Goal: Transaction & Acquisition: Purchase product/service

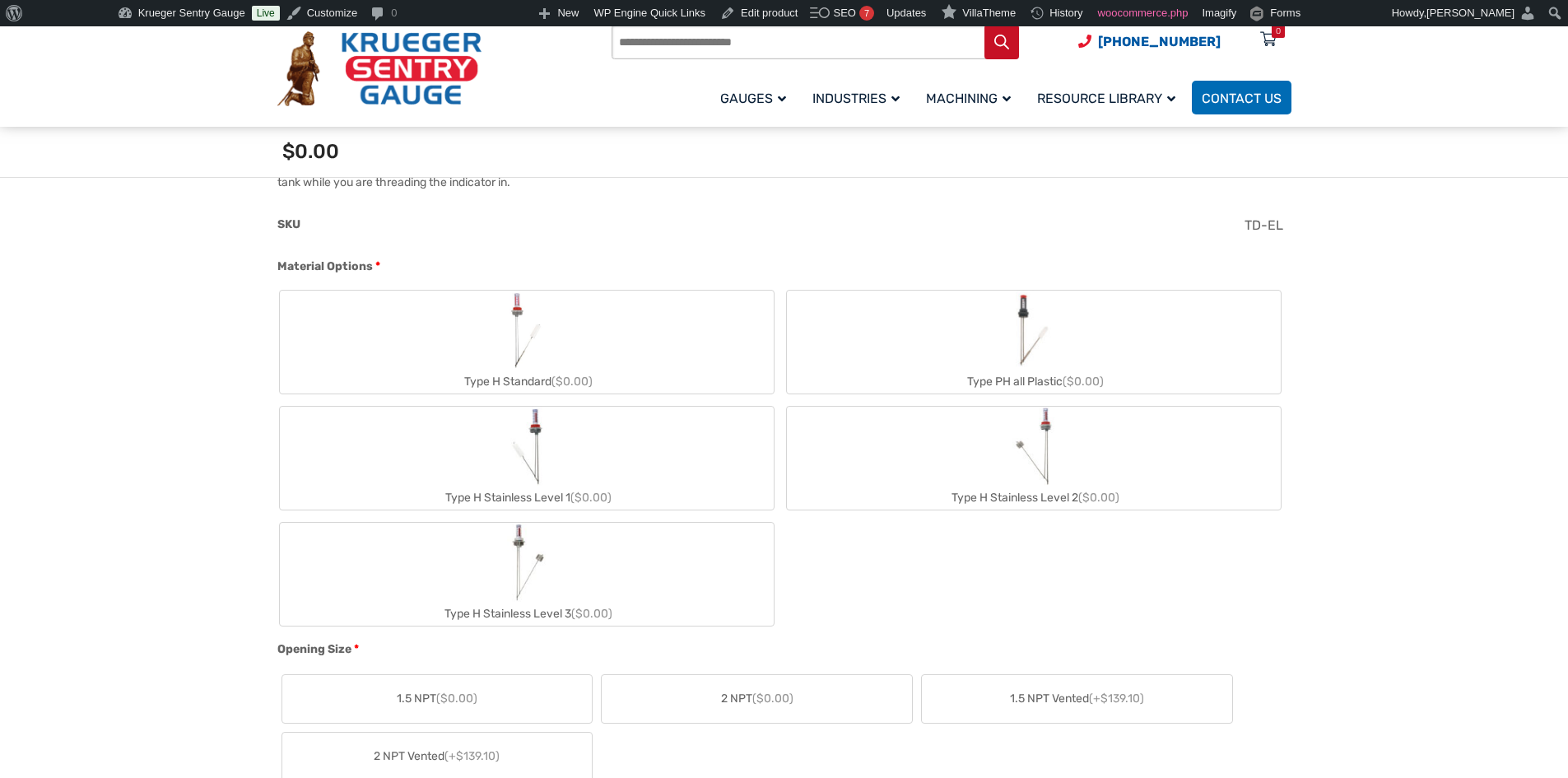
scroll to position [658, 0]
click at [499, 346] on label "Type H Standard ($0.00)" at bounding box center [527, 335] width 494 height 103
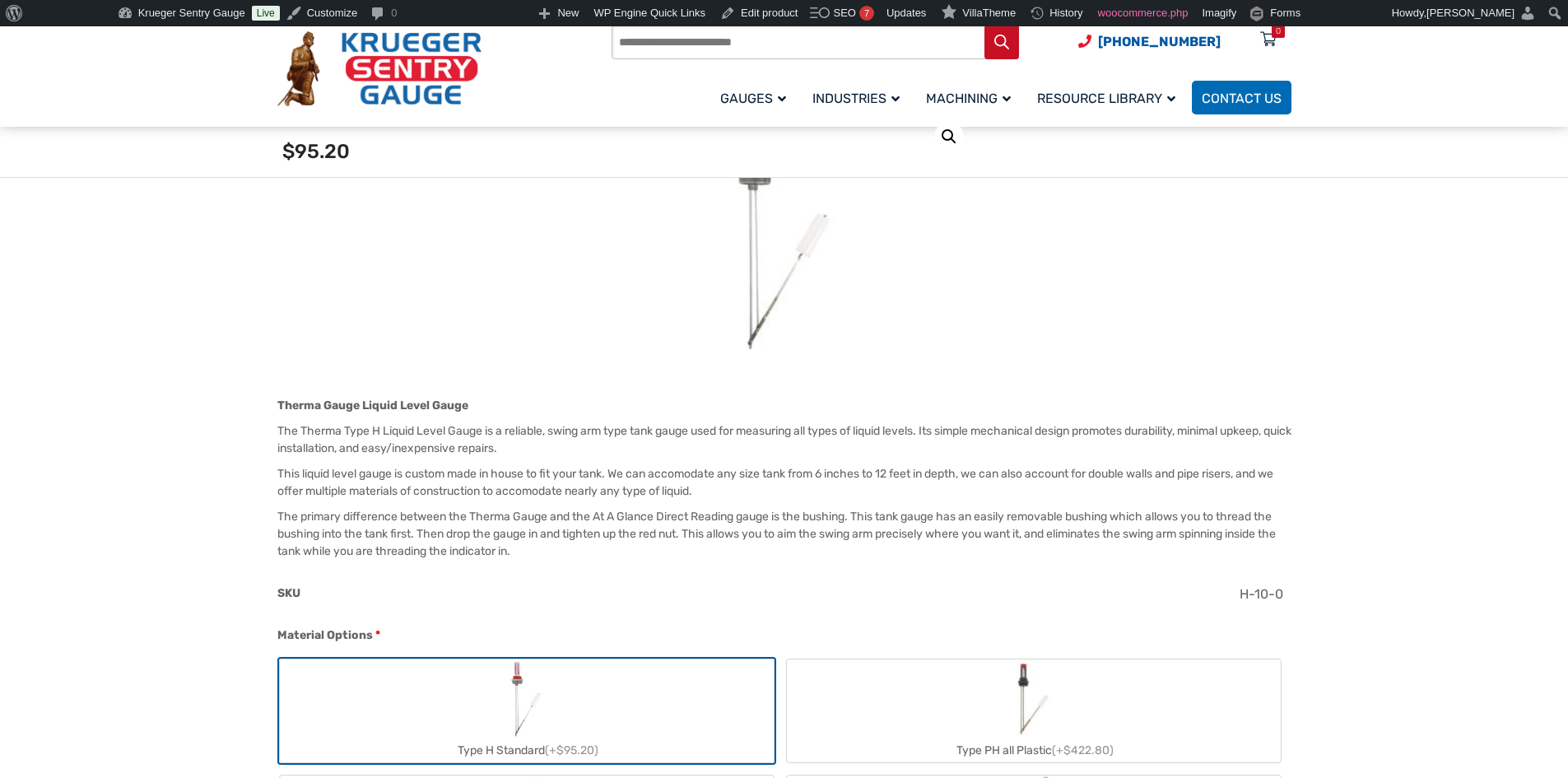
scroll to position [412, 0]
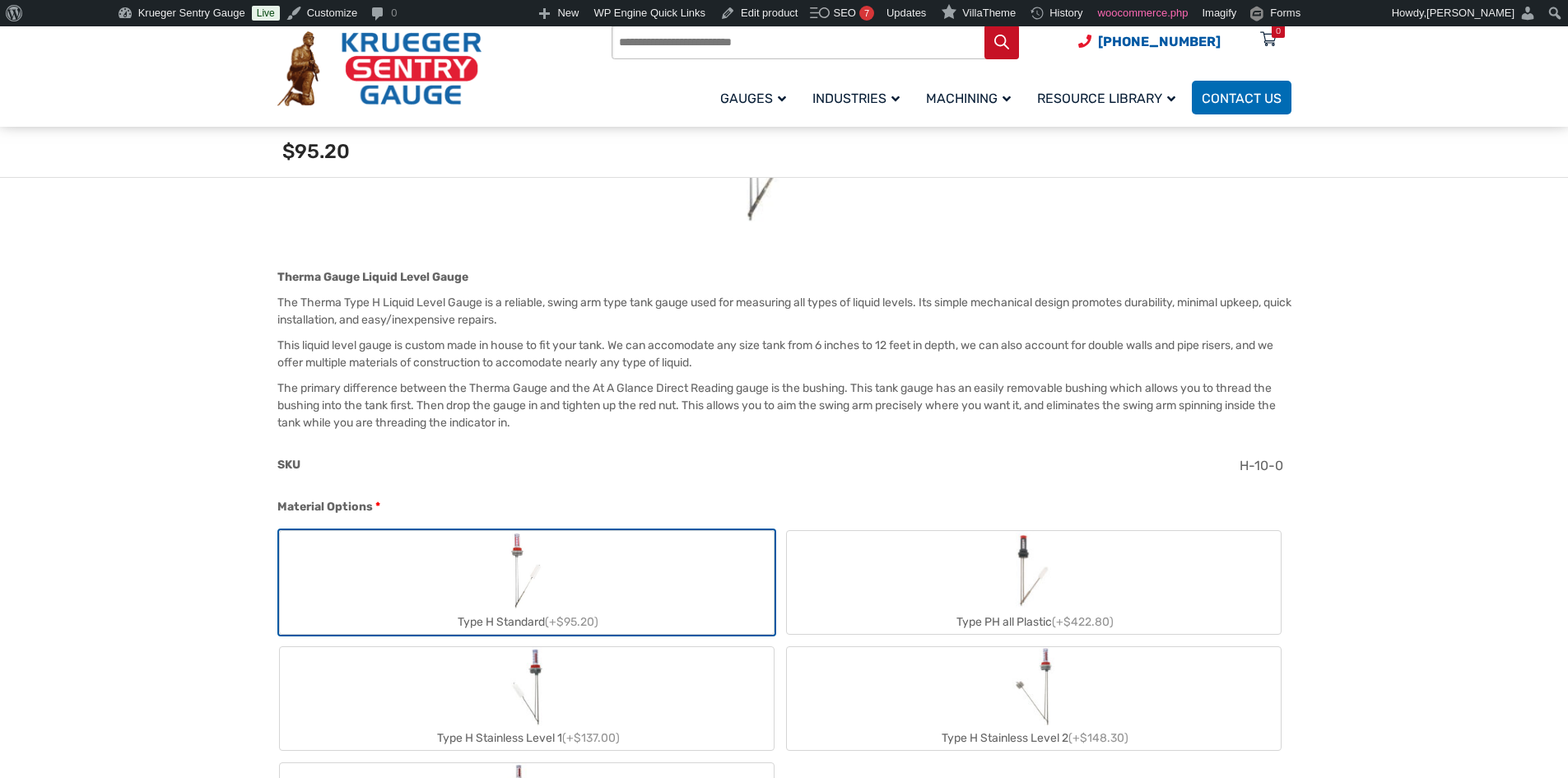
click at [930, 560] on label "Type PH all Plastic (+$422.80)" at bounding box center [1034, 582] width 494 height 103
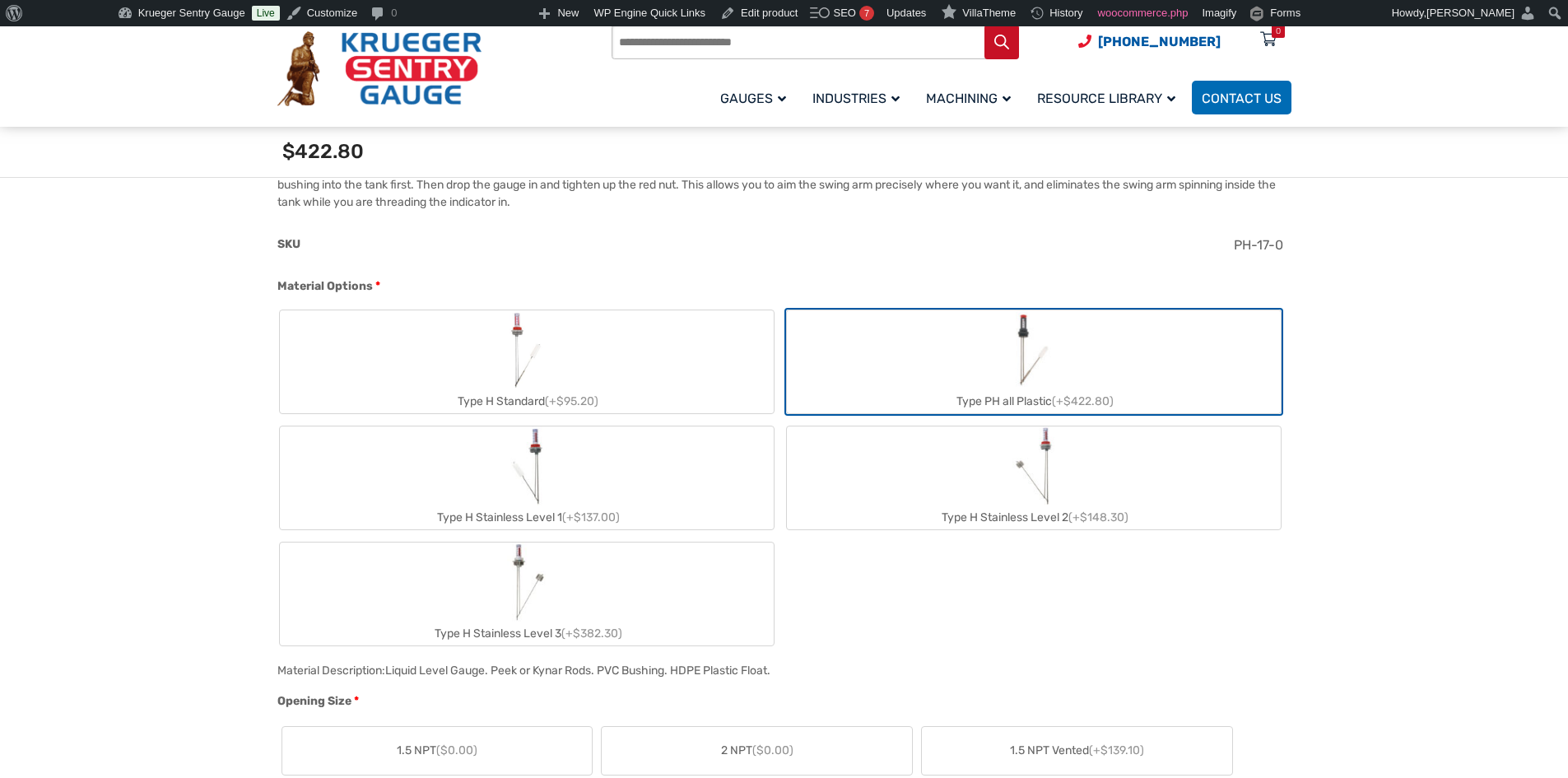
scroll to position [658, 0]
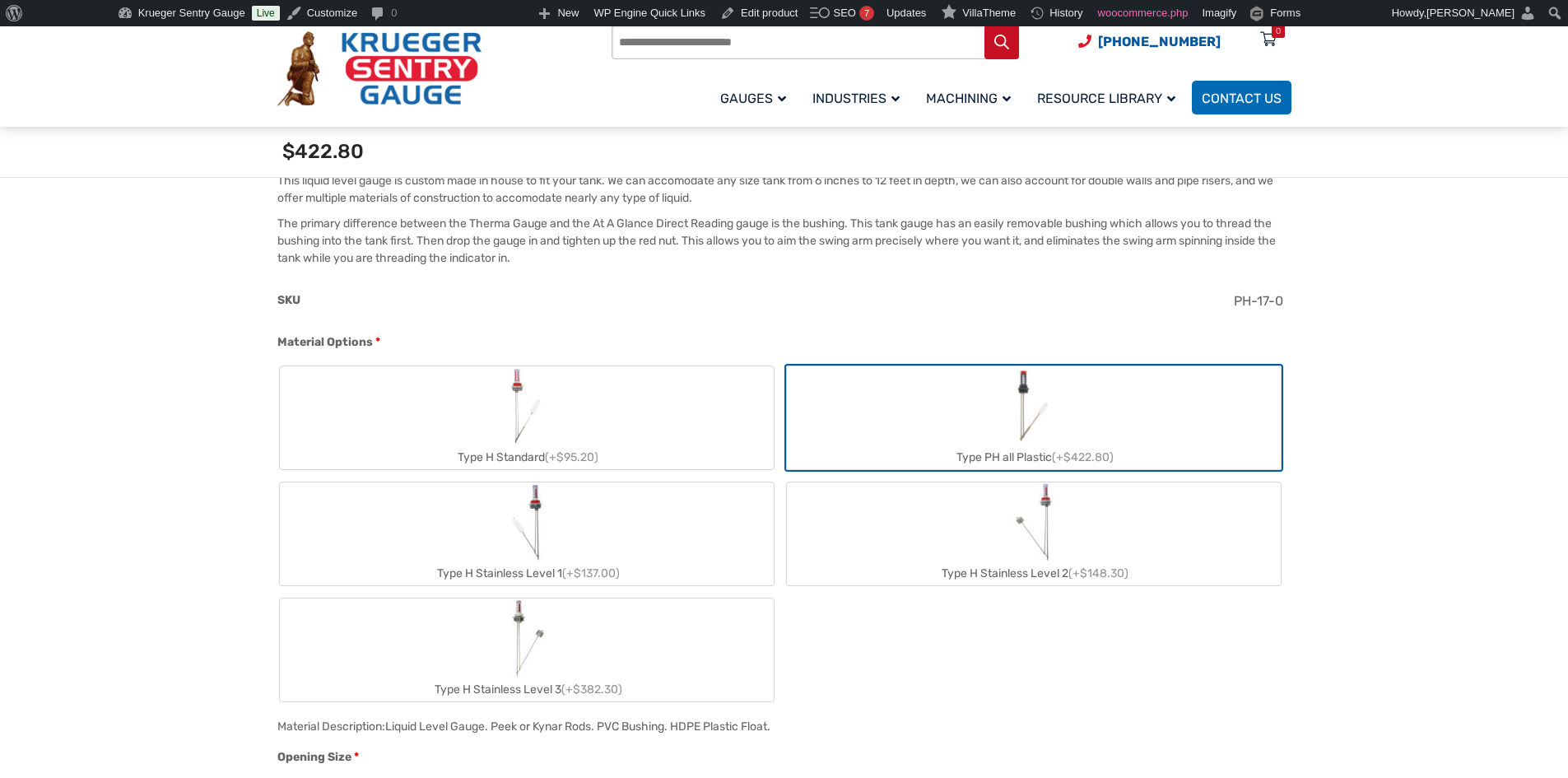
click at [646, 502] on label "Type H Stainless Level 1 (+$137.00)" at bounding box center [527, 533] width 494 height 103
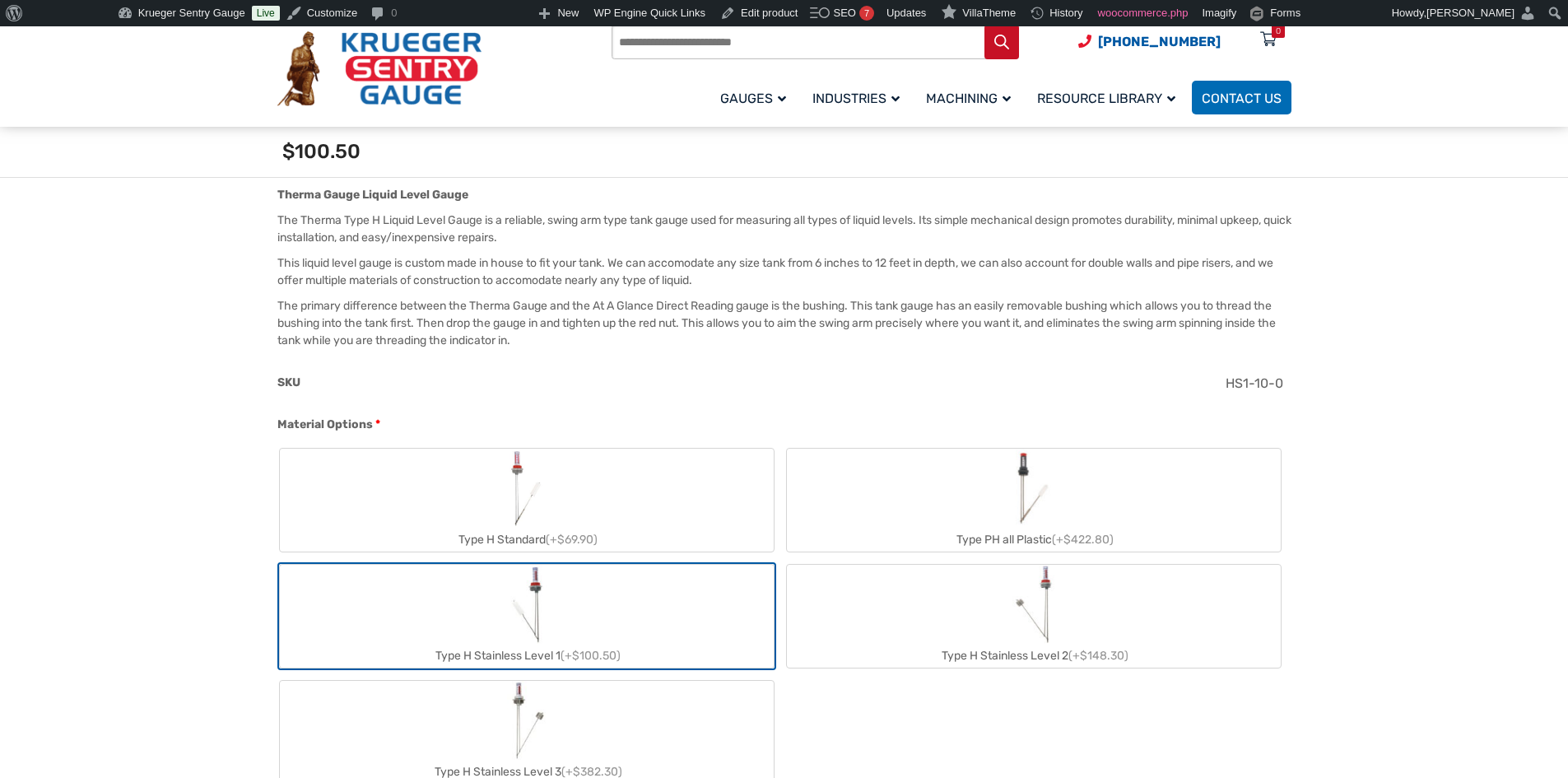
click at [952, 593] on label "Type H Stainless Level 2 (+$148.30)" at bounding box center [1034, 616] width 494 height 103
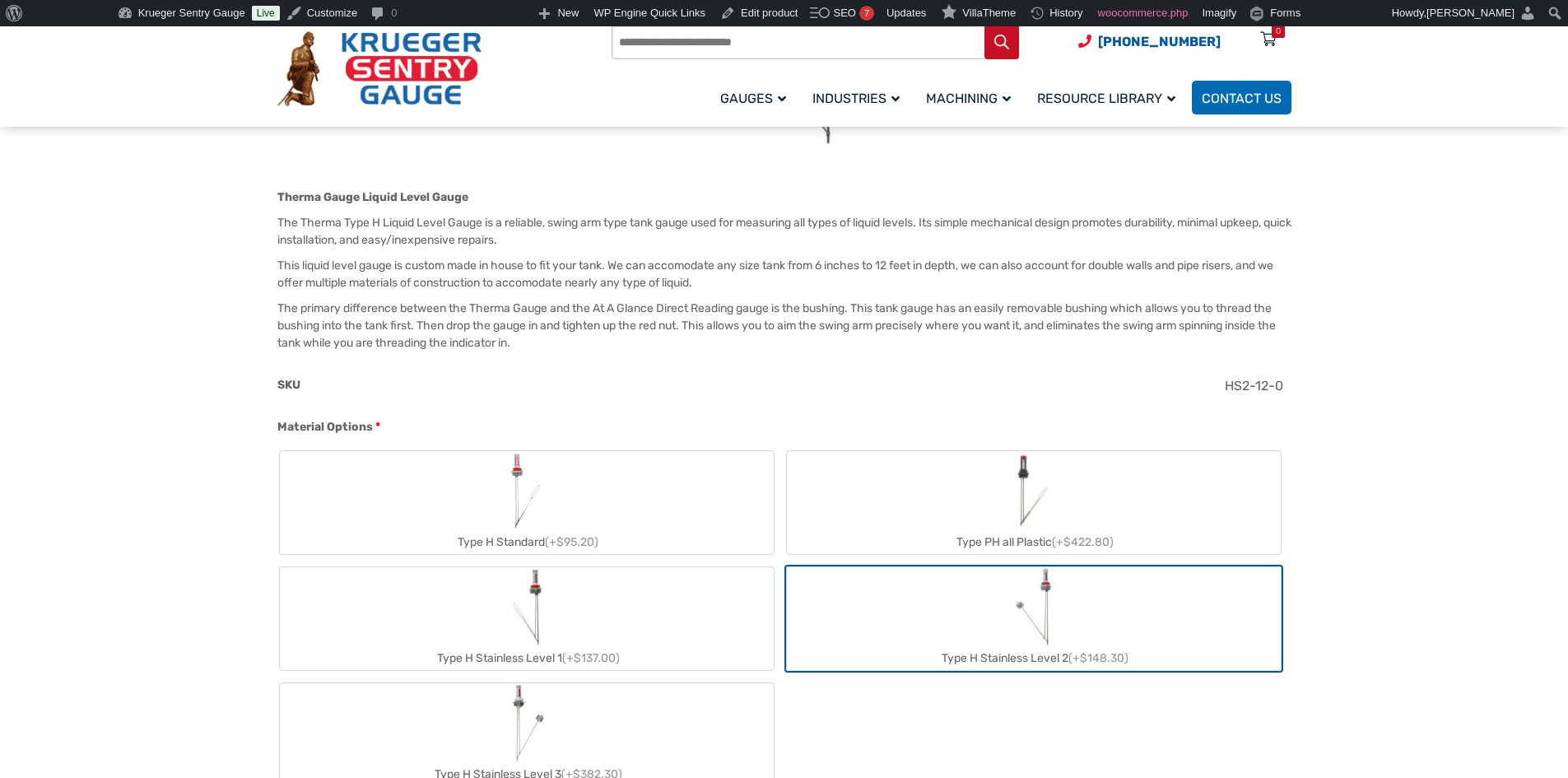
scroll to position [577, 0]
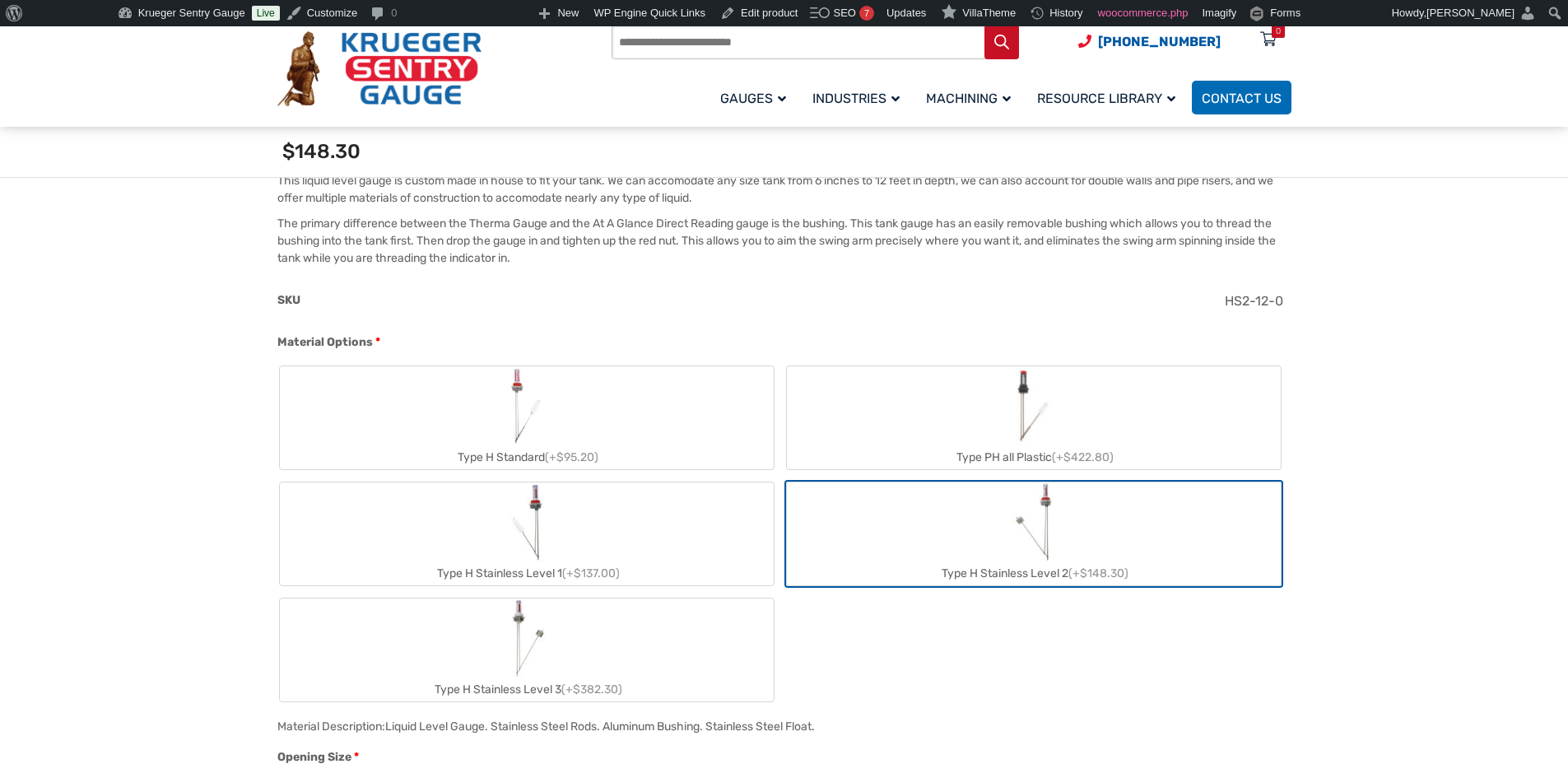
click at [577, 658] on label "Type H Stainless Level 3 (+$382.30)" at bounding box center [527, 650] width 494 height 103
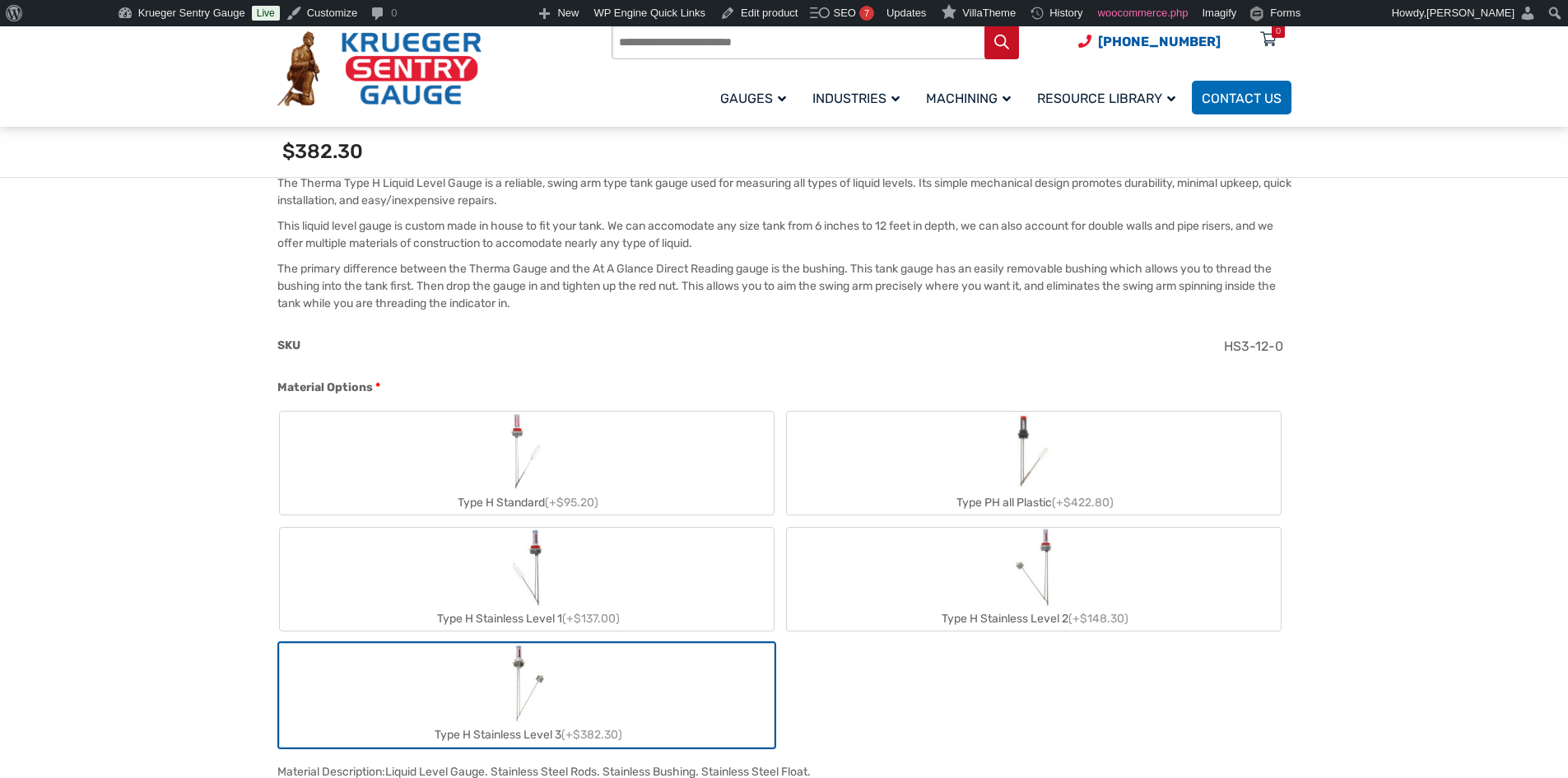
scroll to position [494, 0]
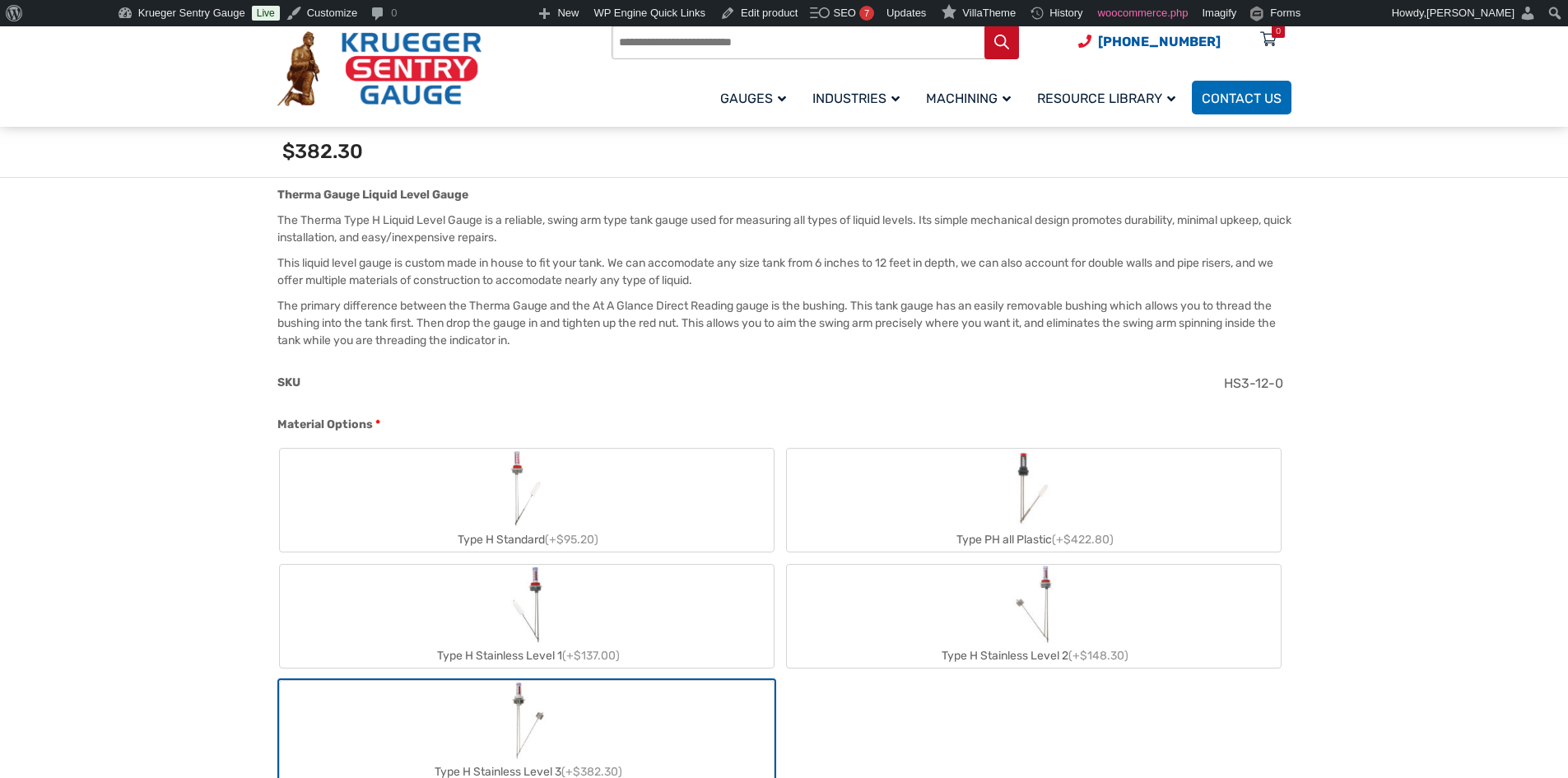
click at [964, 491] on label "Type PH all Plastic (+$422.80)" at bounding box center [1034, 499] width 494 height 103
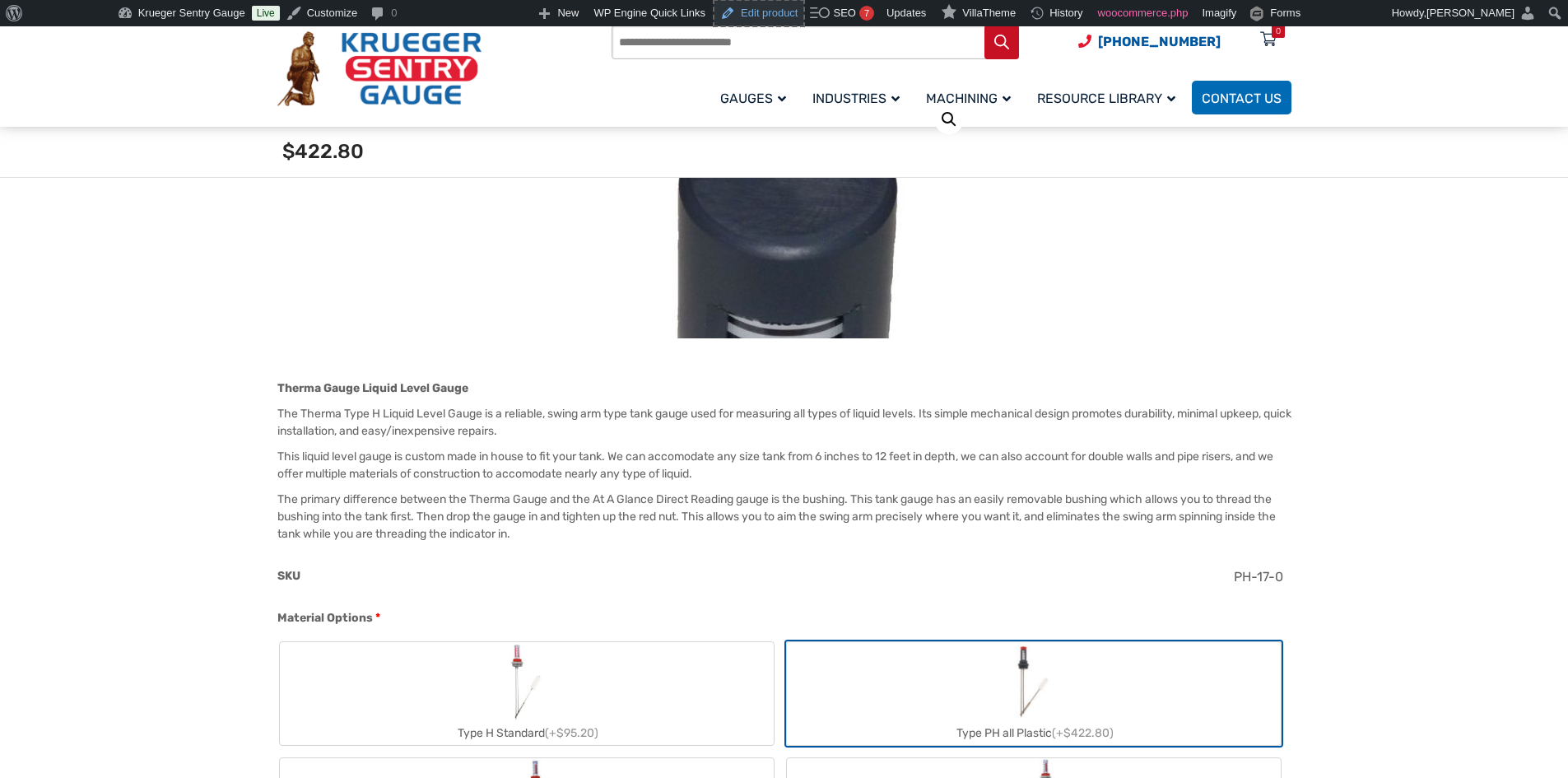
scroll to position [577, 0]
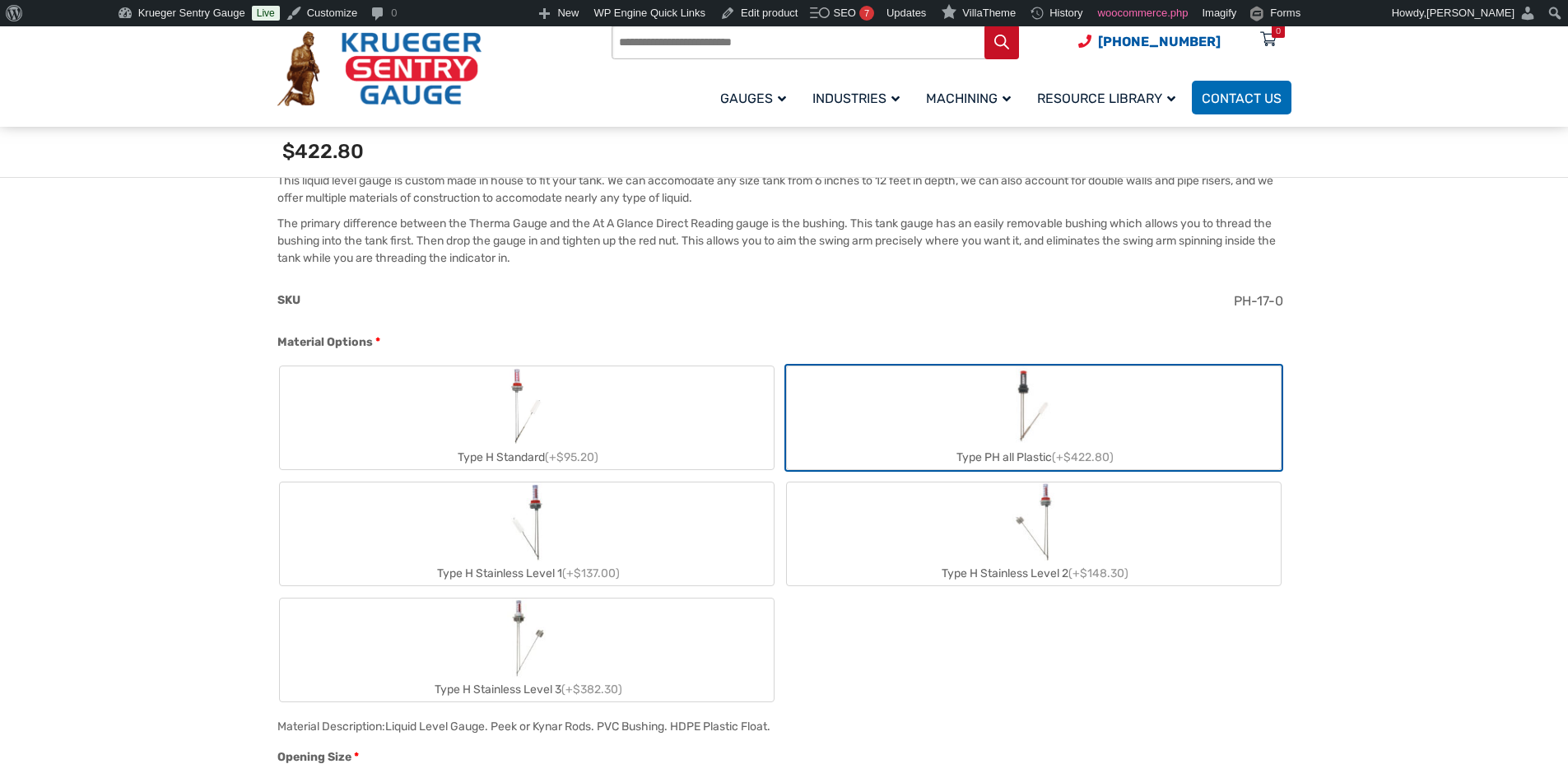
click at [960, 424] on label "Type PH all Plastic (+$422.80)" at bounding box center [1034, 417] width 494 height 103
click at [554, 434] on label "Type H Standard (+$95.20)" at bounding box center [527, 417] width 494 height 103
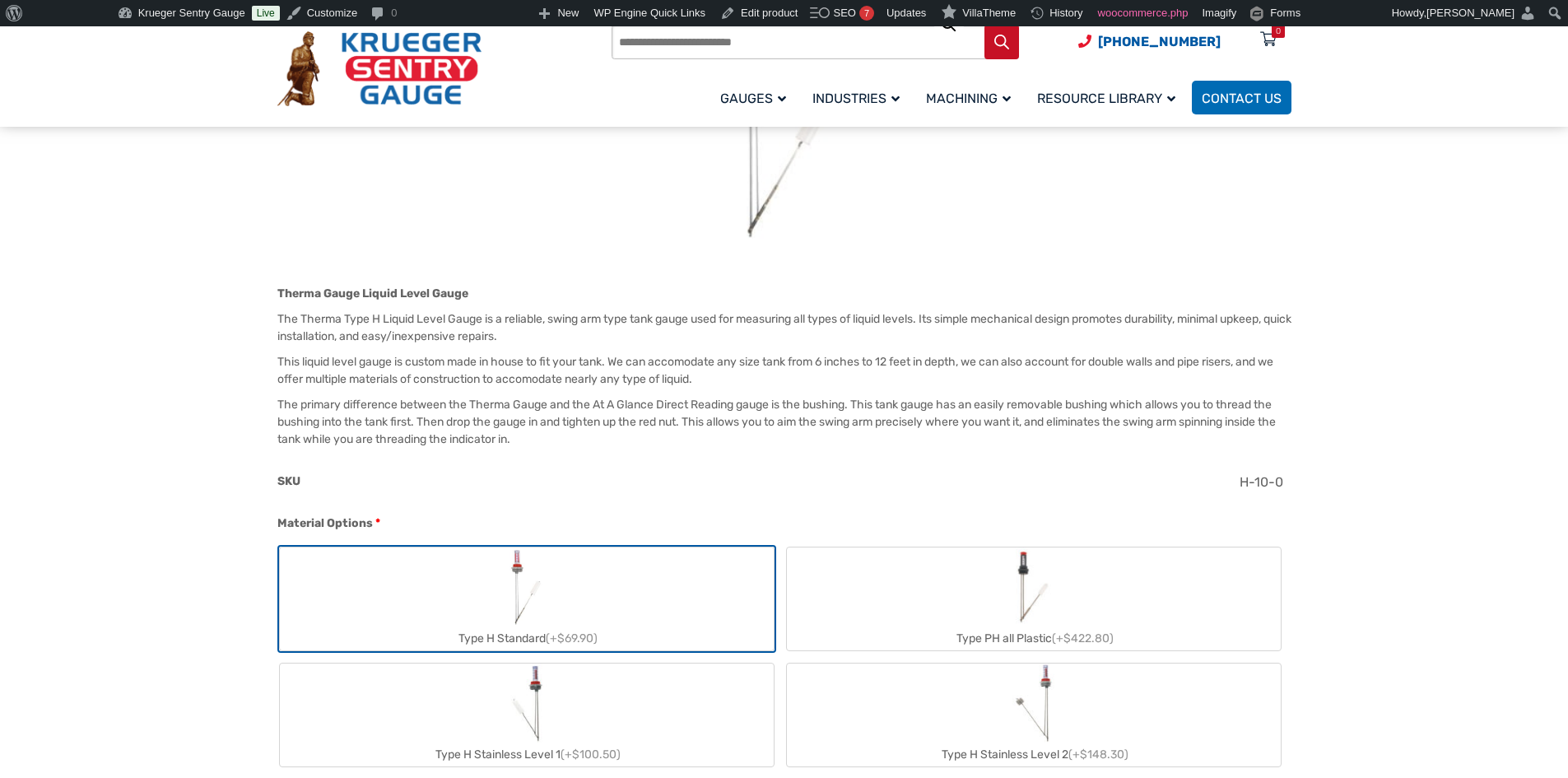
scroll to position [494, 0]
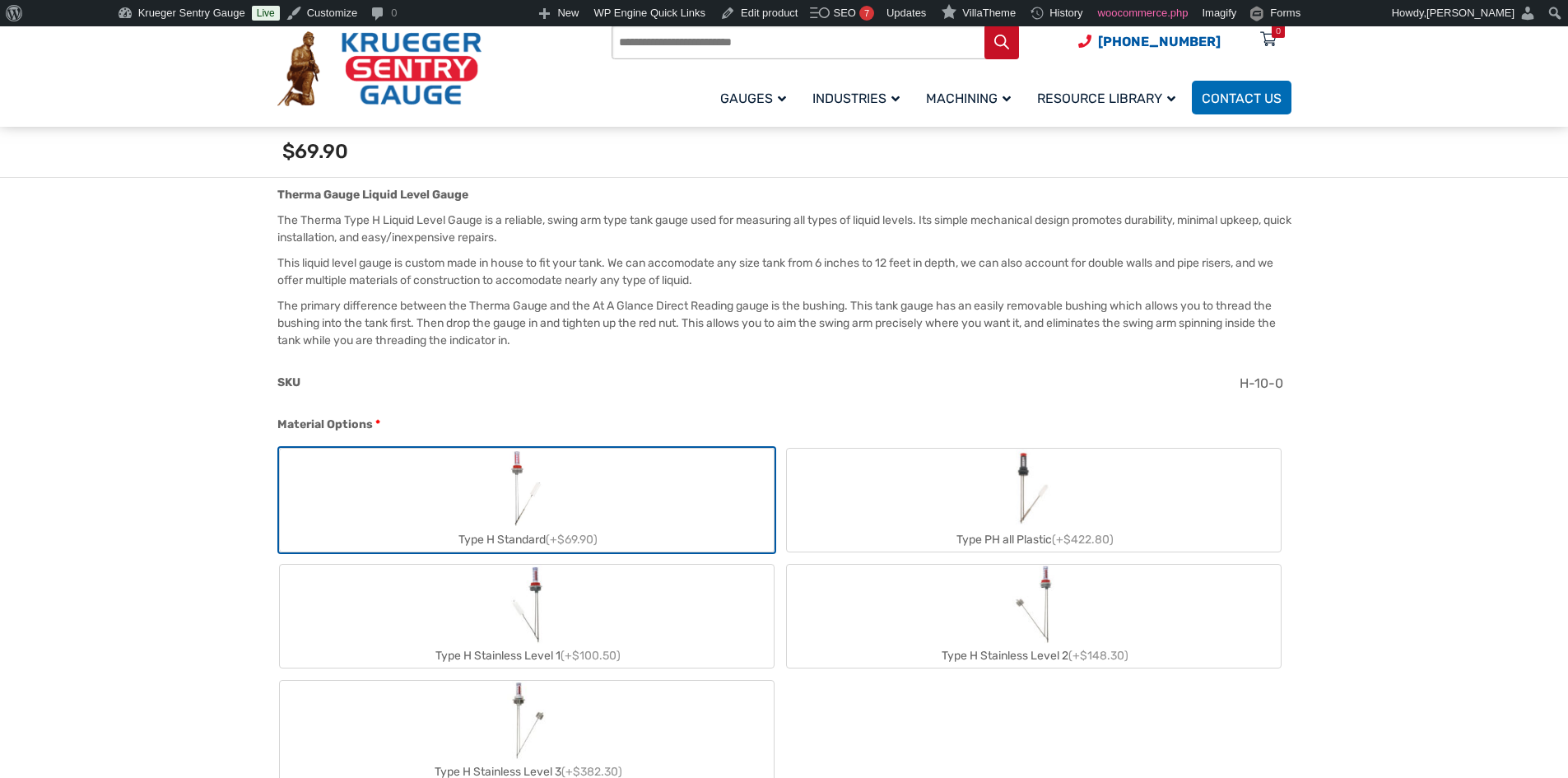
click at [555, 631] on label "Type H Stainless Level 1 (+$100.50)" at bounding box center [527, 616] width 494 height 103
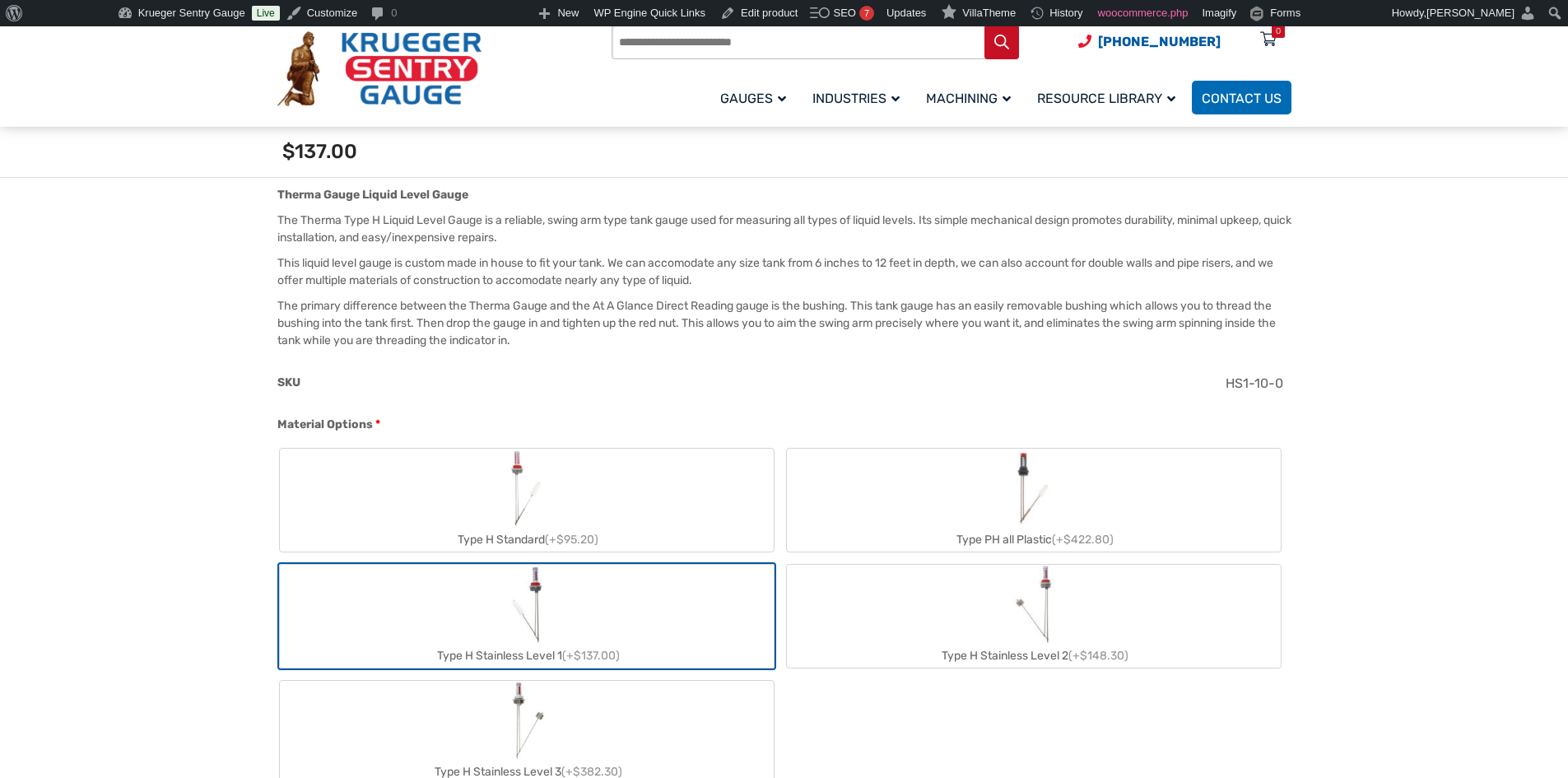
click at [906, 624] on label "Type H Stainless Level 2 (+$148.30)" at bounding box center [1034, 616] width 494 height 103
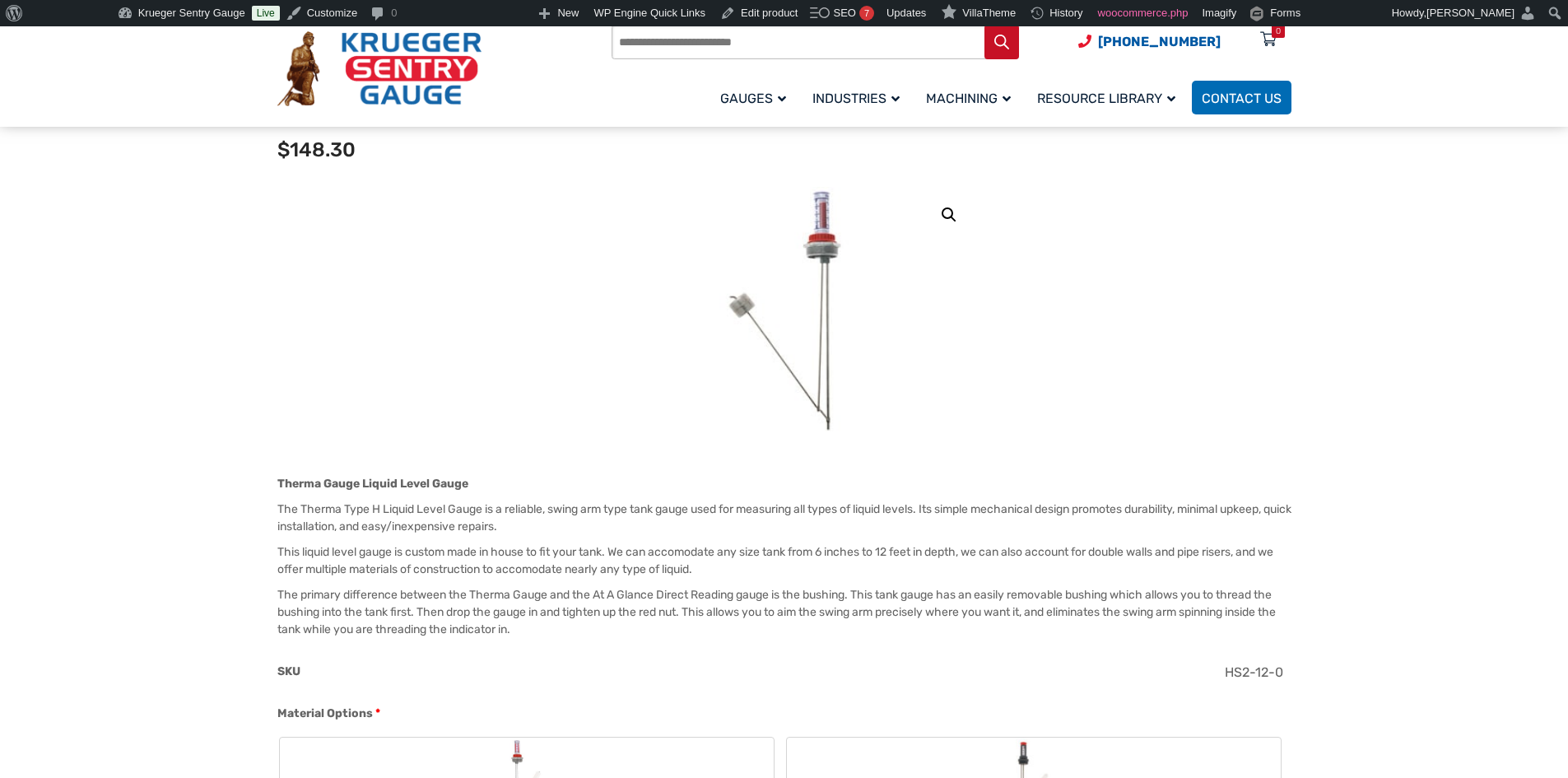
scroll to position [165, 0]
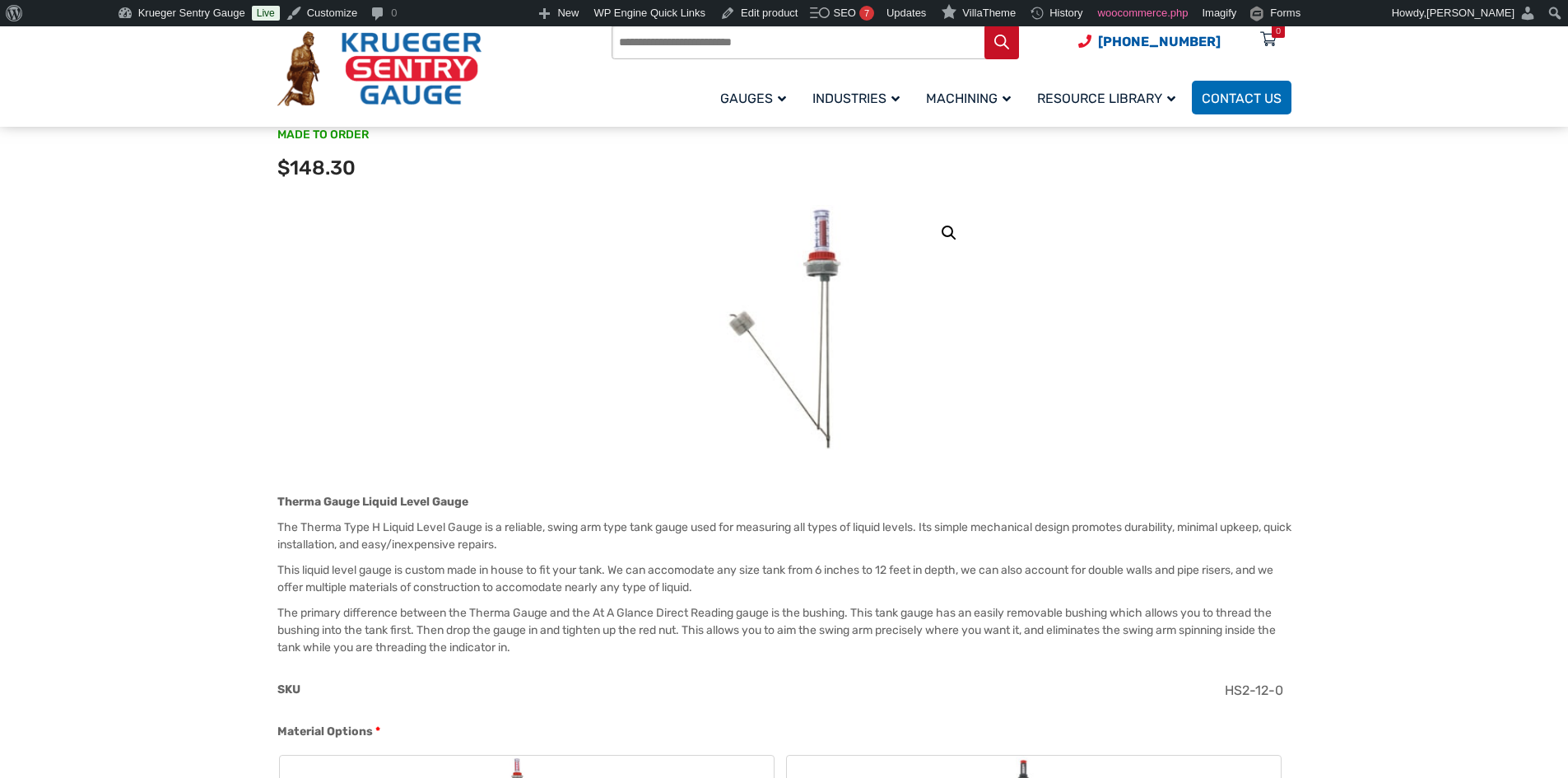
click at [839, 307] on img at bounding box center [784, 329] width 131 height 247
click at [953, 233] on link "🔍" at bounding box center [949, 232] width 30 height 30
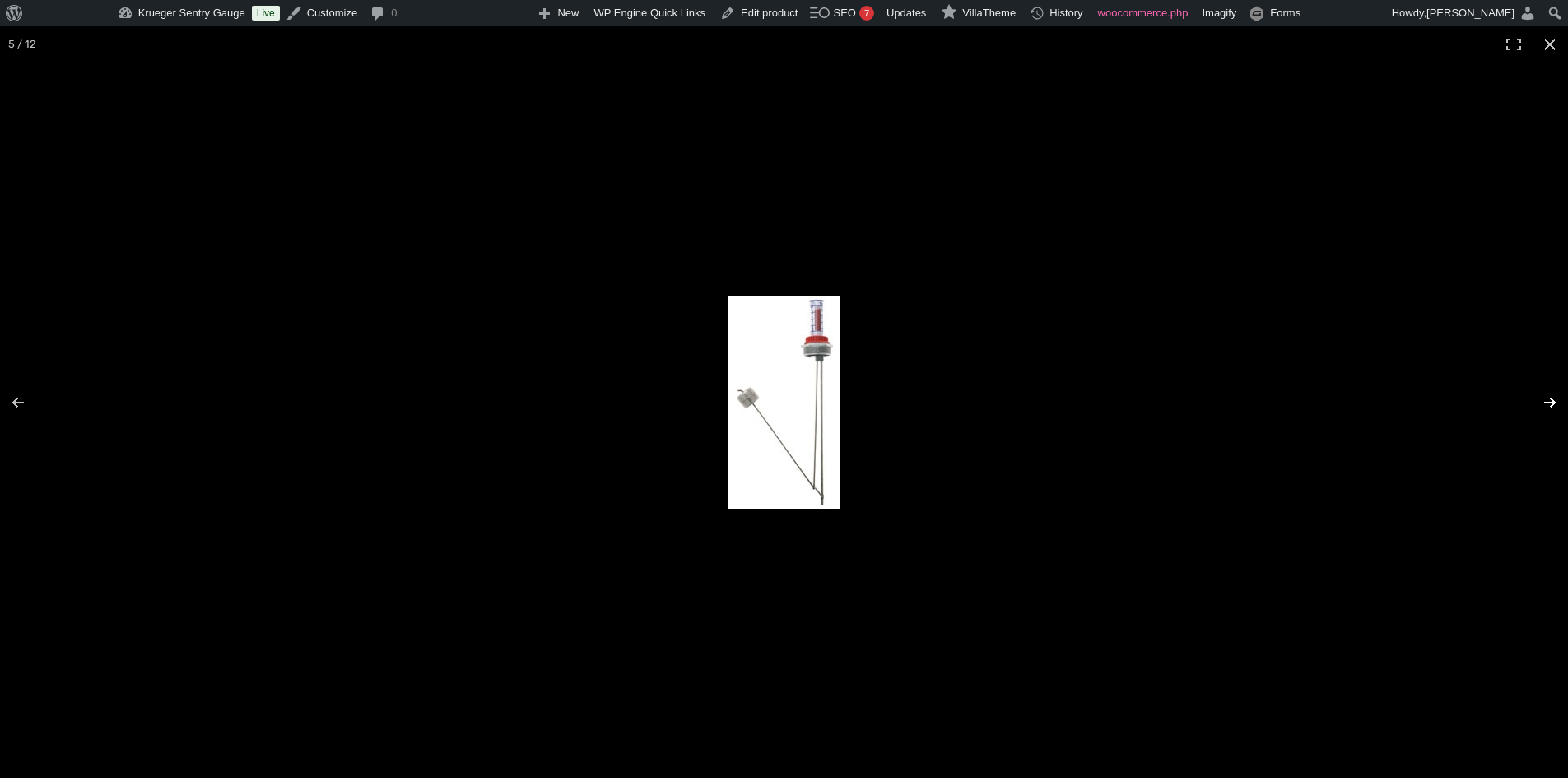
click at [1535, 408] on button "Next (arrow right)" at bounding box center [1539, 402] width 58 height 82
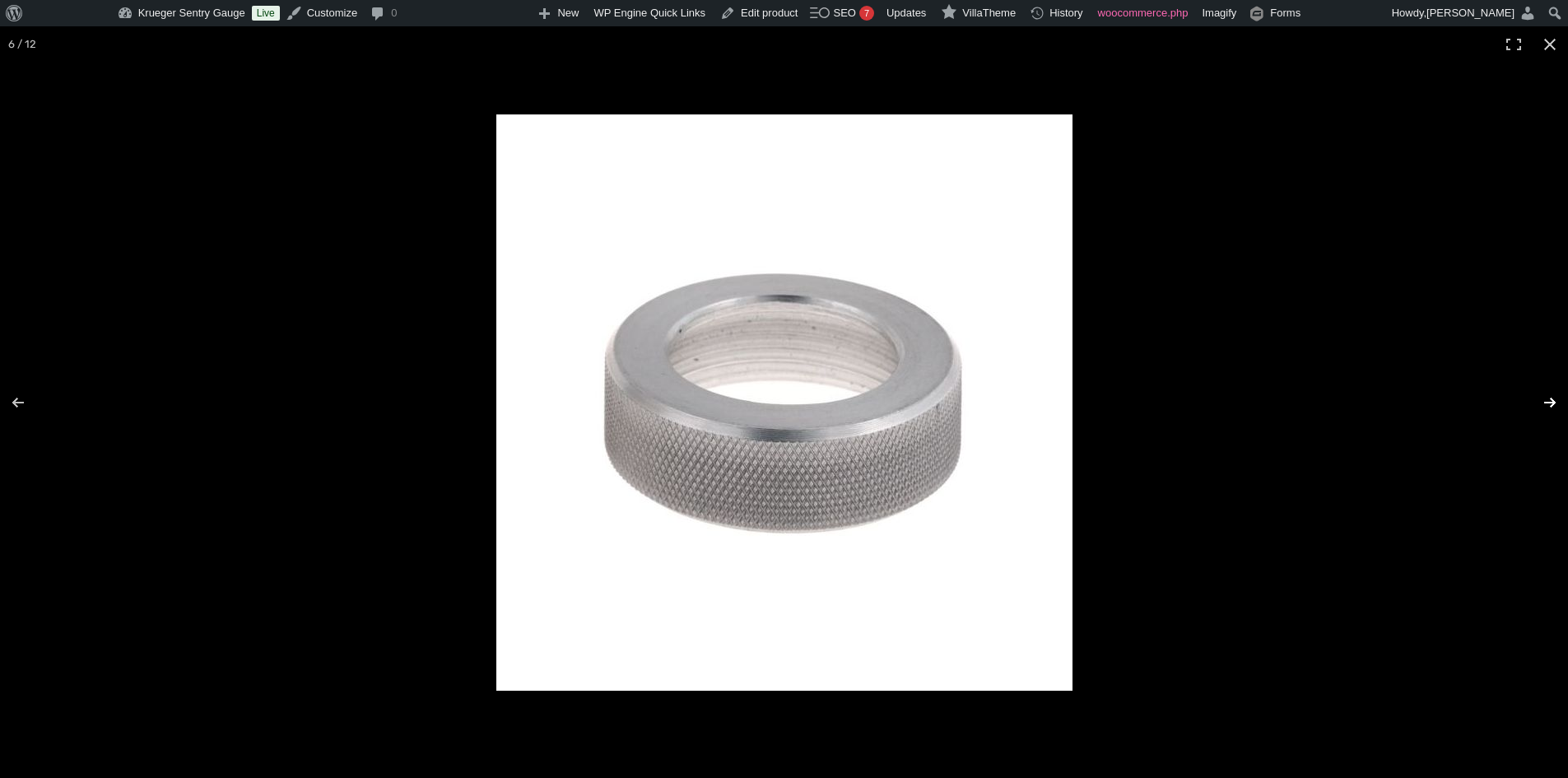
click at [1535, 408] on button "Next (arrow right)" at bounding box center [1539, 402] width 58 height 82
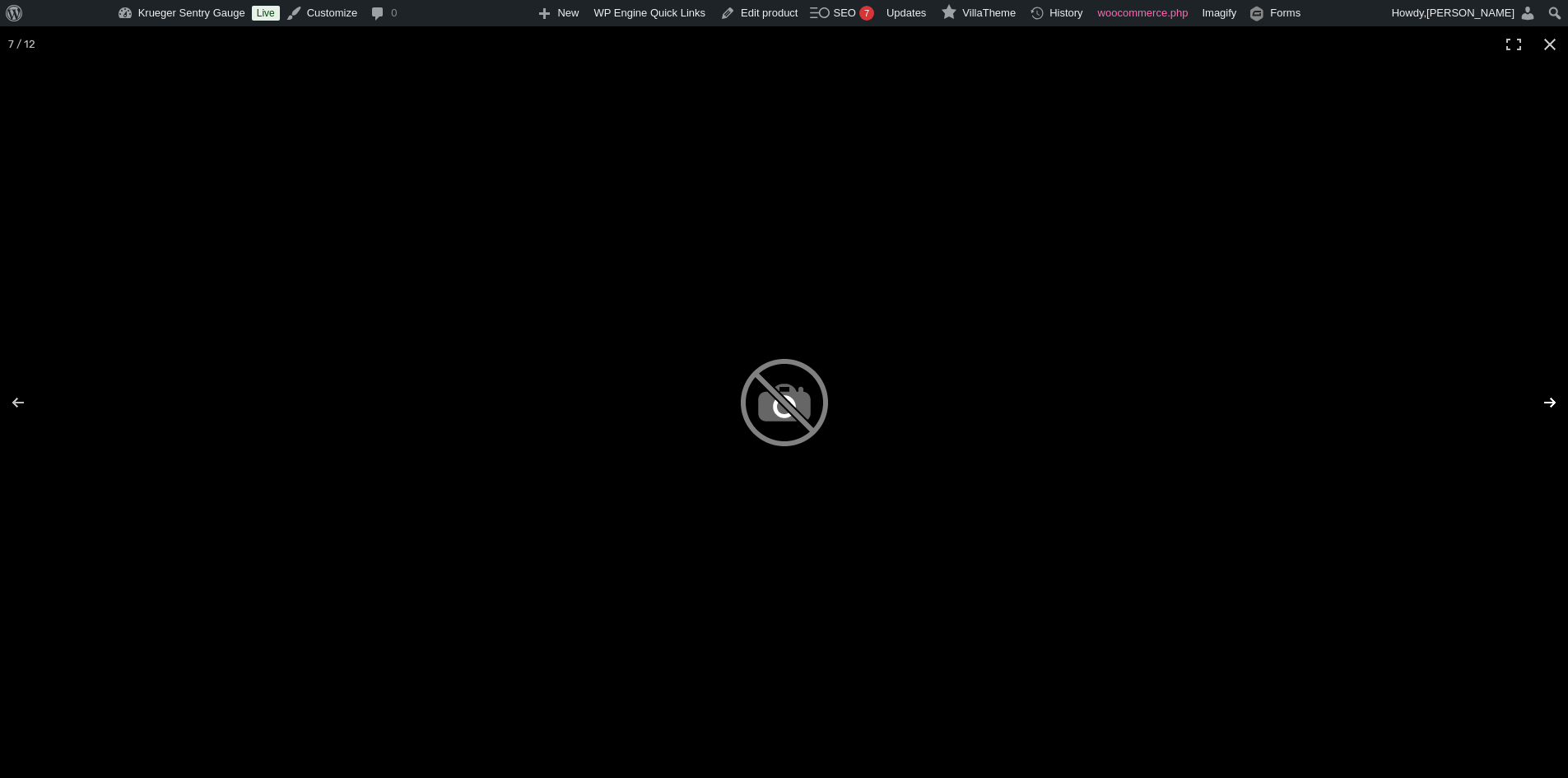
click at [1535, 408] on button "Next (arrow right)" at bounding box center [1539, 402] width 58 height 82
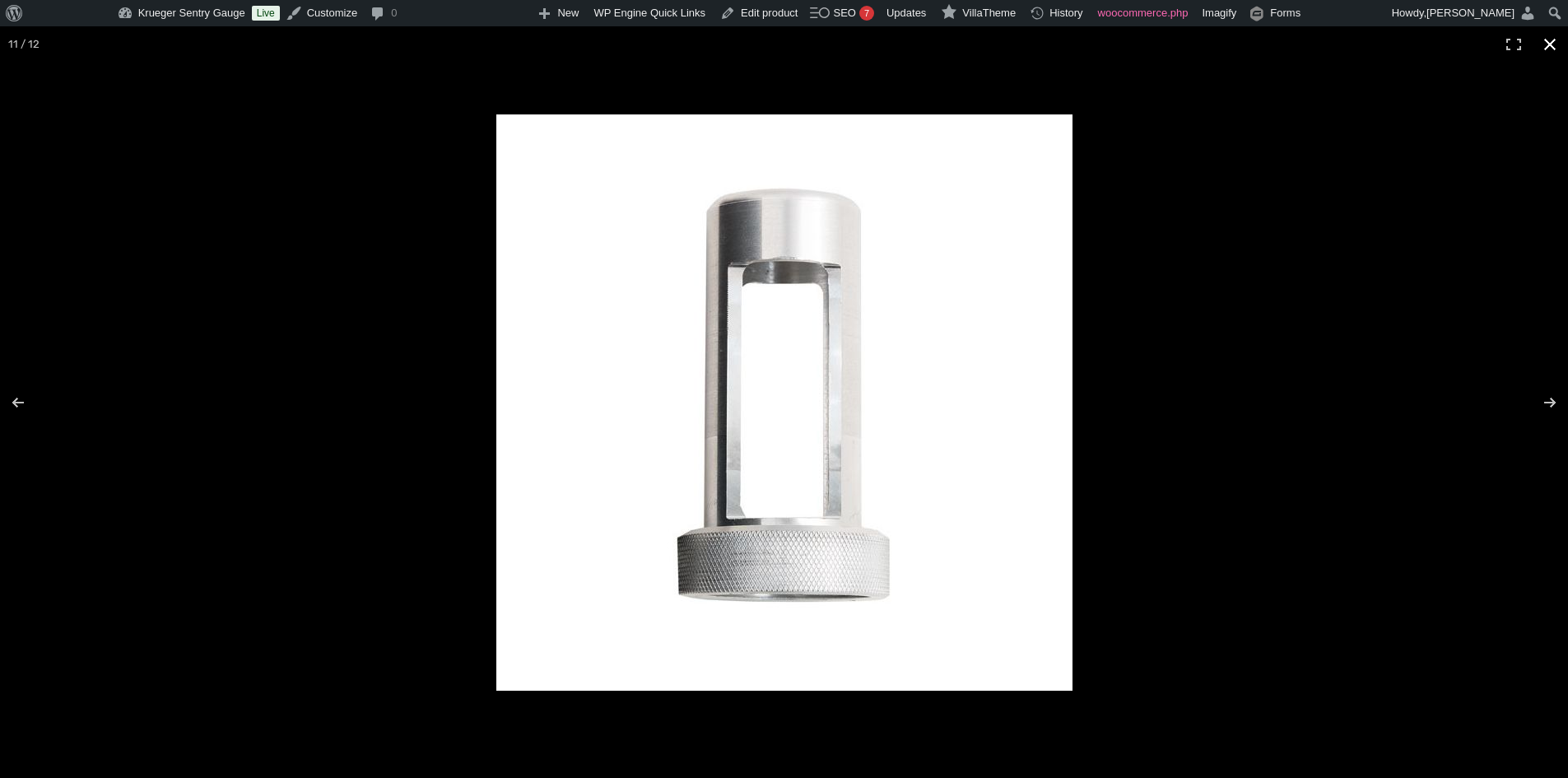
click at [1543, 45] on button "Close (Esc)" at bounding box center [1551, 44] width 37 height 37
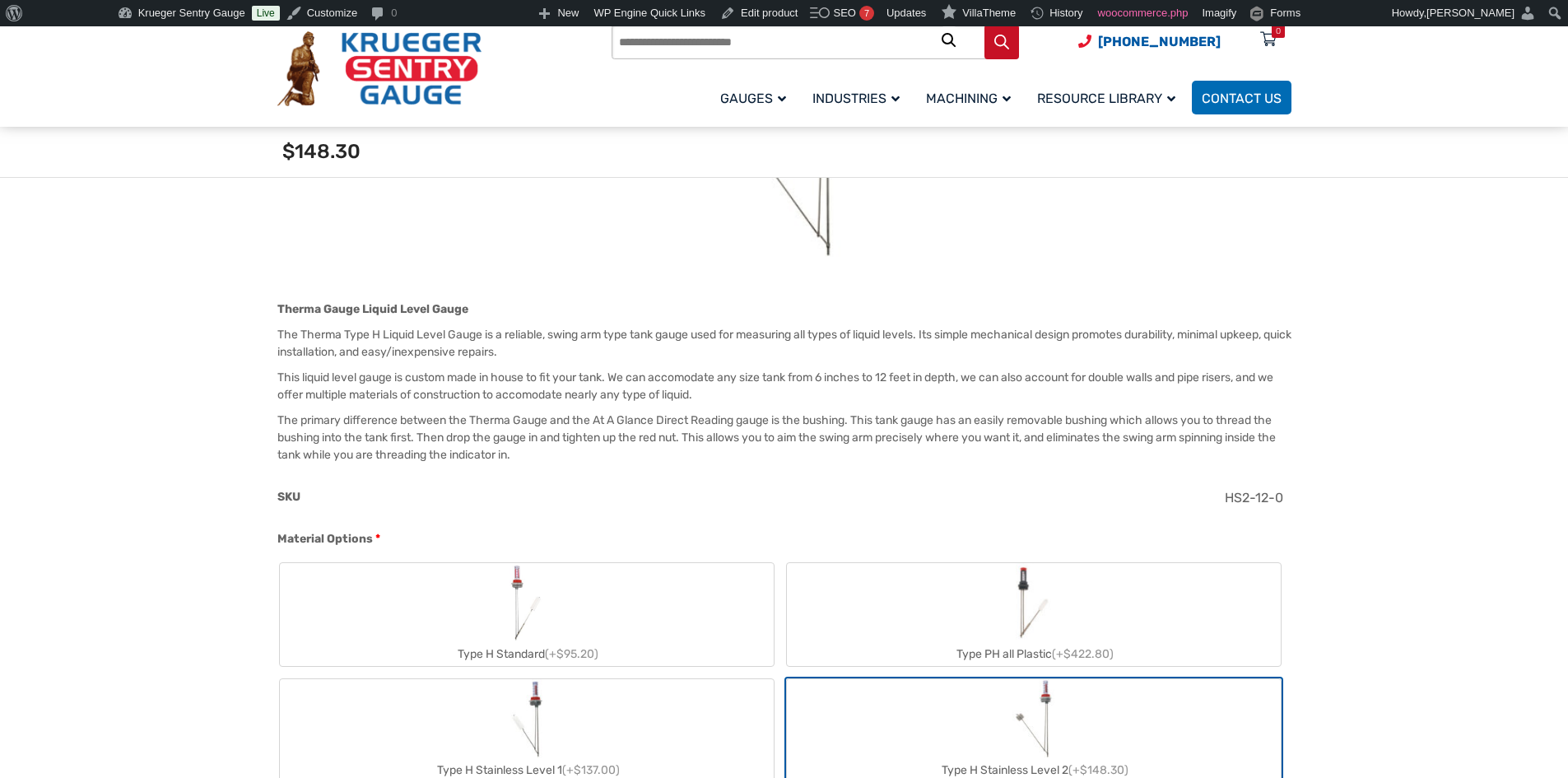
scroll to position [494, 0]
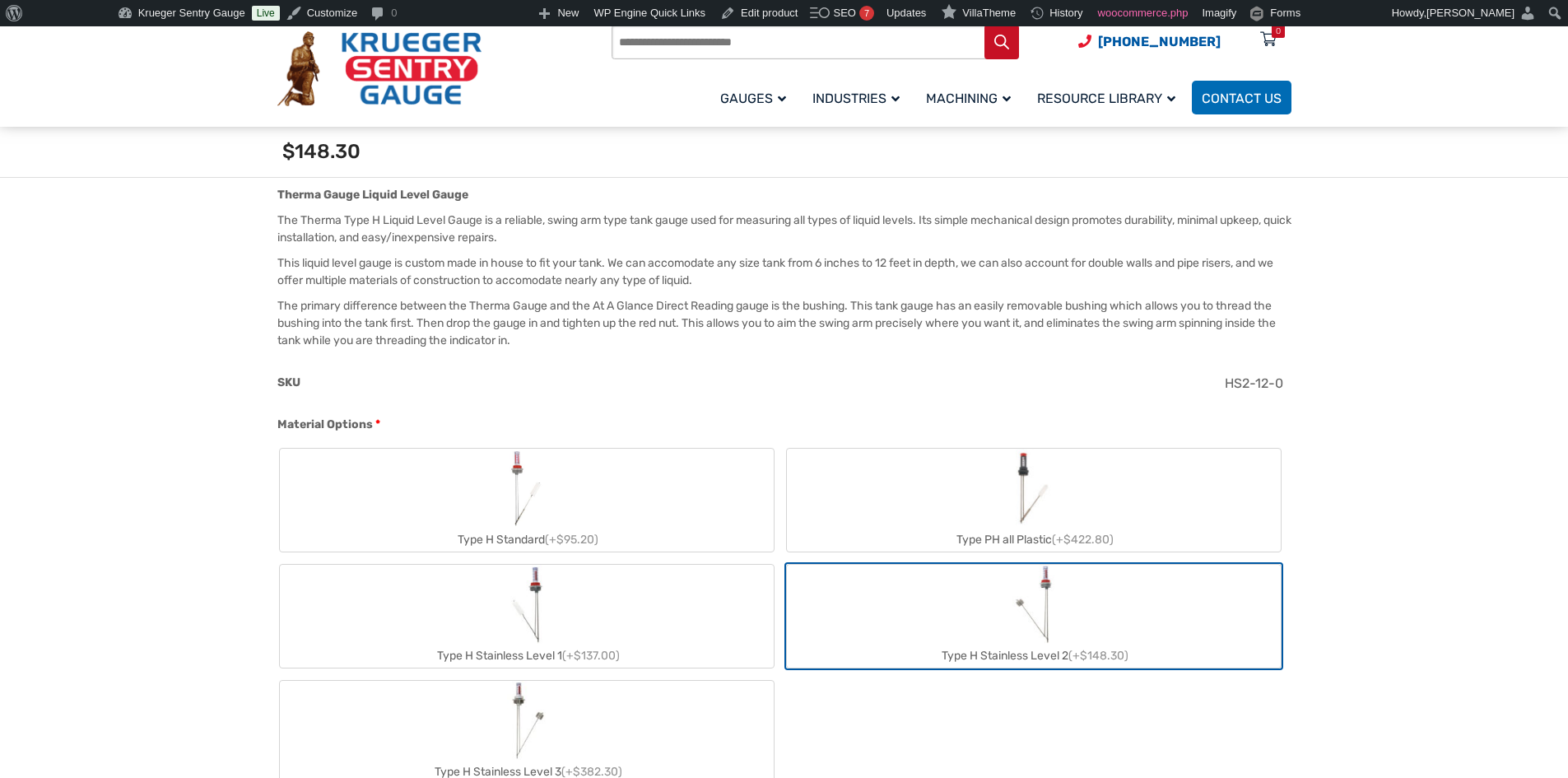
click at [574, 520] on label "Type H Standard (+$95.20)" at bounding box center [527, 499] width 494 height 103
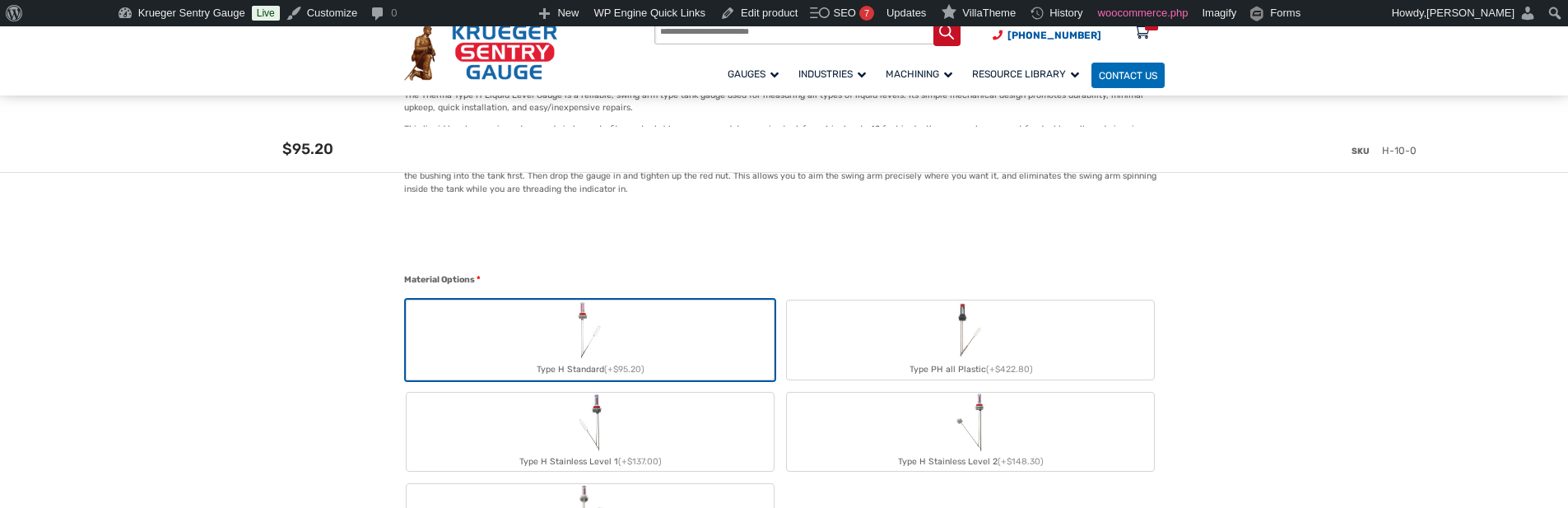
scroll to position [576, 0]
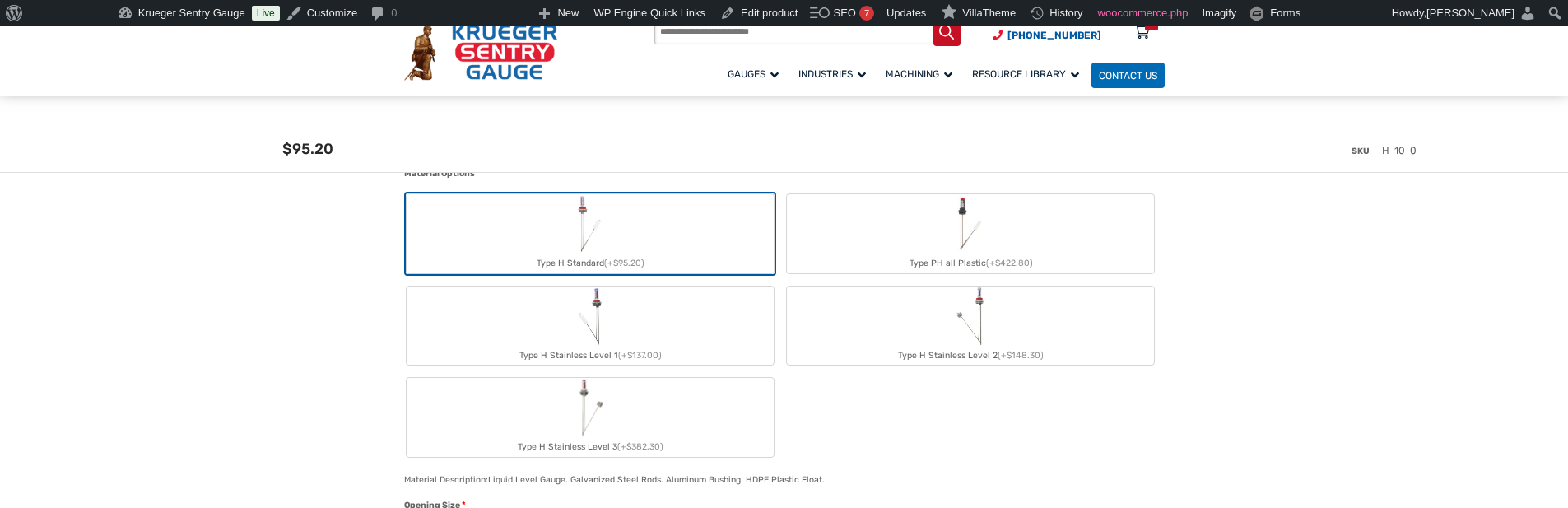
click at [1052, 240] on label "Type PH all Plastic (+$422.80)" at bounding box center [970, 233] width 367 height 79
type input "**"
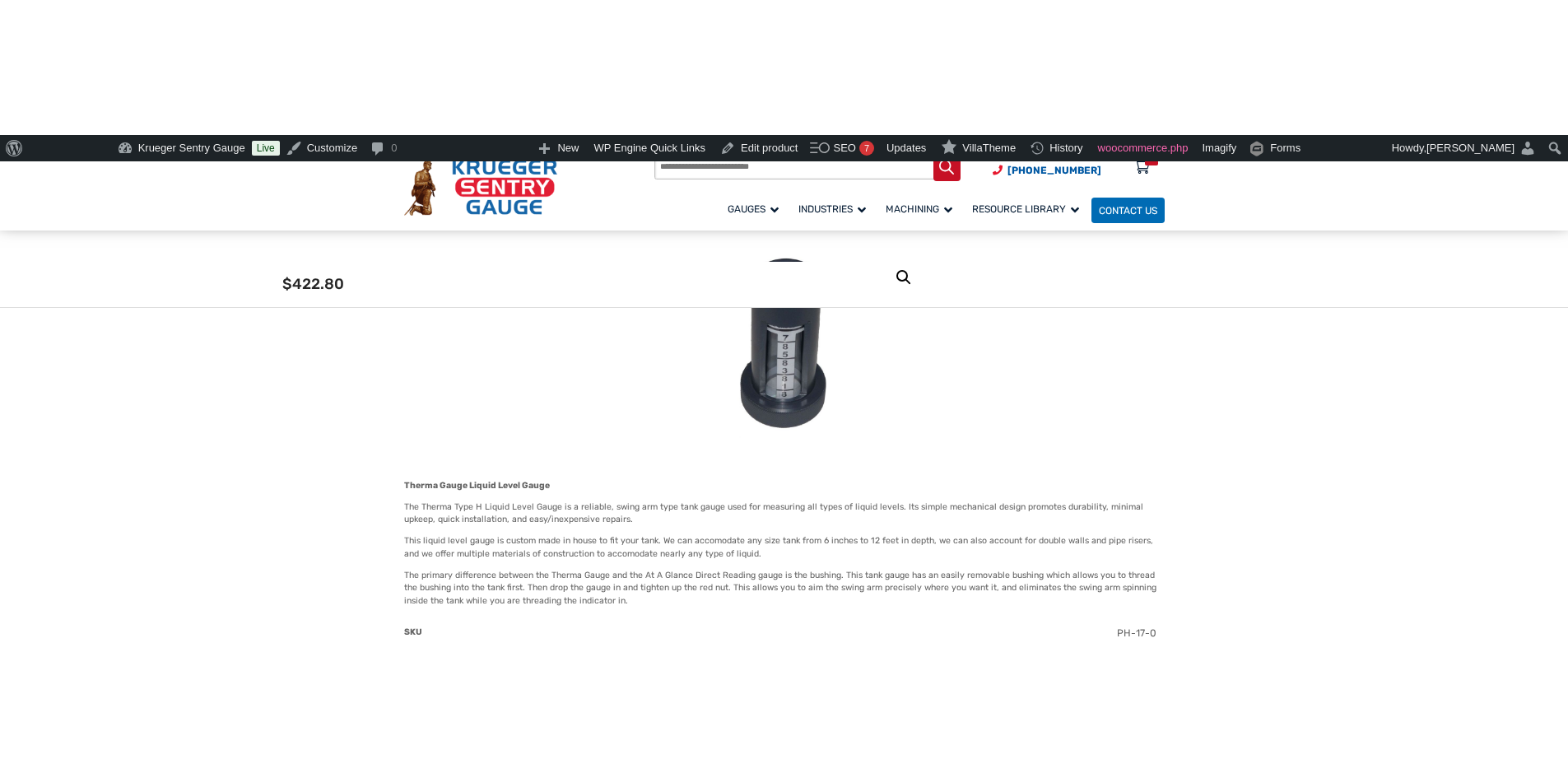
scroll to position [0, 0]
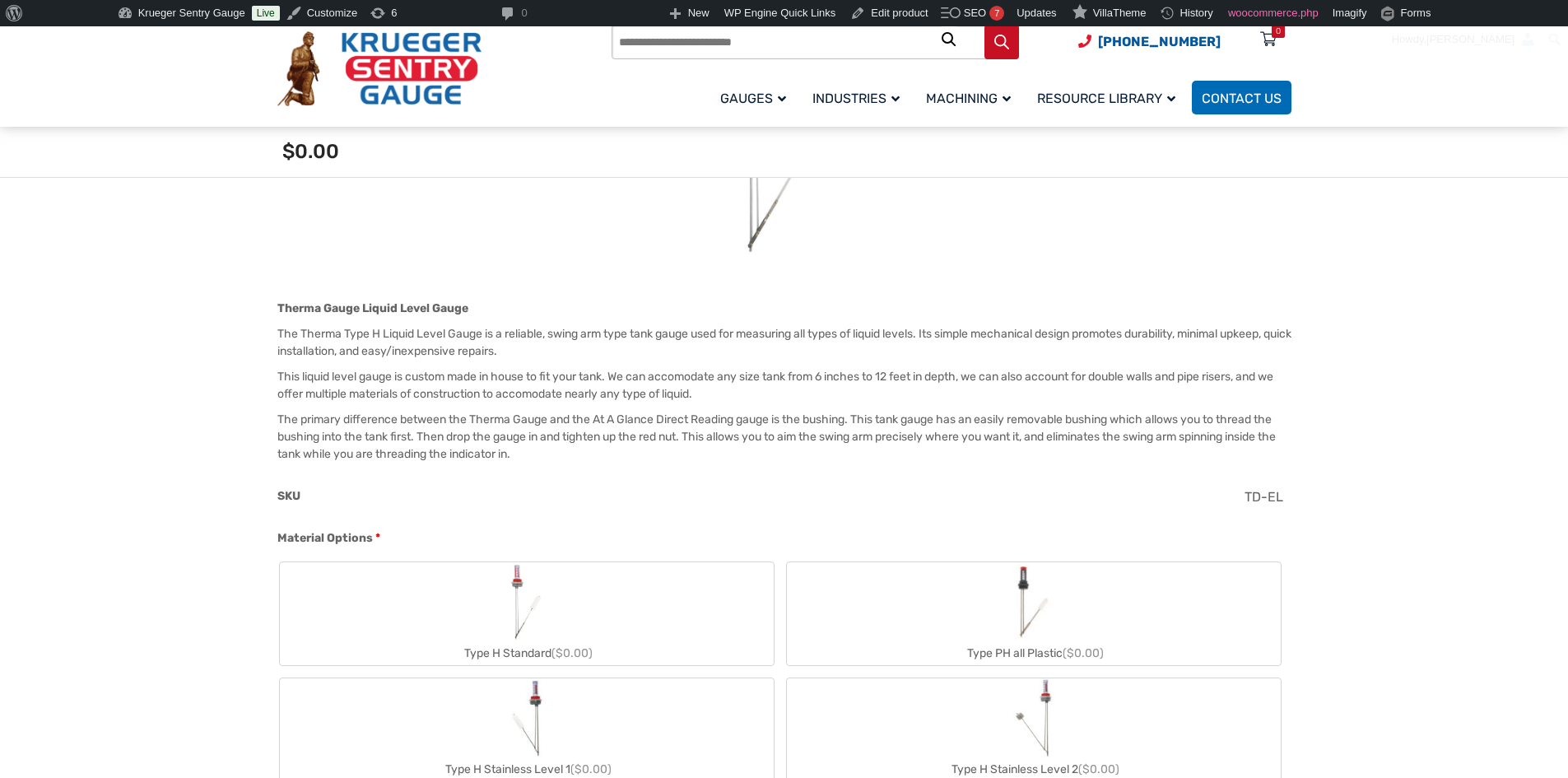
scroll to position [329, 0]
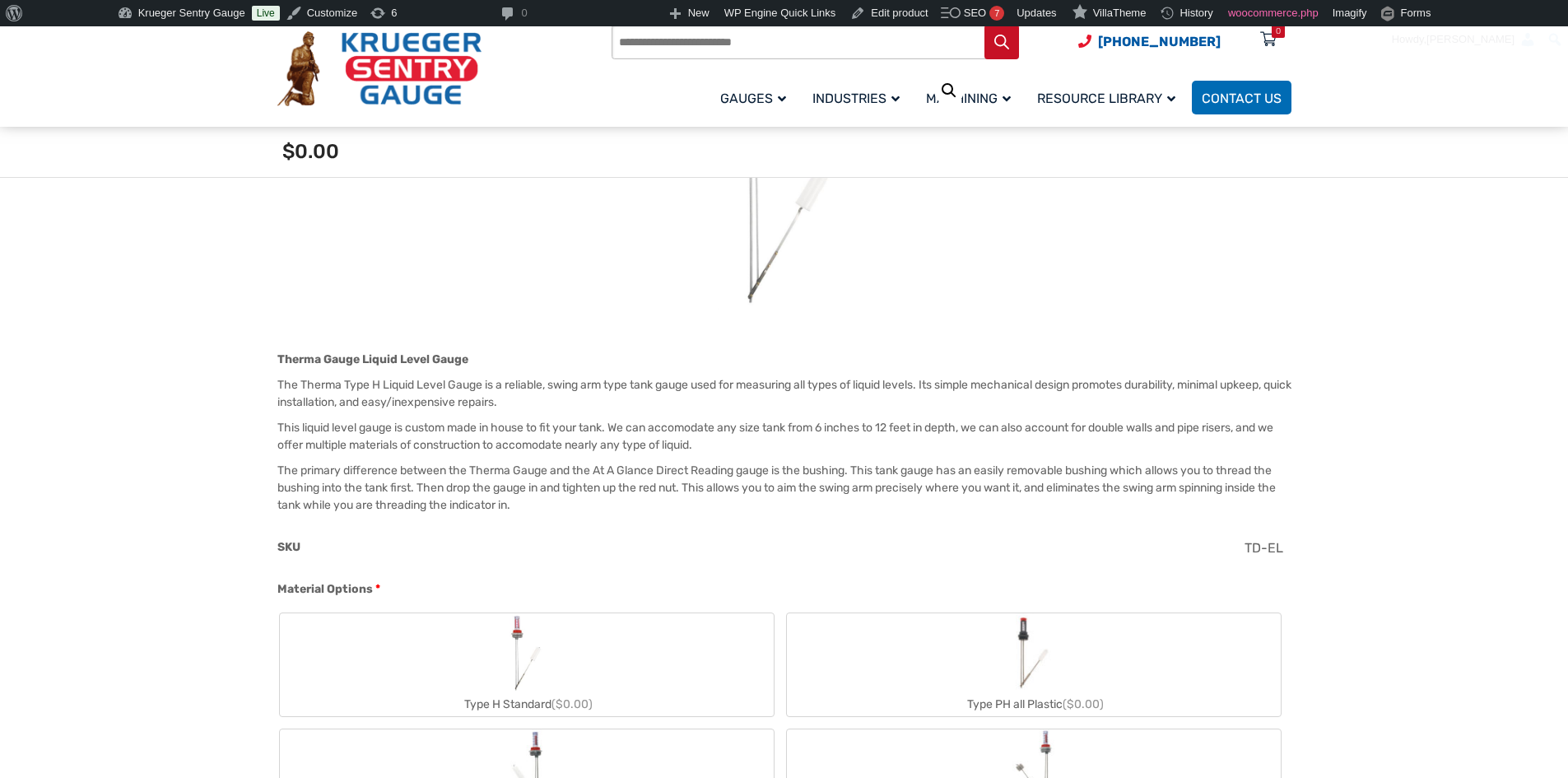
click at [612, 667] on label "Type H Standard ($0.00)" at bounding box center [527, 664] width 494 height 103
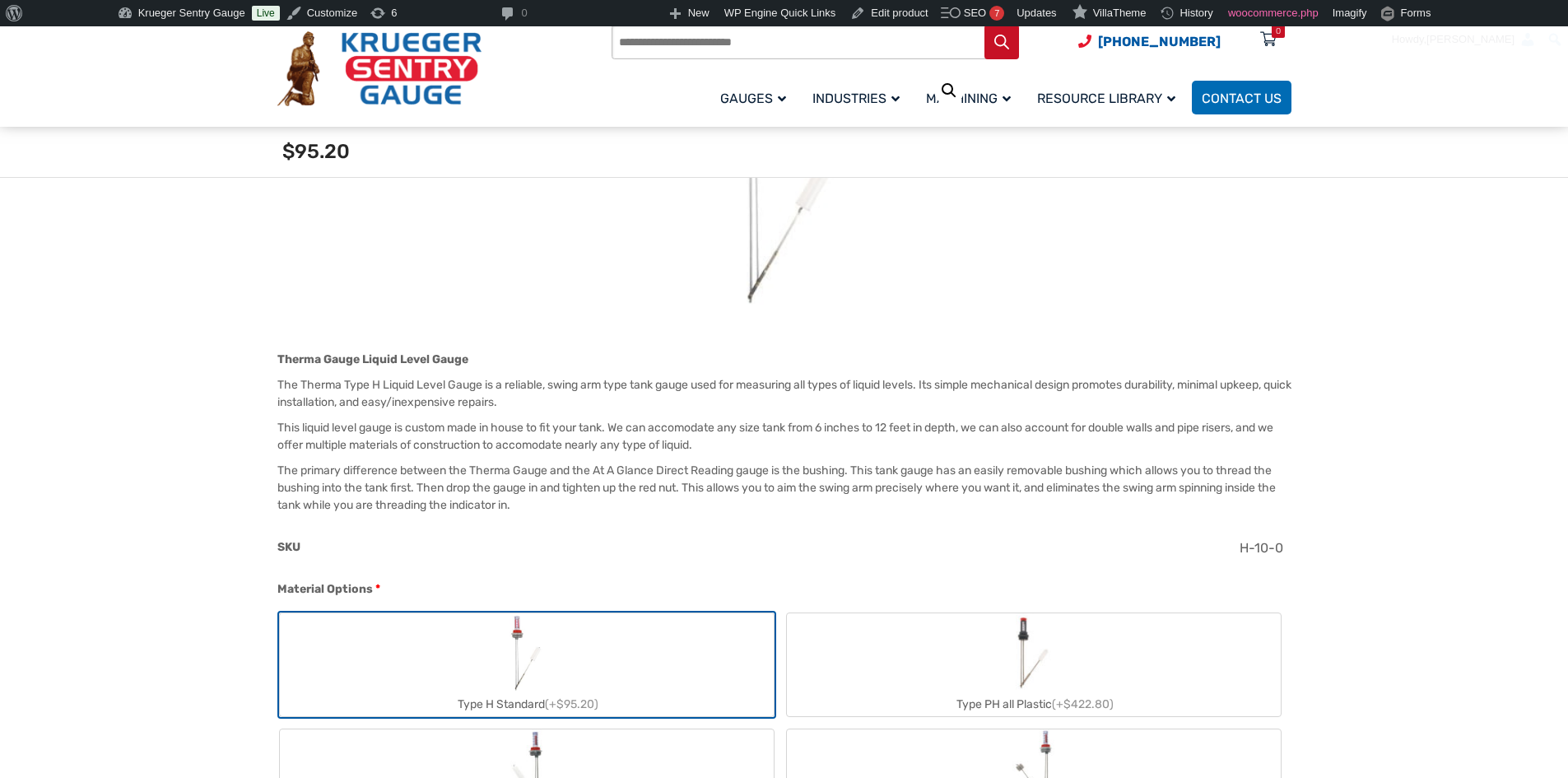
click at [1070, 695] on div "Type PH all Plastic (+$422.80)" at bounding box center [1034, 704] width 494 height 24
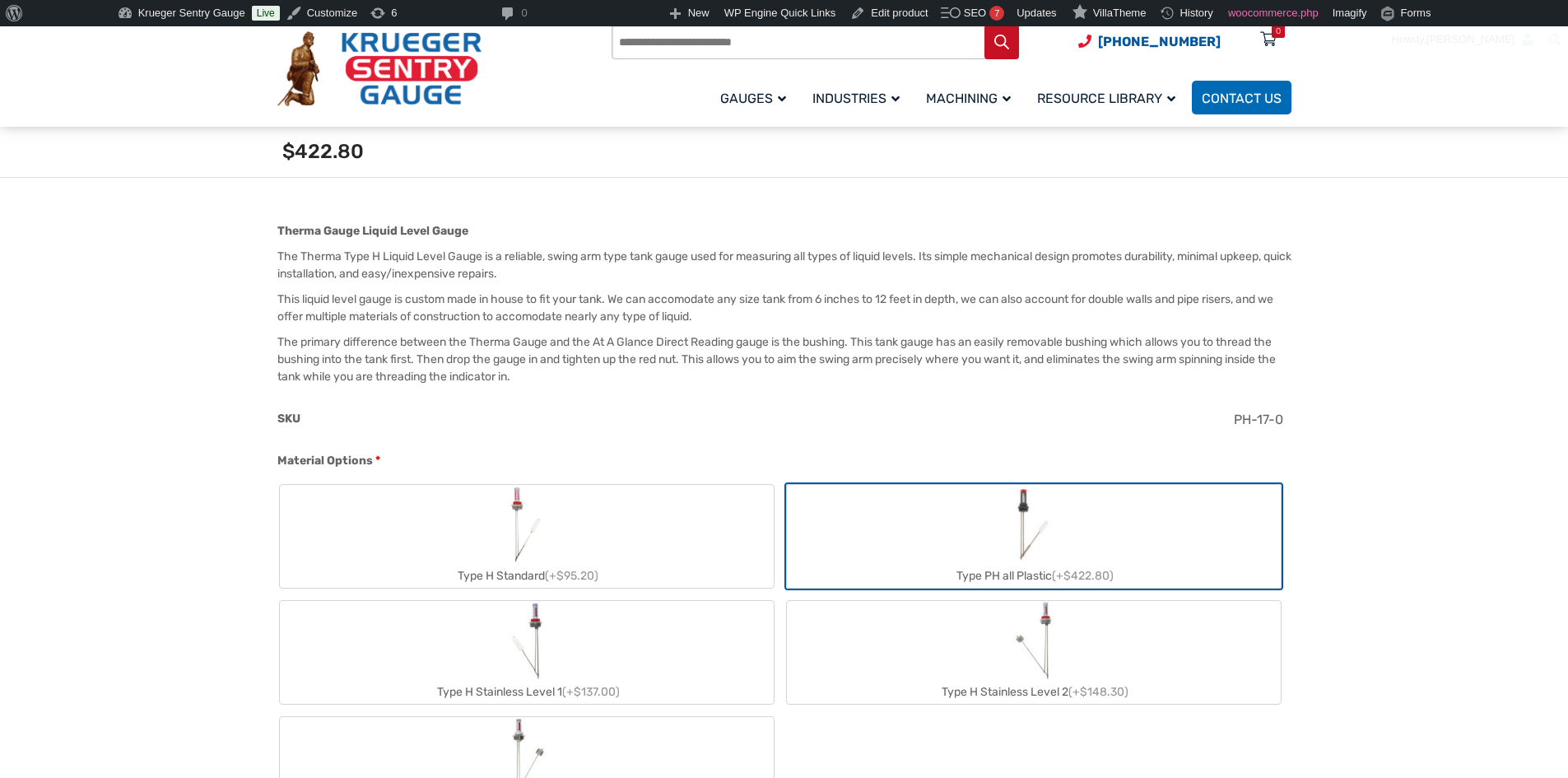
scroll to position [577, 0]
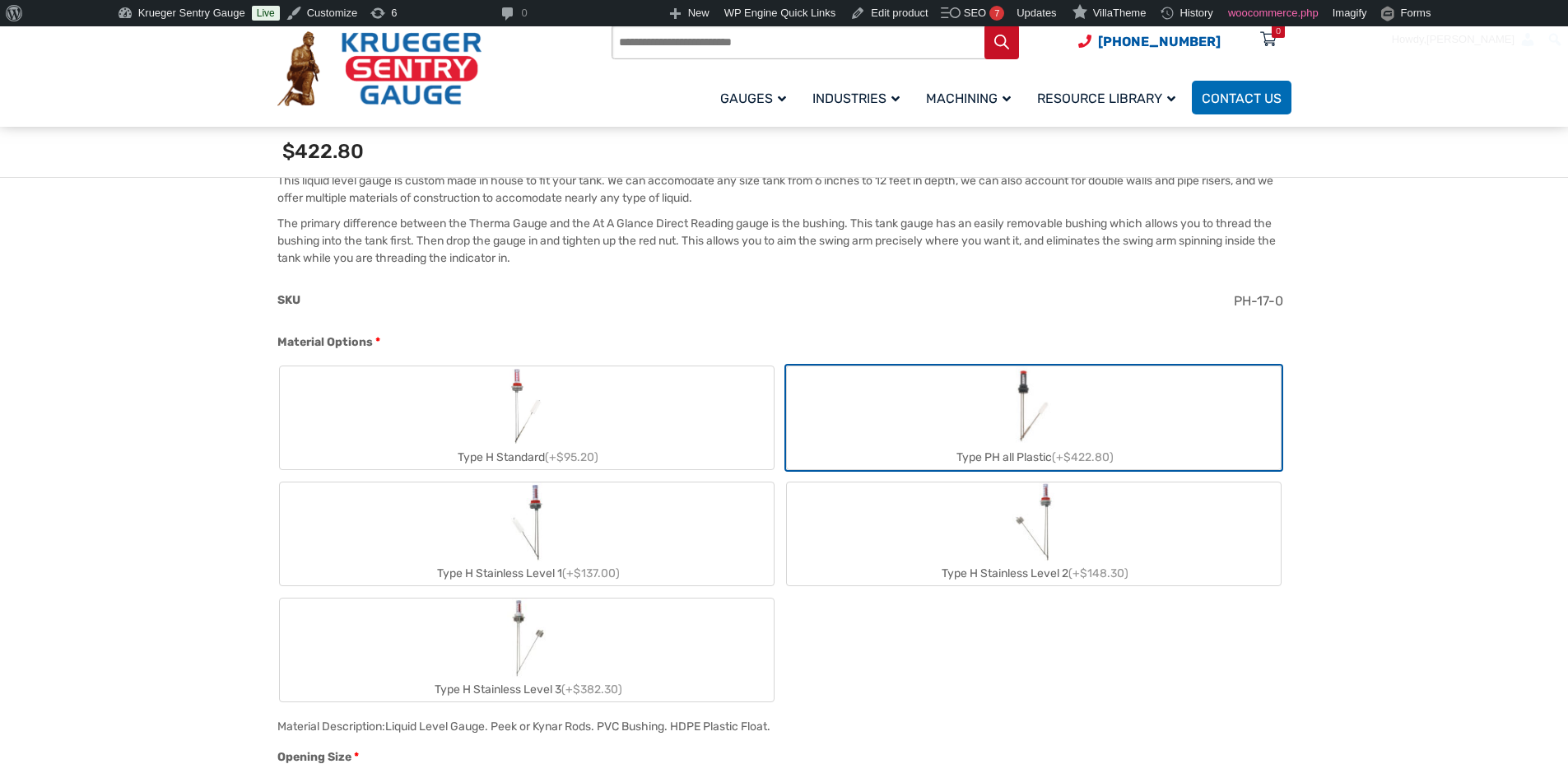
click at [628, 526] on label "Type H Stainless Level 1 (+$137.00)" at bounding box center [527, 533] width 494 height 103
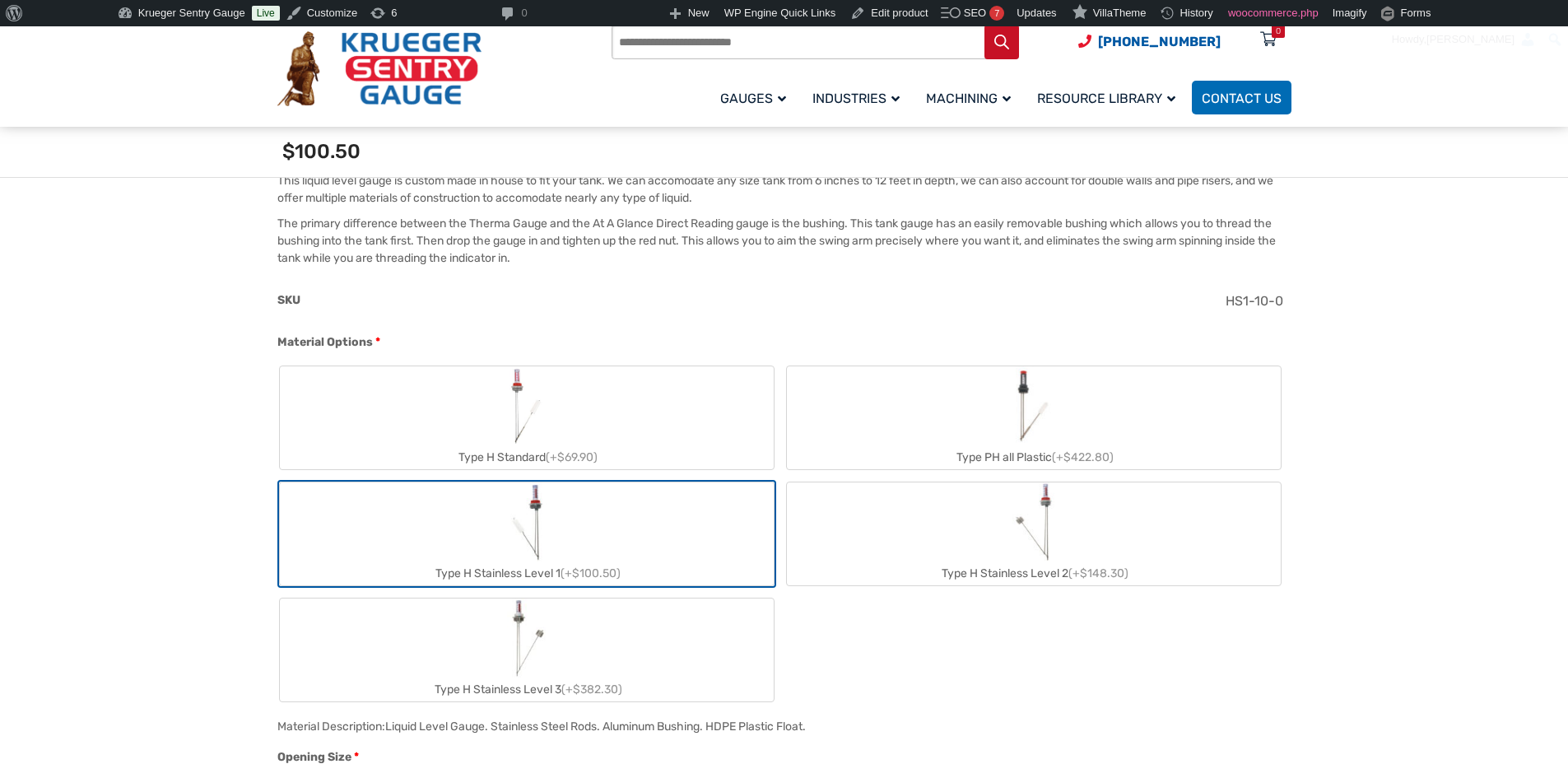
click at [1175, 537] on label "Type H Stainless Level 2 (+$148.30)" at bounding box center [1034, 533] width 494 height 103
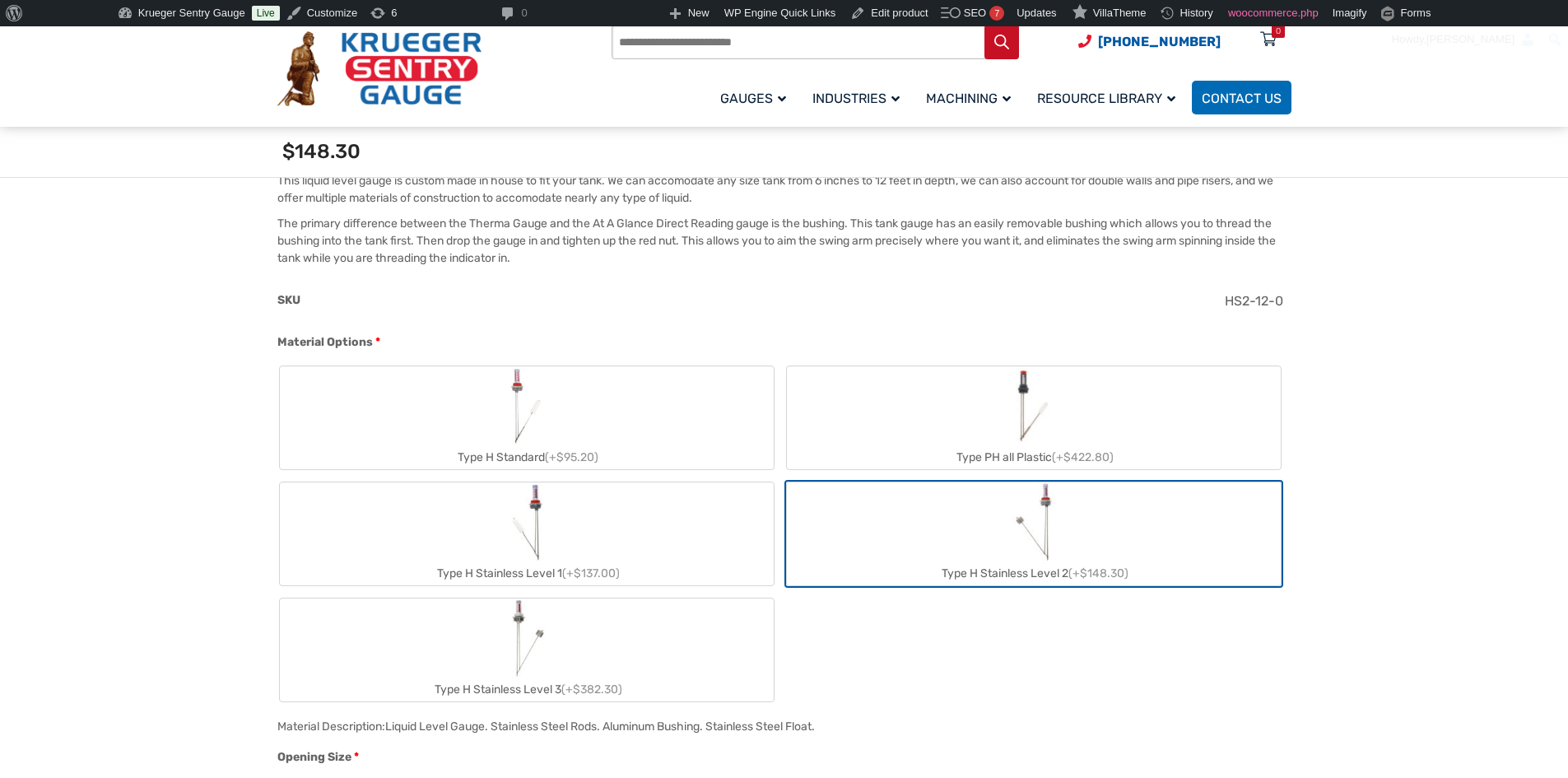
click at [616, 646] on label "Type H Stainless Level 3 (+$382.30)" at bounding box center [527, 650] width 494 height 103
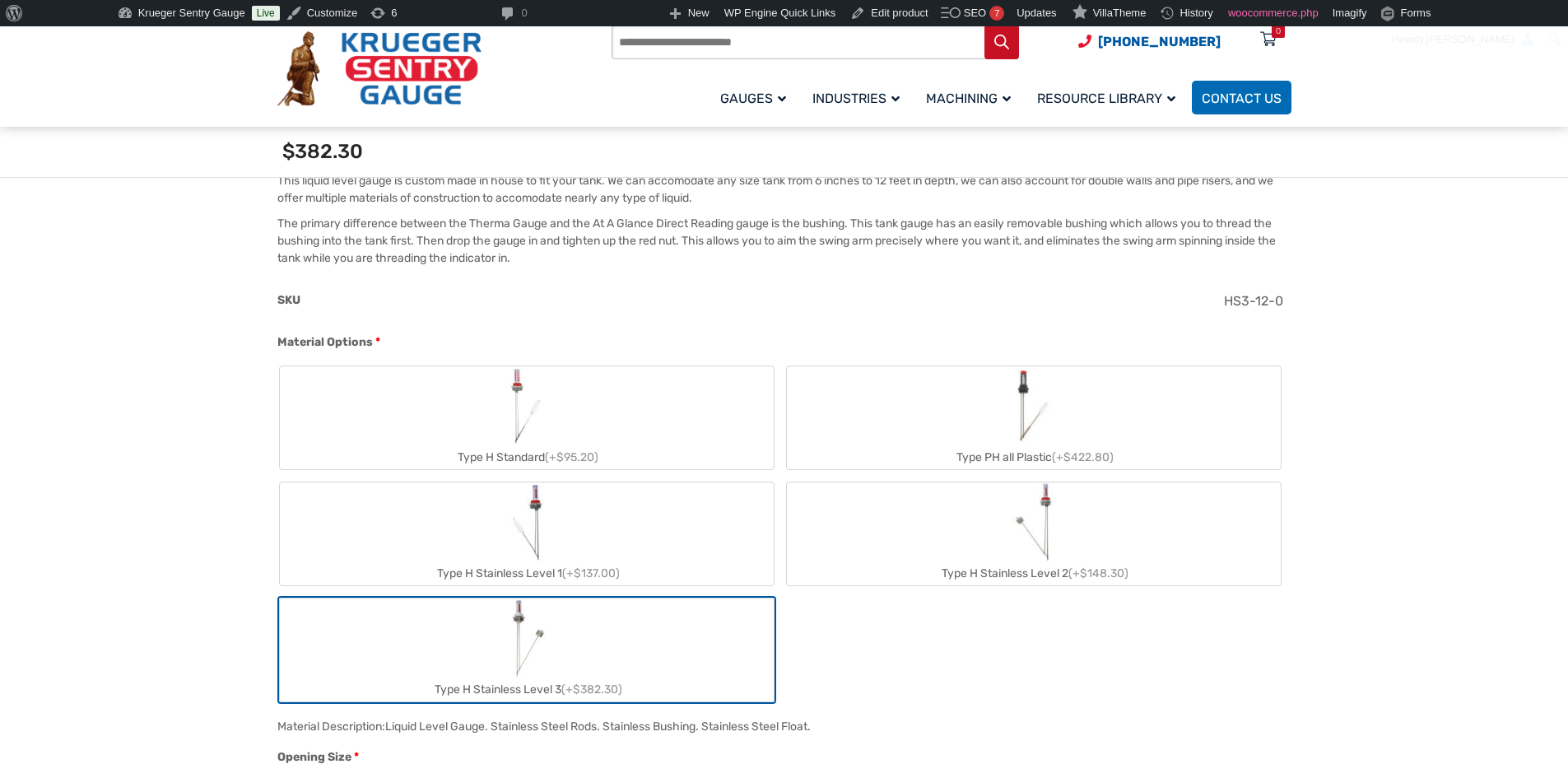
click at [604, 547] on label "Type H Stainless Level 1 (+$137.00)" at bounding box center [527, 533] width 494 height 103
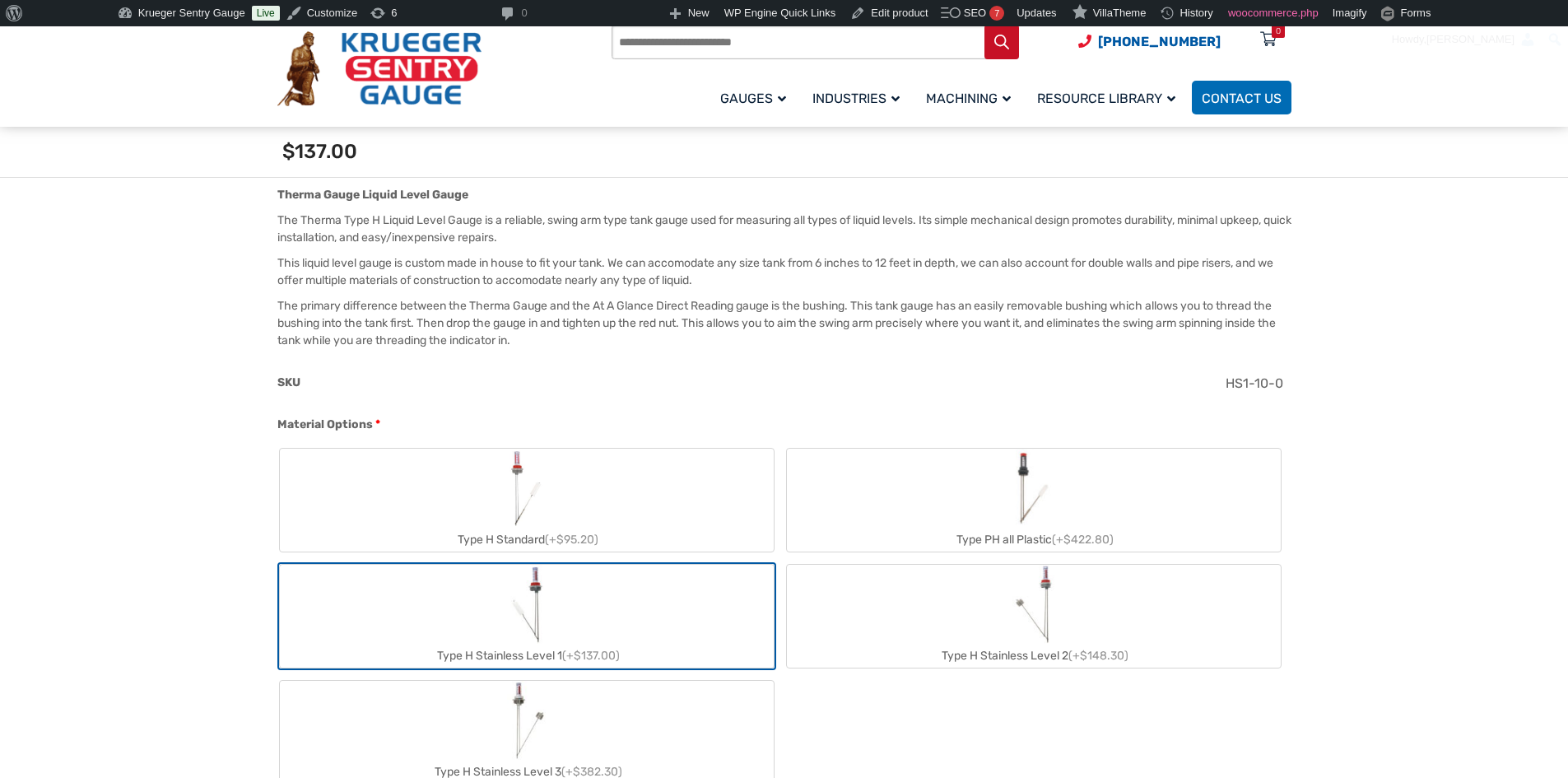
click at [1006, 515] on label "Type PH all Plastic (+$422.80)" at bounding box center [1034, 499] width 494 height 103
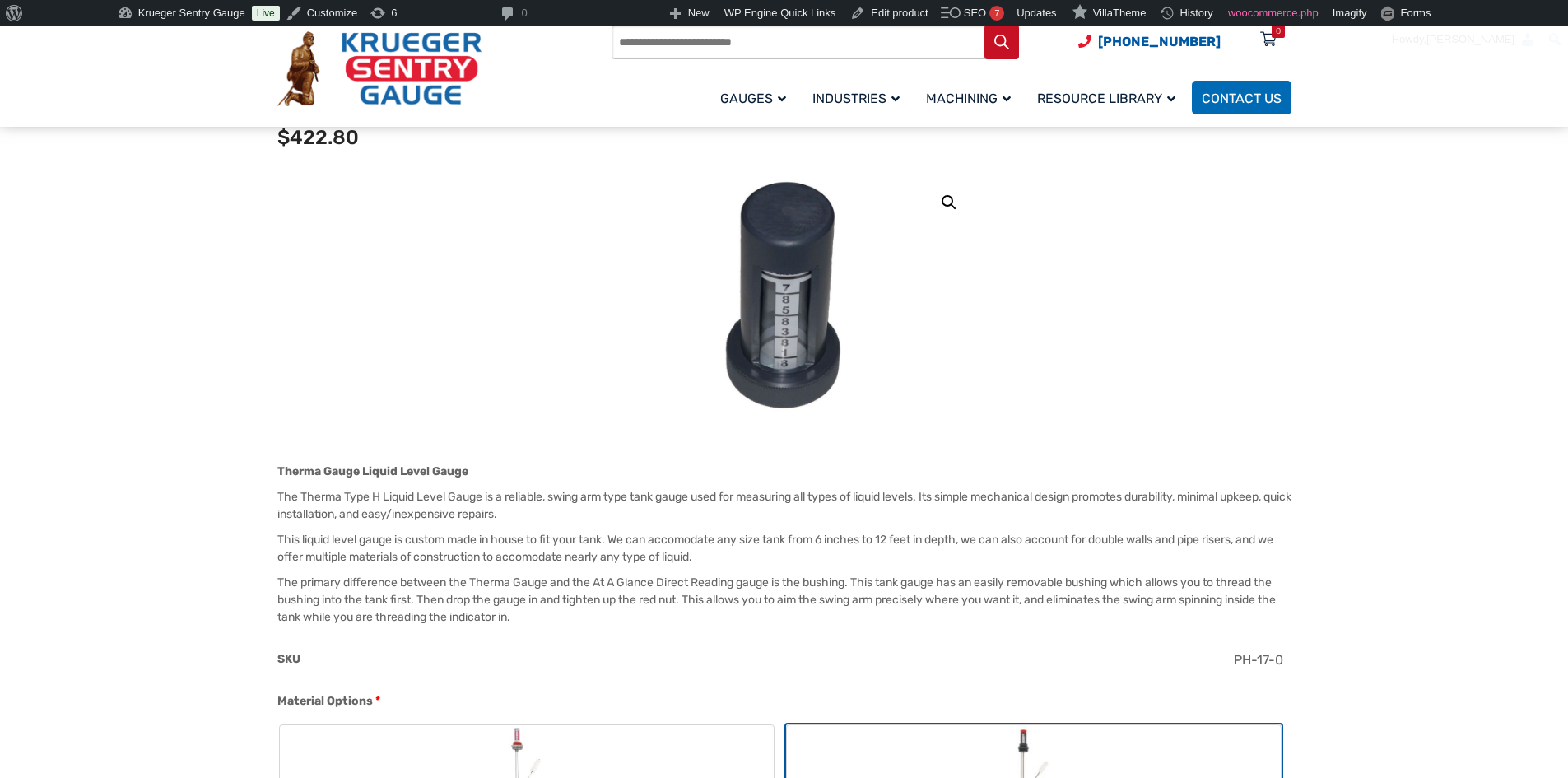
scroll to position [165, 0]
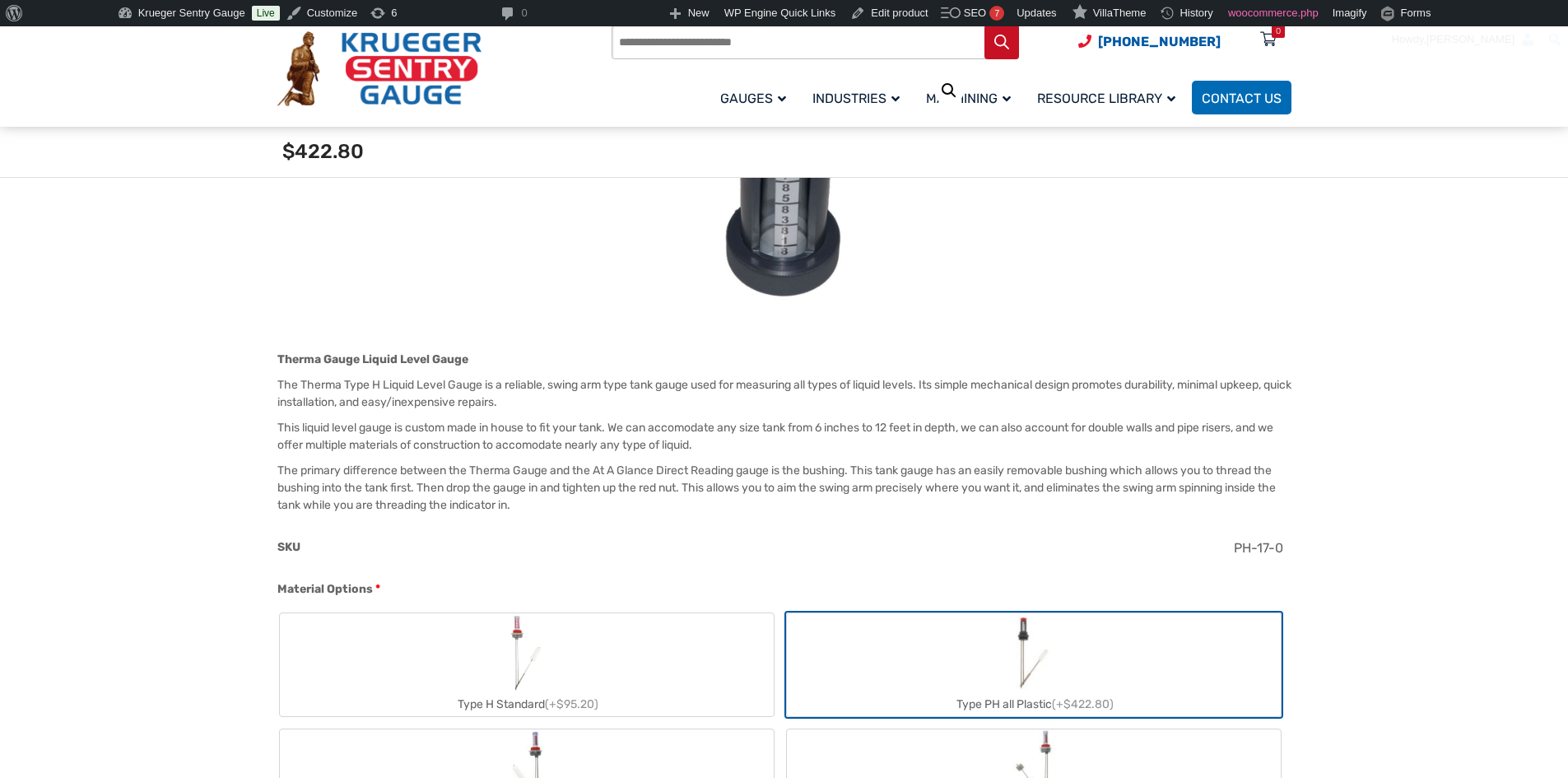
click at [496, 651] on label "Type H Standard (+$95.20)" at bounding box center [527, 664] width 494 height 103
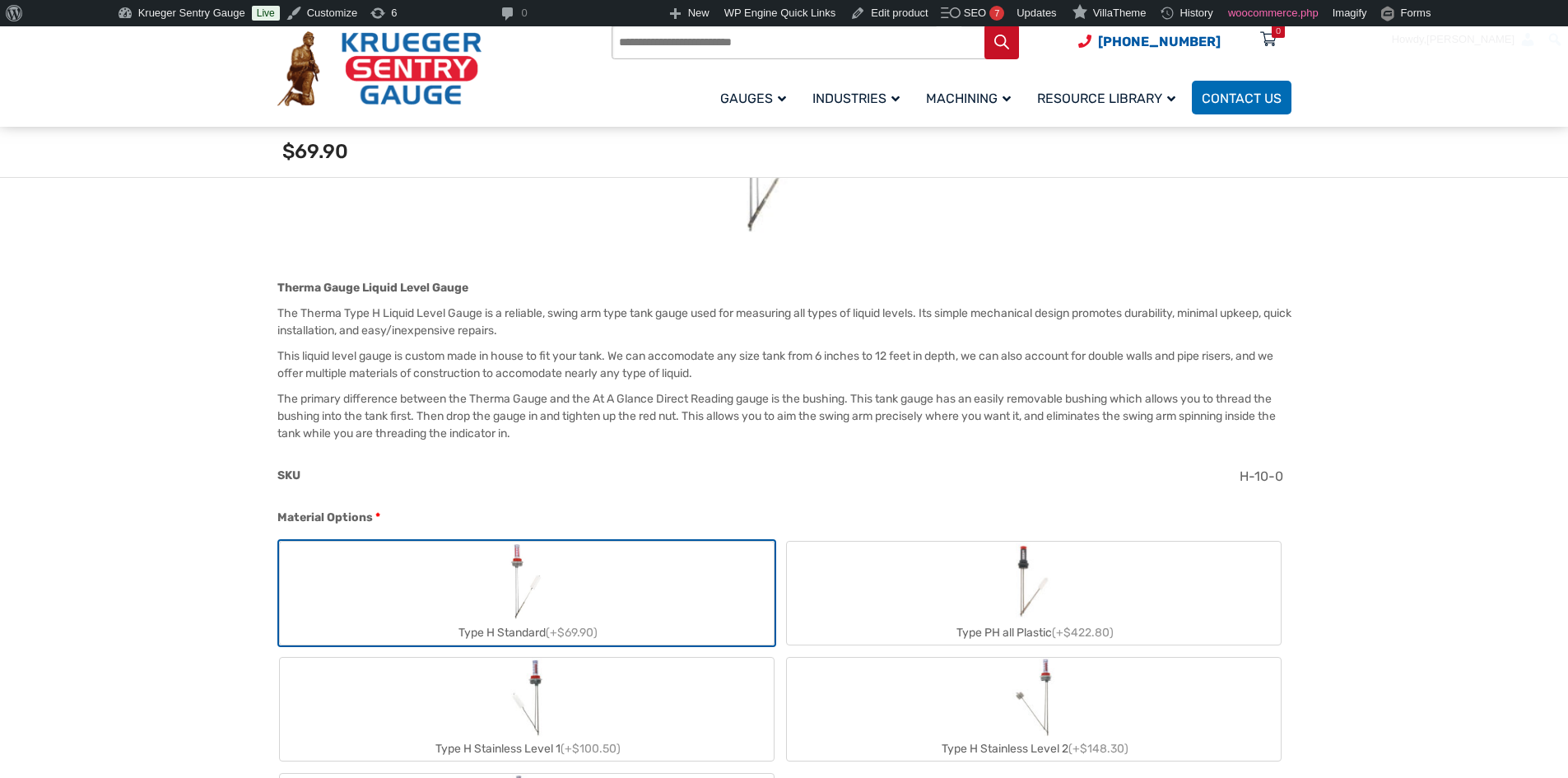
scroll to position [412, 0]
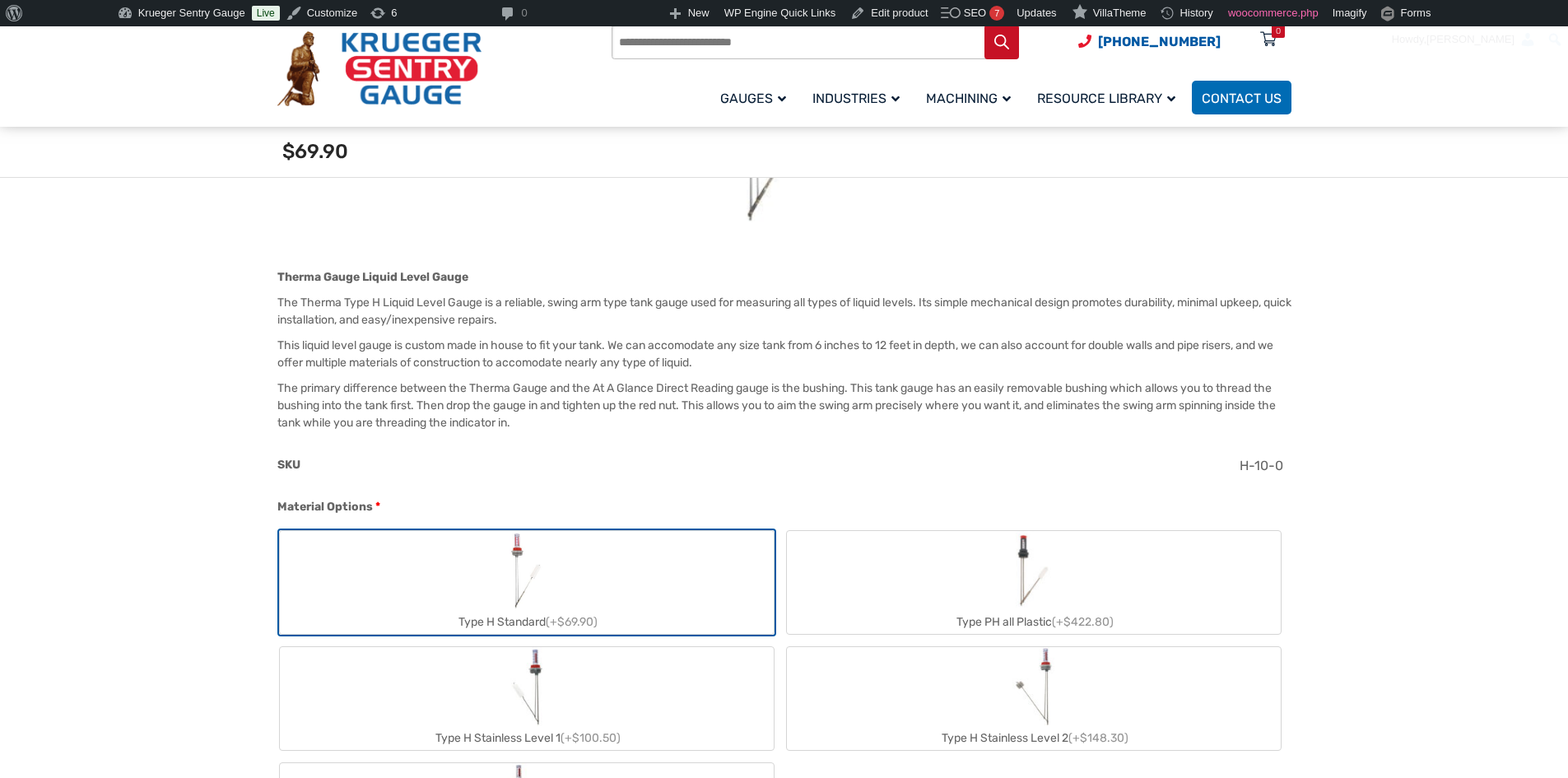
click at [917, 571] on label "Type PH all Plastic (+$422.80)" at bounding box center [1034, 582] width 494 height 103
type input "**"
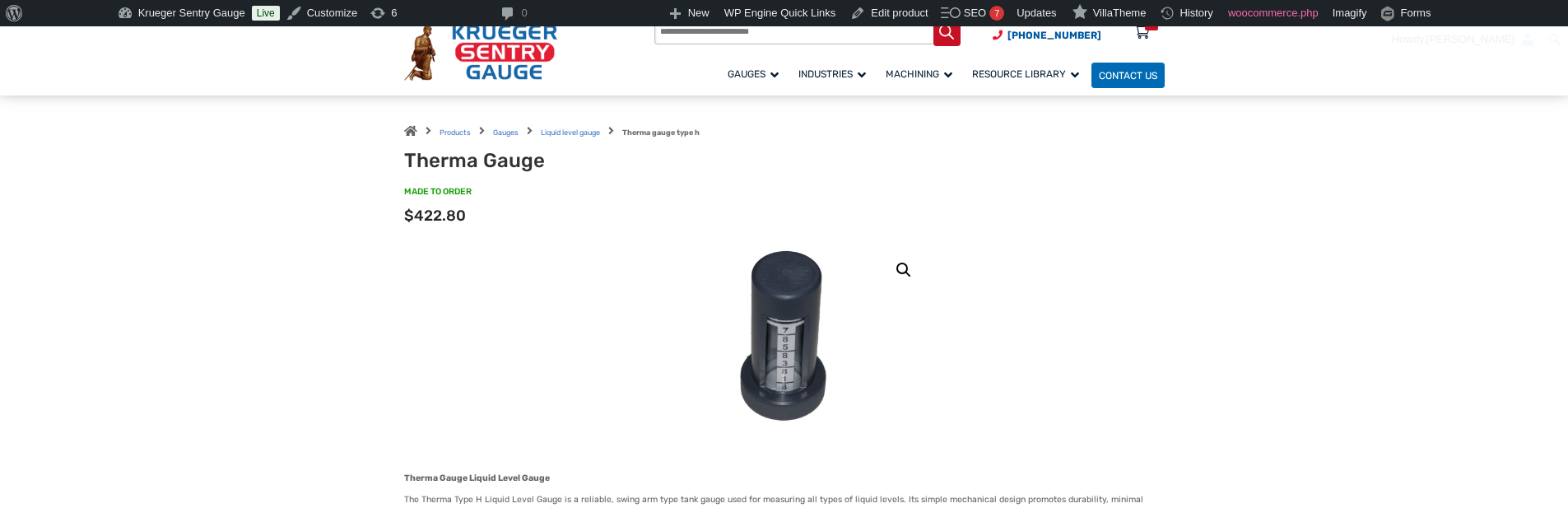
scroll to position [0, 0]
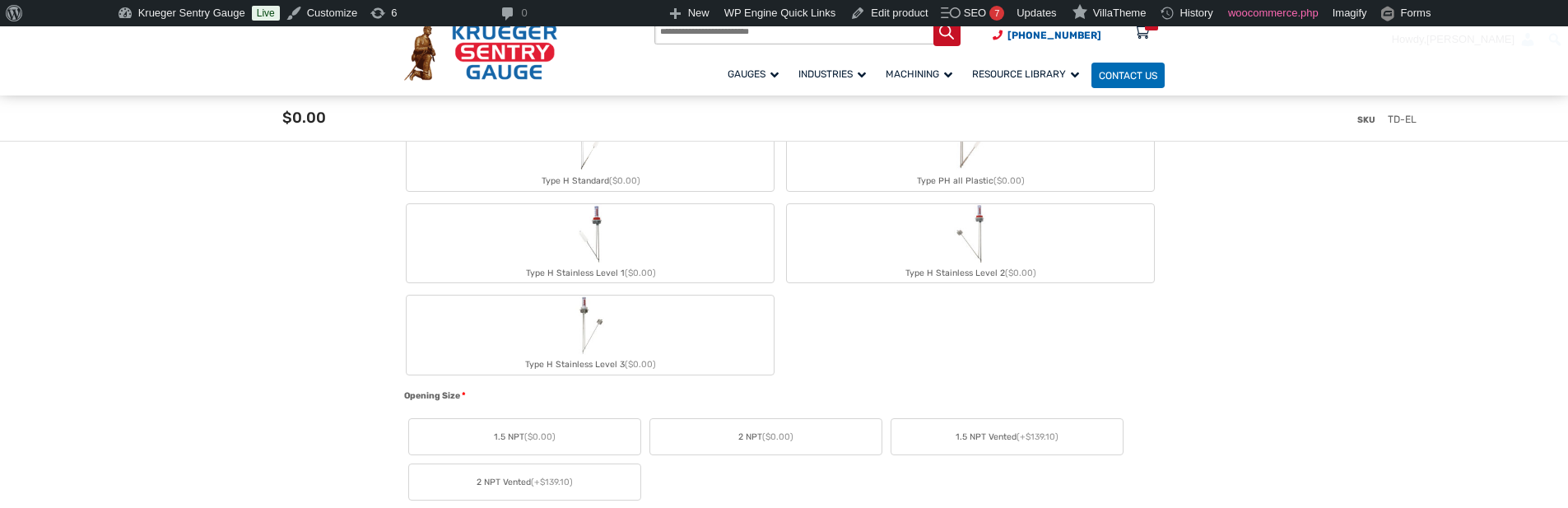
click at [613, 338] on label "Type H Stainless Level 3 ($0.00)" at bounding box center [590, 334] width 367 height 79
type input "**"
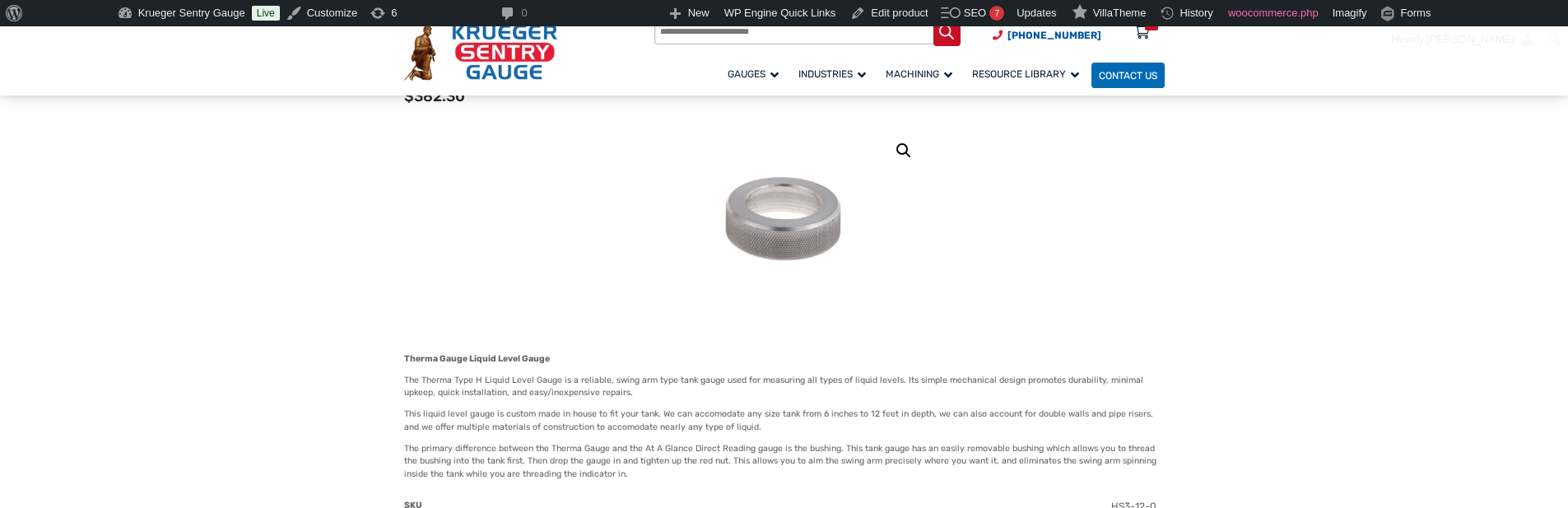
scroll to position [165, 0]
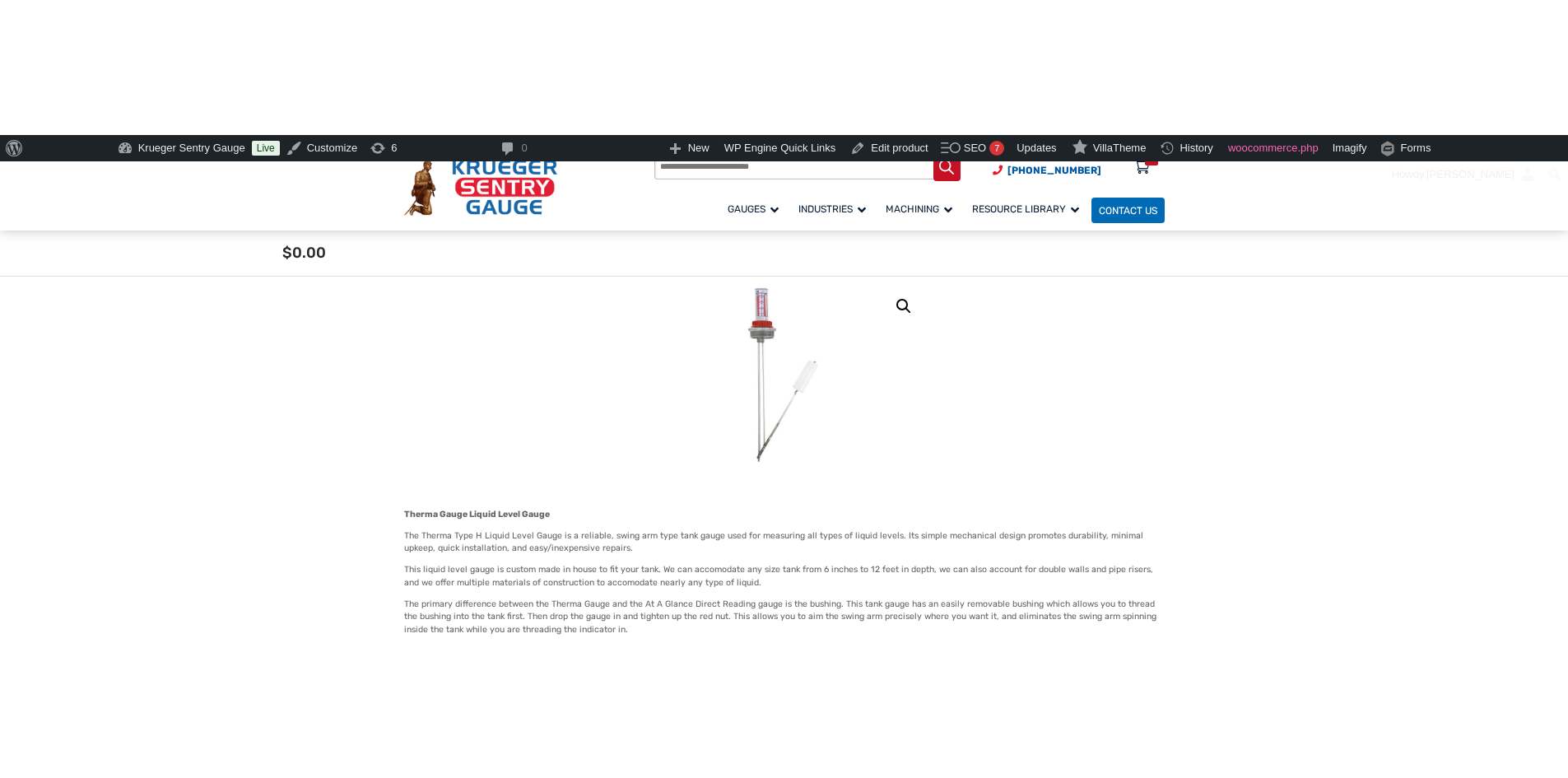
scroll to position [412, 0]
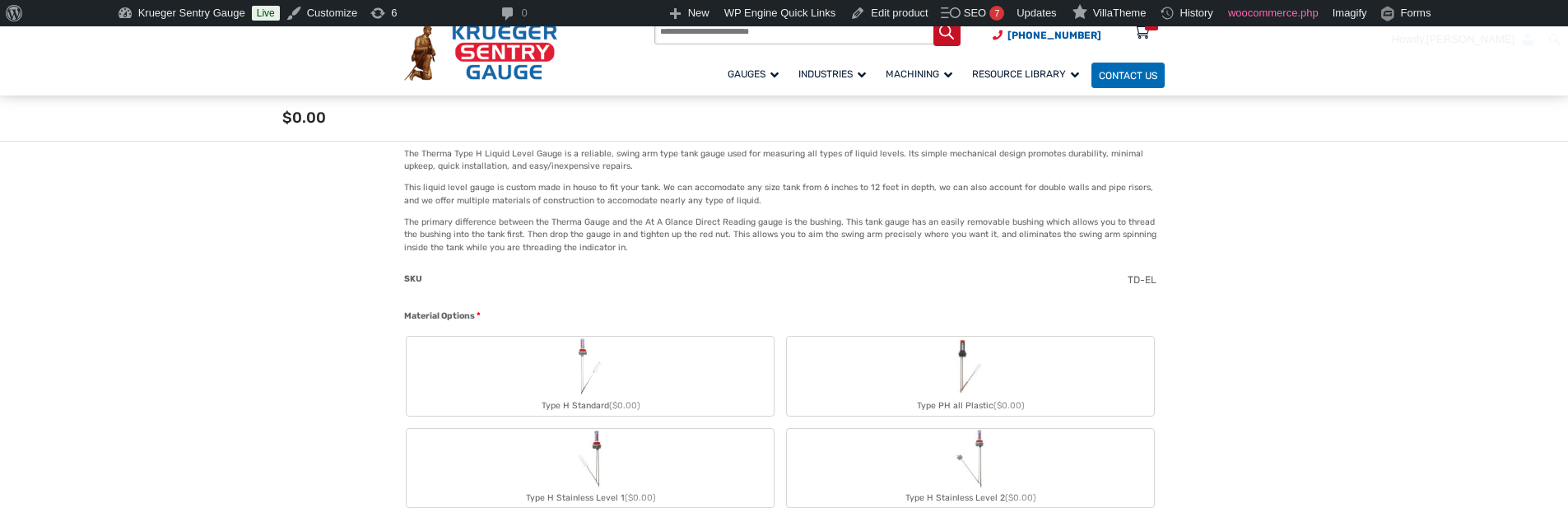
click at [706, 391] on label "Type H Standard ($0.00)" at bounding box center [590, 376] width 367 height 79
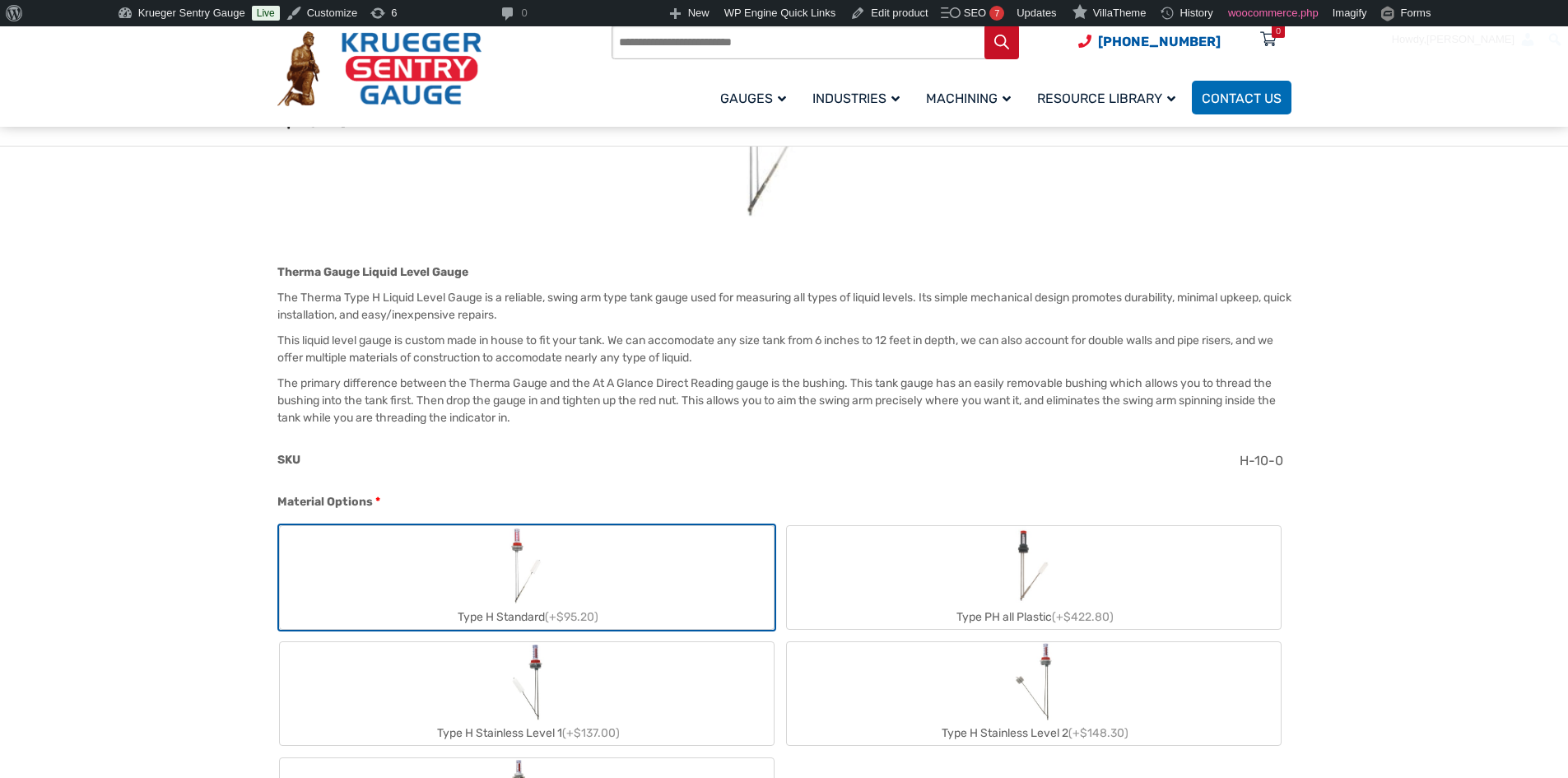
click at [1071, 507] on label "Type PH all Plastic (+$422.80)" at bounding box center [1034, 577] width 494 height 103
type input "**"
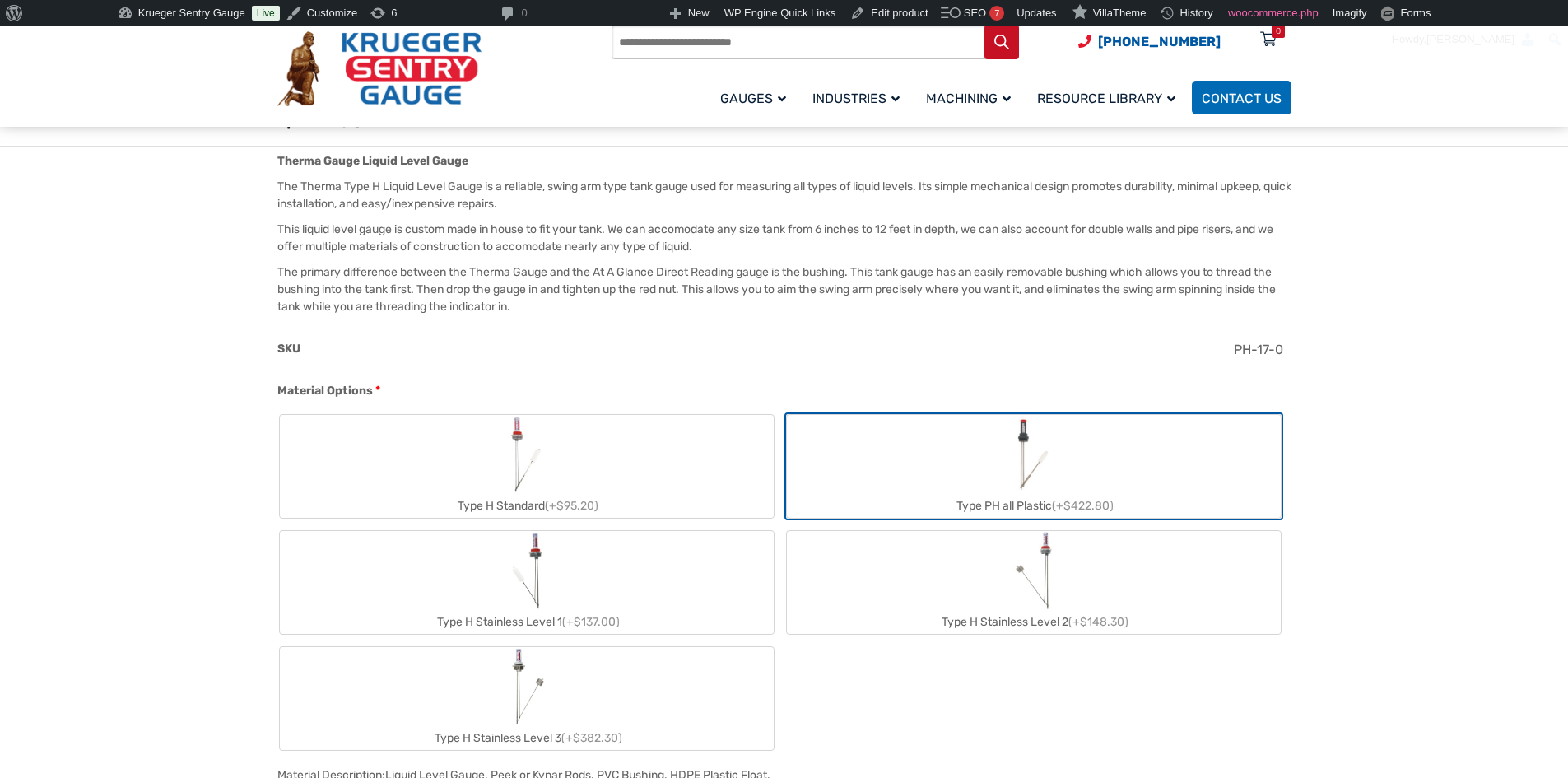
scroll to position [498, 0]
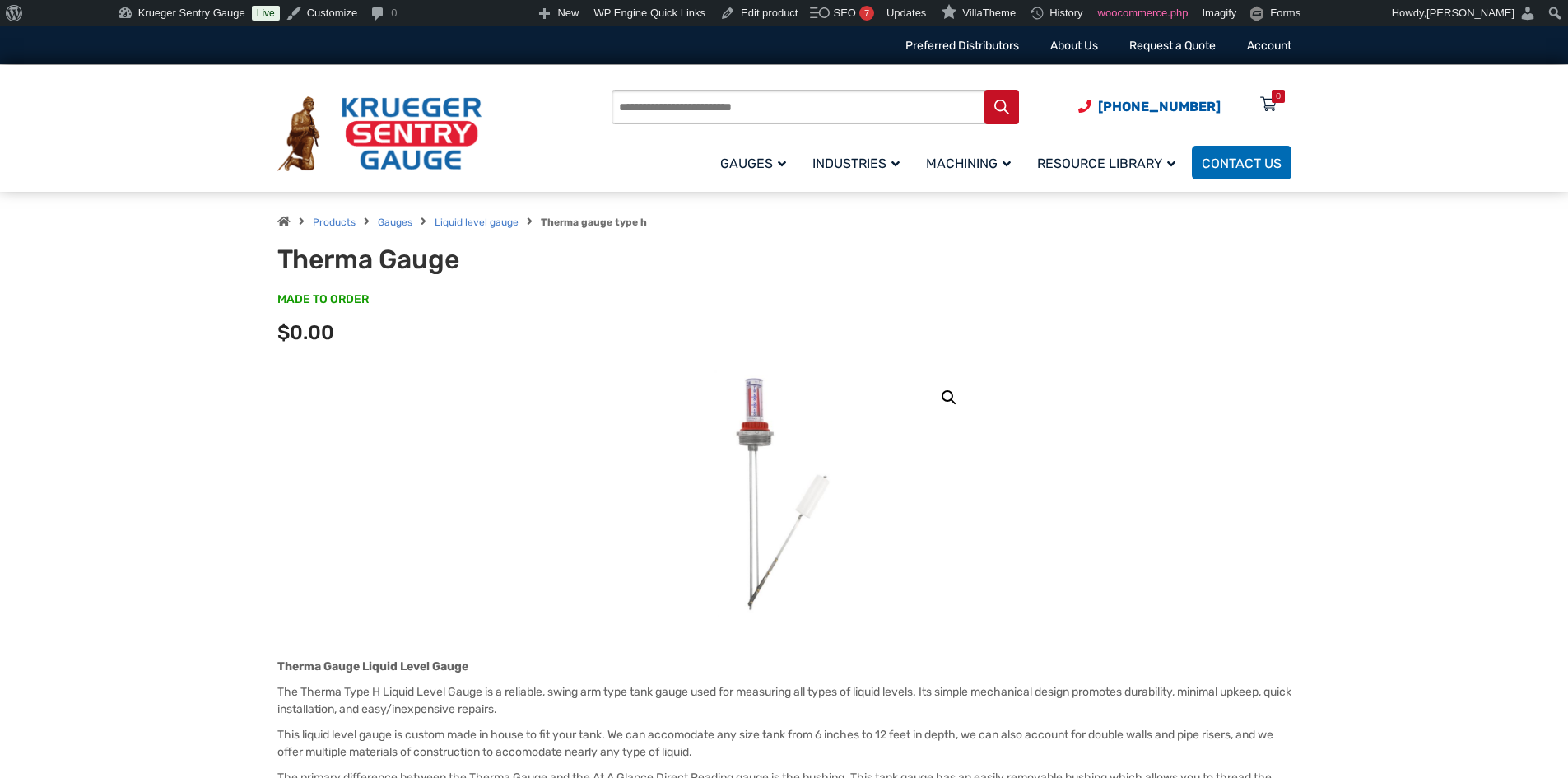
scroll to position [494, 0]
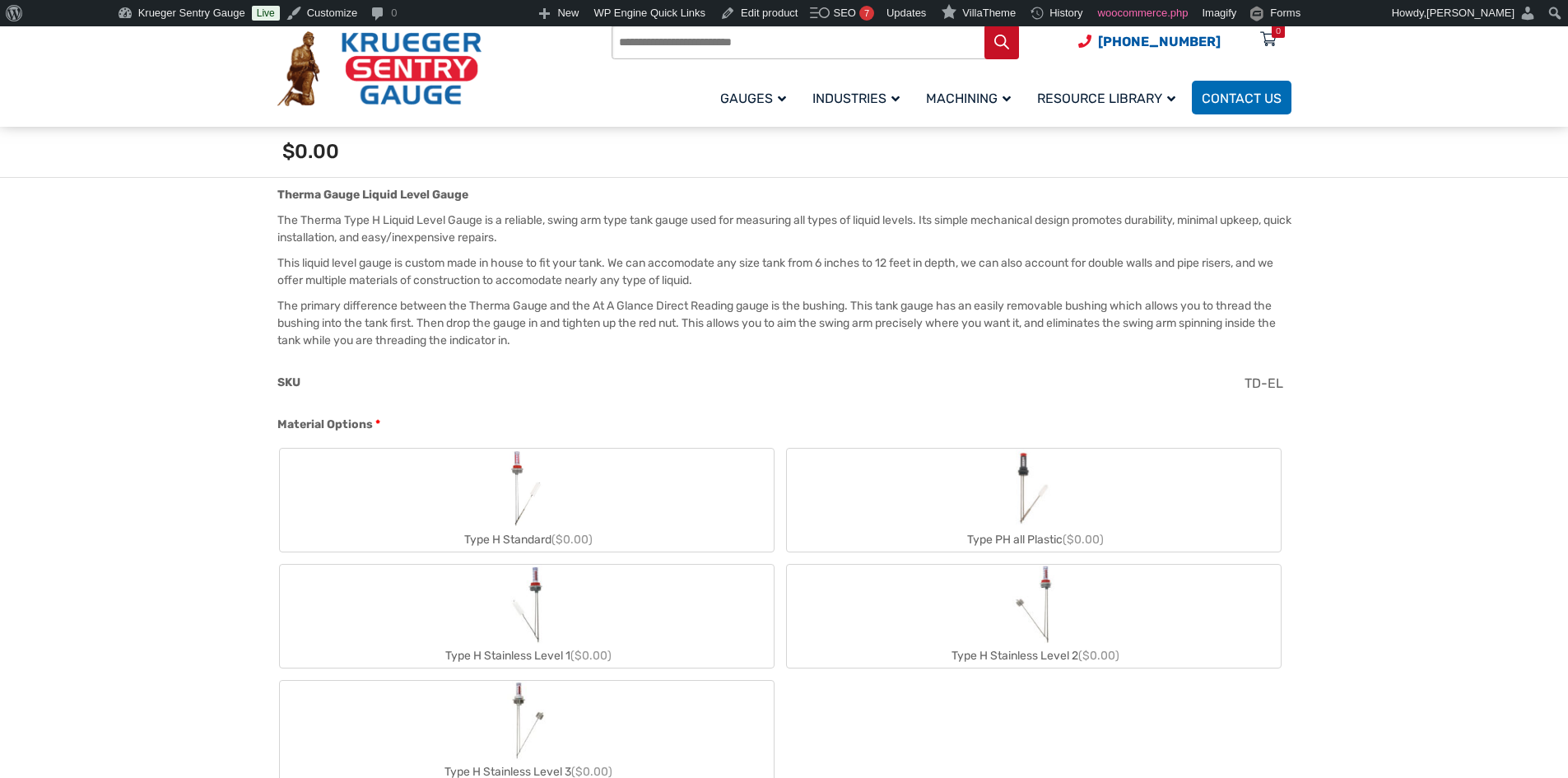
click at [913, 463] on label "Type PH all Plastic ($0.00)" at bounding box center [1034, 499] width 494 height 103
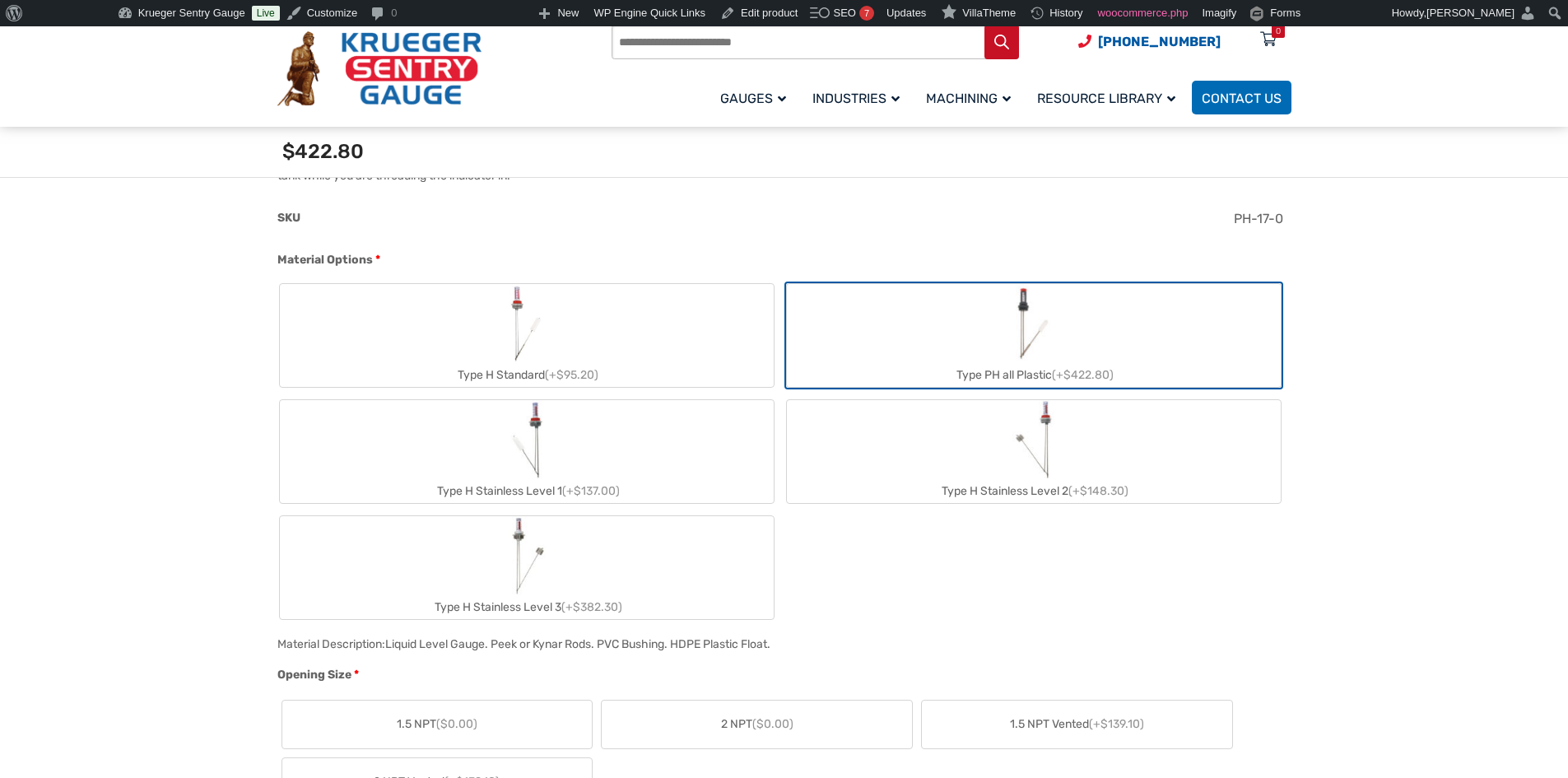
click at [584, 567] on label "Type H Stainless Level 3 (+$382.30)" at bounding box center [527, 567] width 494 height 103
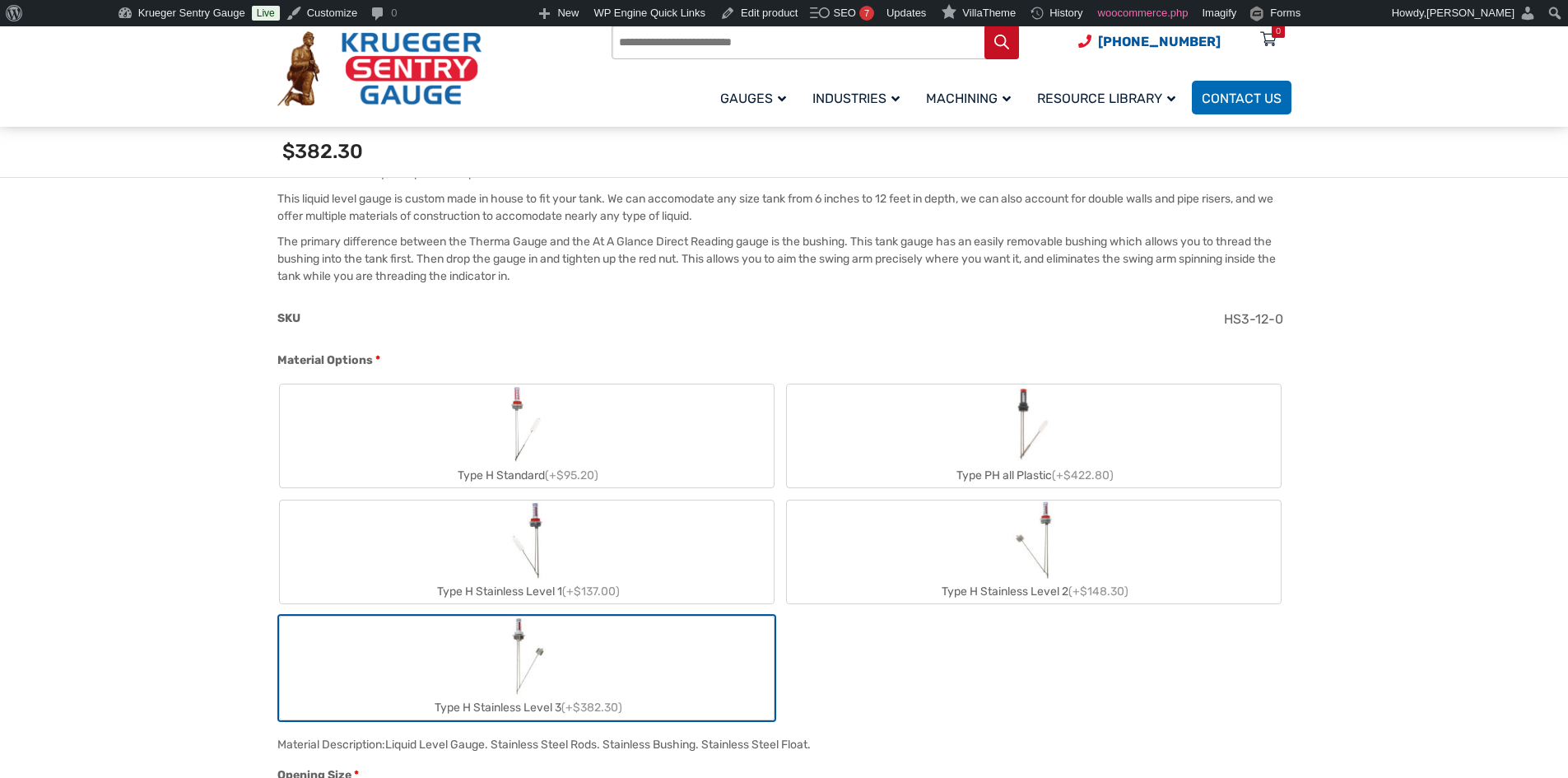
scroll to position [577, 0]
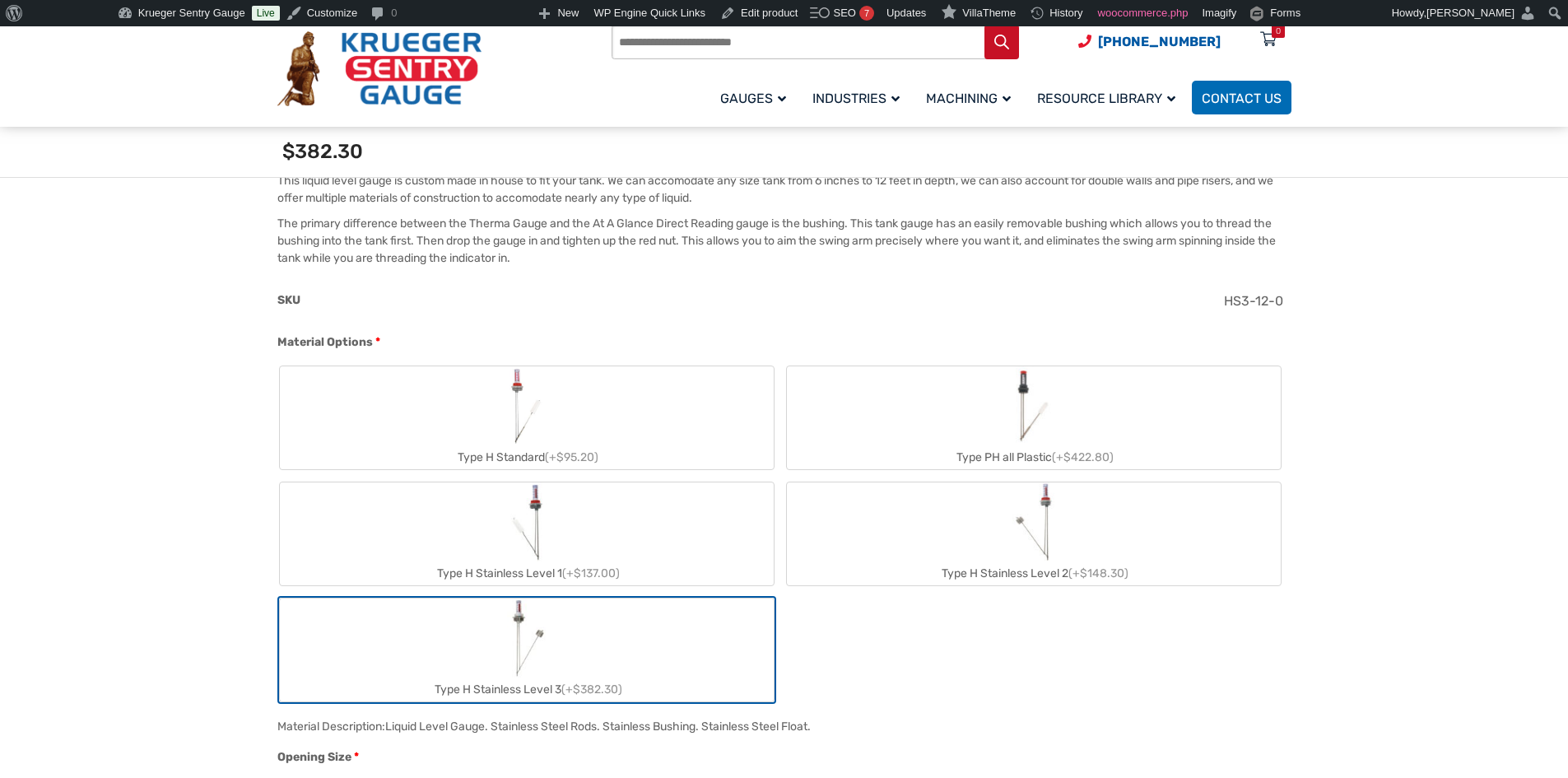
click at [959, 543] on label "Type H Stainless Level 2 (+$148.30)" at bounding box center [1034, 533] width 494 height 103
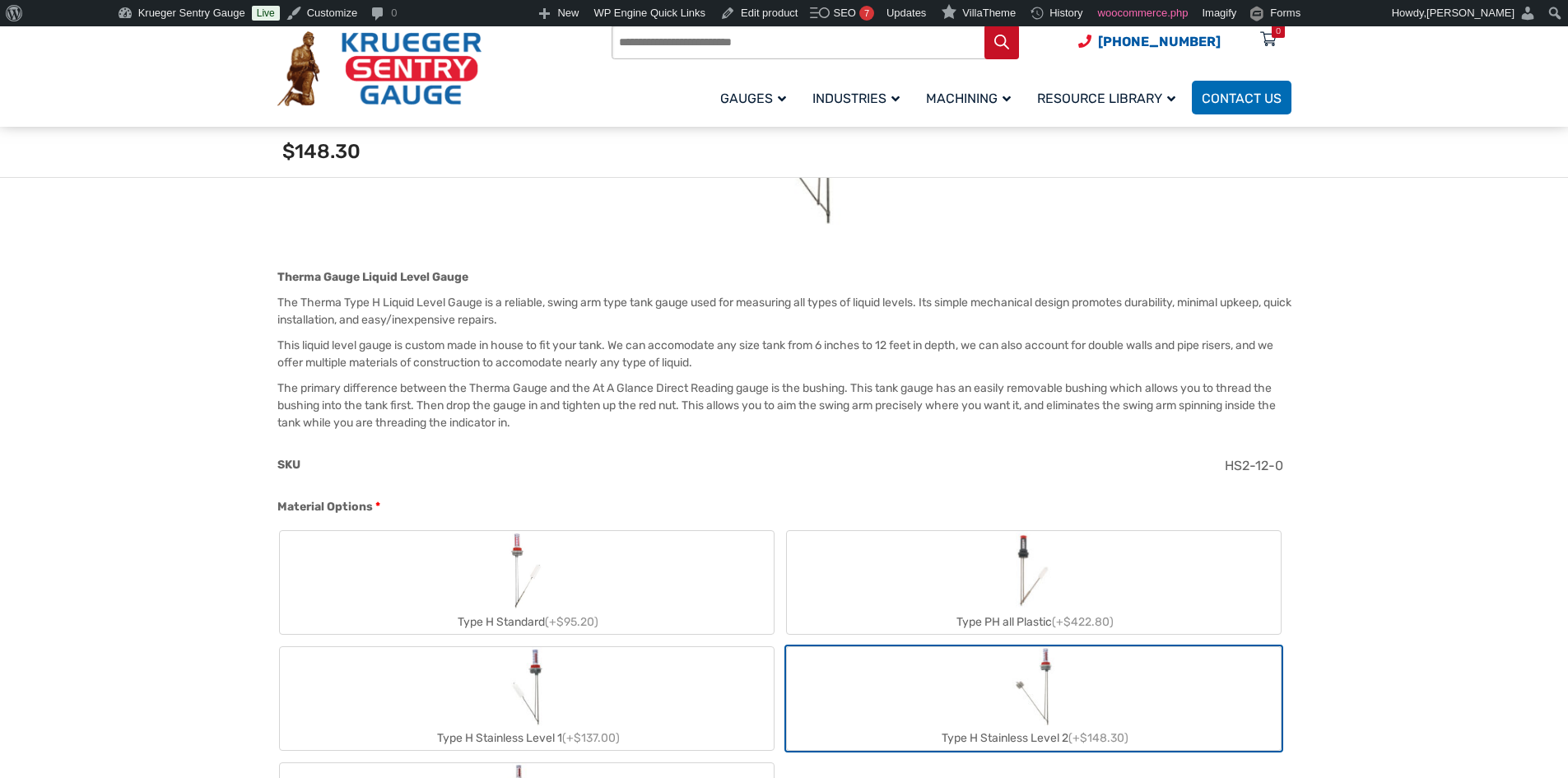
click at [585, 680] on label "Type H Stainless Level 1 (+$137.00)" at bounding box center [527, 698] width 494 height 103
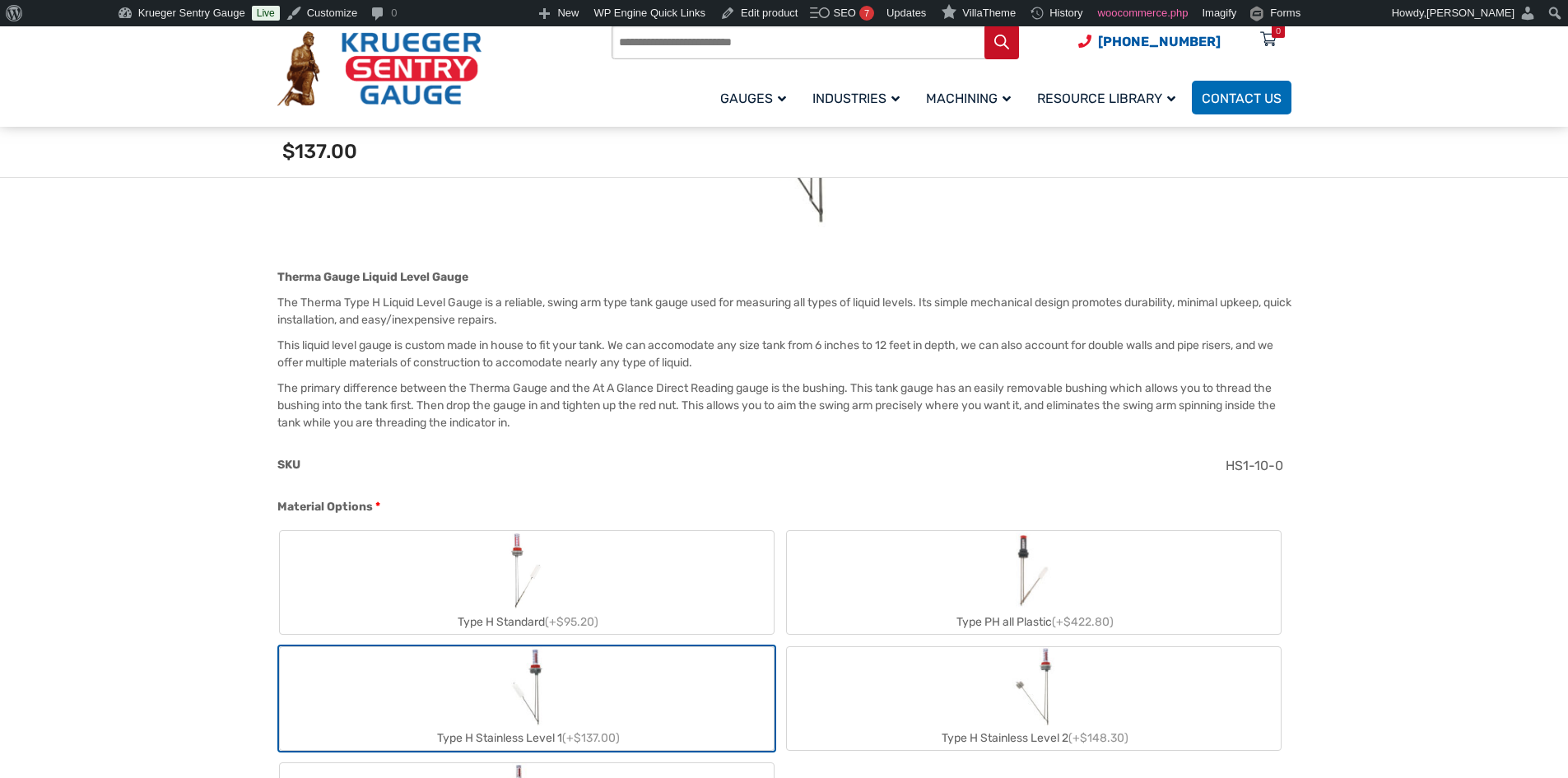
click at [950, 593] on label "Type PH all Plastic (+$422.80)" at bounding box center [1034, 582] width 494 height 103
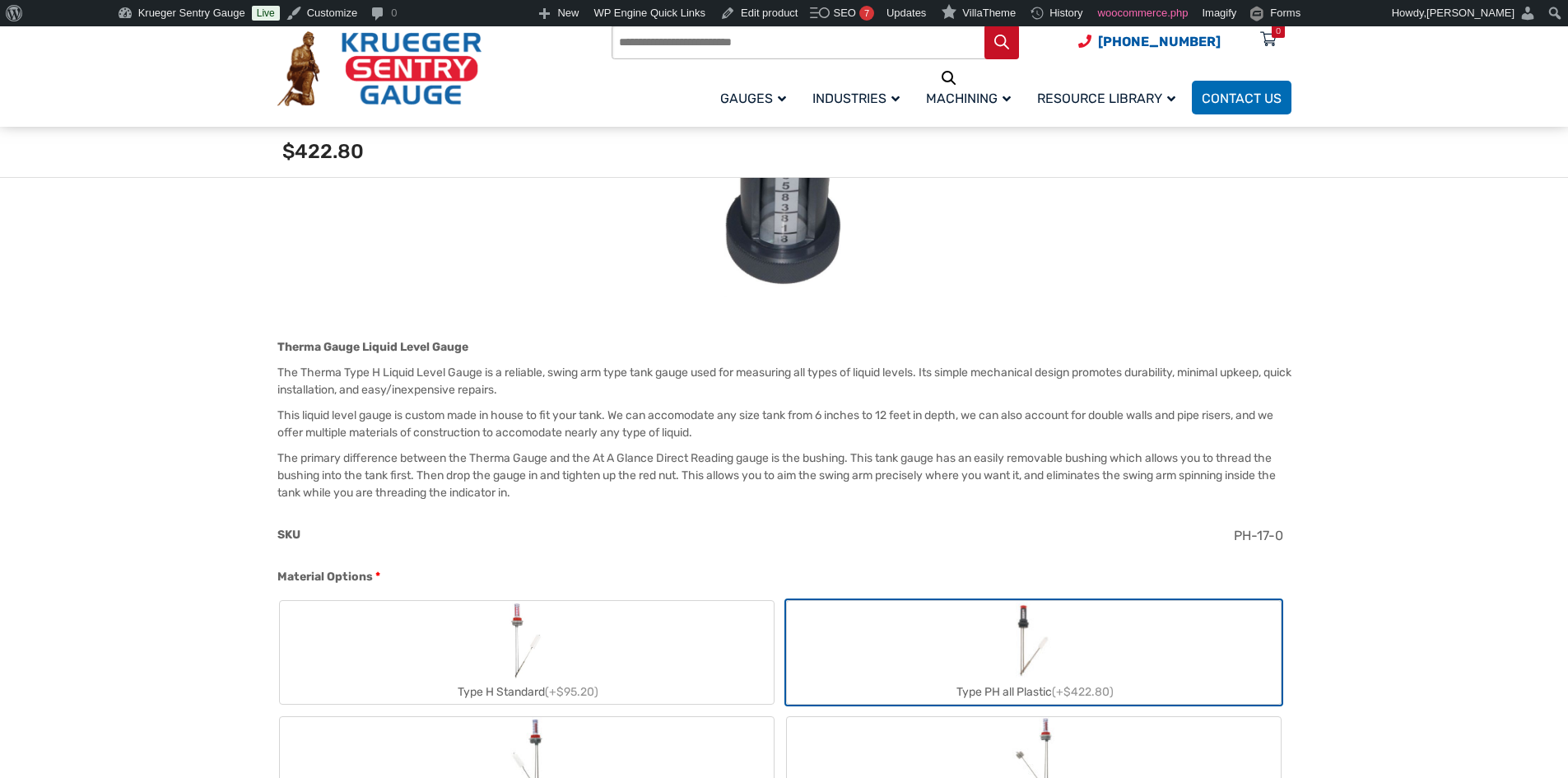
scroll to position [412, 0]
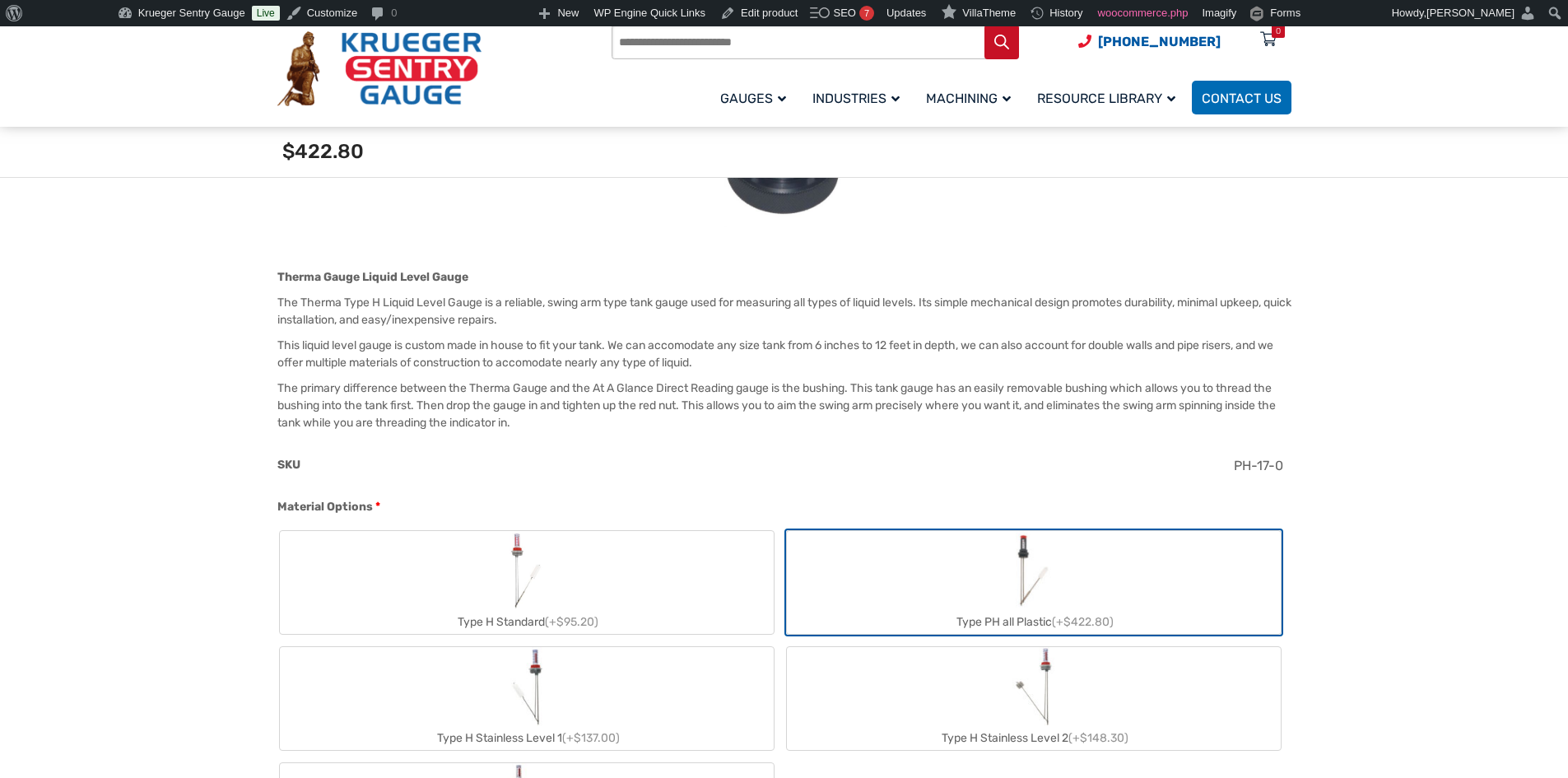
click at [469, 577] on label "Type H Standard (+$95.20)" at bounding box center [527, 582] width 494 height 103
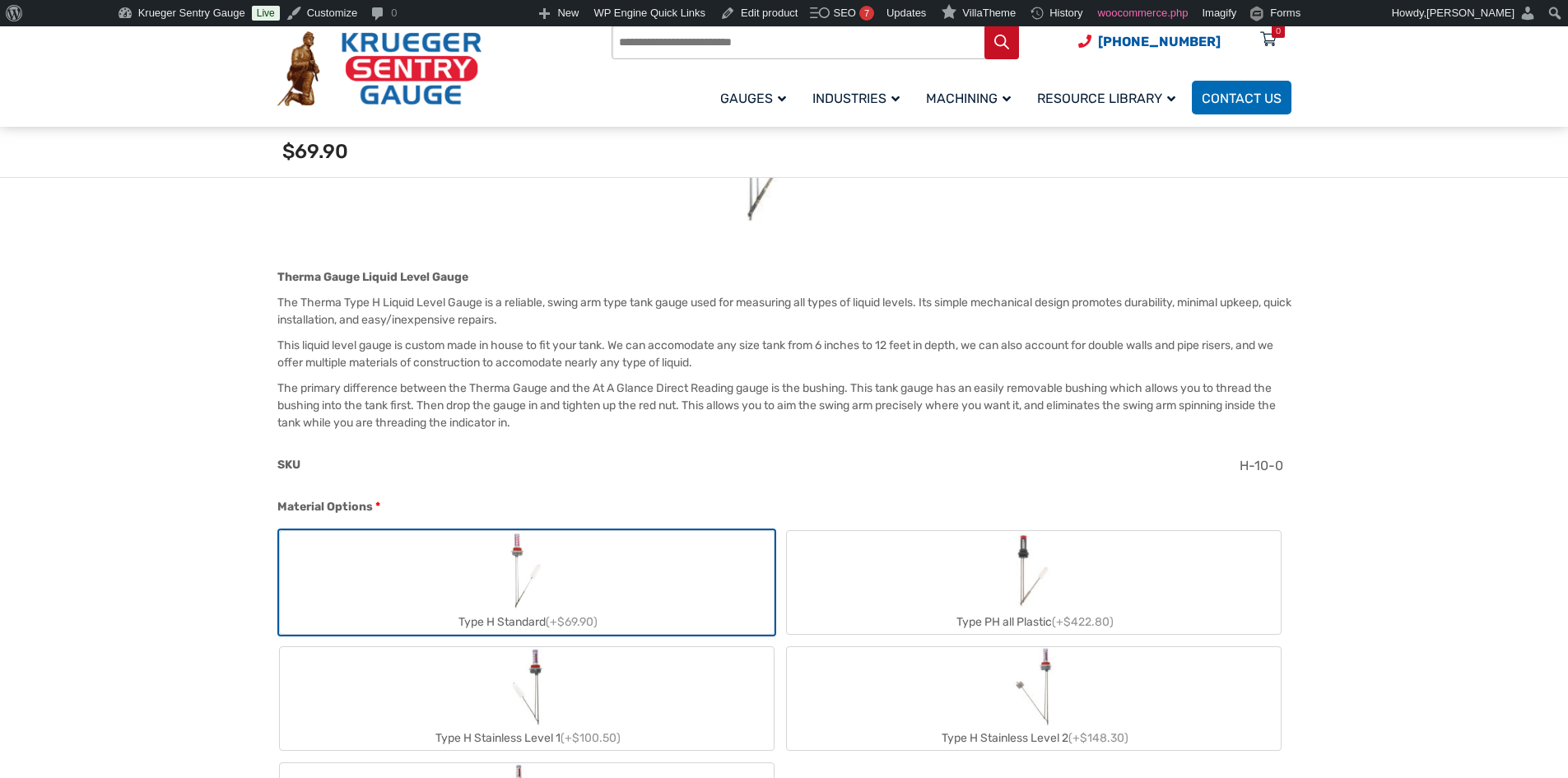
click at [961, 538] on label "Type PH all Plastic (+$422.80)" at bounding box center [1034, 582] width 494 height 103
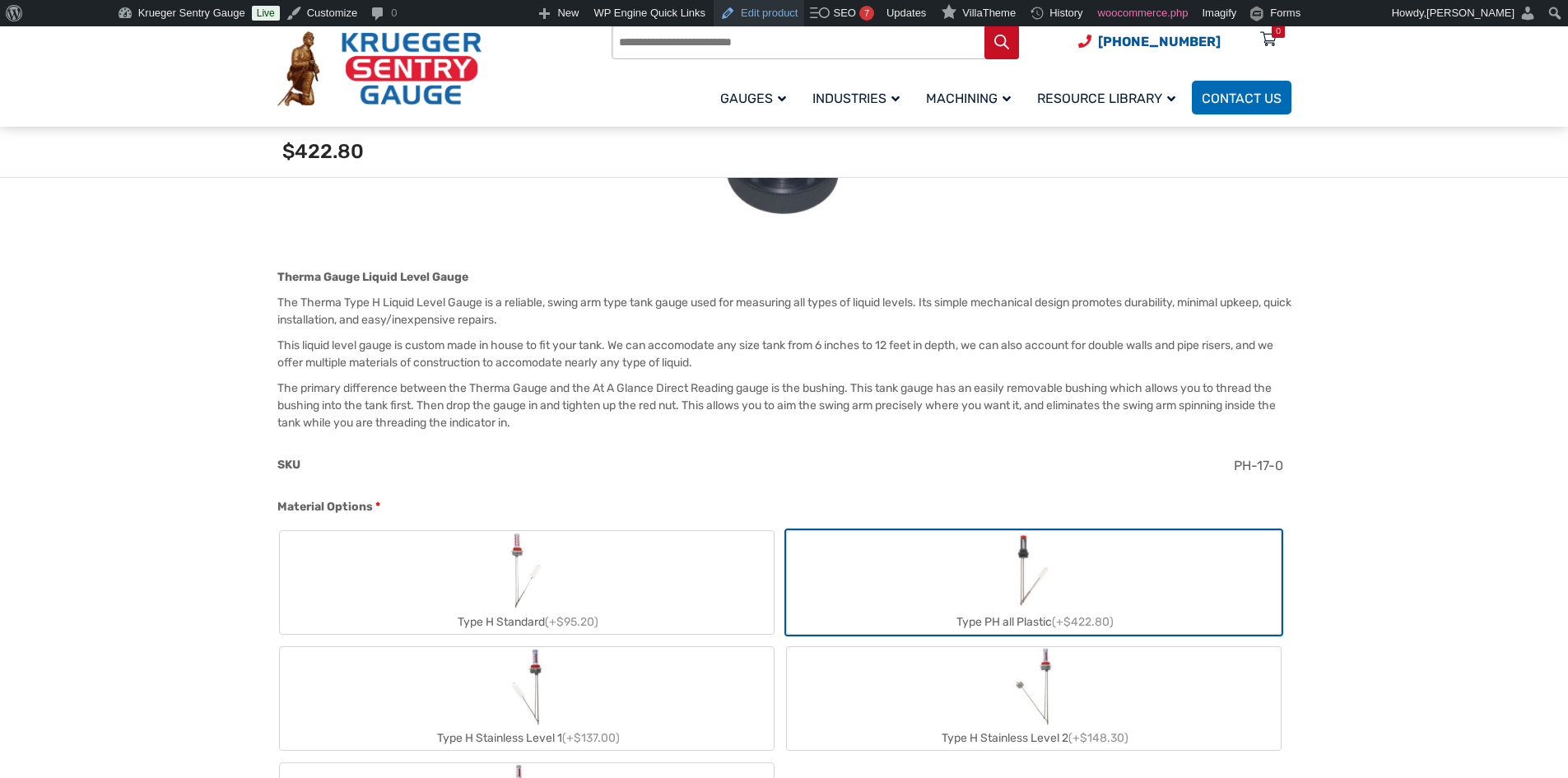
click at [743, 4] on link "Edit product" at bounding box center [759, 13] width 91 height 26
click at [688, 577] on label "Type H Standard (+$95.20)" at bounding box center [527, 582] width 494 height 103
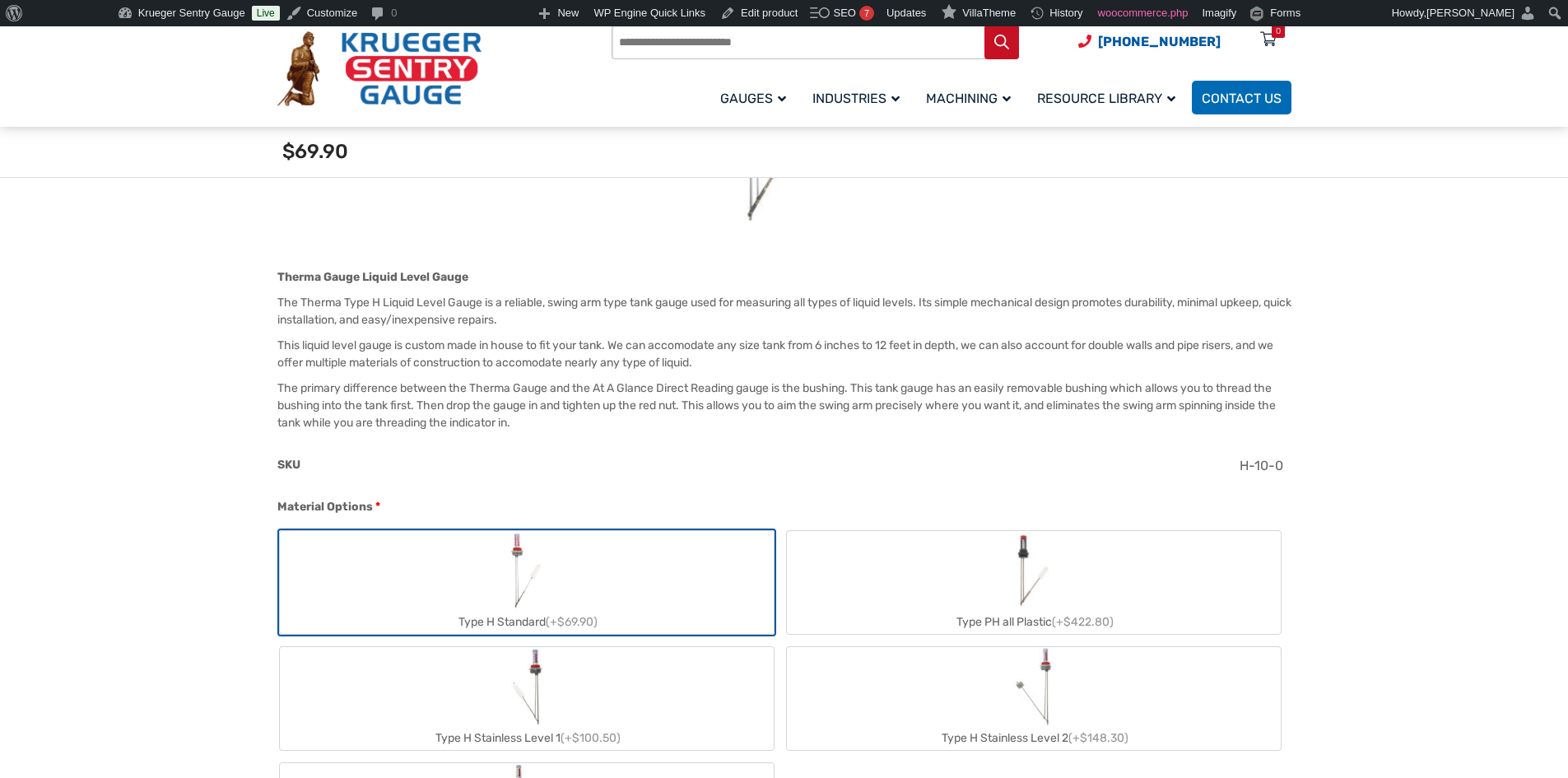
click at [870, 562] on label "Type PH all Plastic (+$422.80)" at bounding box center [1034, 582] width 494 height 103
type input "**"
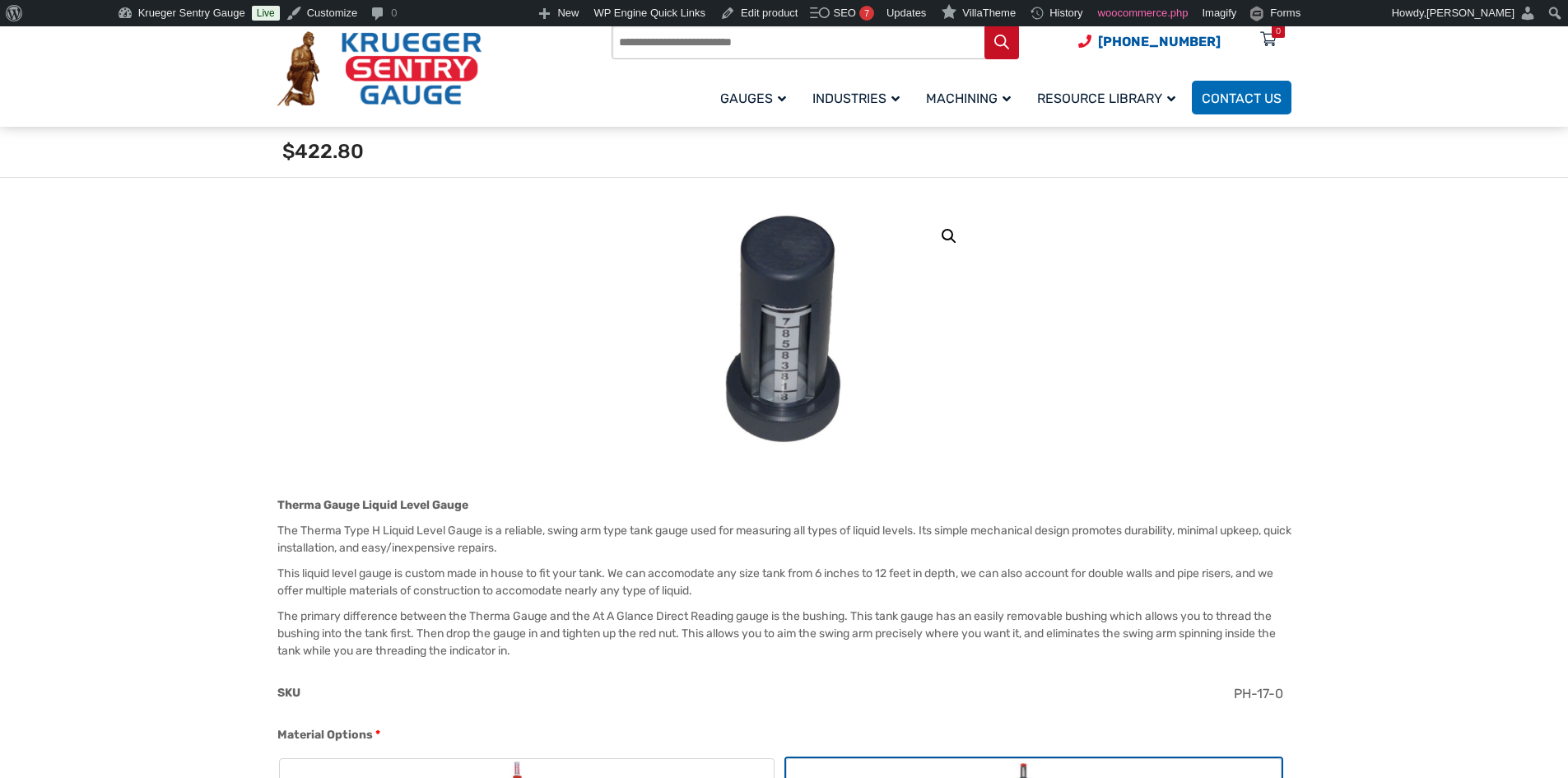
scroll to position [165, 0]
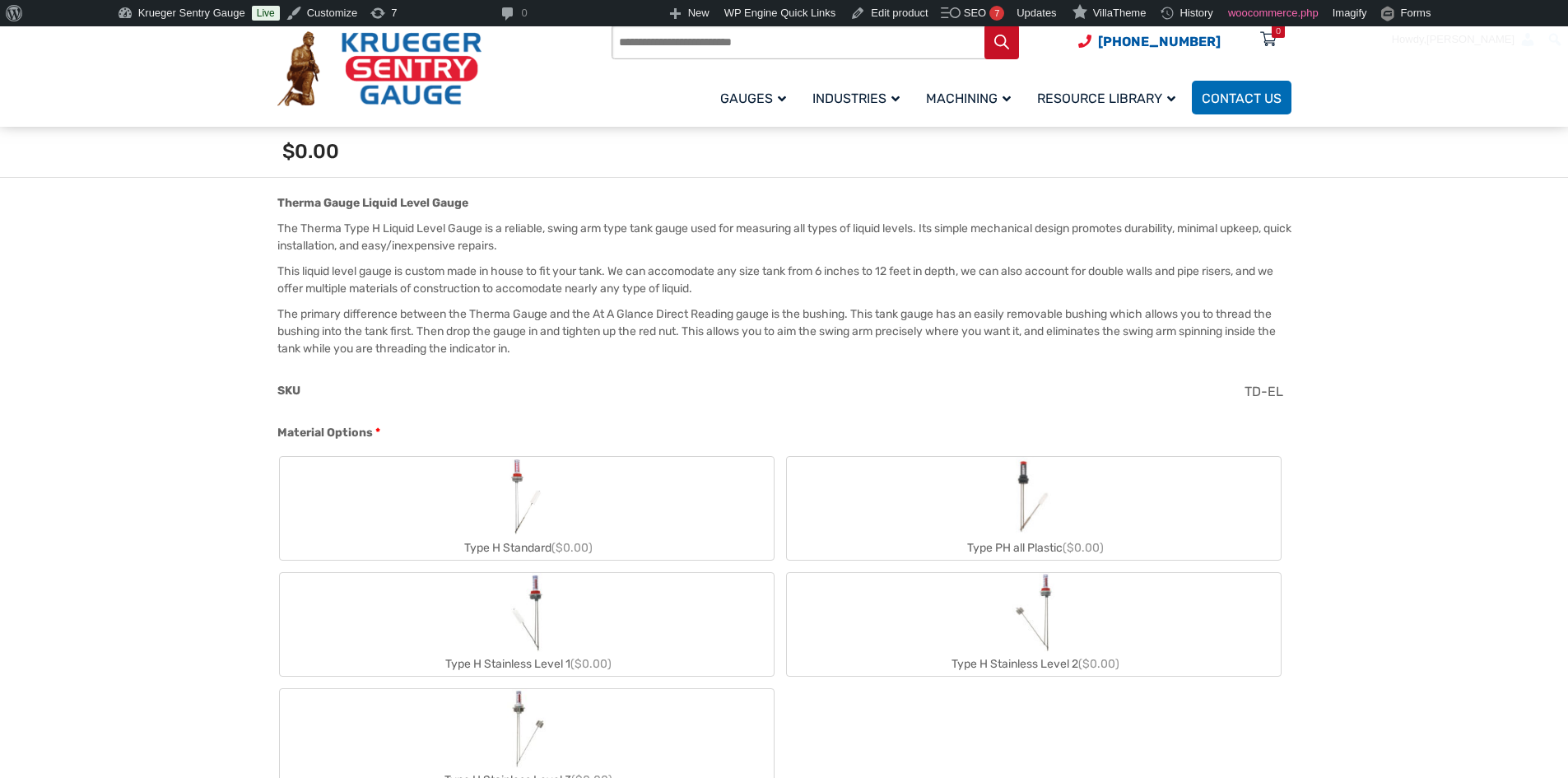
scroll to position [494, 0]
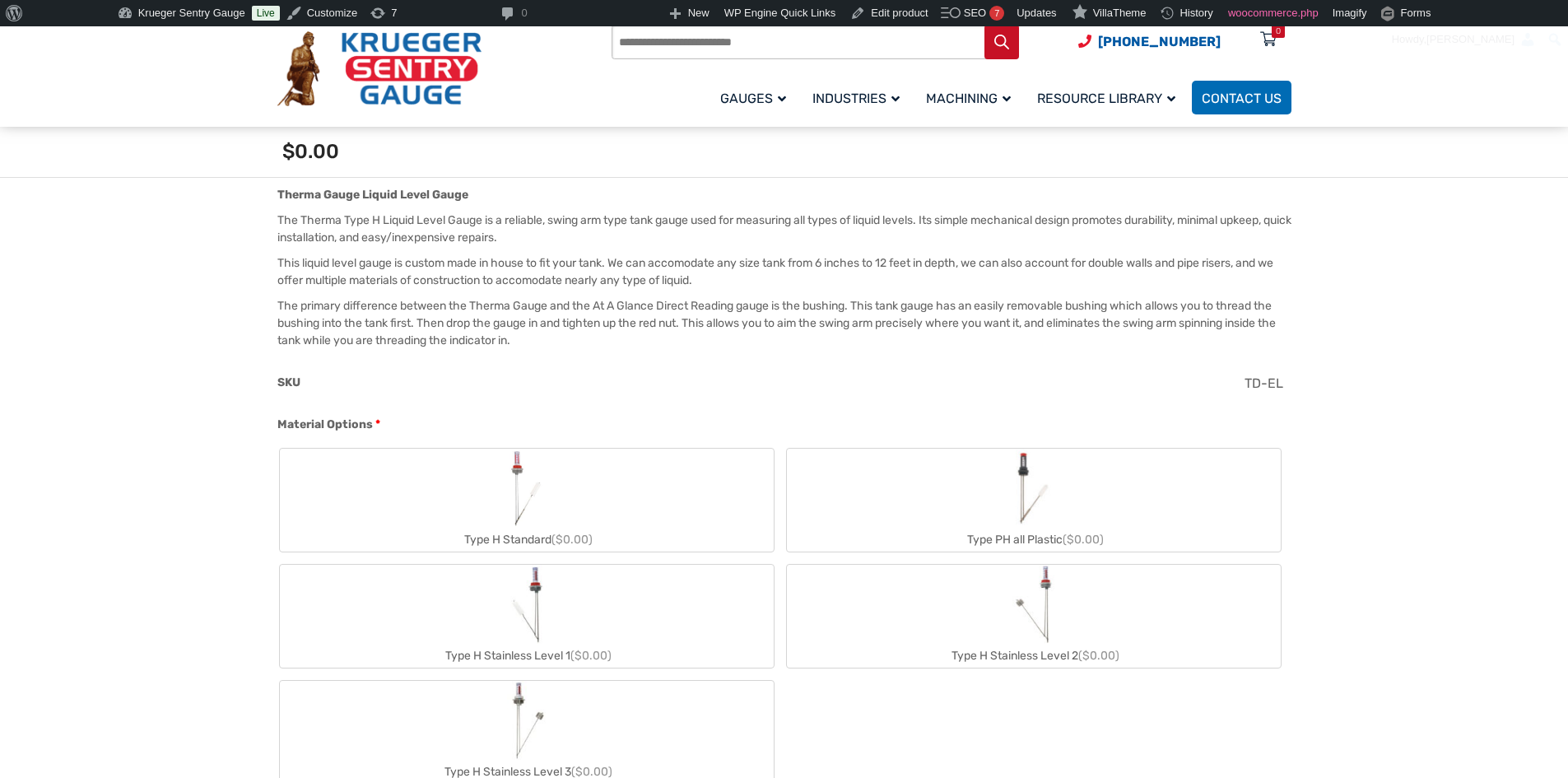
click at [1010, 493] on label "Type PH all Plastic ($0.00)" at bounding box center [1034, 499] width 494 height 103
type input "**"
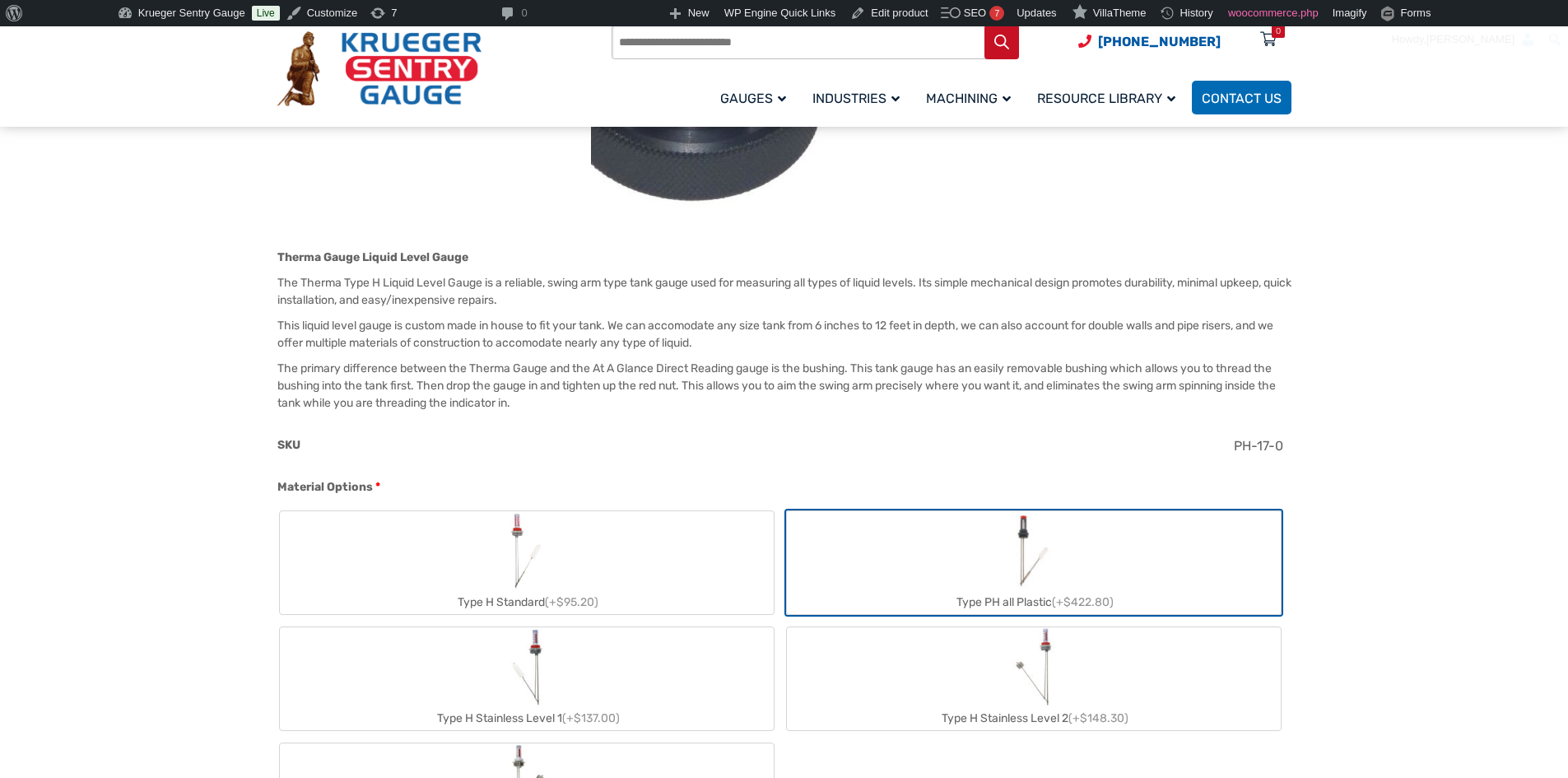
scroll to position [412, 0]
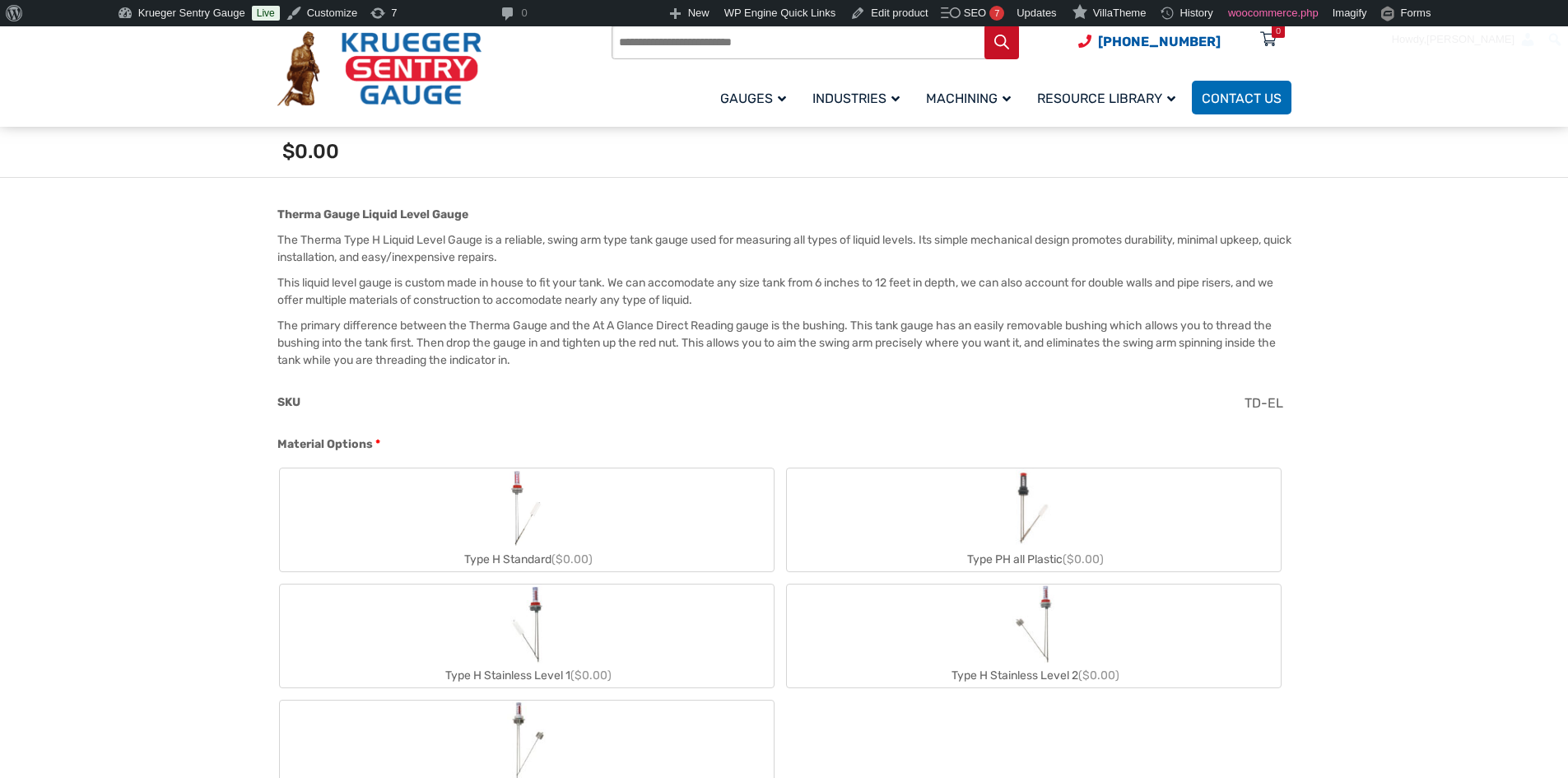
scroll to position [412, 0]
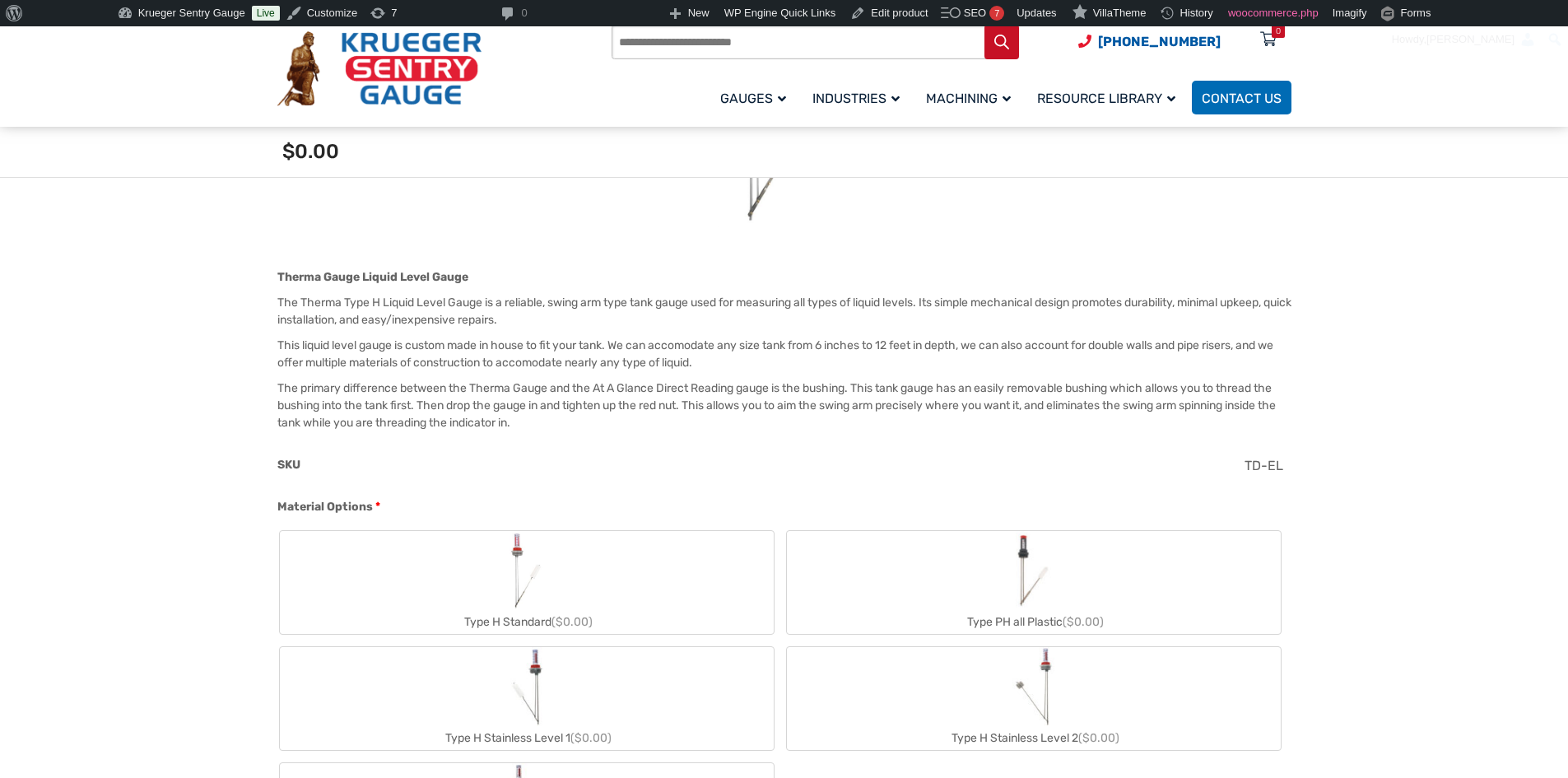
click at [1043, 586] on img "Type PH all Plastic" at bounding box center [1033, 571] width 47 height 79
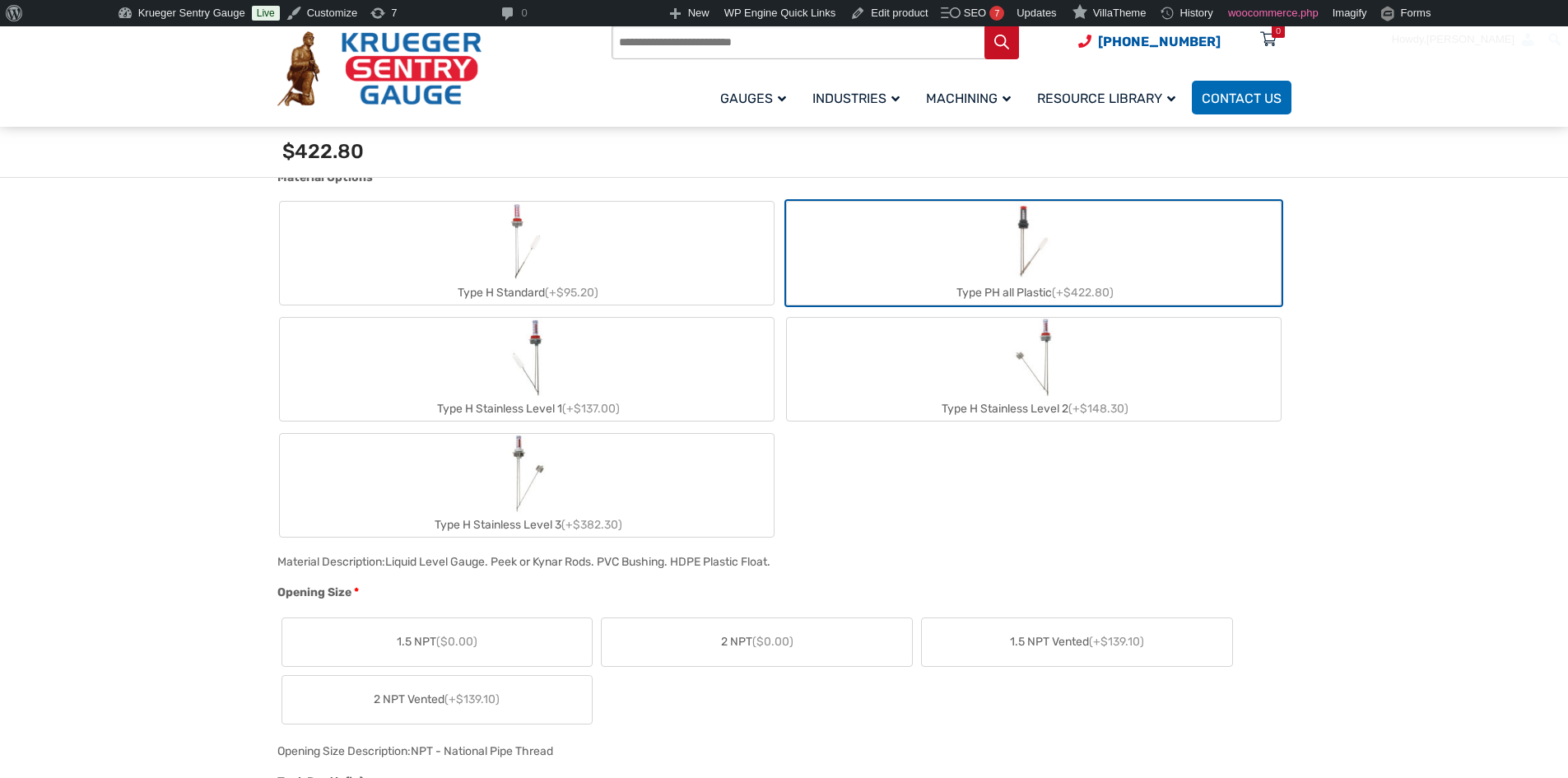
click at [603, 492] on label "Type H Stainless Level 3 (+$382.30)" at bounding box center [527, 485] width 494 height 103
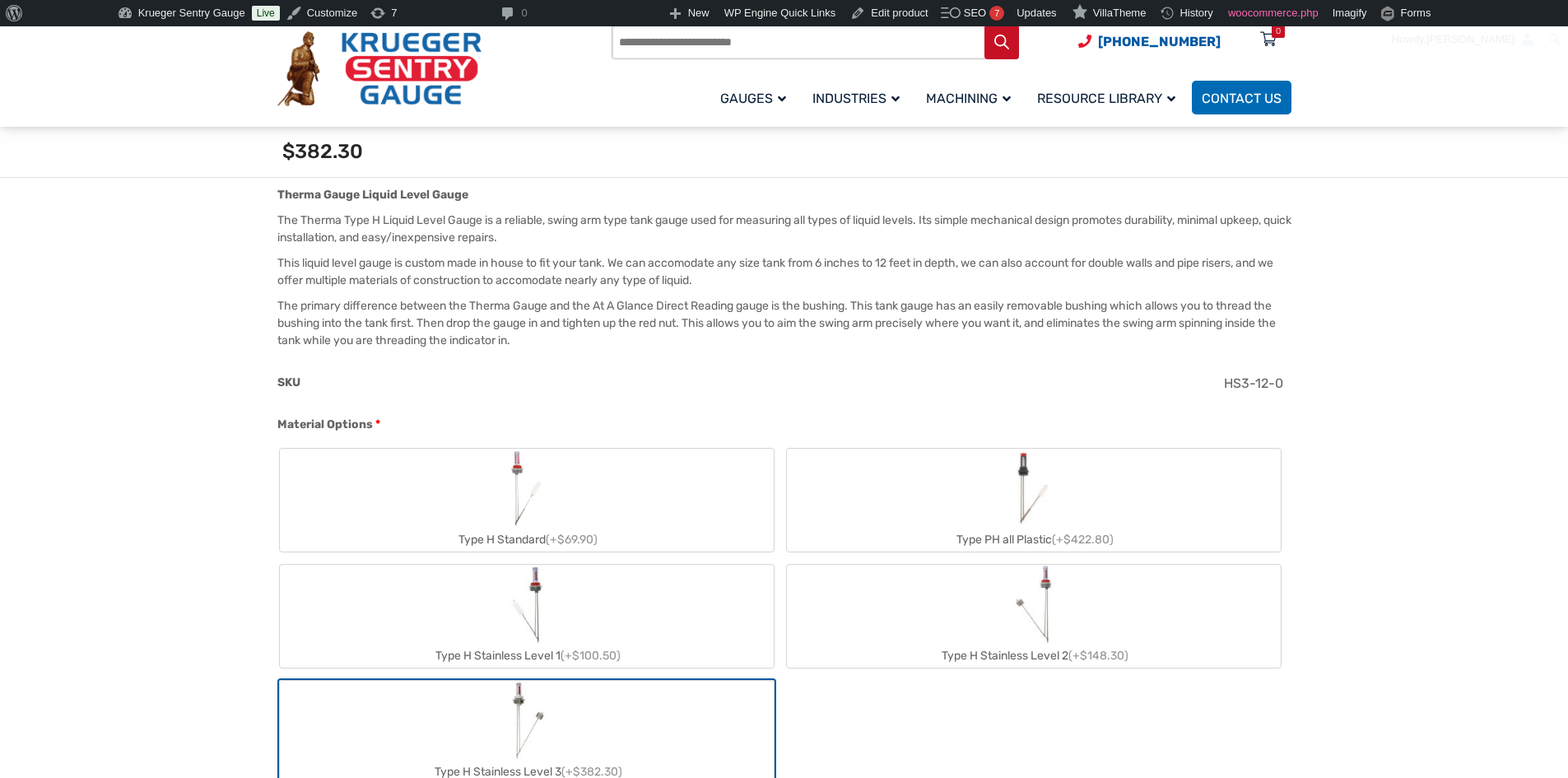
click at [1010, 637] on label "Type H Stainless Level 2 (+$148.30)" at bounding box center [1034, 616] width 494 height 103
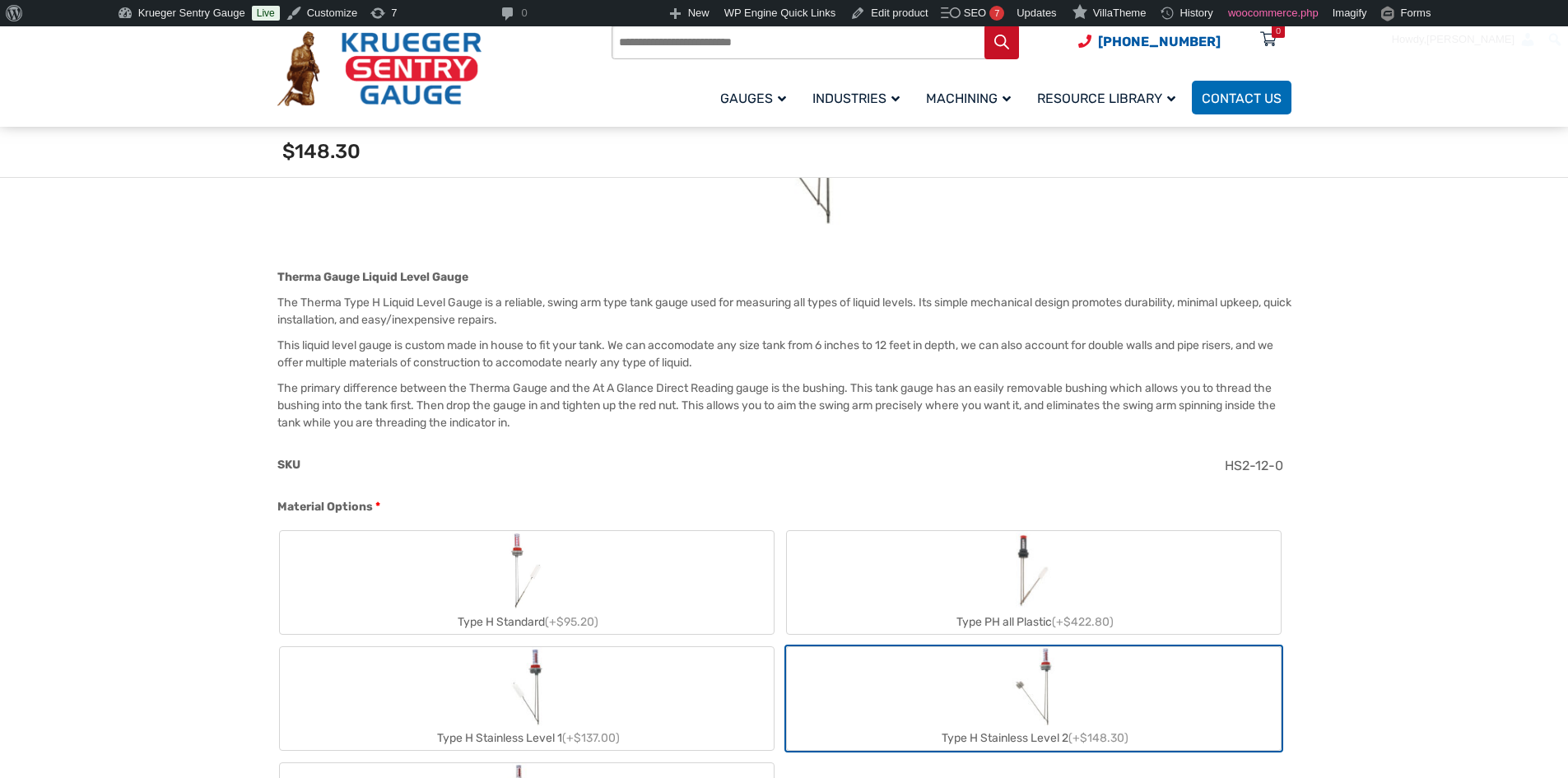
click at [666, 678] on label "Type H Stainless Level 1 (+$137.00)" at bounding box center [527, 698] width 494 height 103
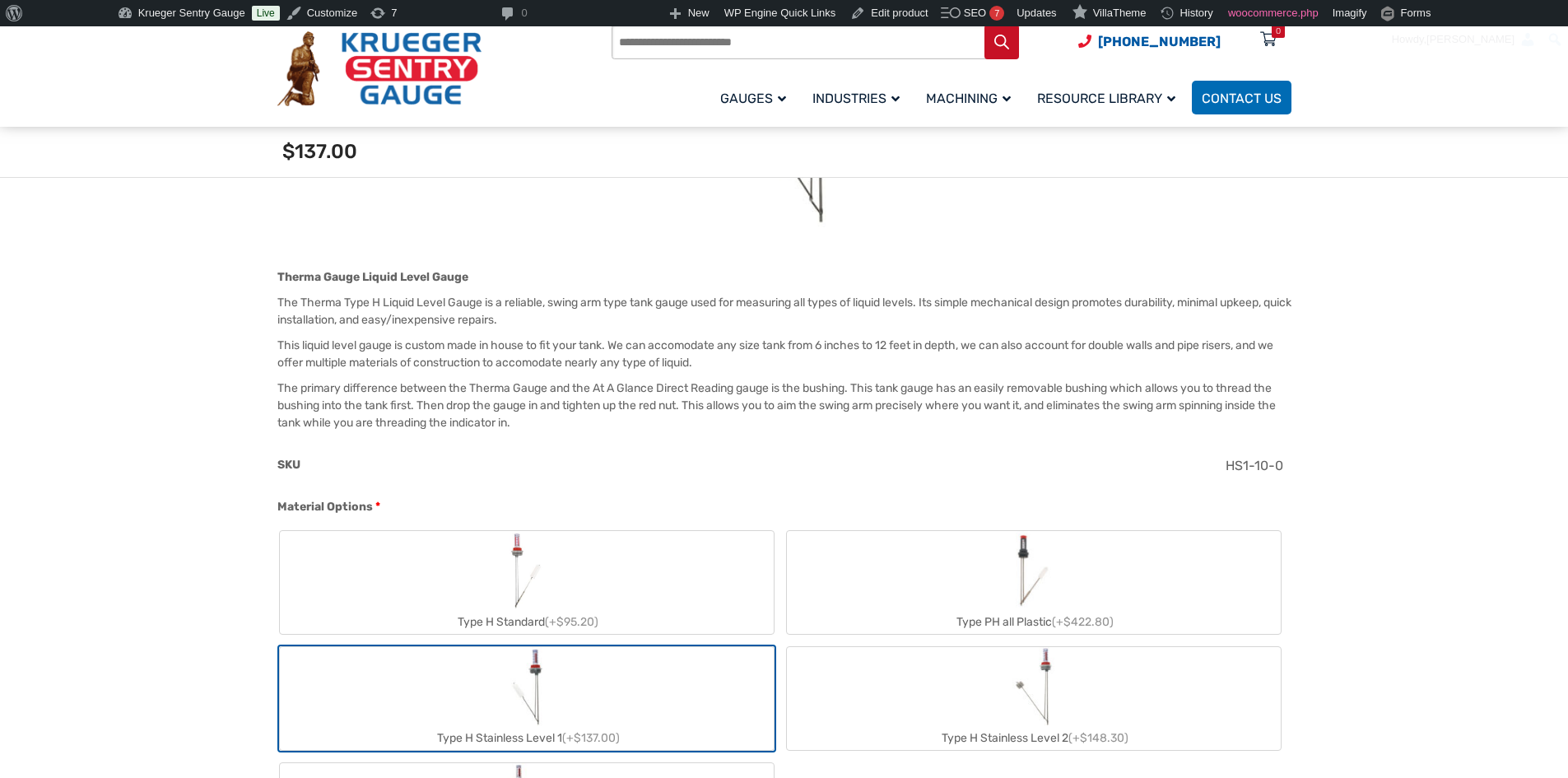
click at [977, 590] on label "Type PH all Plastic (+$422.80)" at bounding box center [1034, 582] width 494 height 103
type input "**"
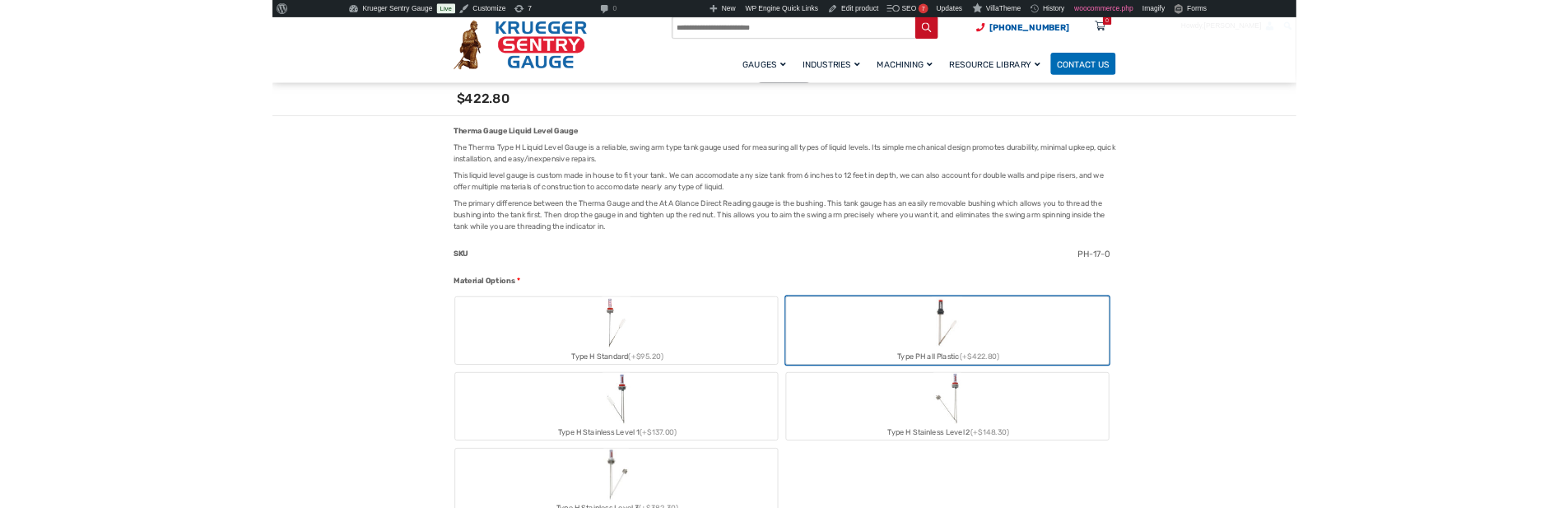
scroll to position [494, 0]
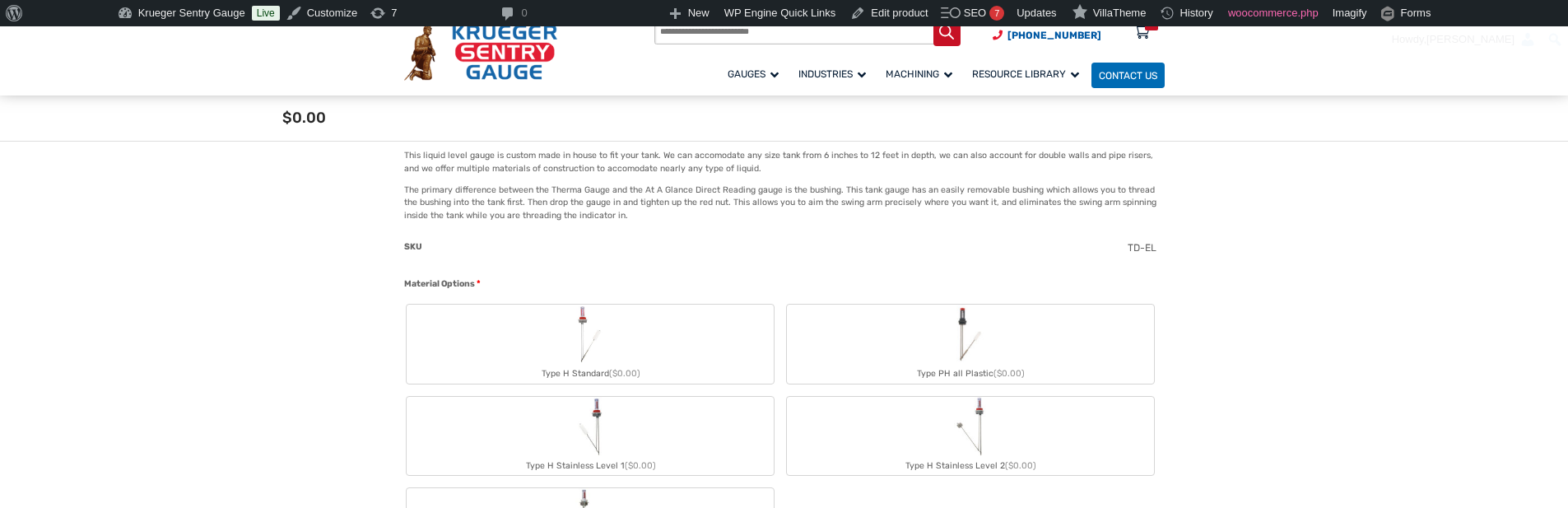
click at [917, 331] on label "Type PH all Plastic ($0.00)" at bounding box center [970, 344] width 367 height 79
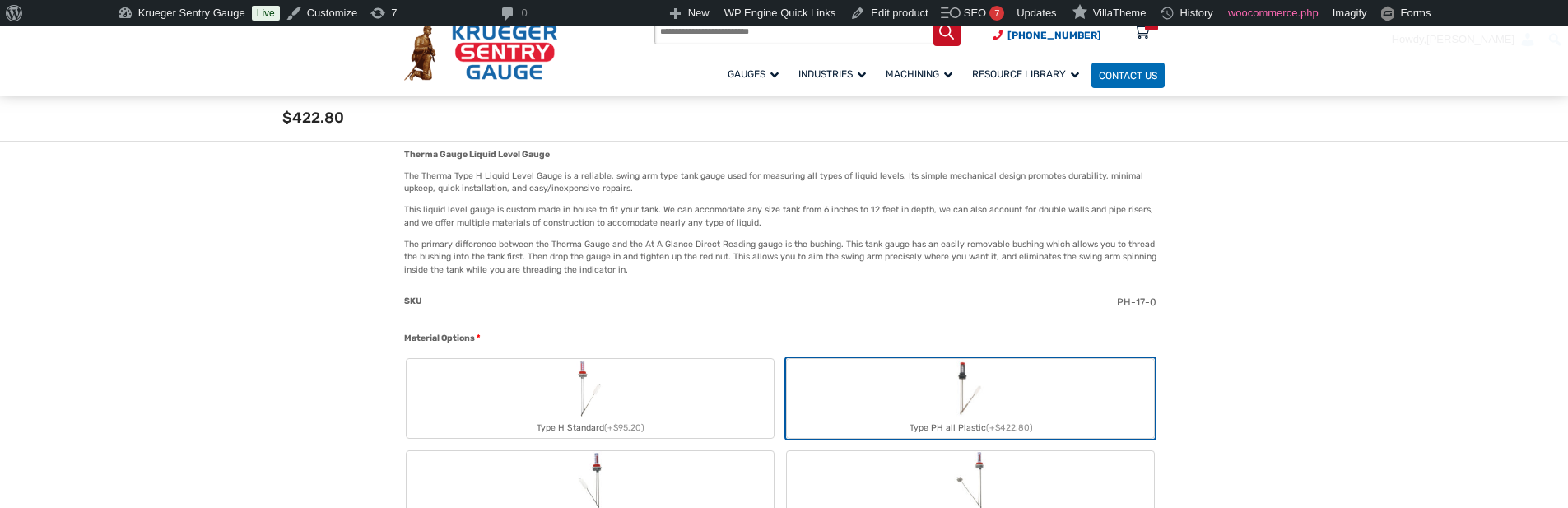
scroll to position [412, 0]
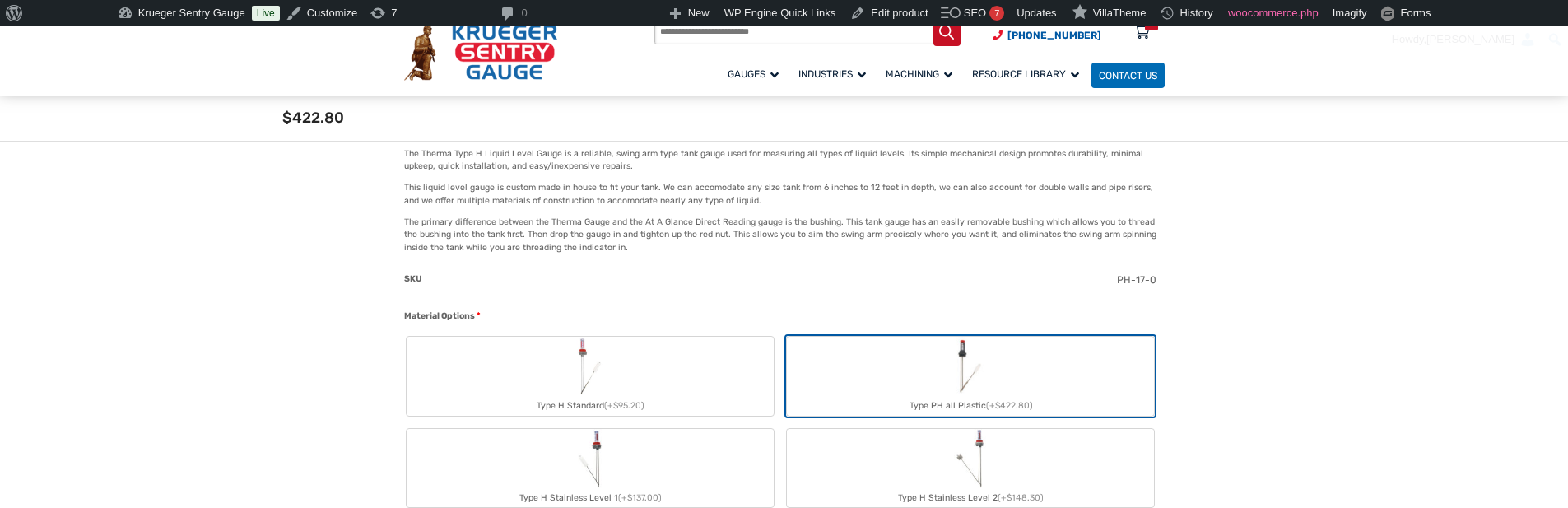
click at [943, 372] on label "Type PH all Plastic (+$422.80)" at bounding box center [970, 376] width 367 height 79
click at [650, 483] on label "Type H Stainless Level 1 (+$137.00)" at bounding box center [590, 468] width 367 height 79
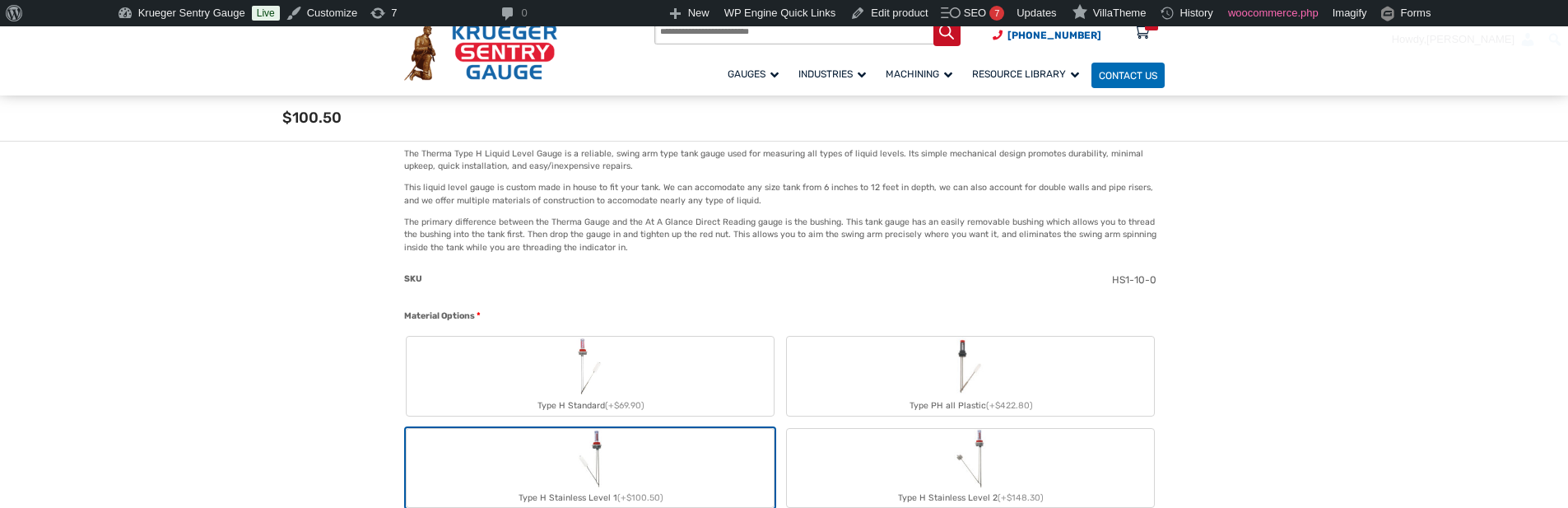
click at [925, 440] on label "Type H Stainless Level 2 (+$148.30)" at bounding box center [970, 468] width 367 height 79
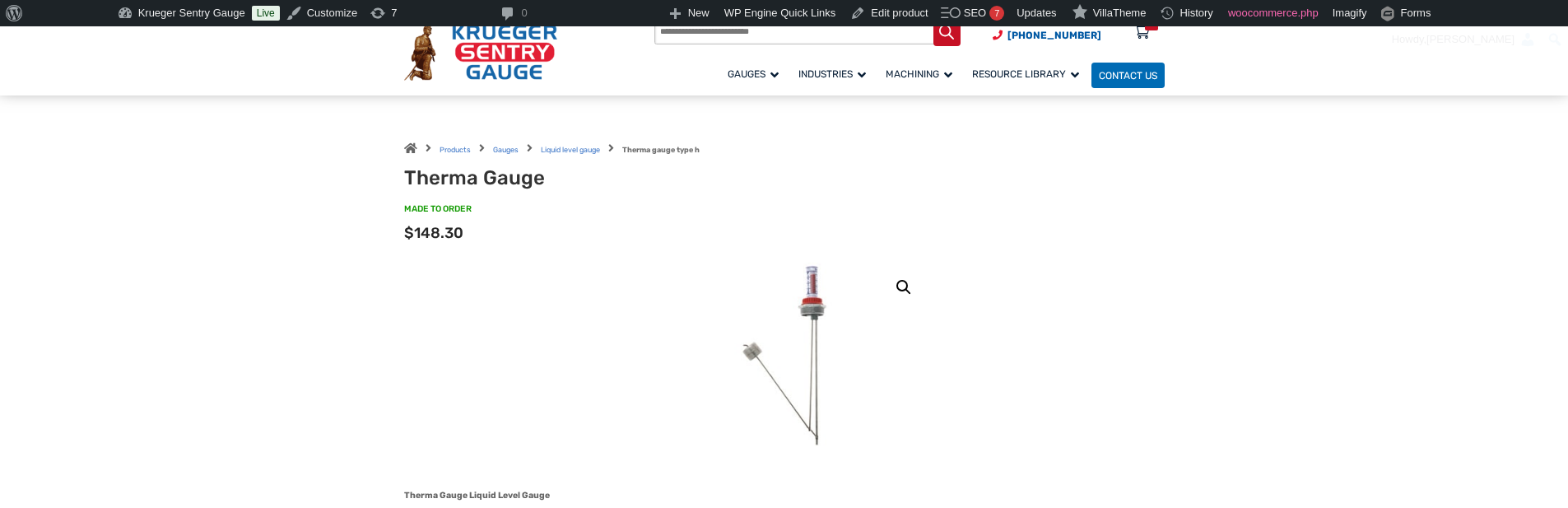
scroll to position [0, 0]
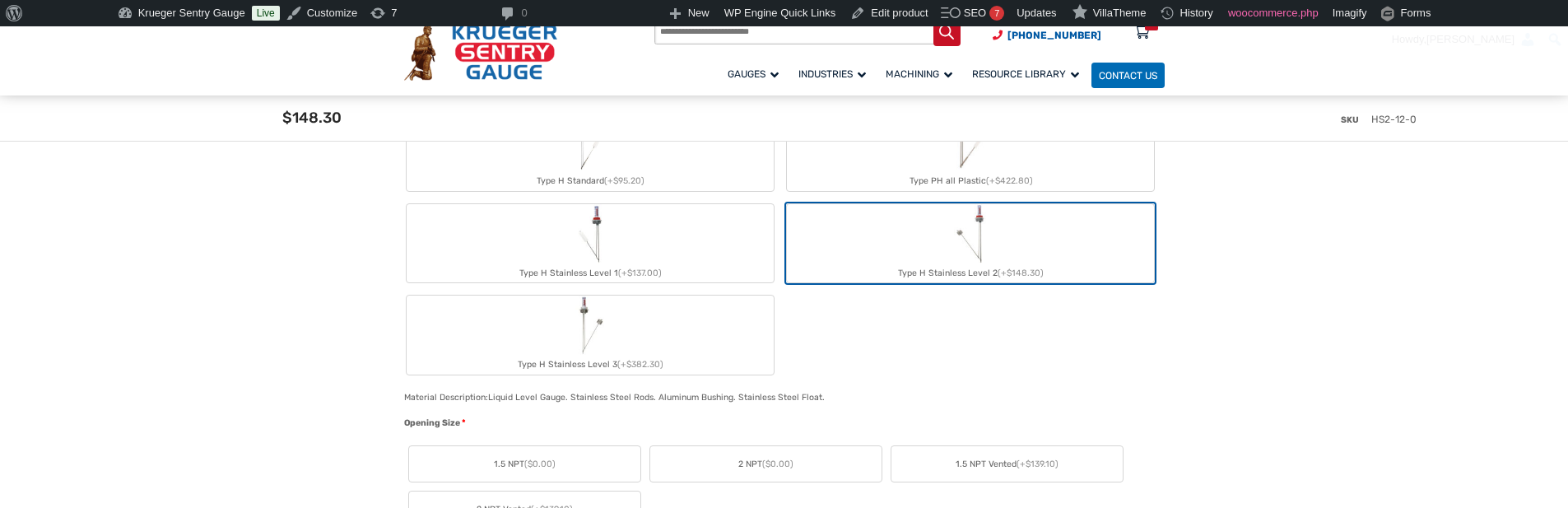
click at [559, 317] on label "Type H Stainless Level 3 (+$382.30)" at bounding box center [590, 334] width 367 height 79
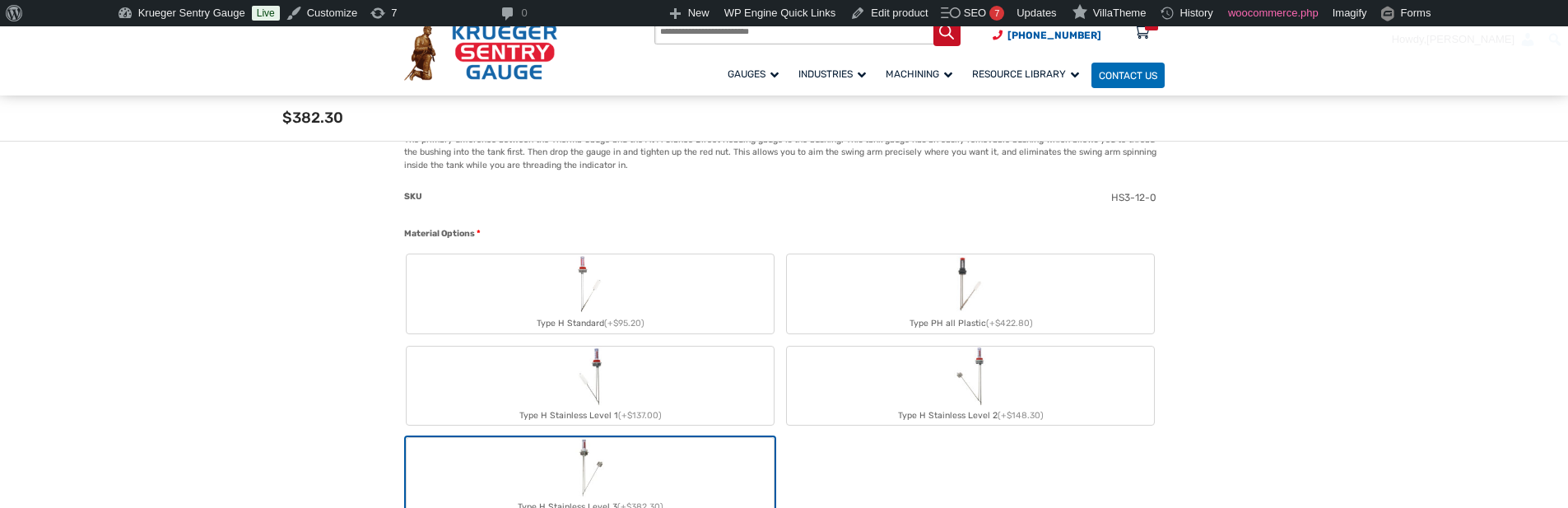
click at [881, 311] on label "Type PH all Plastic (+$422.80)" at bounding box center [970, 294] width 367 height 79
type input "**"
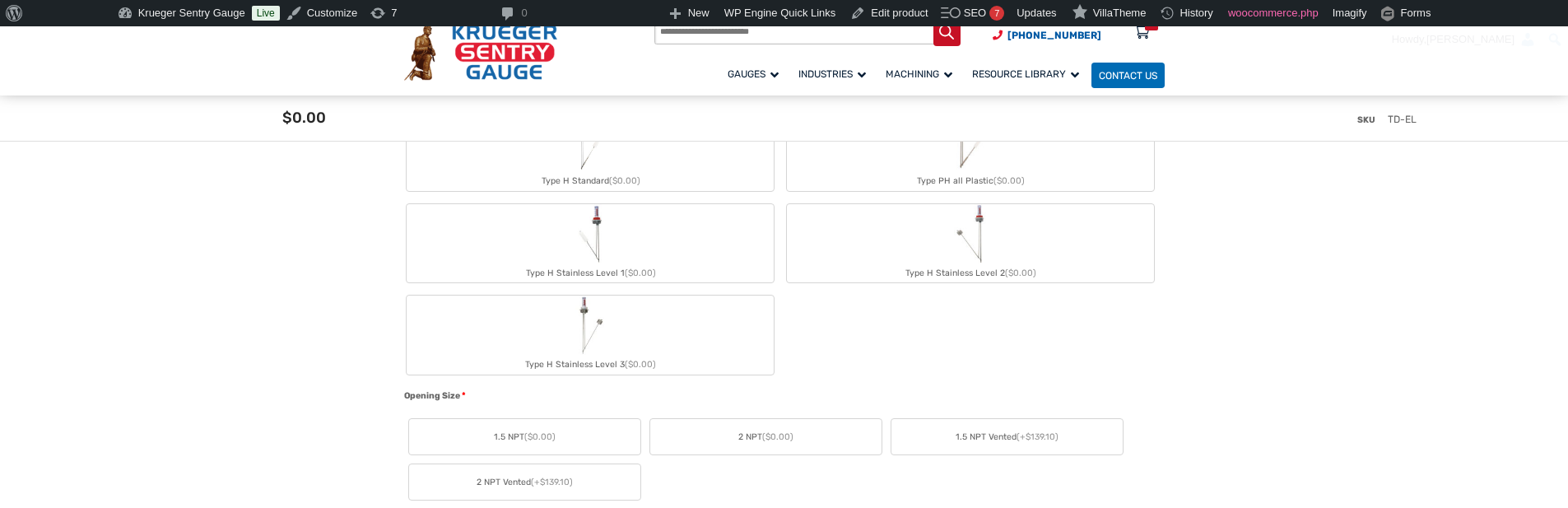
click at [658, 329] on label "Type H Stainless Level 3 ($0.00)" at bounding box center [590, 334] width 367 height 79
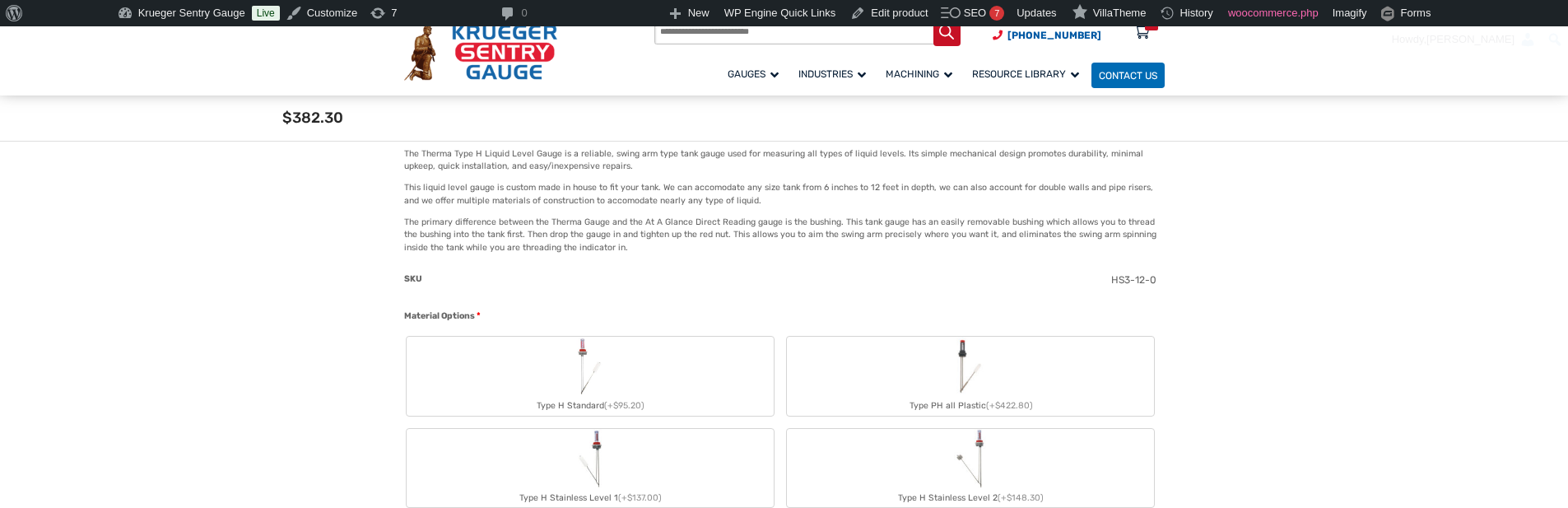
click at [987, 367] on img "Type PH all Plastic" at bounding box center [970, 365] width 36 height 59
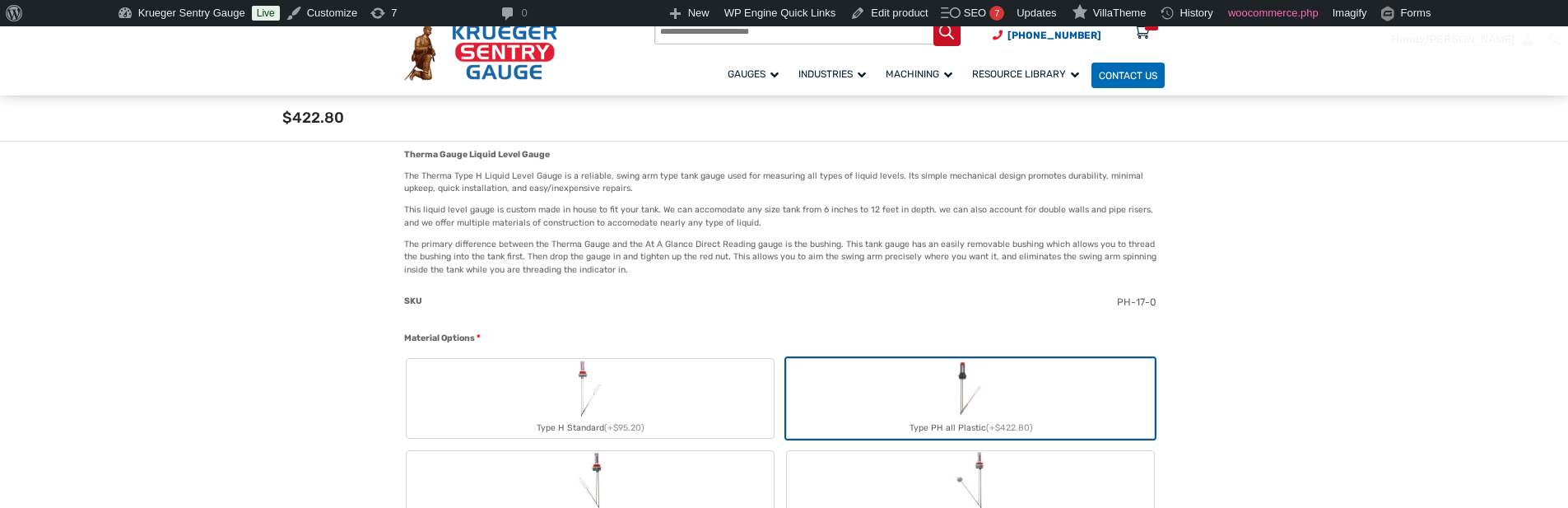
scroll to position [576, 0]
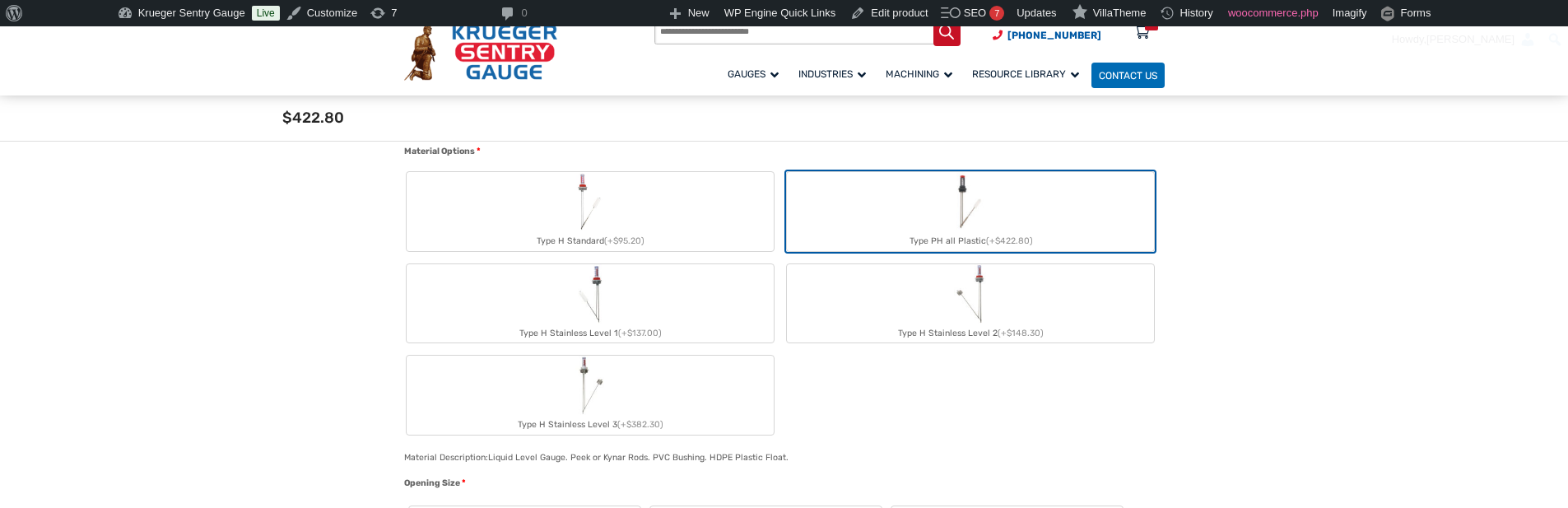
click at [1020, 289] on label "Type H Stainless Level 2 (+$148.30)" at bounding box center [970, 304] width 367 height 79
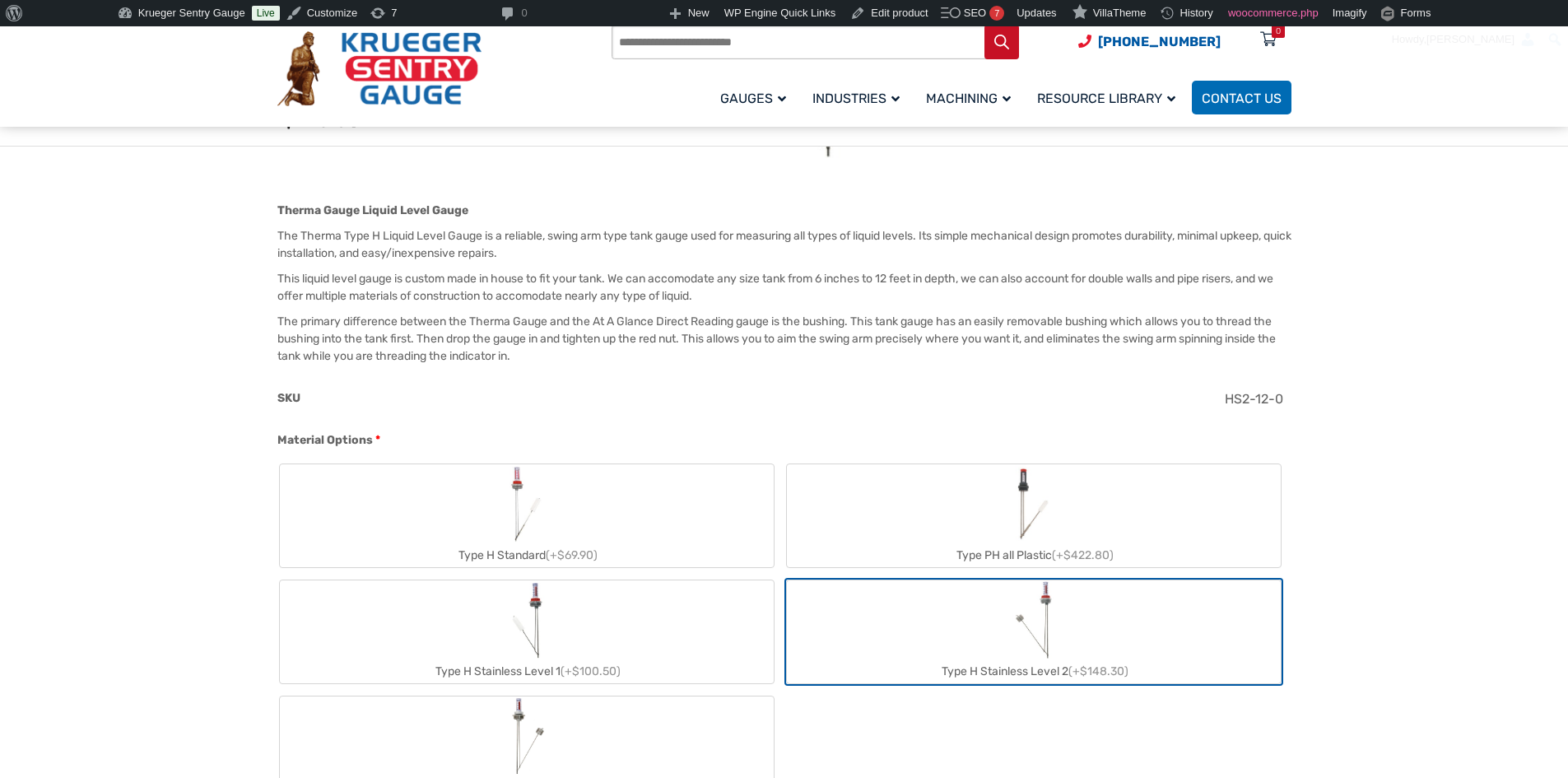
click at [597, 507] on label "Type H Stainless Level 3 (+$382.30)" at bounding box center [527, 747] width 494 height 103
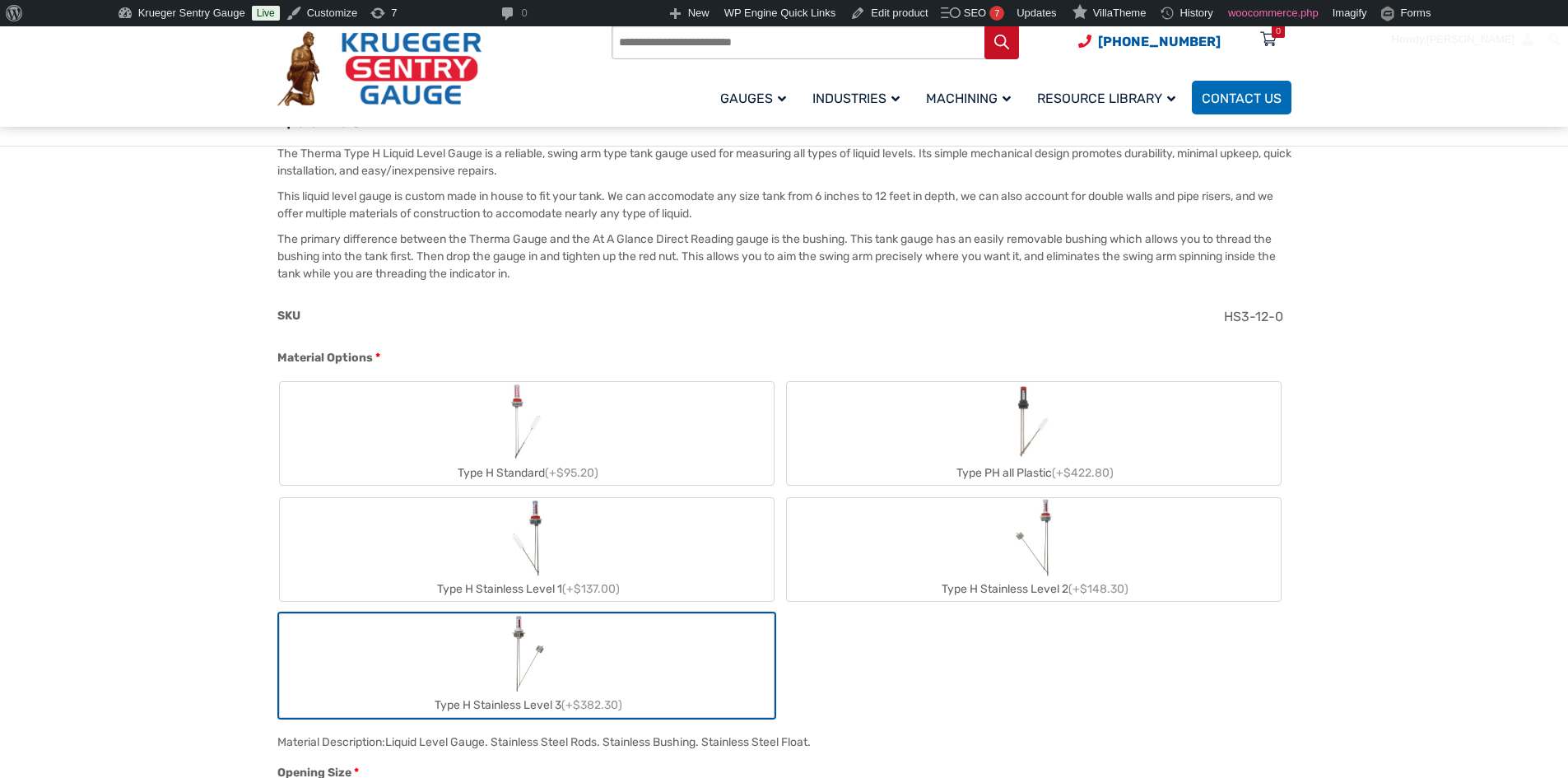
click at [633, 507] on label "Type H Stainless Level 1 (+$137.00)" at bounding box center [527, 549] width 494 height 103
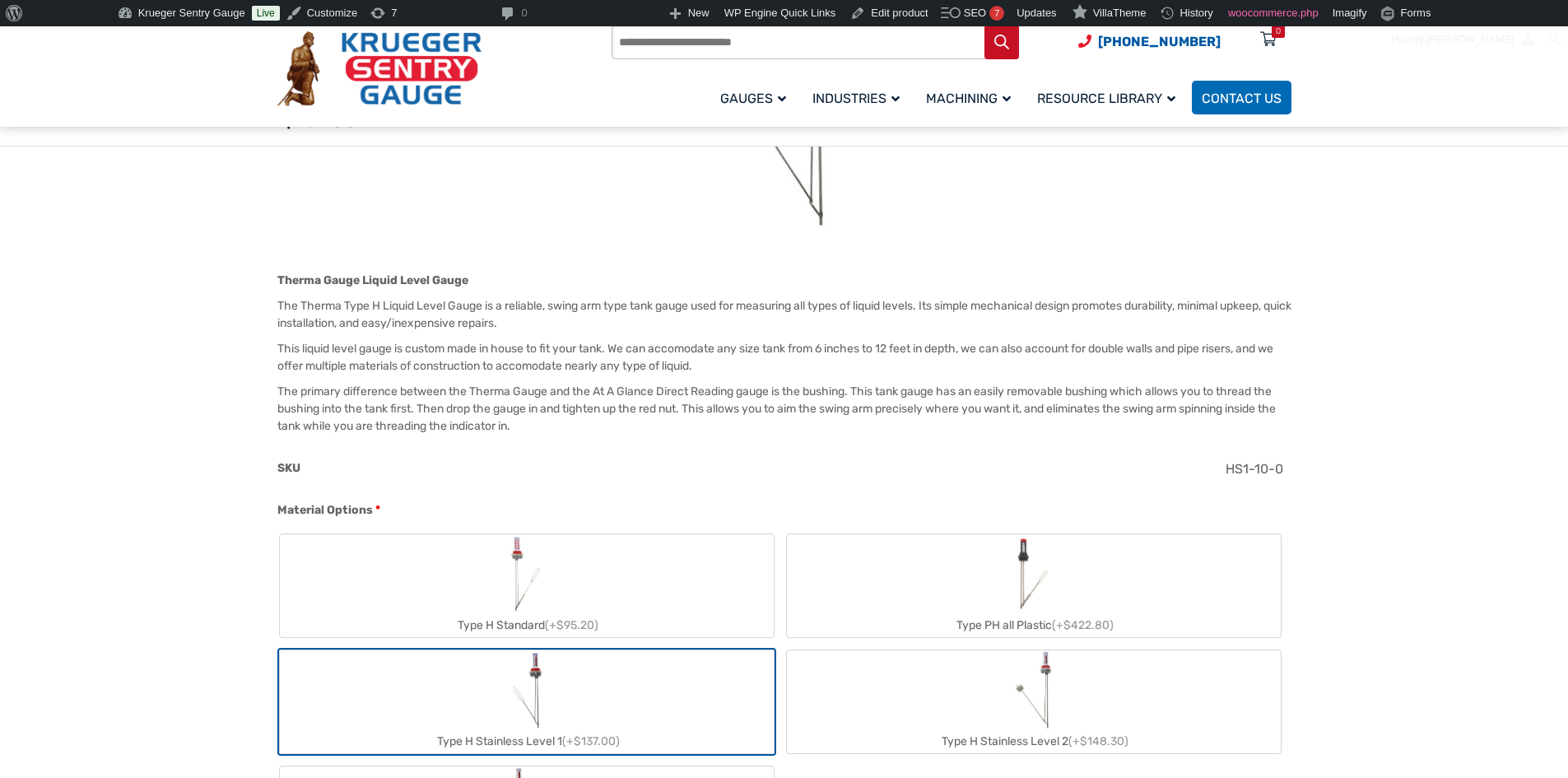
scroll to position [313, 0]
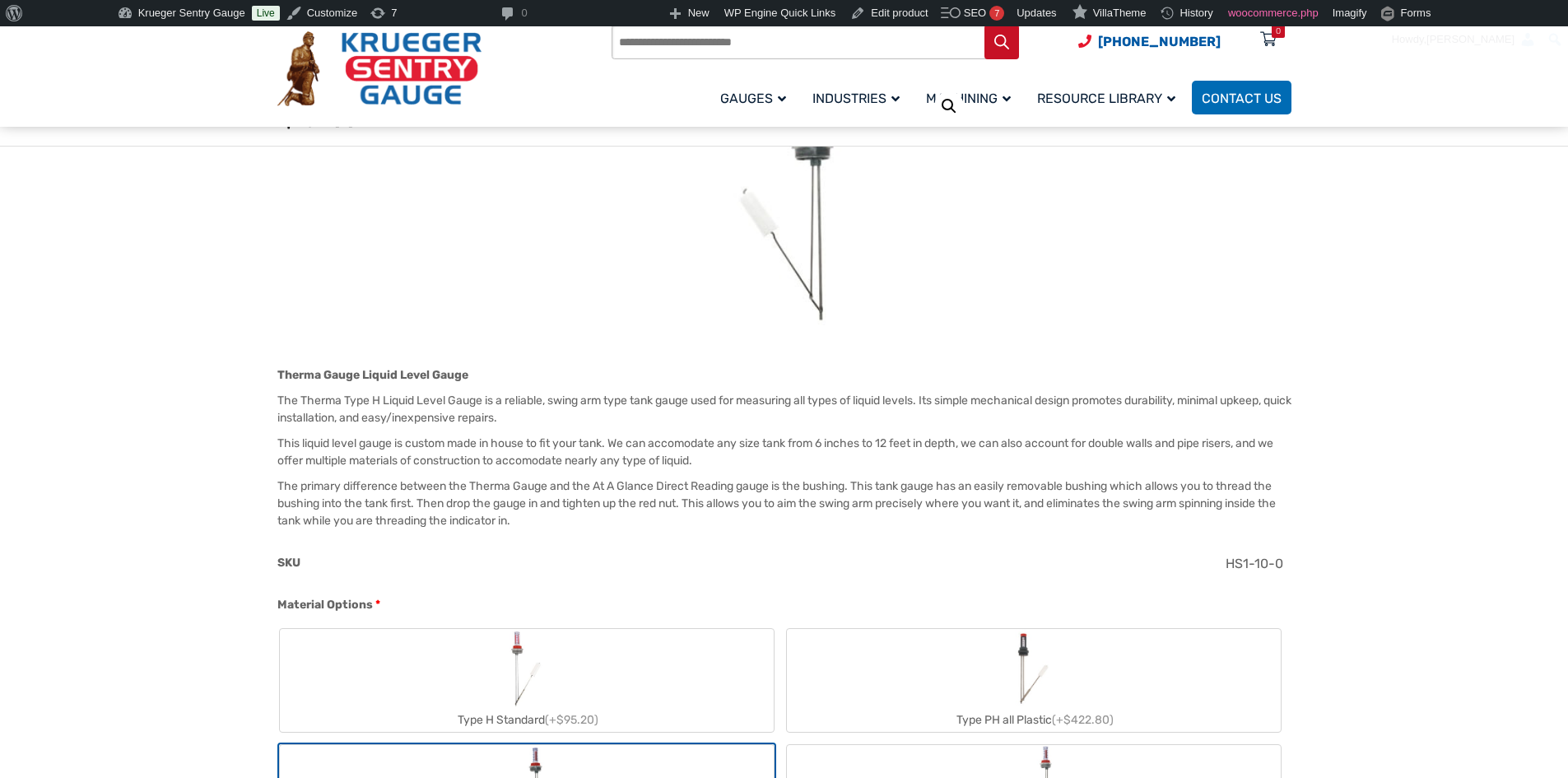
click at [645, 507] on label "Type H Standard (+$95.20)" at bounding box center [527, 680] width 494 height 103
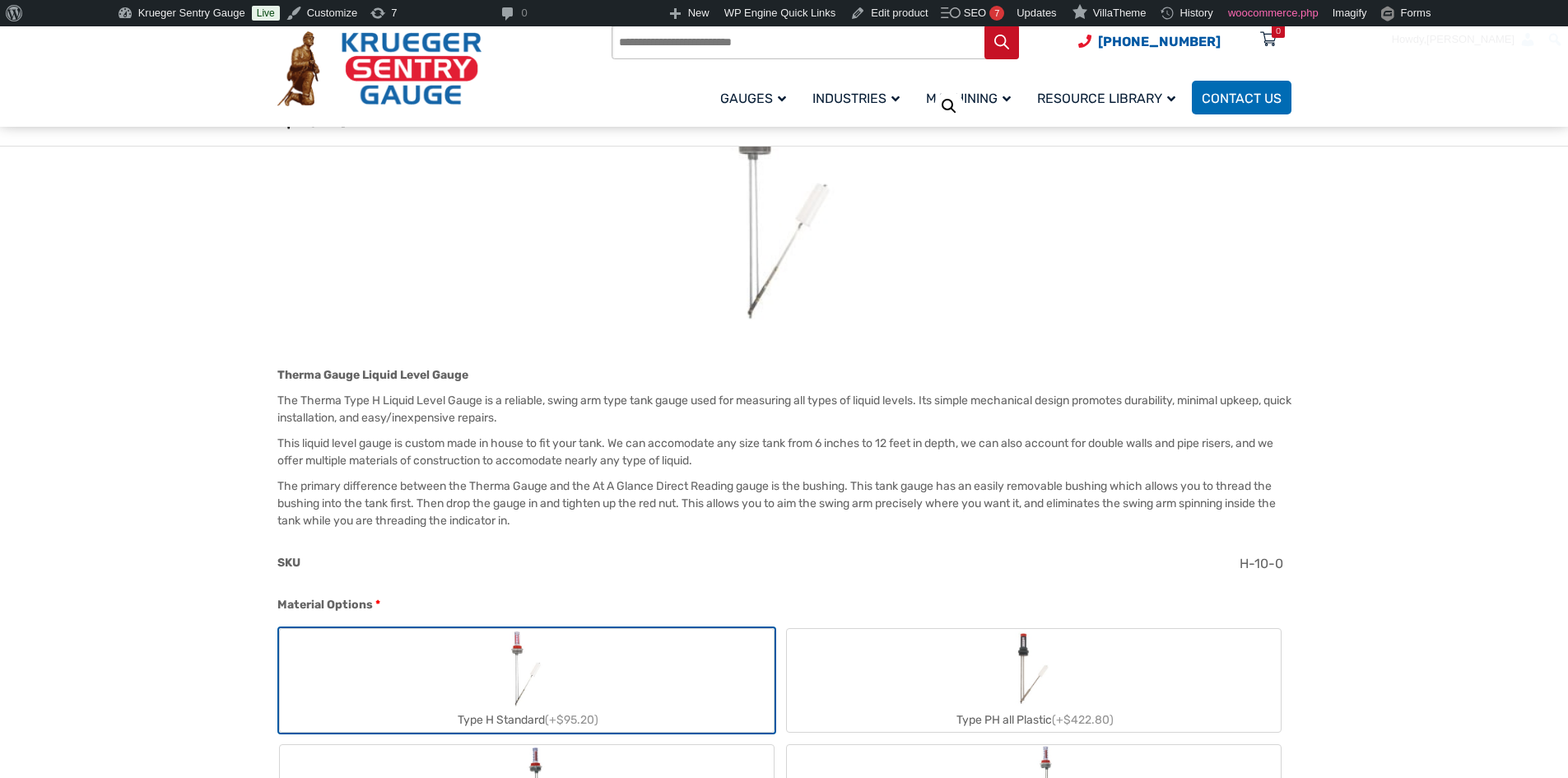
click at [978, 507] on label "Type PH all Plastic (+$422.80)" at bounding box center [1034, 680] width 494 height 103
type input "**"
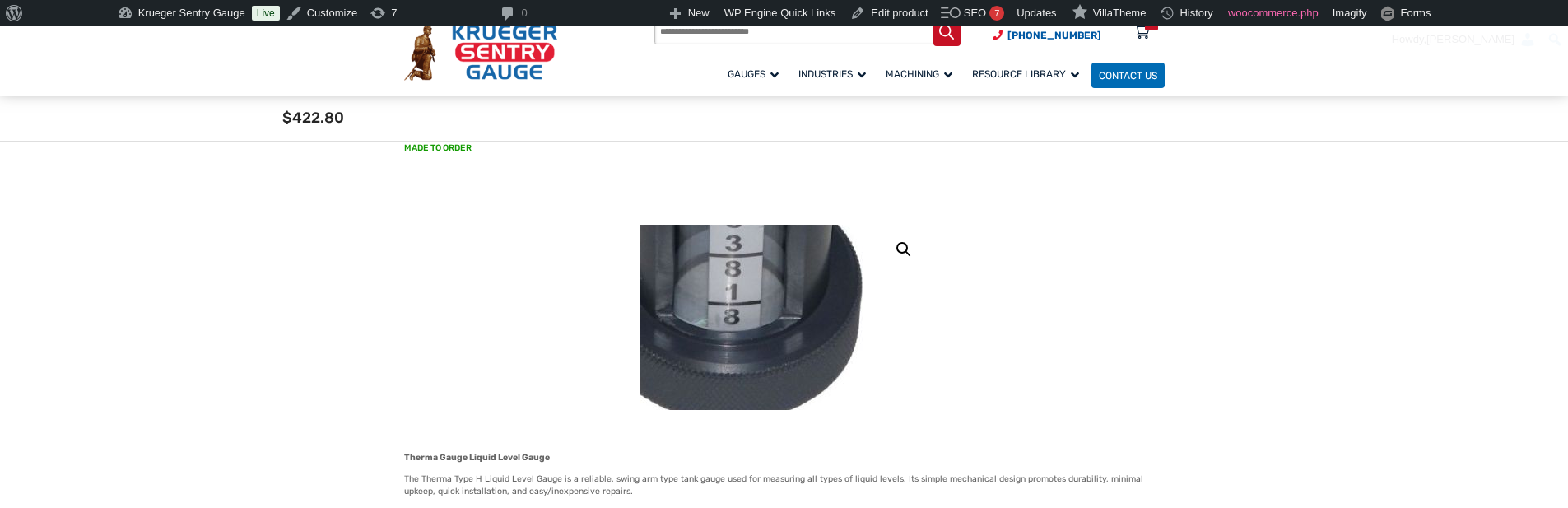
scroll to position [67, 0]
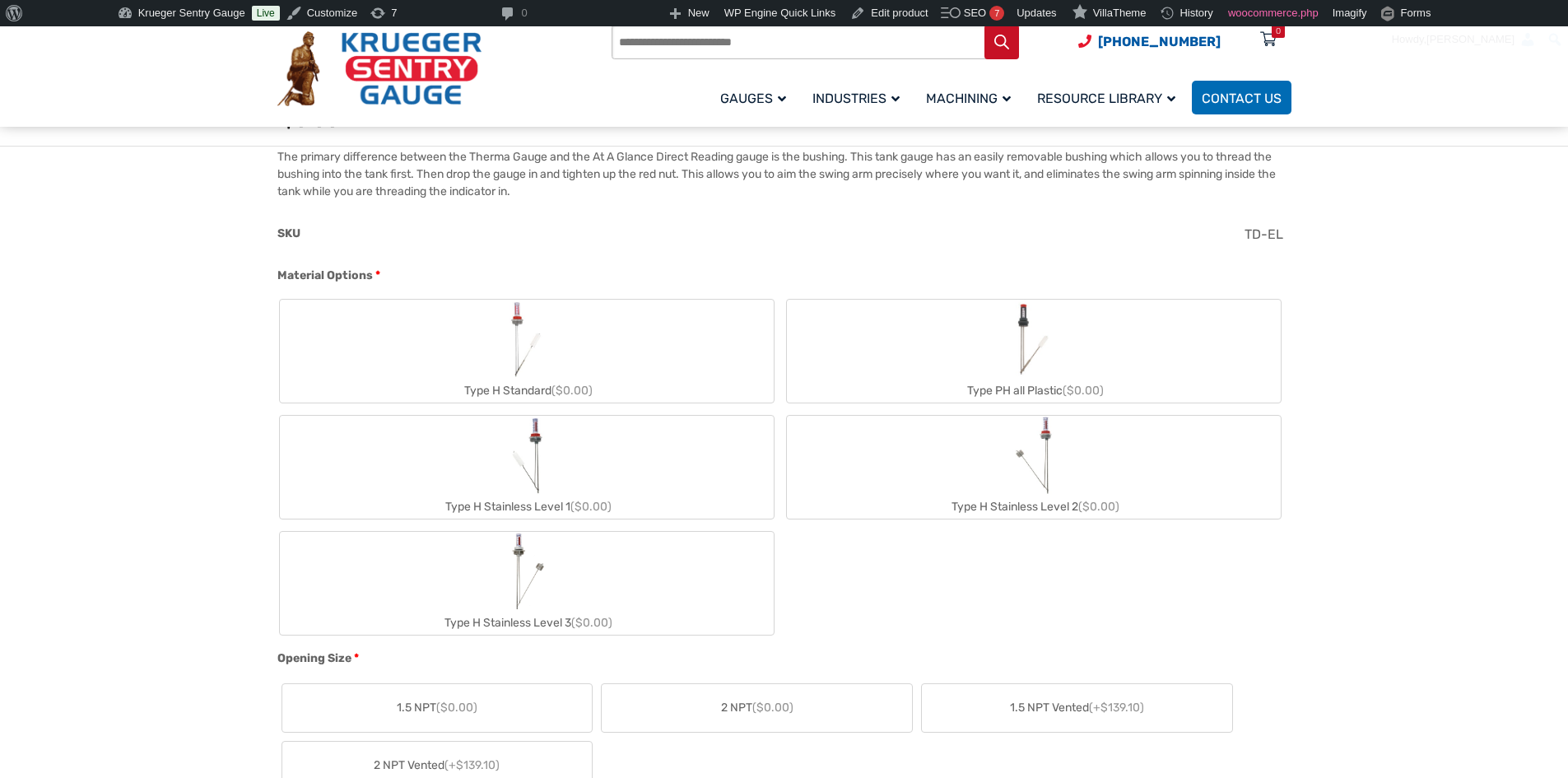
click at [952, 352] on label "Type PH all Plastic ($0.00)" at bounding box center [1034, 351] width 494 height 103
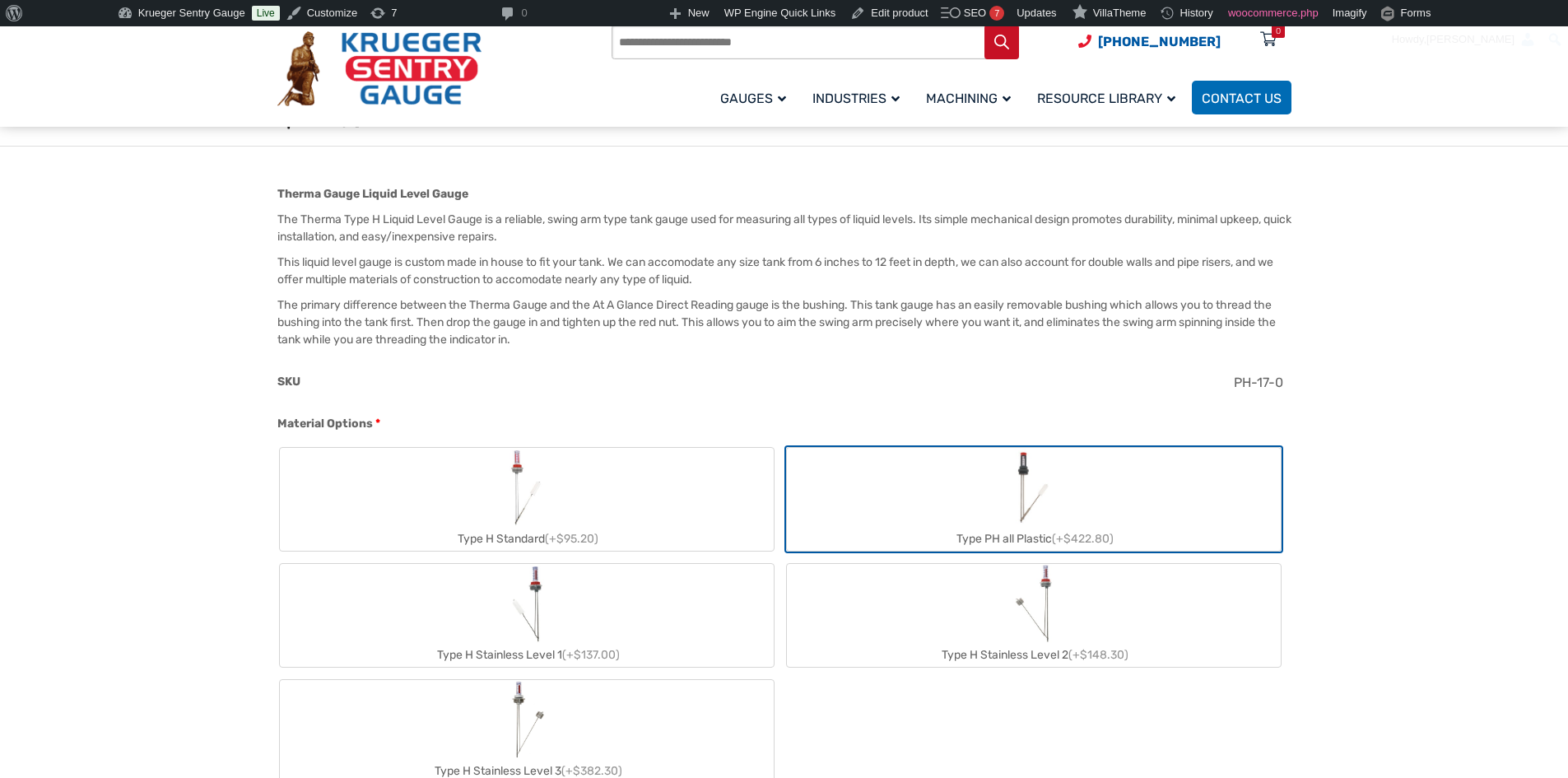
scroll to position [560, 0]
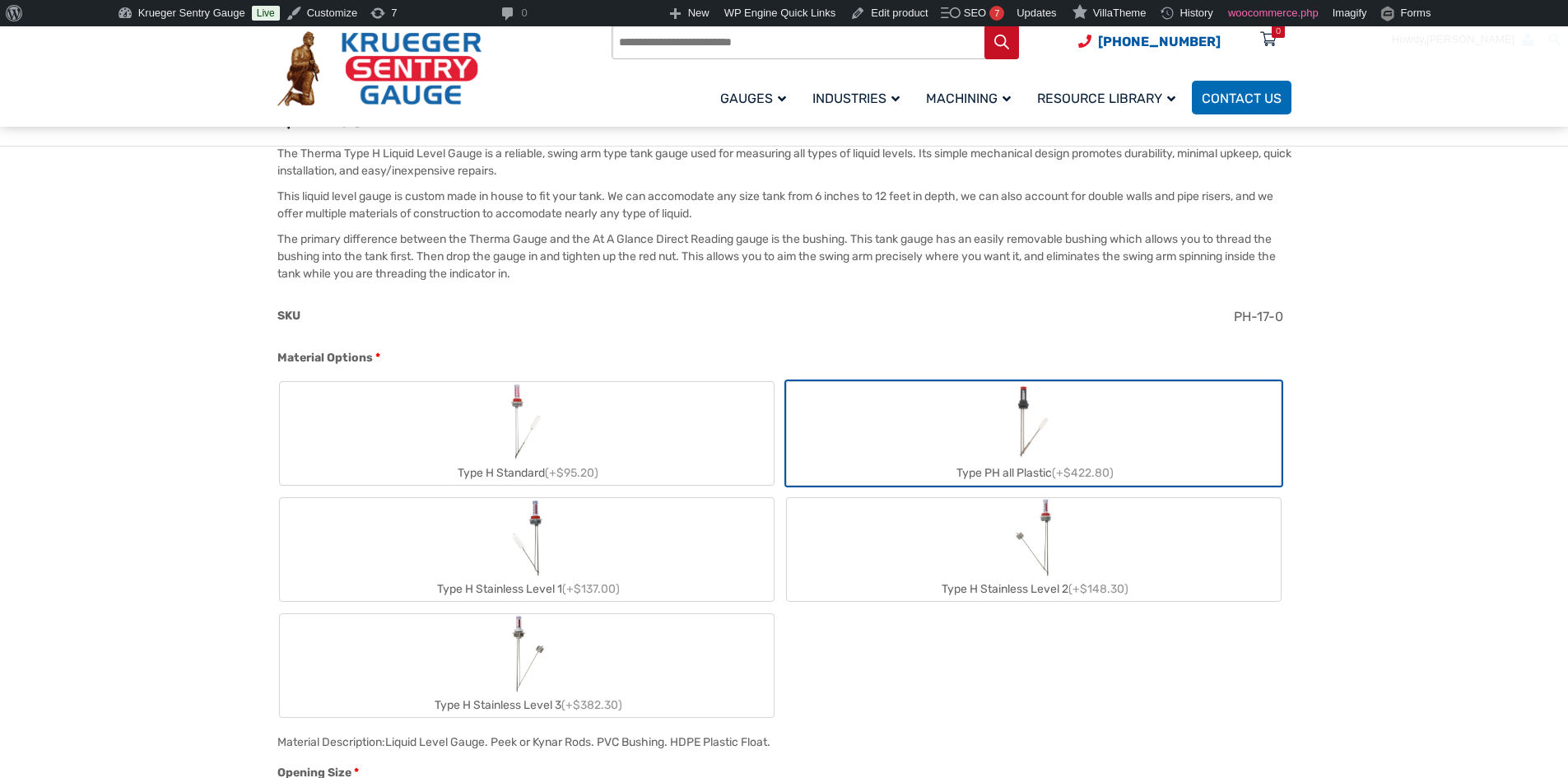
click at [943, 507] on label "Type H Stainless Level 2 (+$148.30)" at bounding box center [1034, 549] width 494 height 103
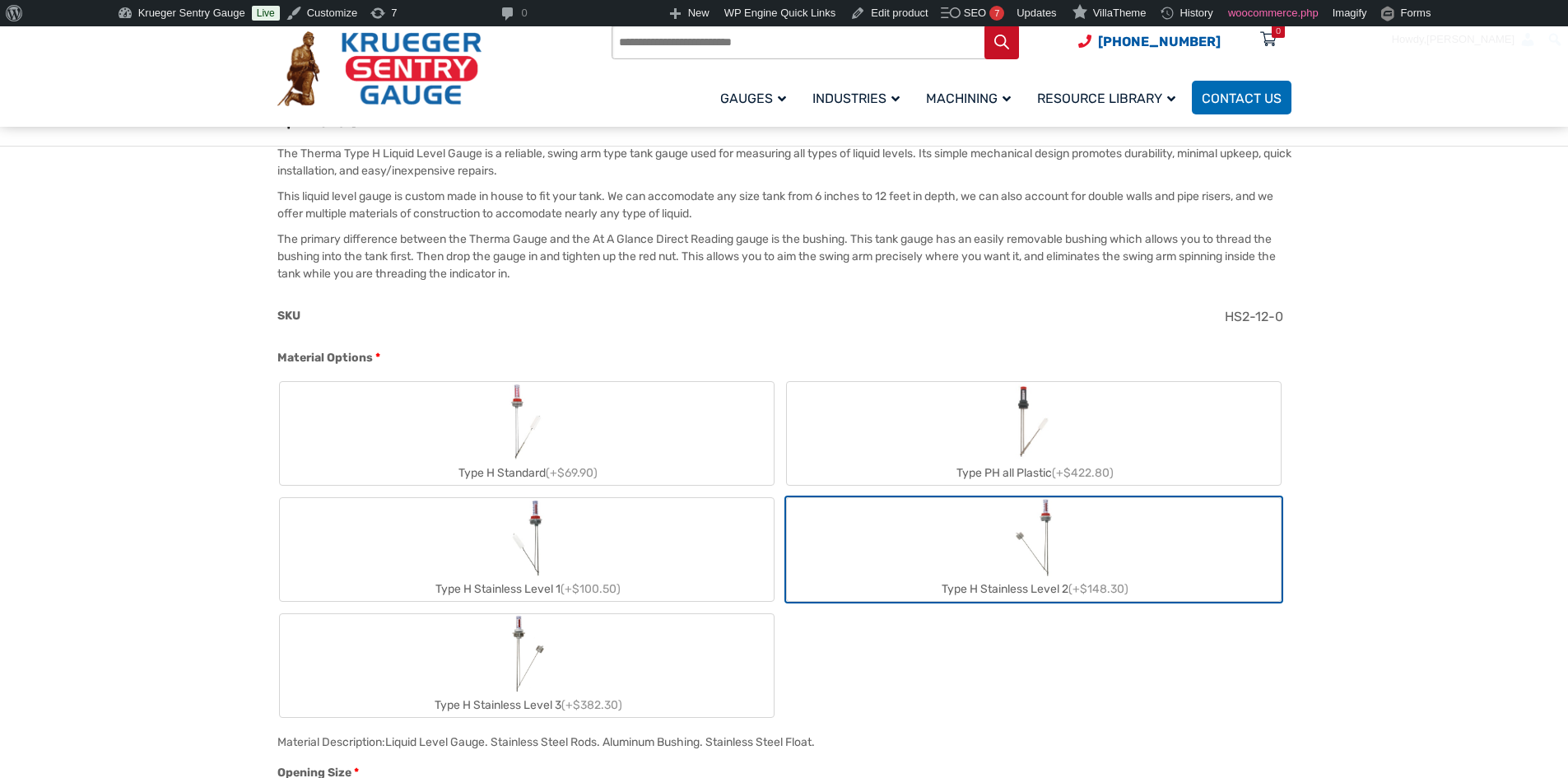
click at [602, 507] on label "Type H Stainless Level 3 (+$382.30)" at bounding box center [527, 665] width 494 height 103
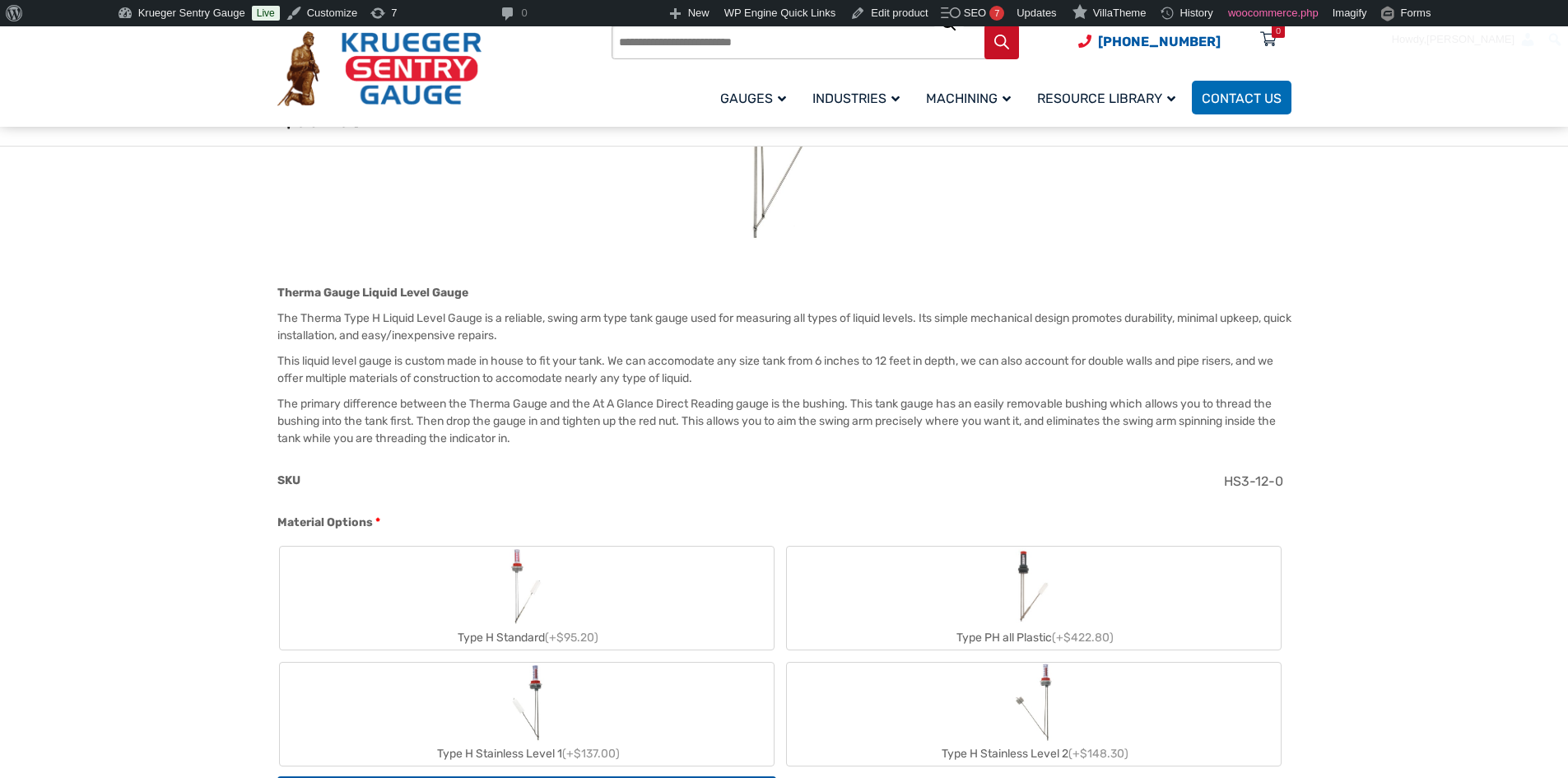
click at [605, 507] on div "Type H Standard (+$95.20)" at bounding box center [527, 637] width 494 height 24
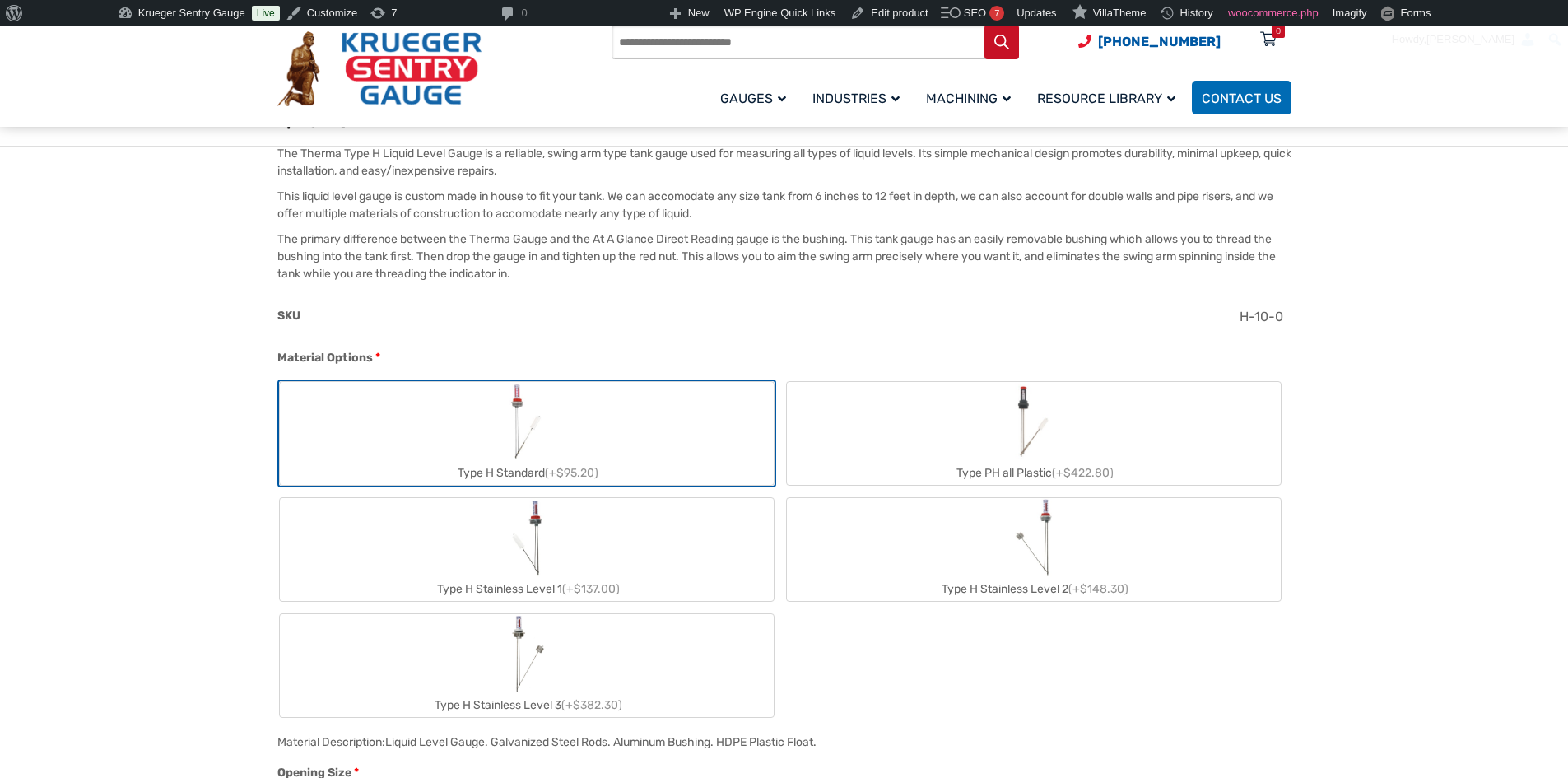
click at [614, 507] on label "Type H Stainless Level 3 (+$382.30)" at bounding box center [527, 665] width 494 height 103
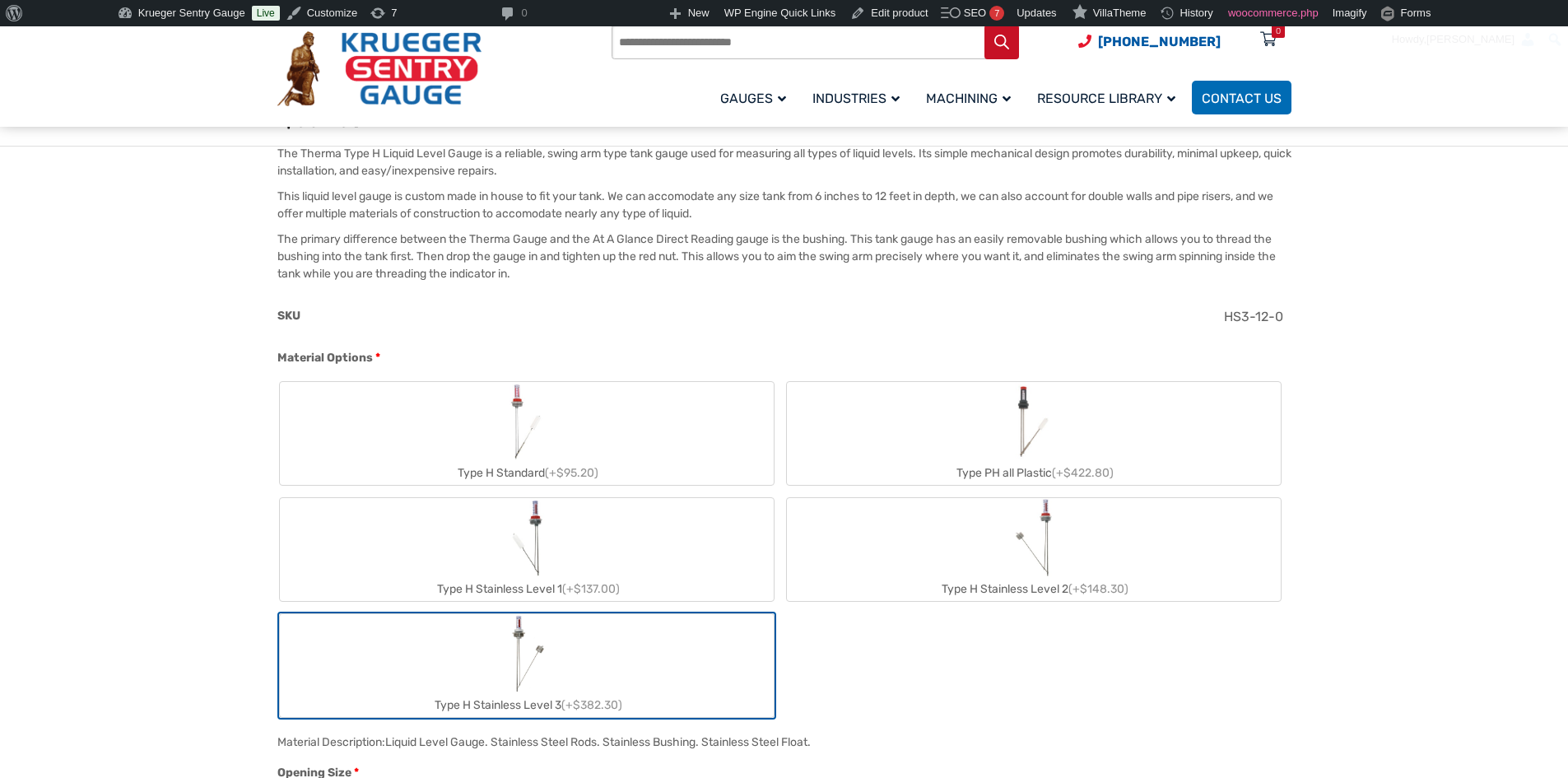
click at [993, 507] on label "Type H Stainless Level 2 (+$148.30)" at bounding box center [1034, 549] width 494 height 103
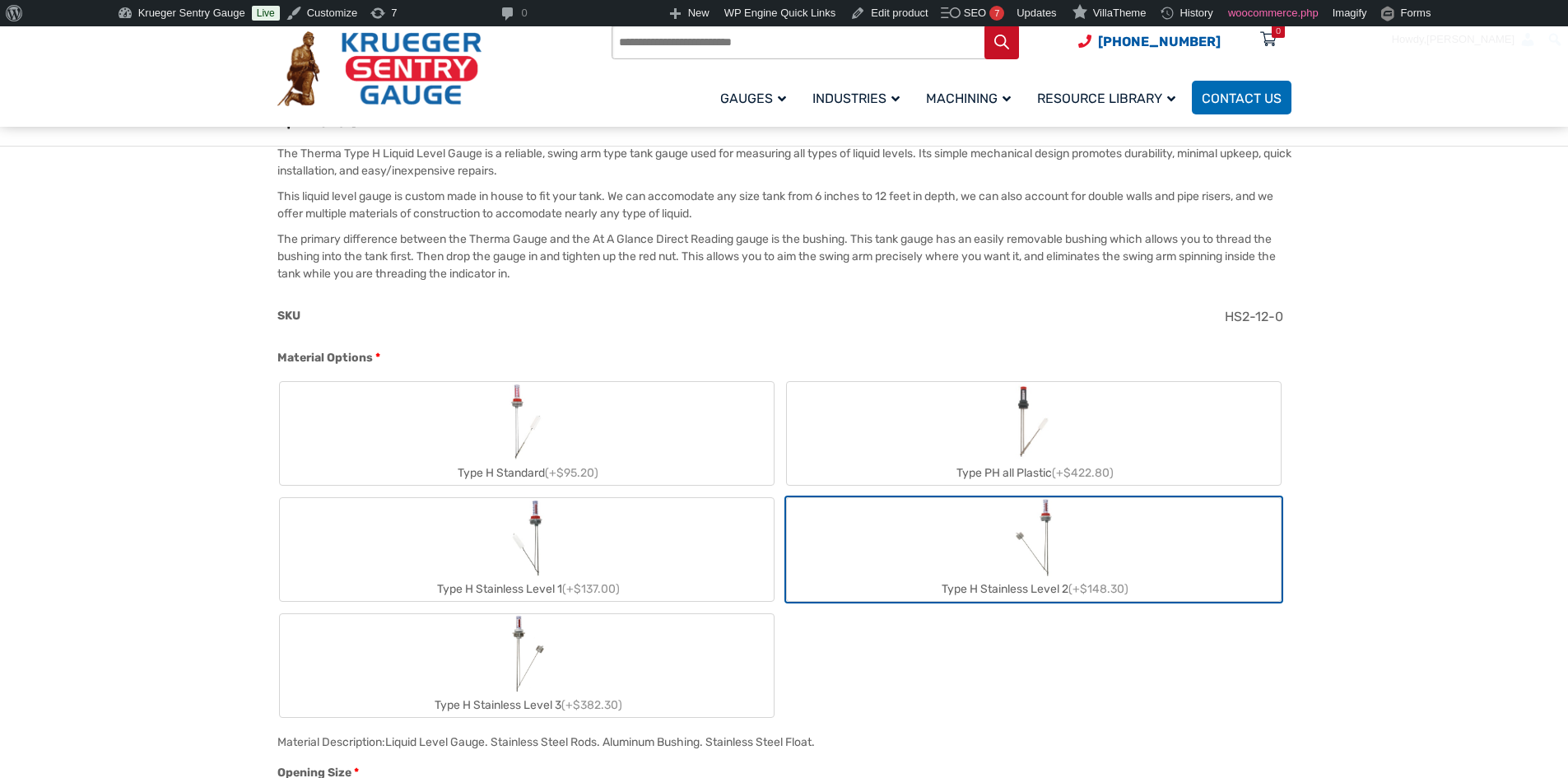
click at [740, 507] on div "Type H Stainless Level 1 (+$137.00)" at bounding box center [527, 588] width 494 height 24
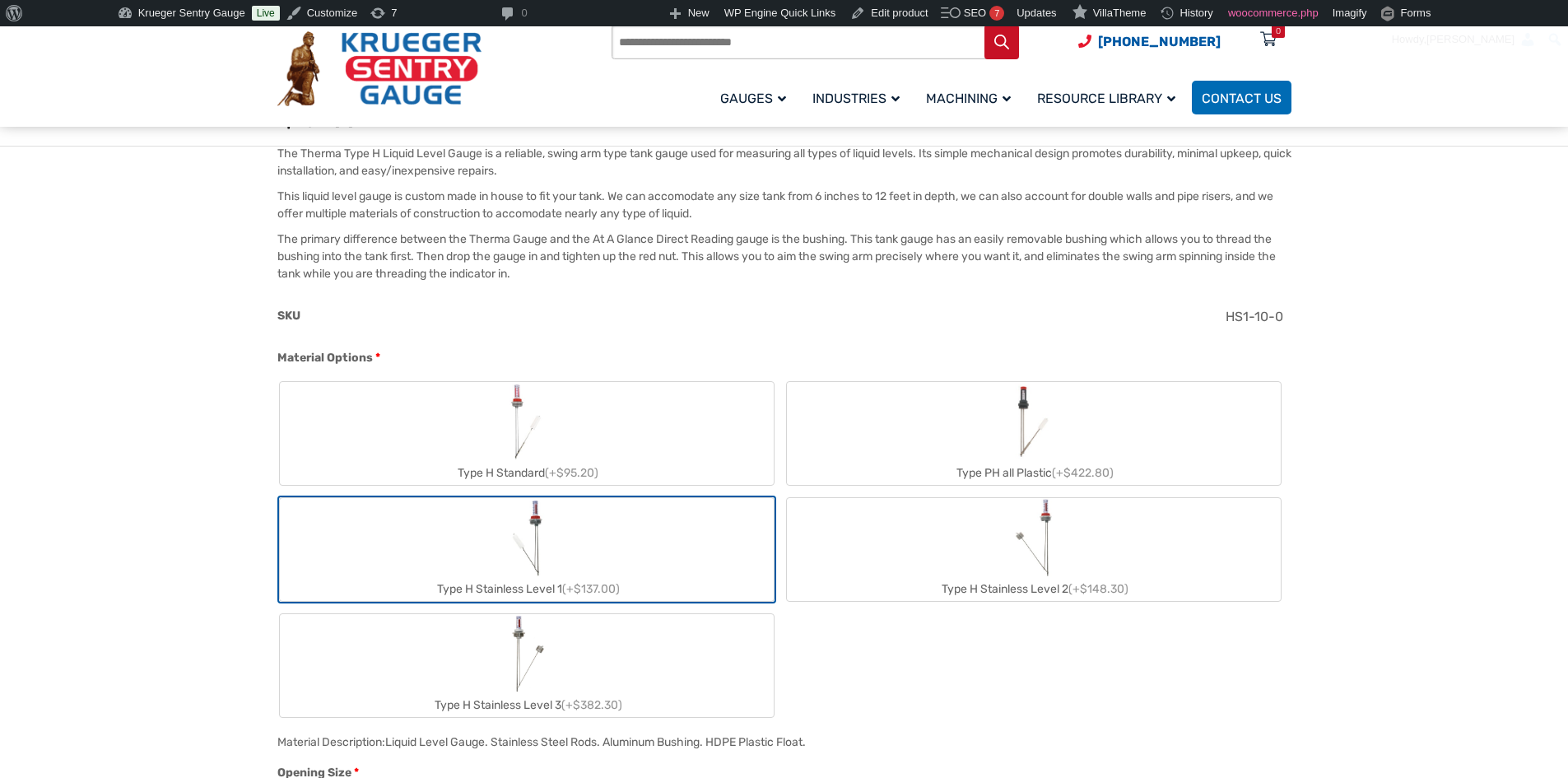
click at [551, 410] on label "Type H Standard (+$95.20)" at bounding box center [527, 433] width 494 height 103
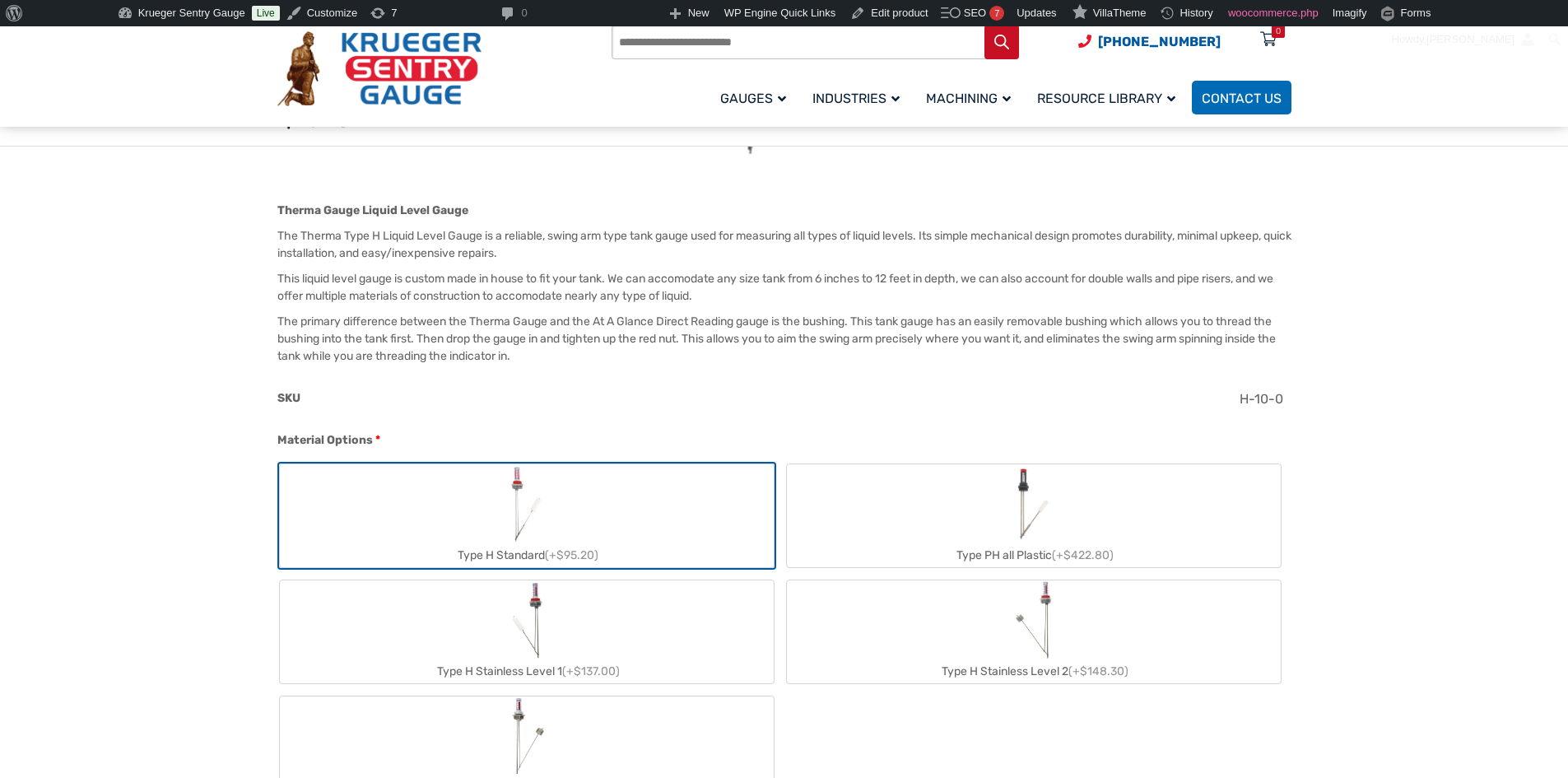
click at [968, 476] on label "Type PH all Plastic (+$422.80)" at bounding box center [1034, 515] width 494 height 103
type input "**"
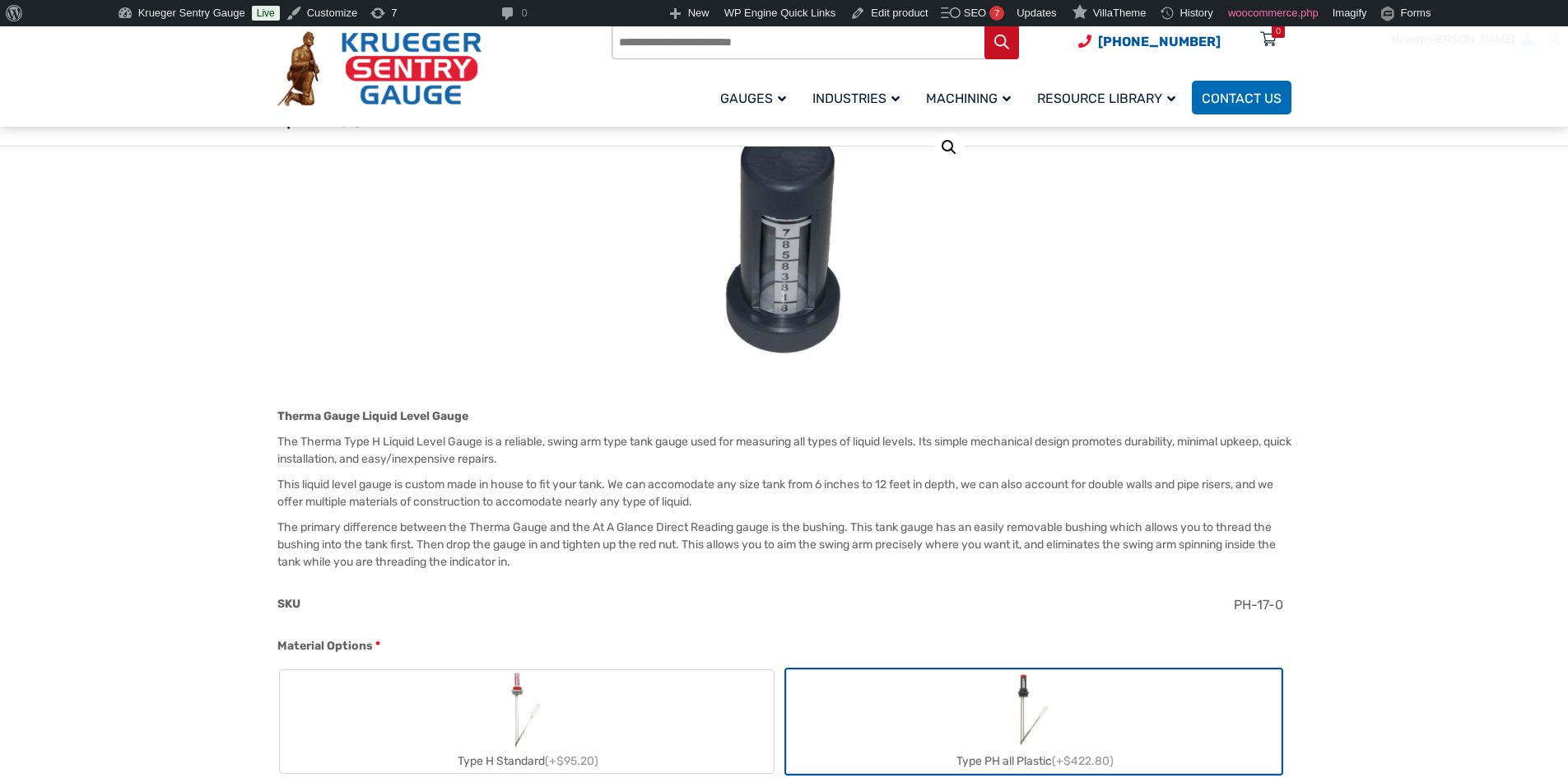
scroll to position [231, 0]
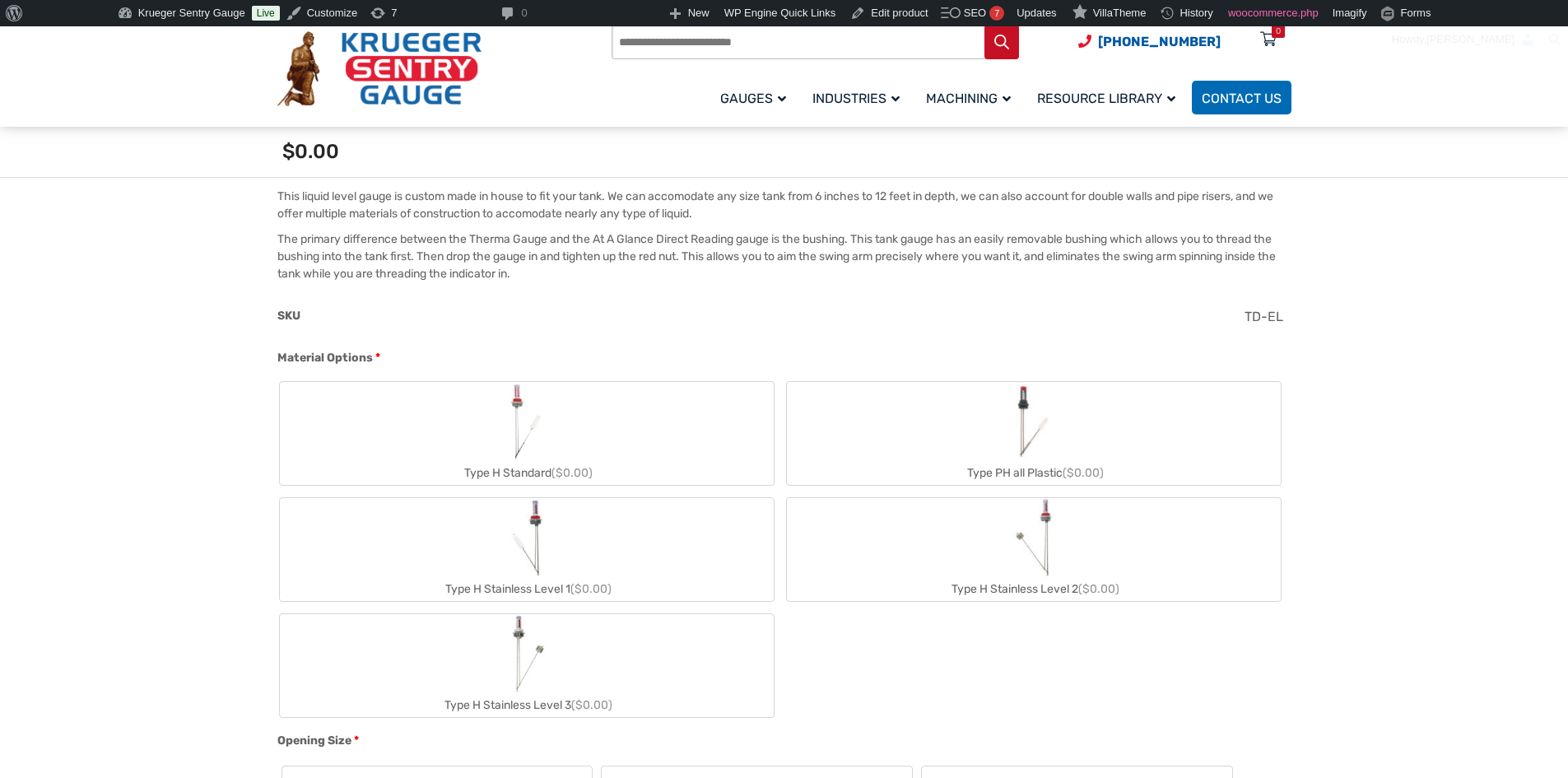
click at [850, 457] on label "Type PH all Plastic ($0.00)" at bounding box center [1034, 433] width 494 height 103
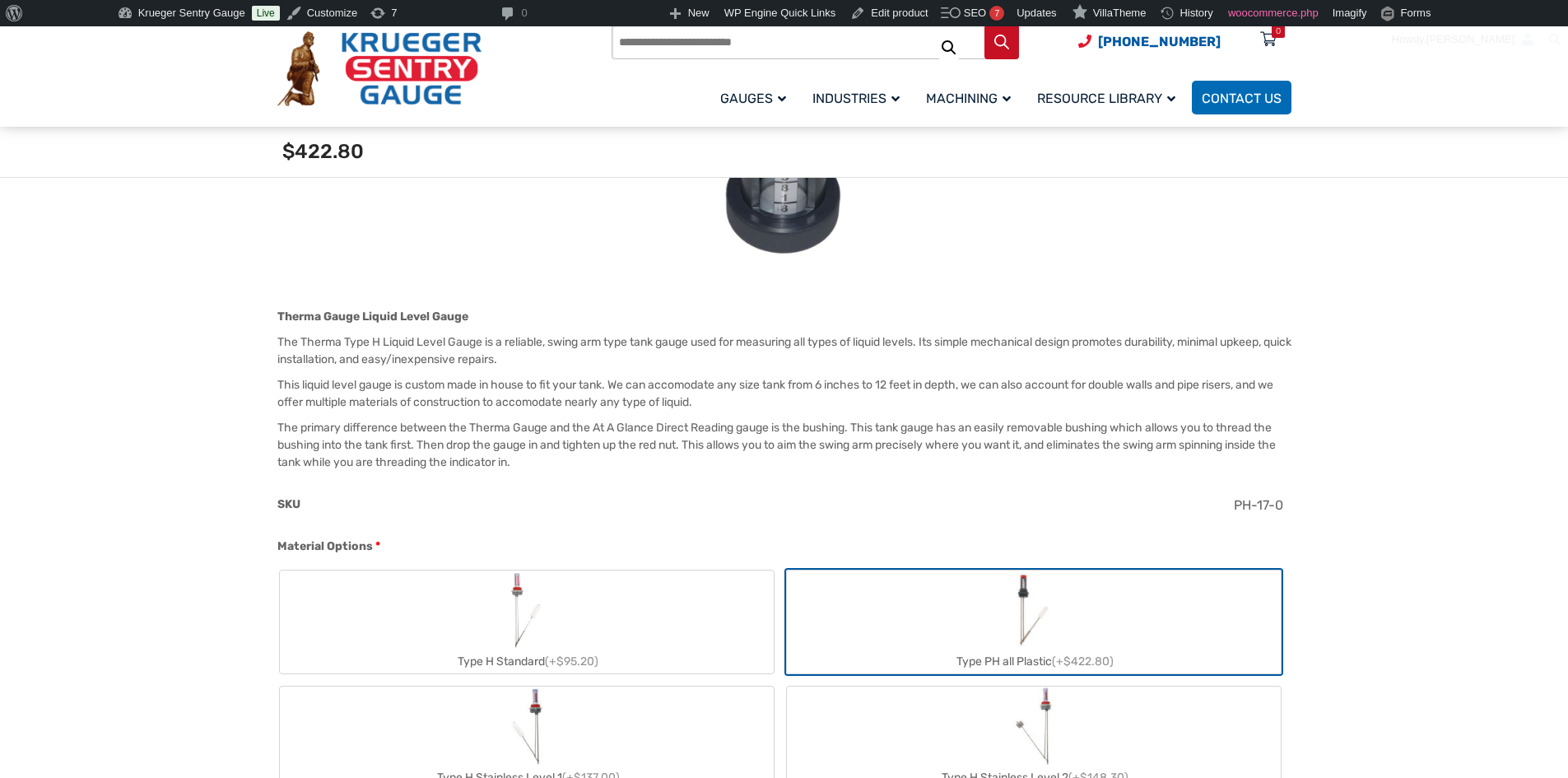
scroll to position [396, 0]
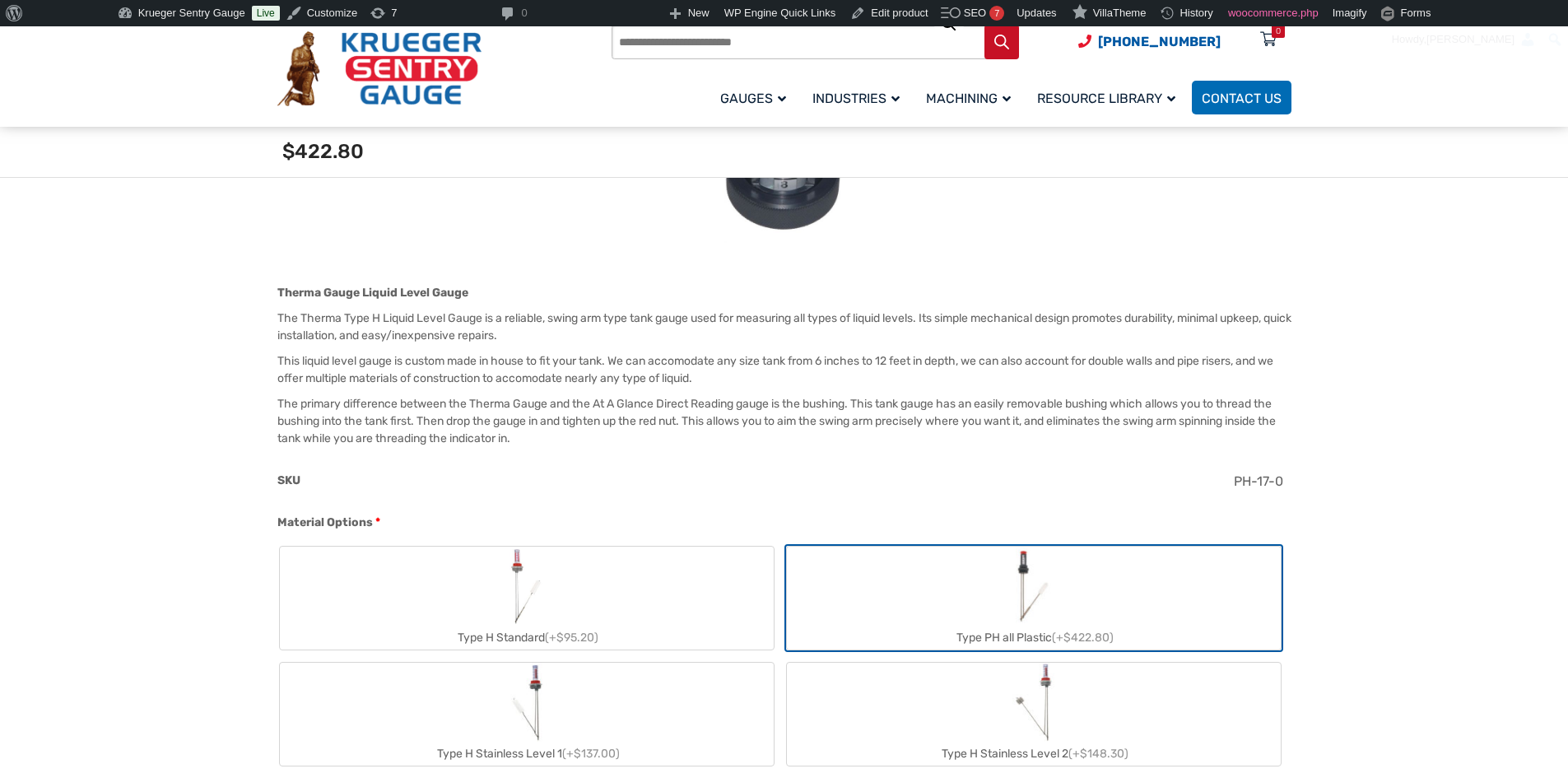
click at [858, 565] on label "Type PH all Plastic (+$422.80)" at bounding box center [1034, 598] width 494 height 103
click at [863, 569] on label "Type PH all Plastic (+$422.80)" at bounding box center [1034, 598] width 494 height 103
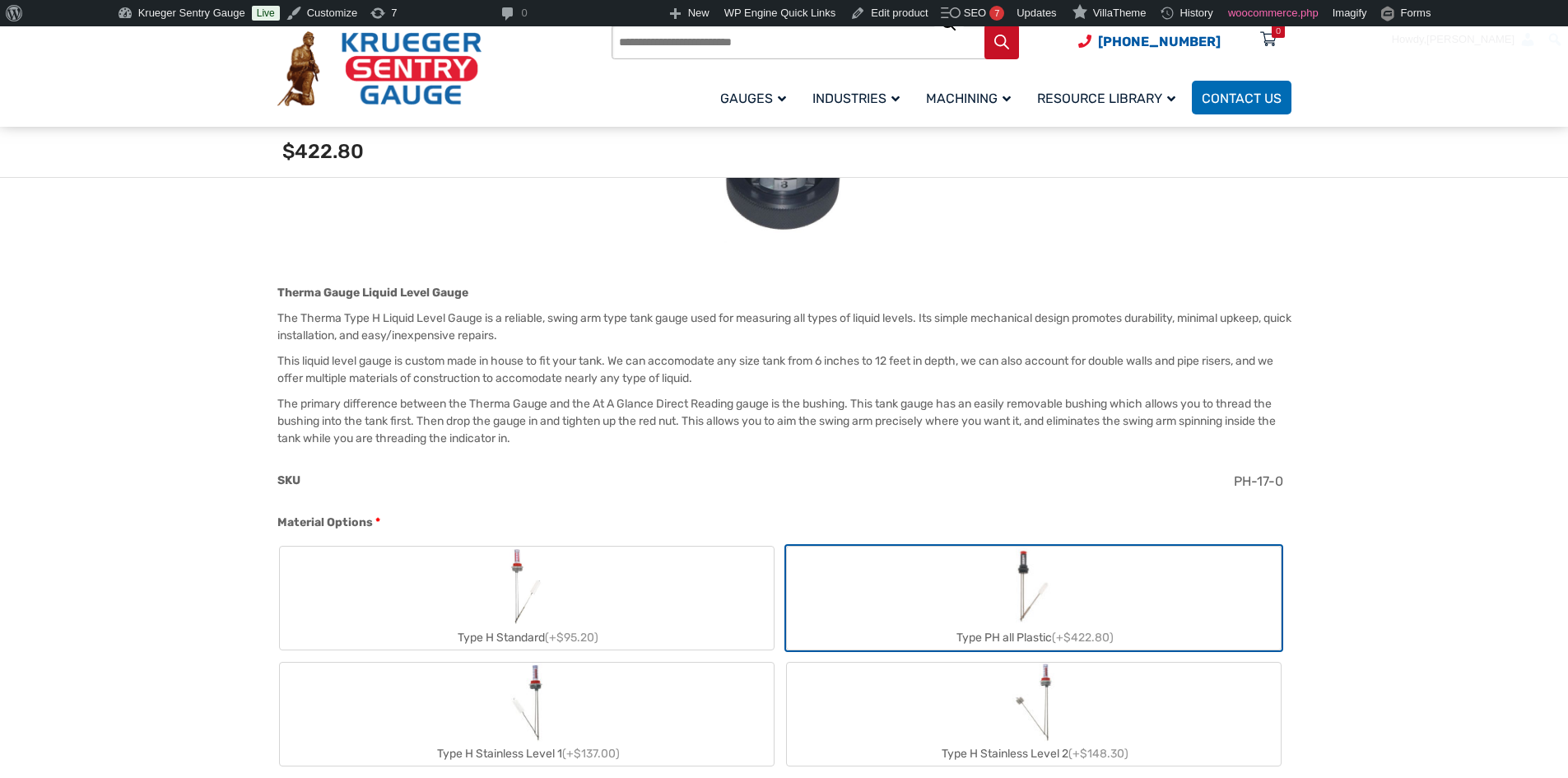
click at [528, 590] on img "Type H Standard" at bounding box center [527, 586] width 44 height 79
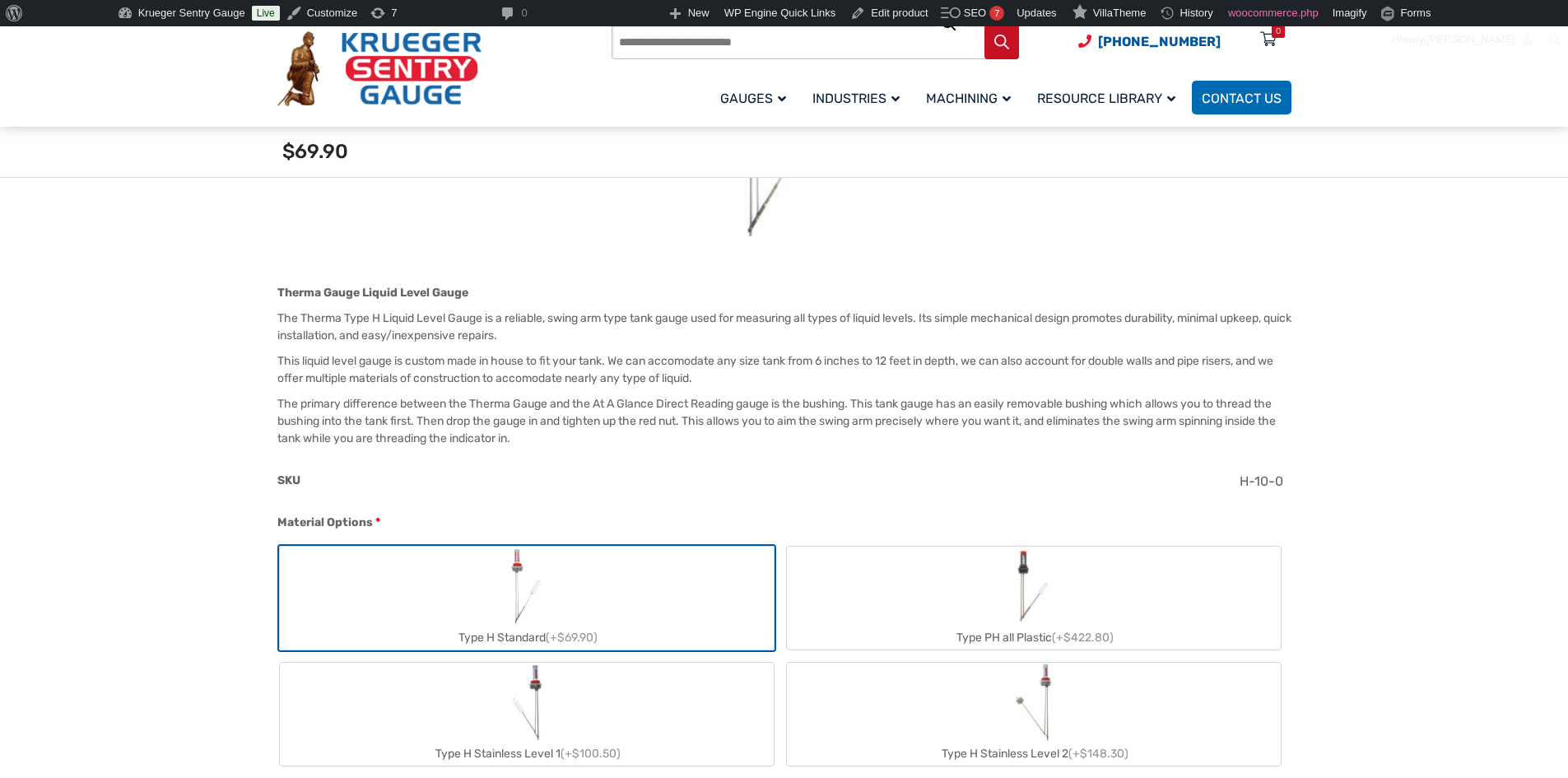
click at [544, 707] on img "Type H Stainless Level 1" at bounding box center [527, 702] width 42 height 79
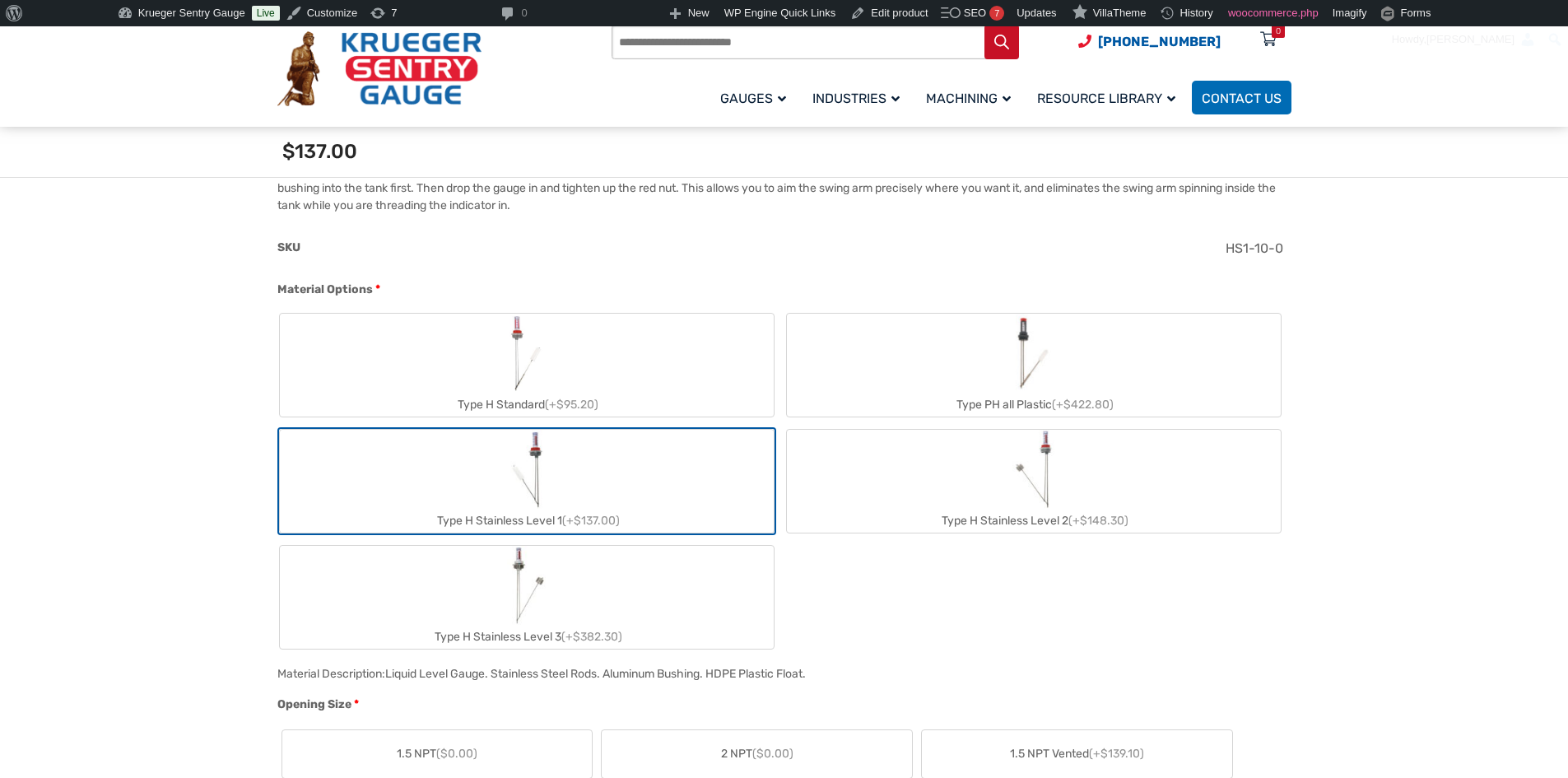
scroll to position [643, 0]
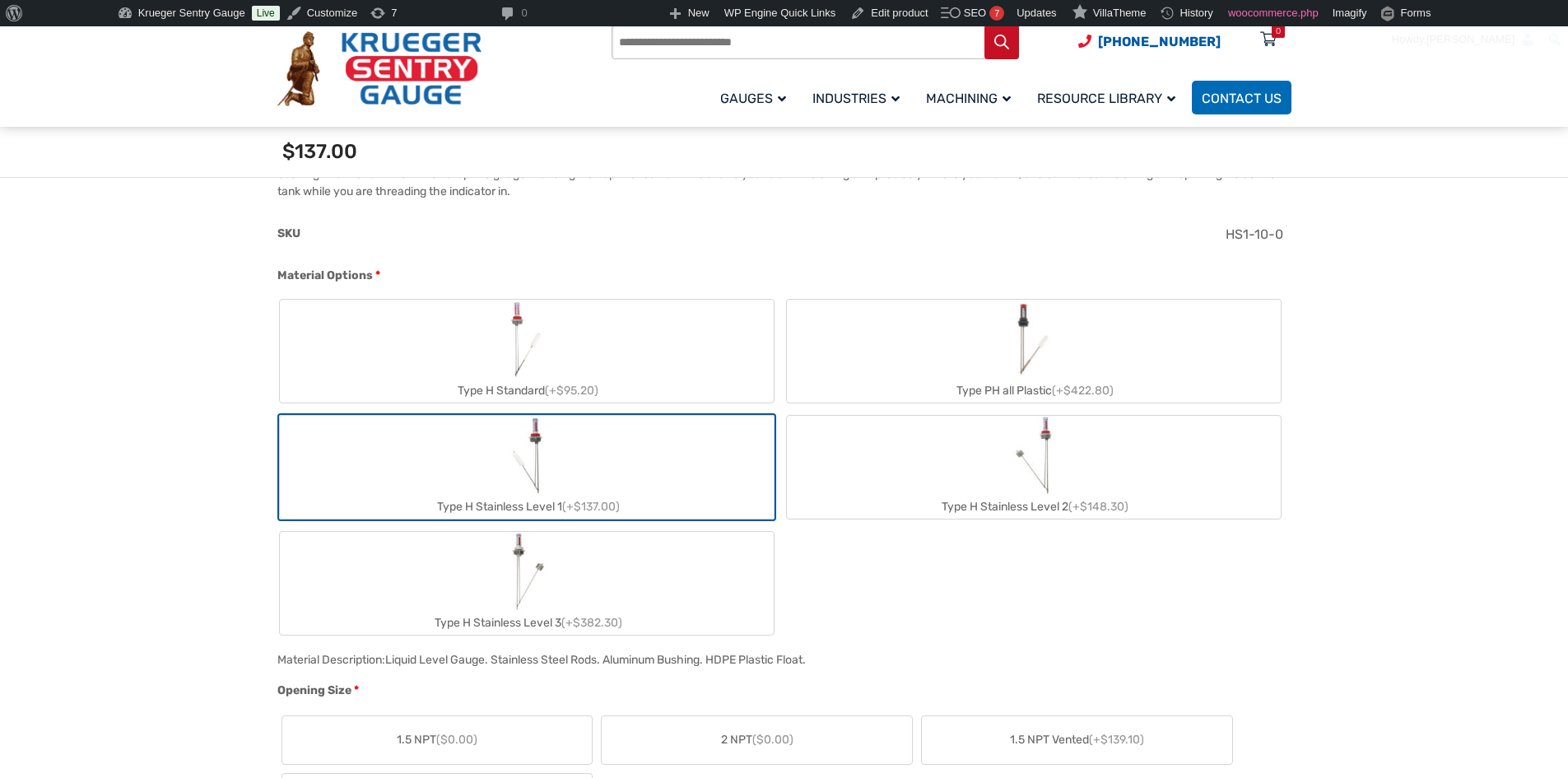
click at [879, 486] on label "Type H Stainless Level 2 (+$148.30)" at bounding box center [1034, 467] width 494 height 103
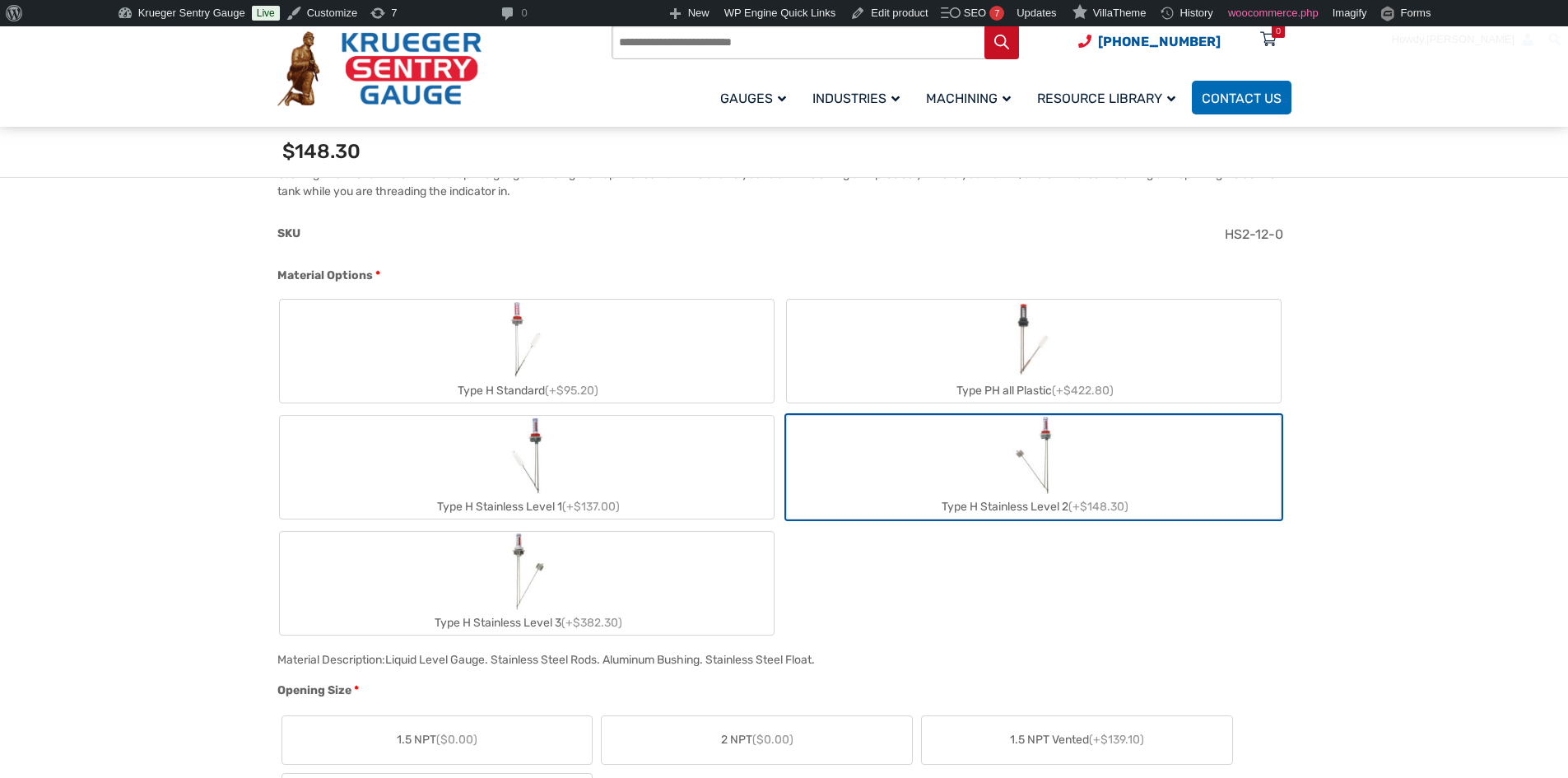
click at [740, 572] on label "Type H Stainless Level 3 (+$382.30)" at bounding box center [527, 582] width 494 height 103
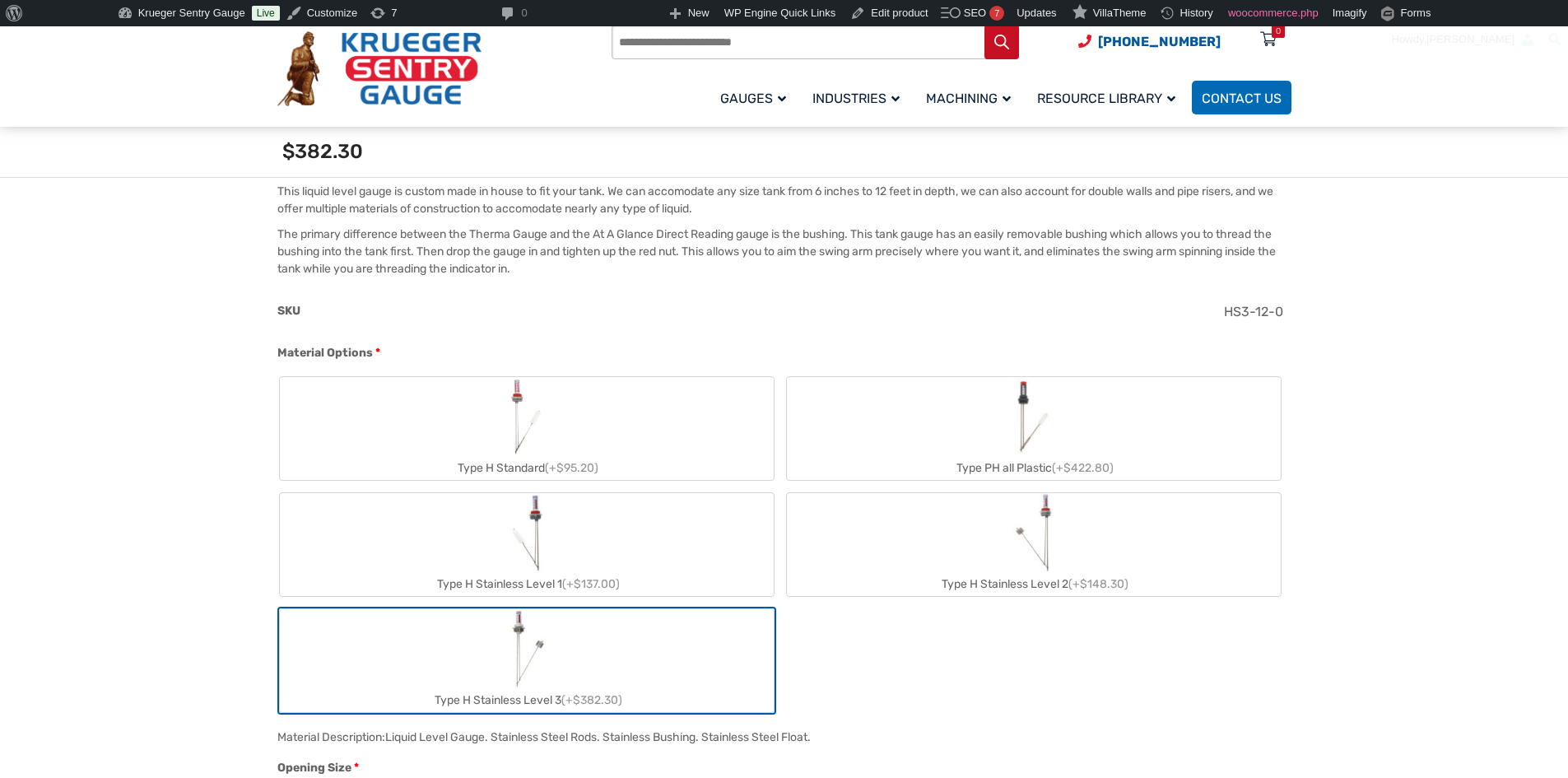
scroll to position [560, 0]
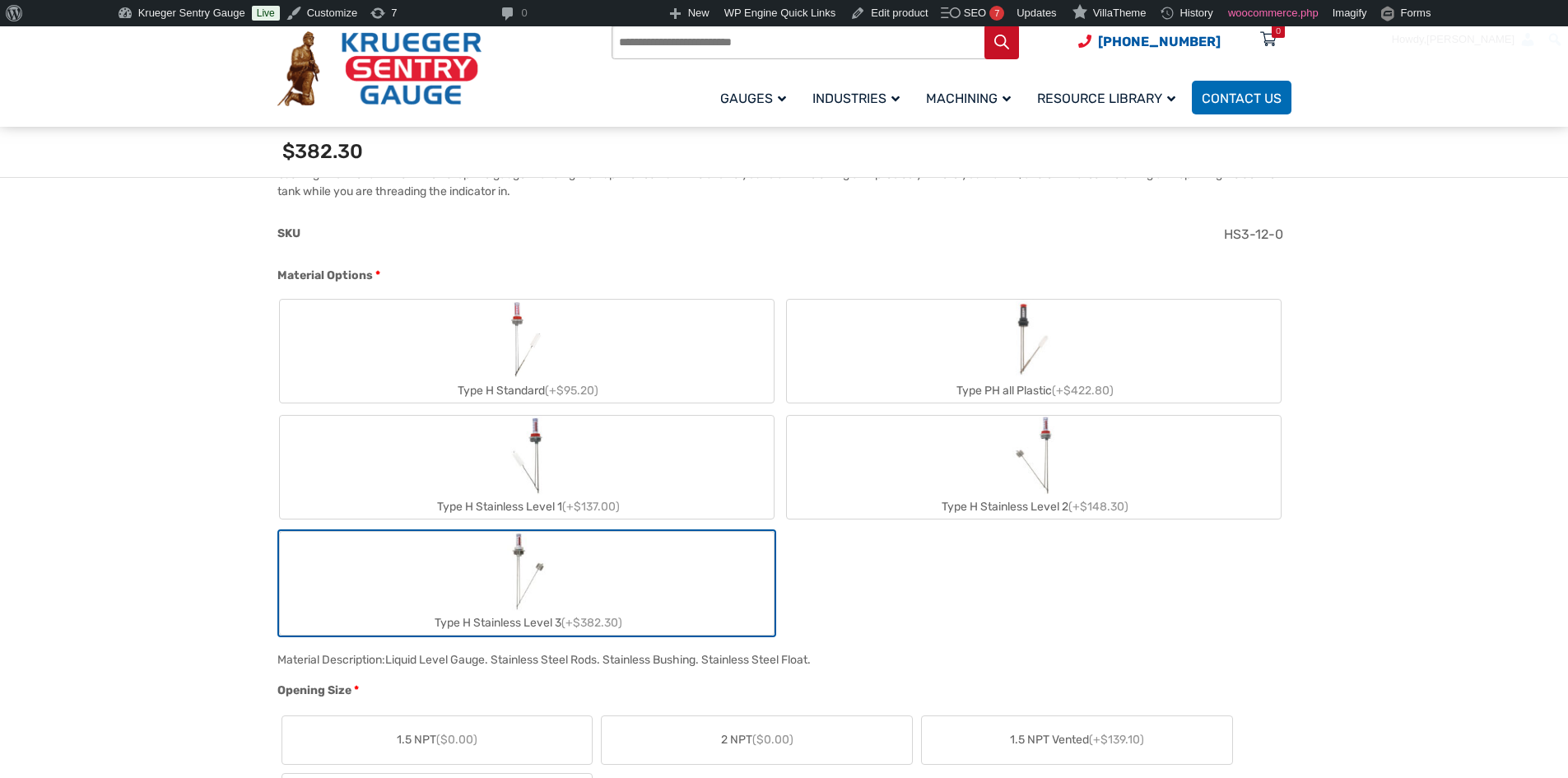
click at [975, 346] on label "Type PH all Plastic (+$422.80)" at bounding box center [1034, 351] width 494 height 103
type input "**"
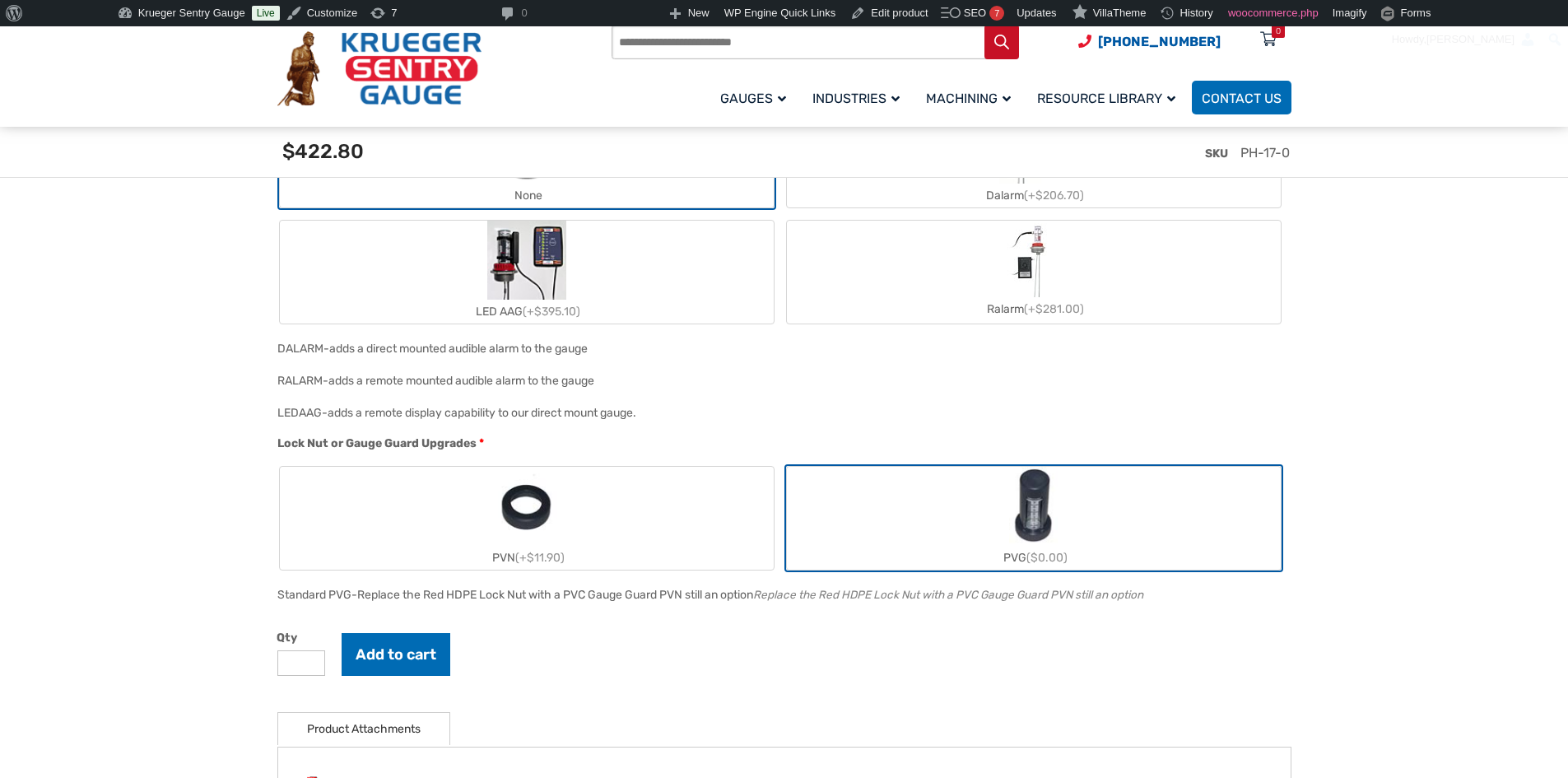
scroll to position [1877, 0]
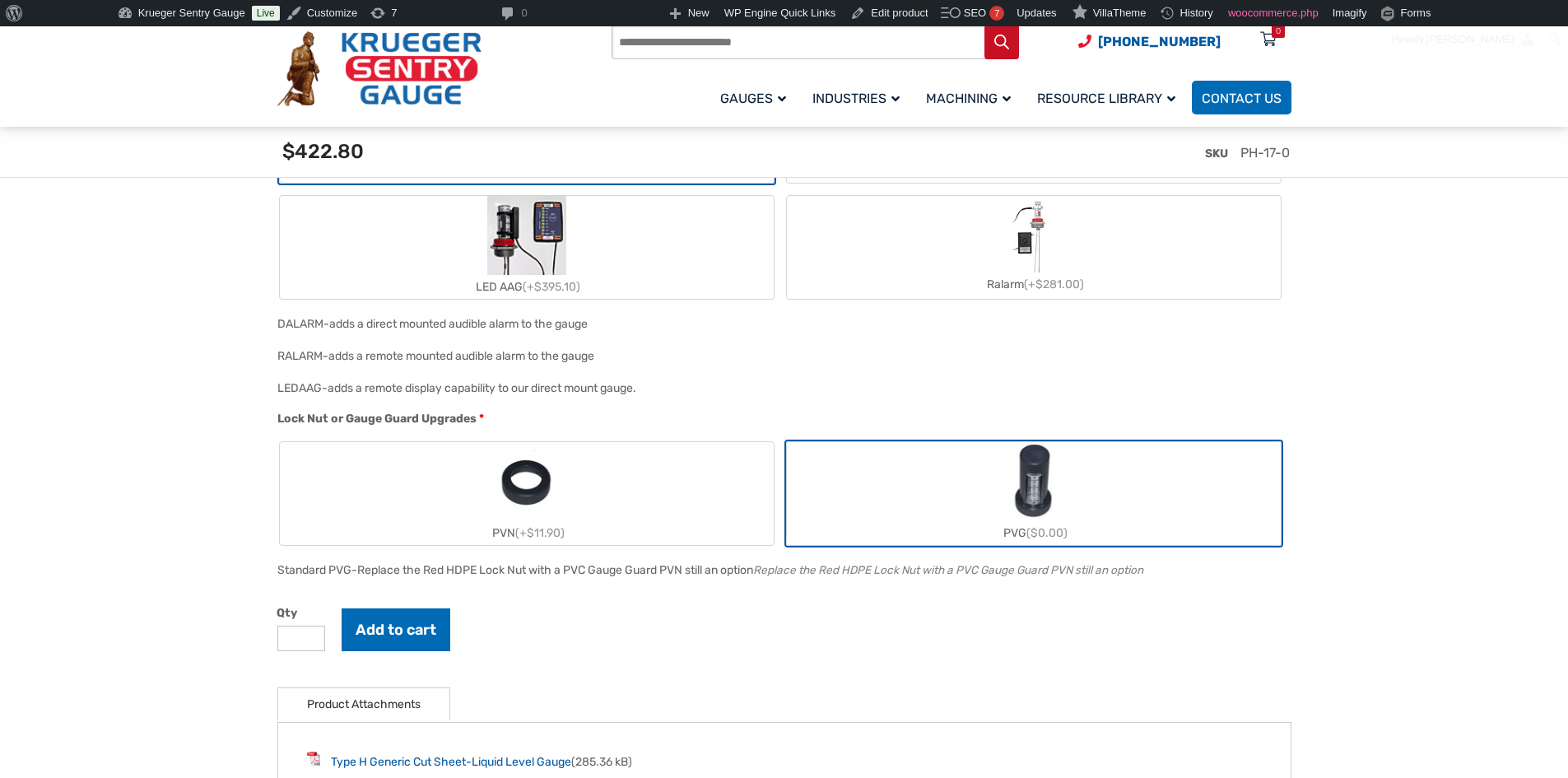
click at [700, 520] on label "PVN (+$11.90)" at bounding box center [527, 493] width 494 height 103
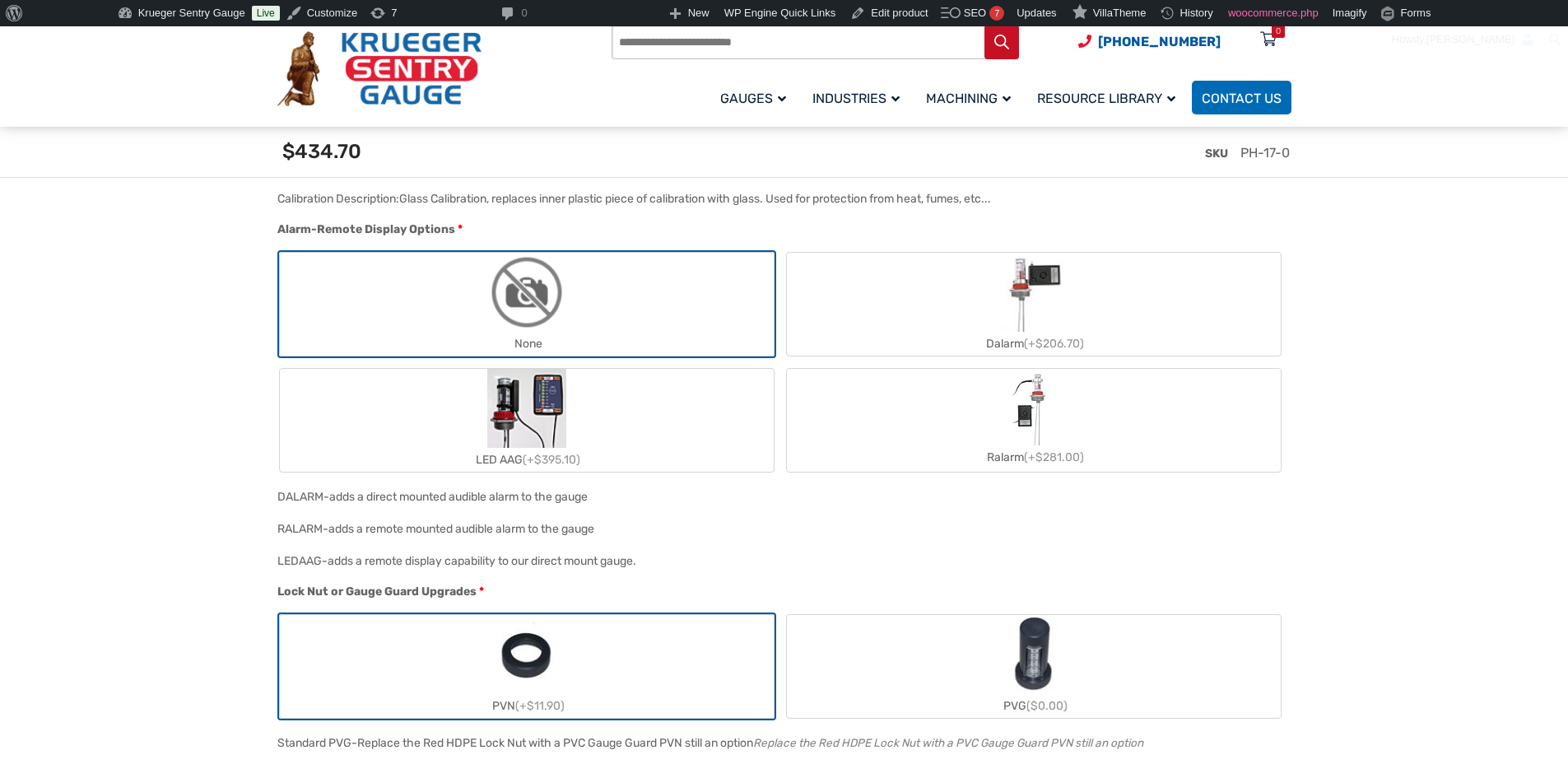
scroll to position [1892, 0]
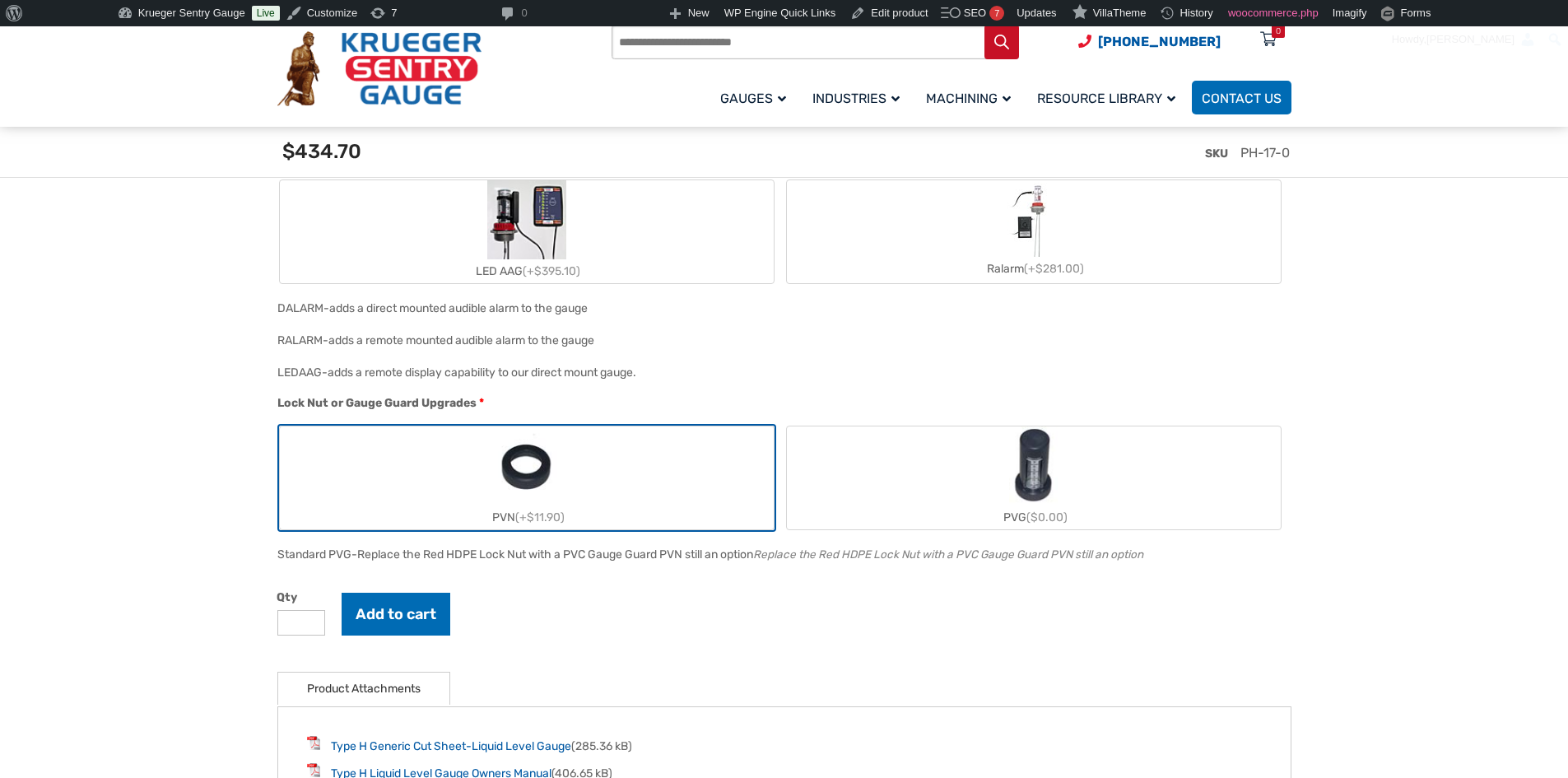
click at [1111, 453] on label "PVG ($0.00)" at bounding box center [1034, 477] width 494 height 103
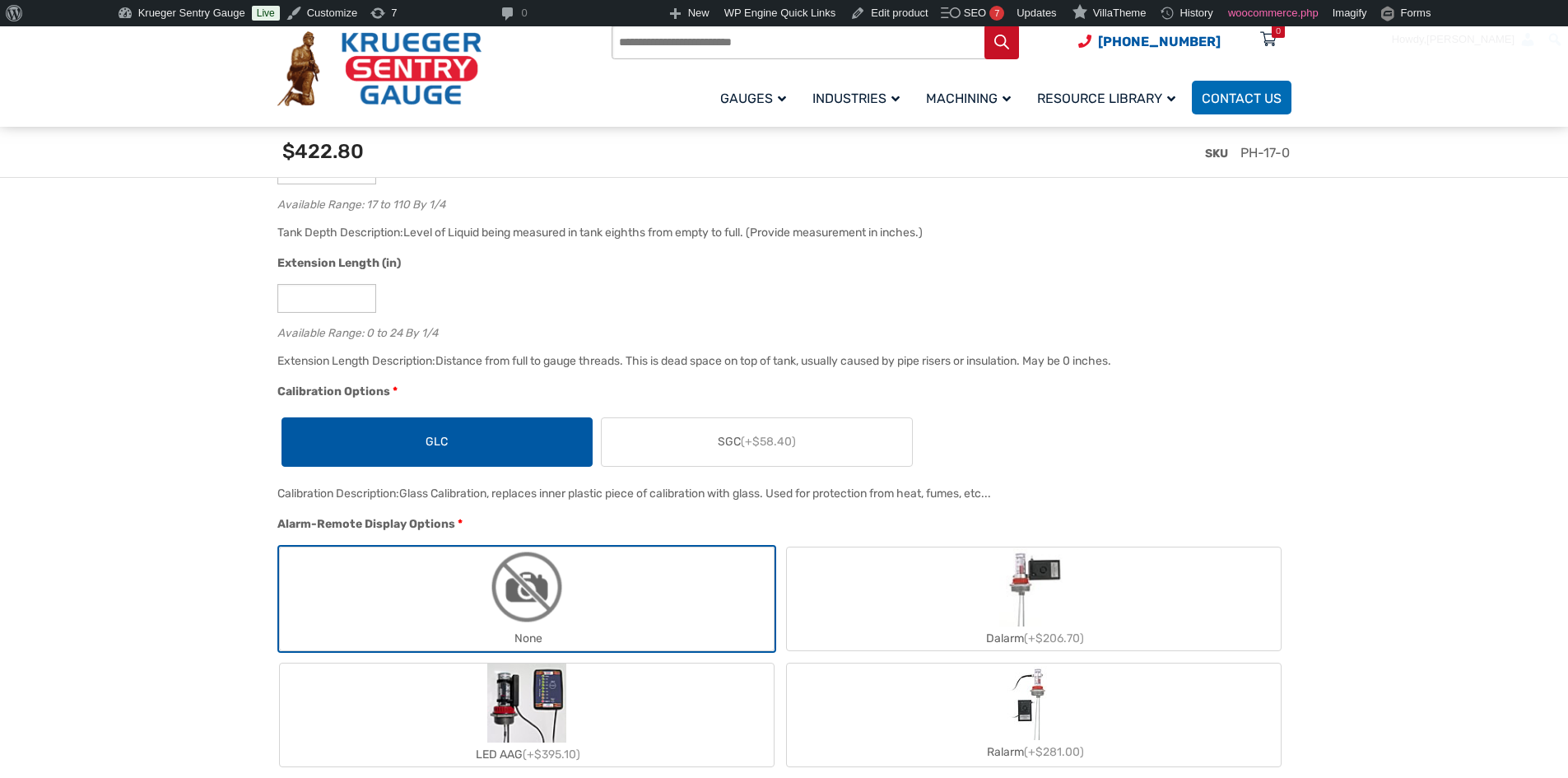
scroll to position [1399, 0]
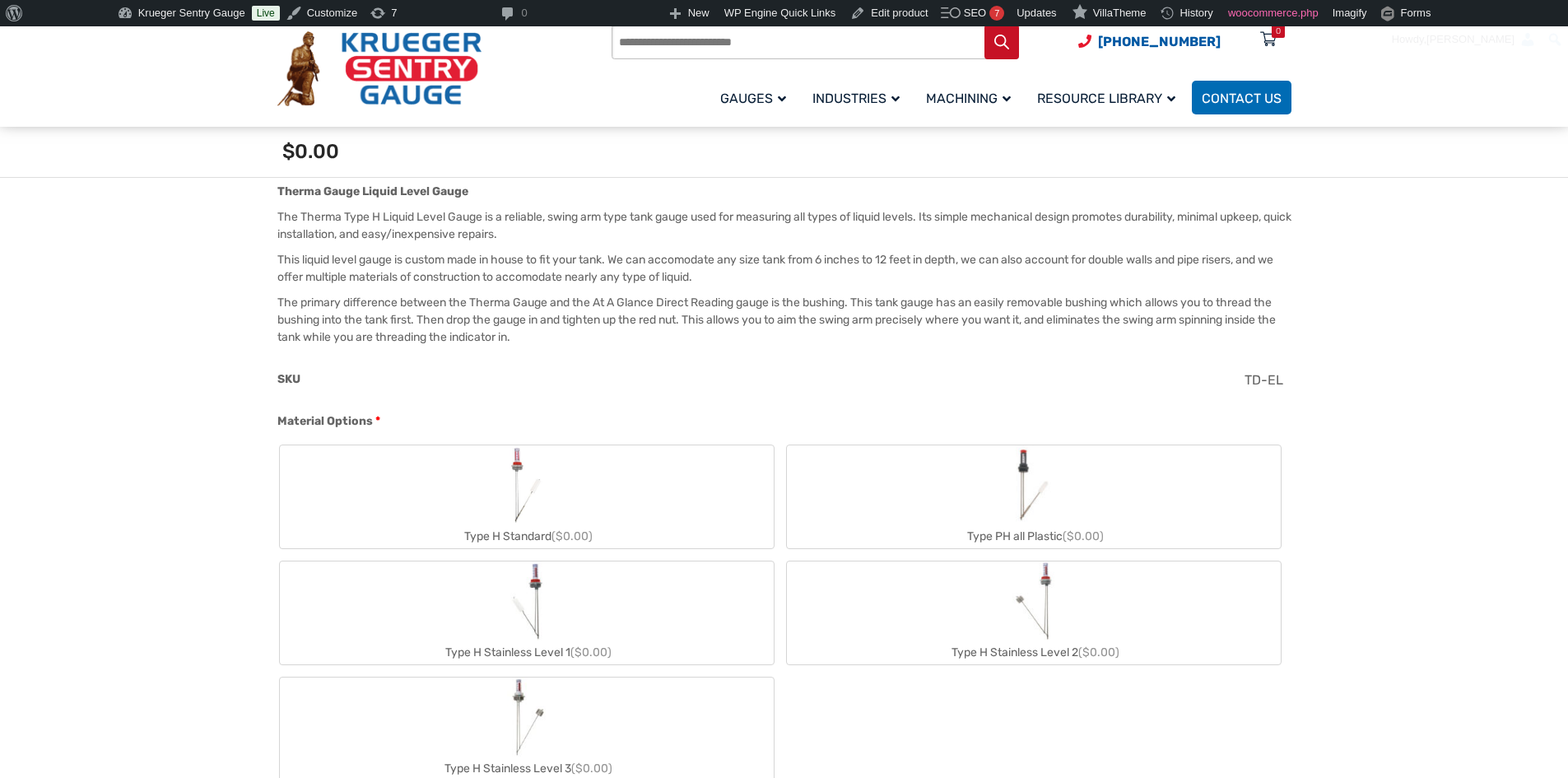
scroll to position [496, 0]
click at [923, 464] on label "Type PH all Plastic ($0.00)" at bounding box center [1034, 497] width 494 height 103
type input "**"
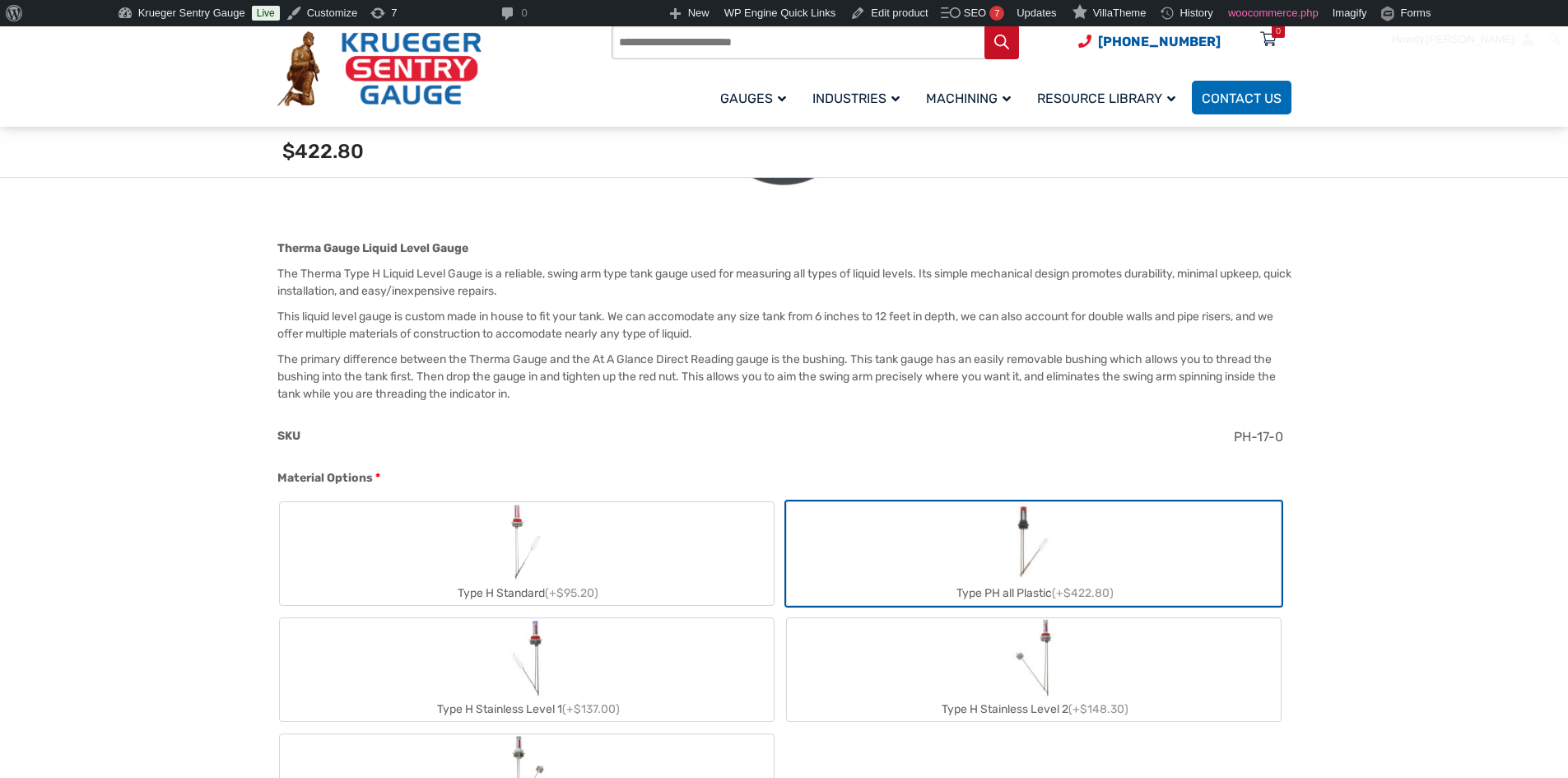
scroll to position [414, 0]
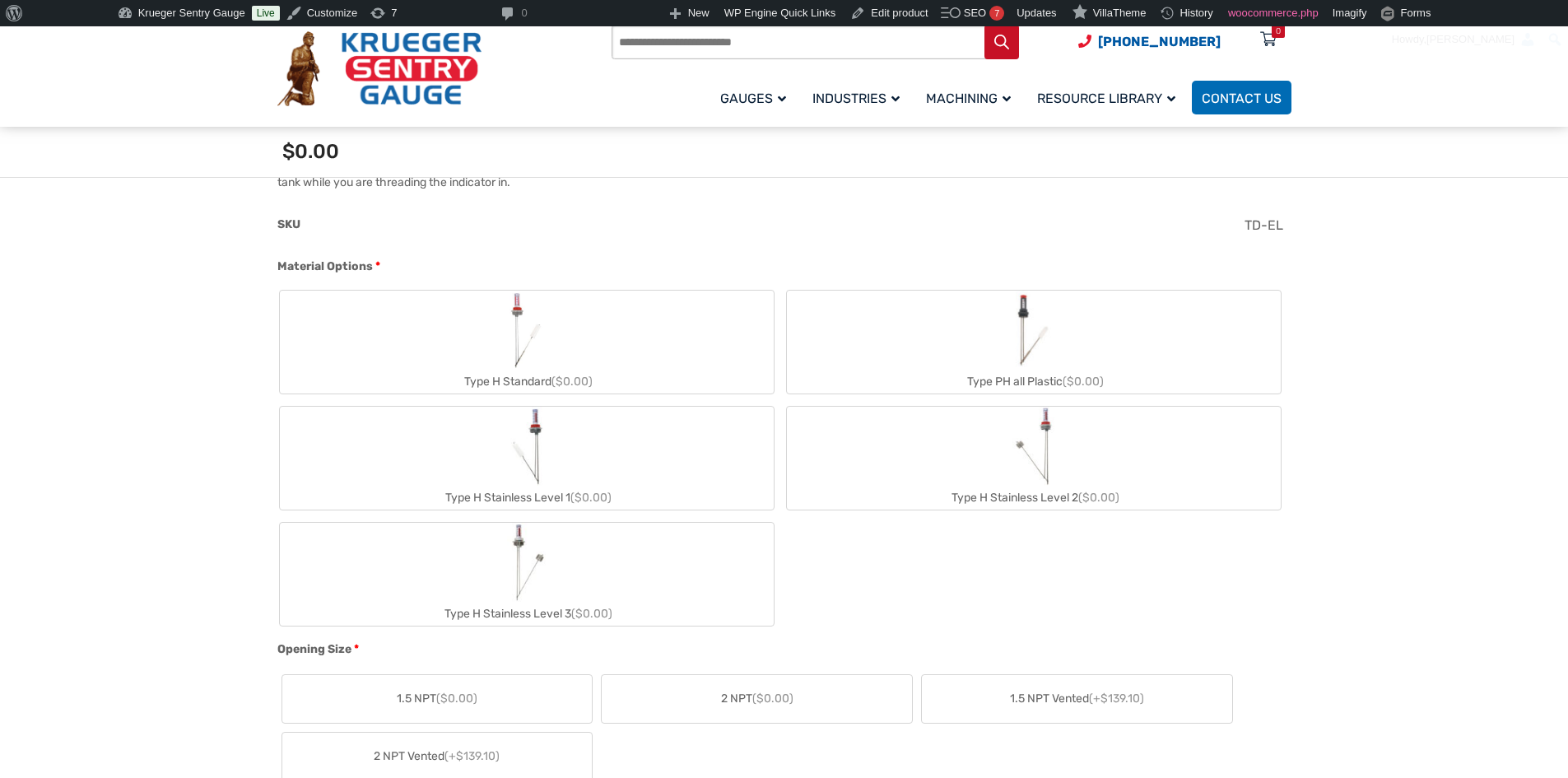
scroll to position [660, 0]
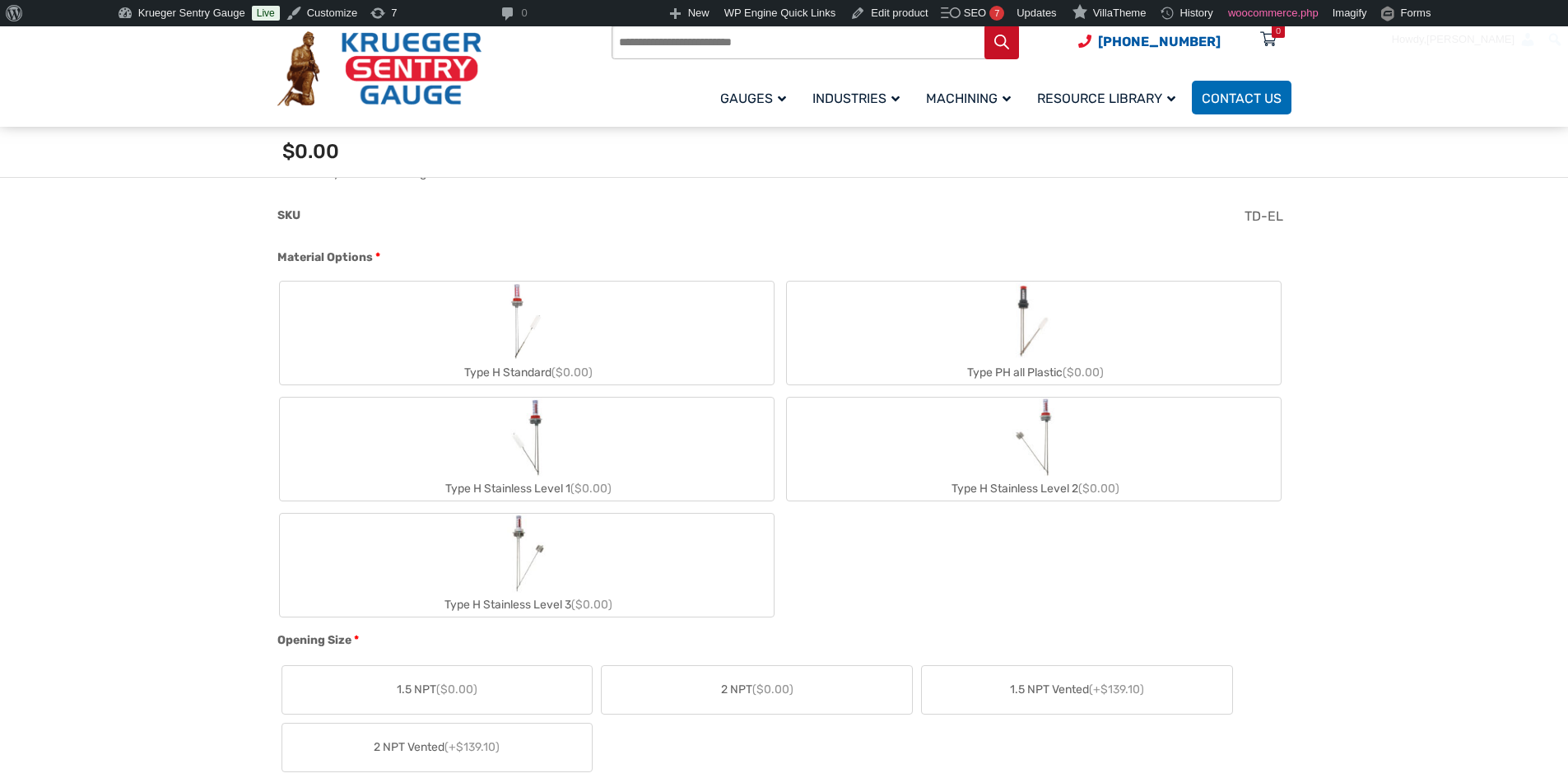
click at [597, 543] on label "Type H Stainless Level 3 ($0.00)" at bounding box center [527, 565] width 494 height 103
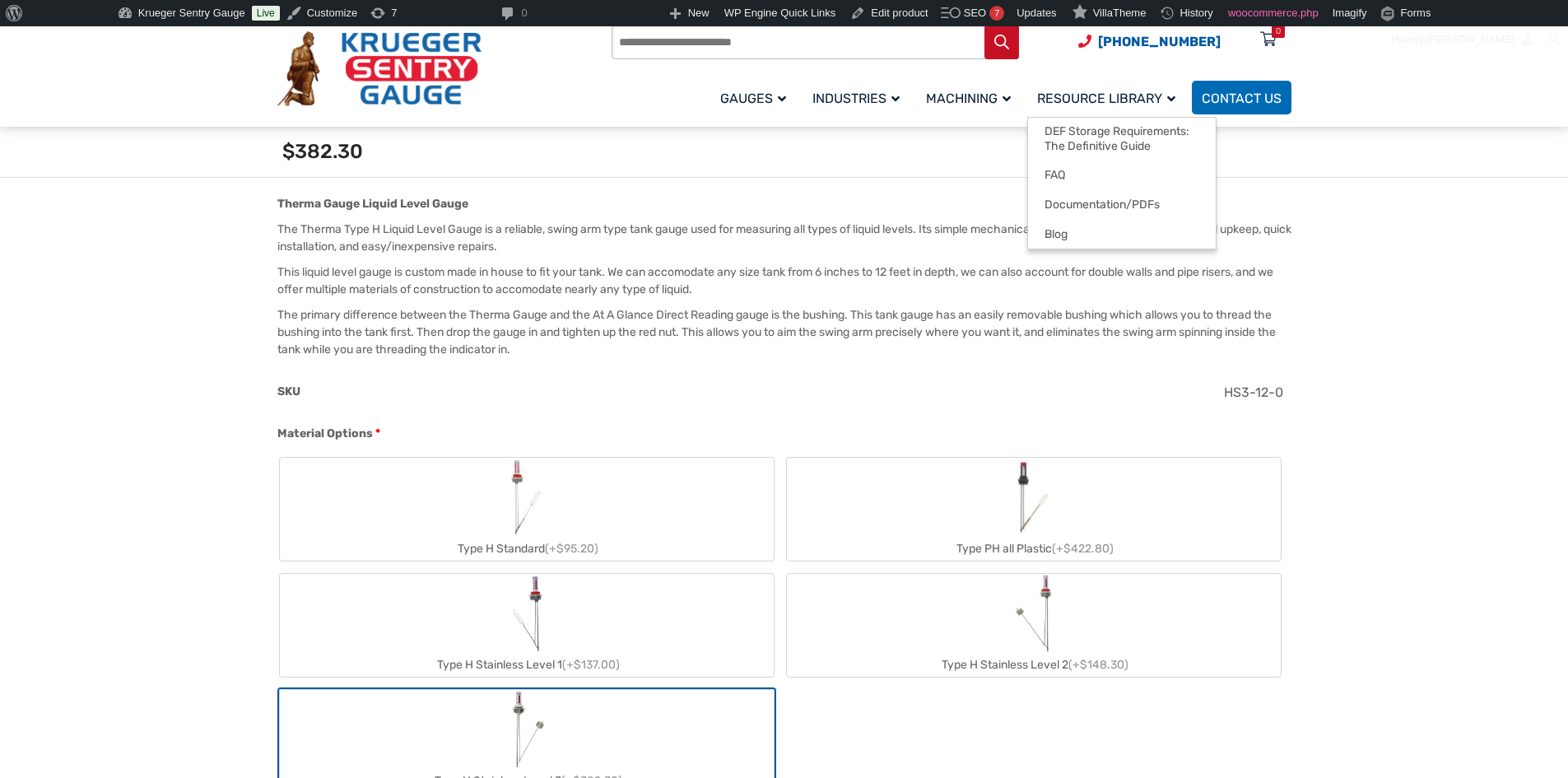
scroll to position [494, 0]
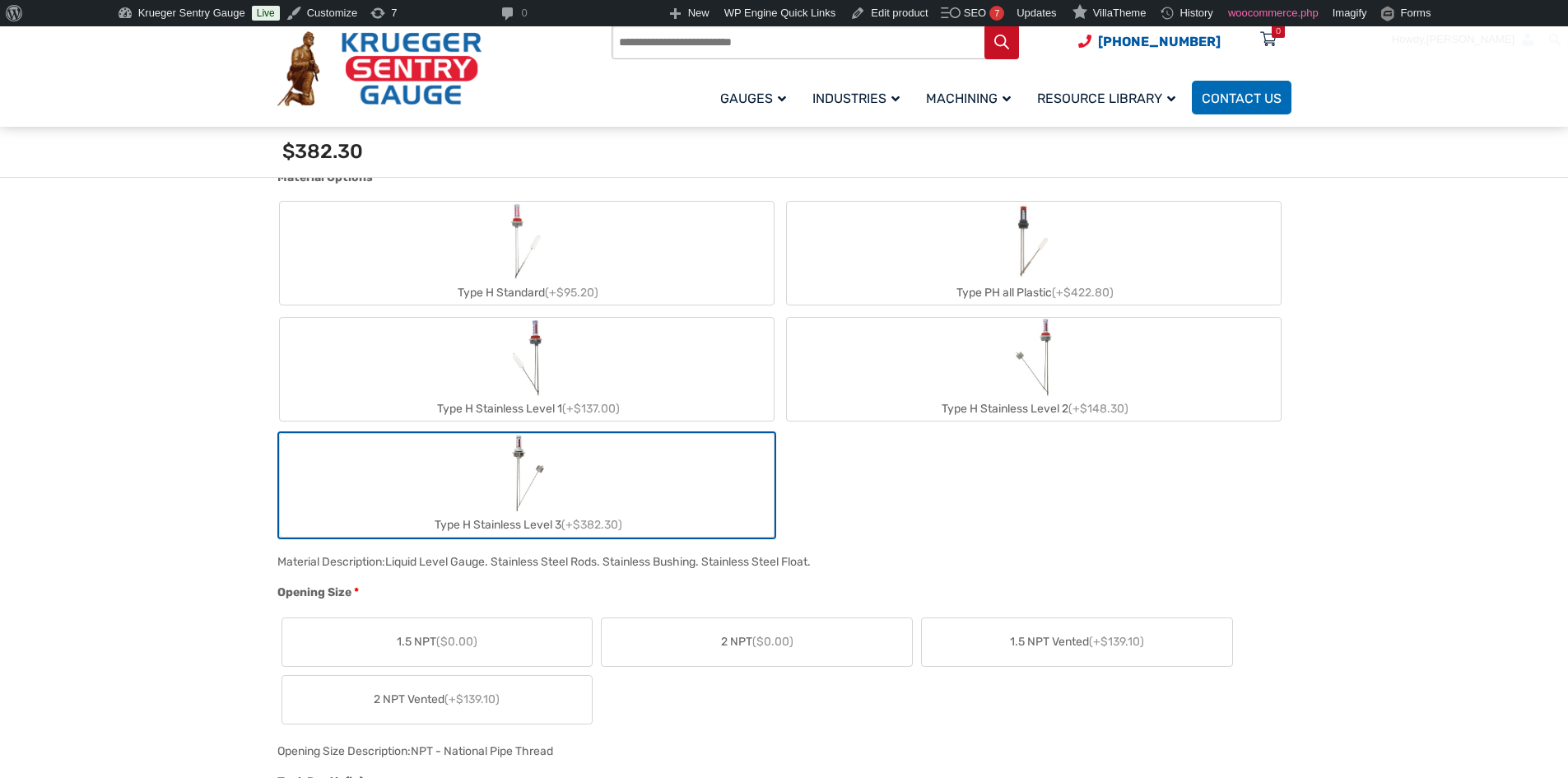
click at [943, 260] on label "Type PH all Plastic (+$422.80)" at bounding box center [1034, 253] width 494 height 103
type input "**"
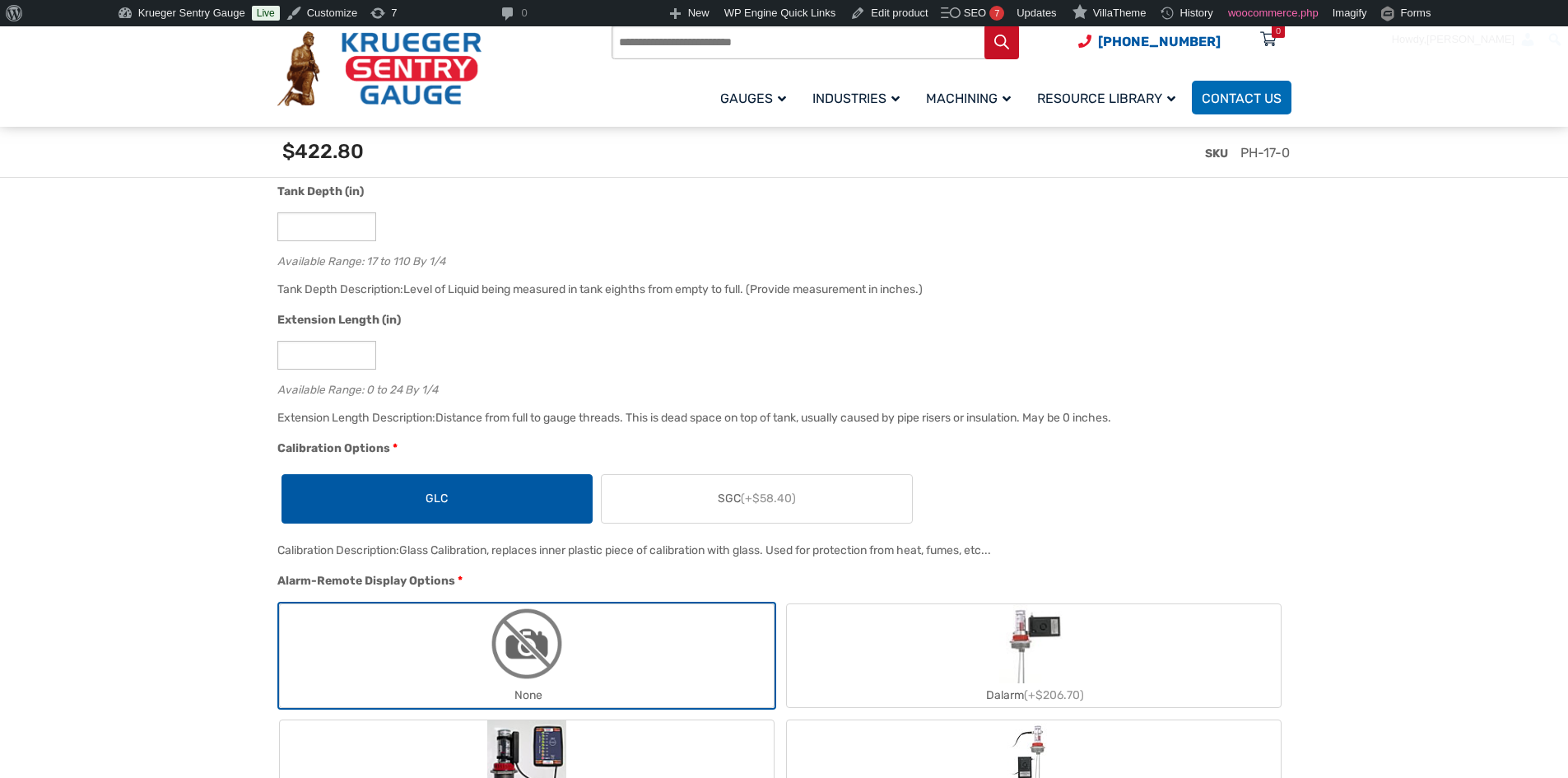
scroll to position [1234, 0]
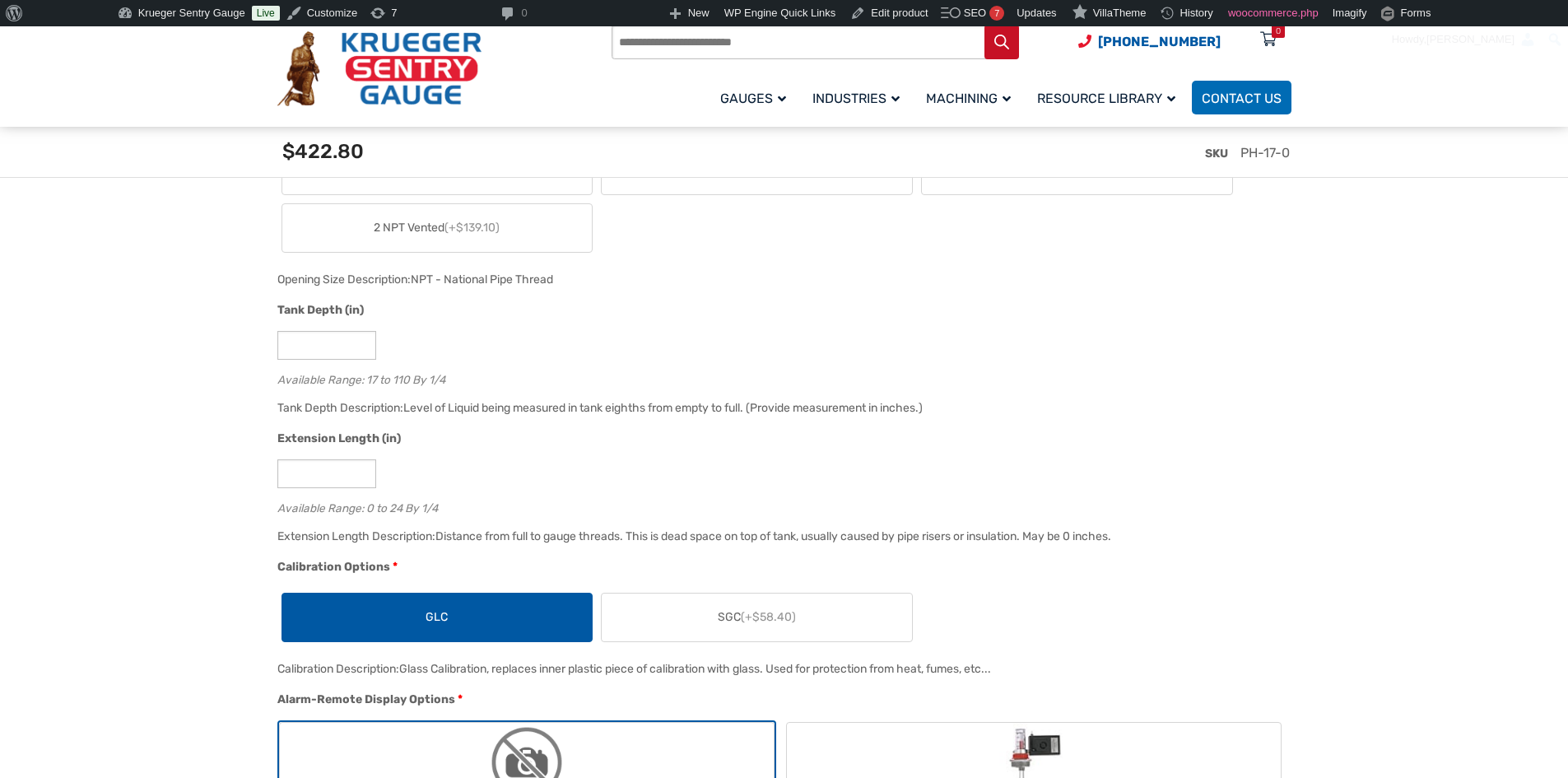
click at [700, 619] on label "SGC (+$58.40)" at bounding box center [757, 617] width 311 height 48
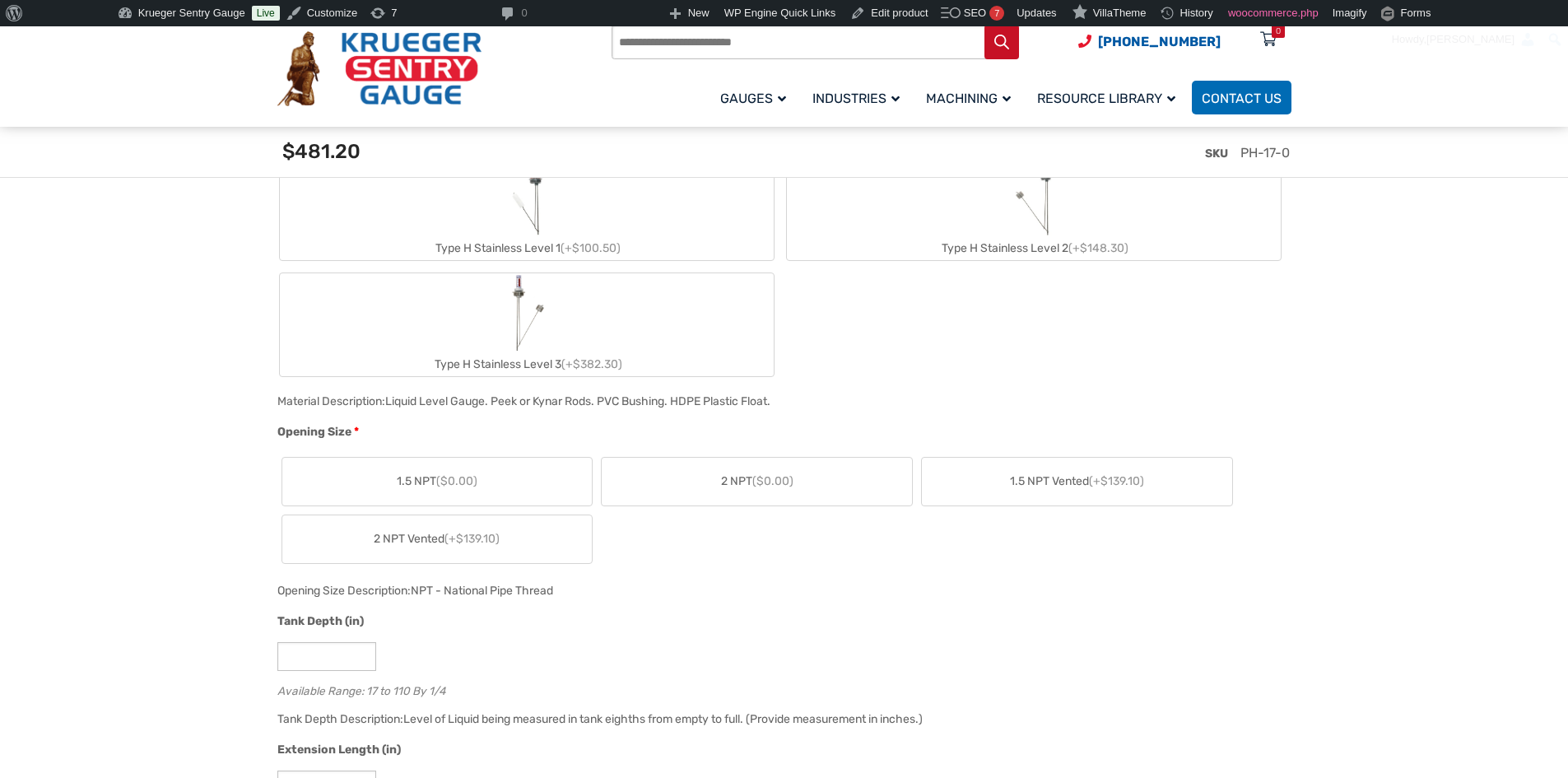
scroll to position [905, 0]
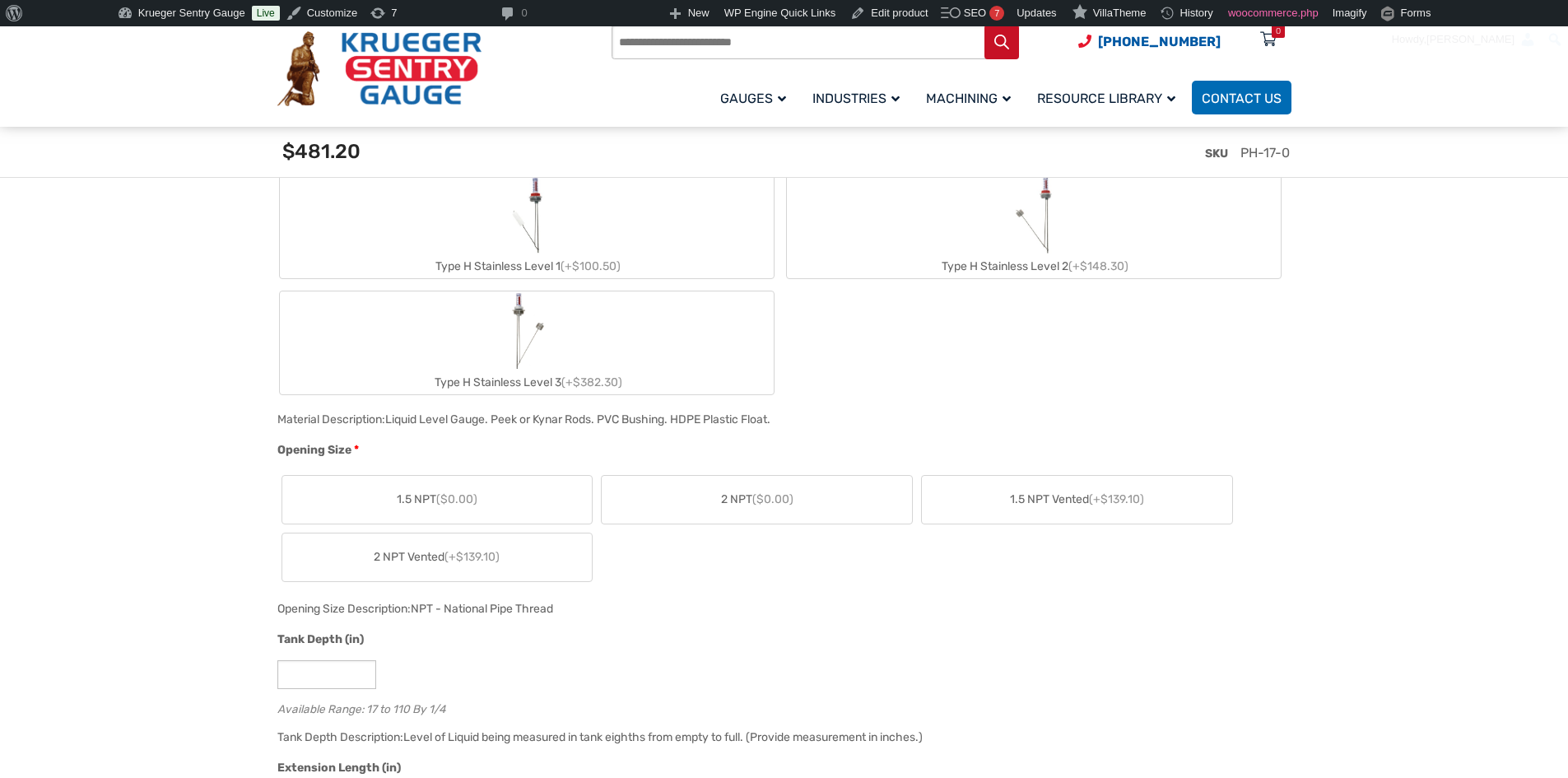
click at [572, 518] on label "1.5 NPT ($0.00)" at bounding box center [438, 499] width 311 height 48
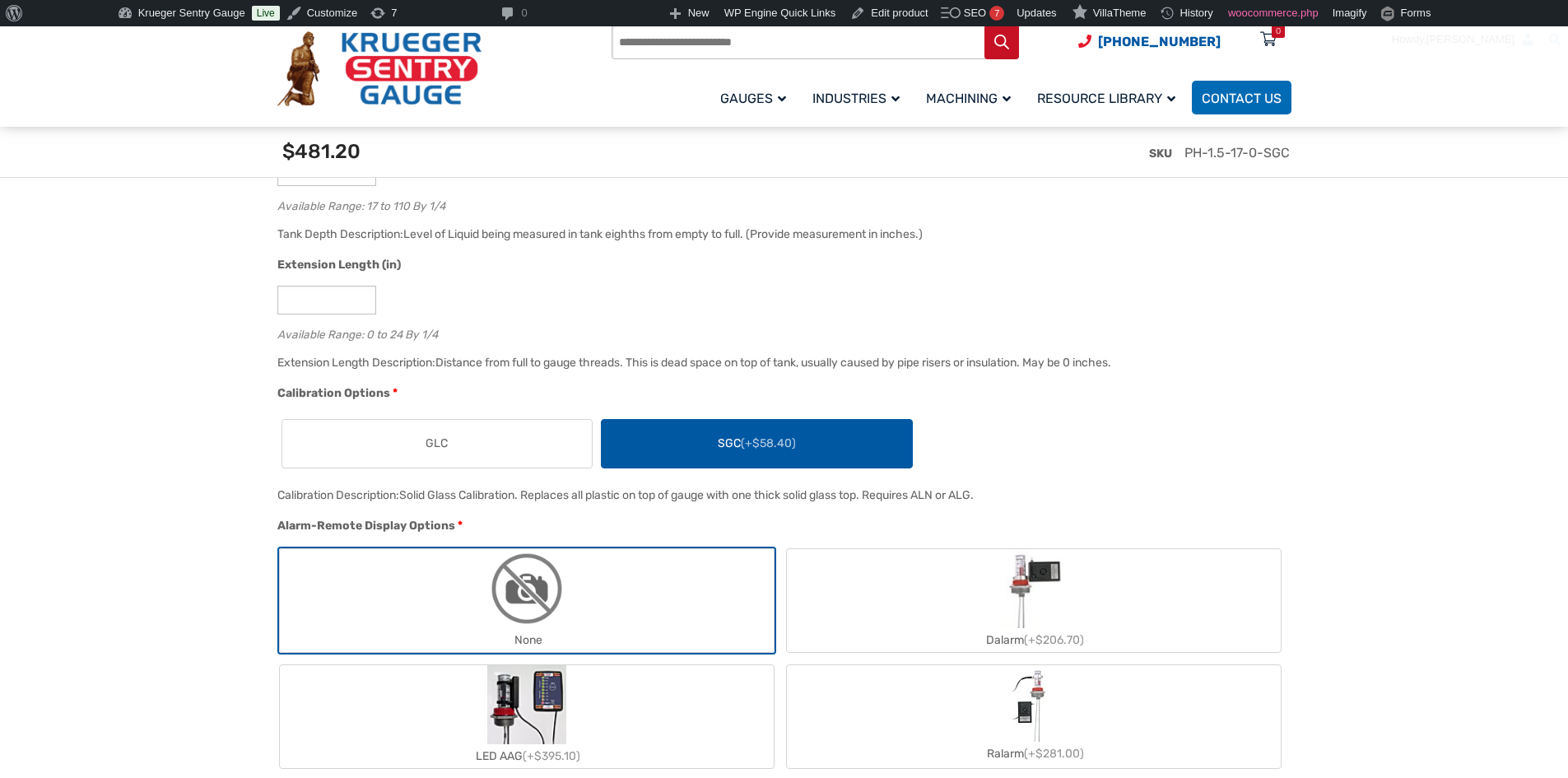
scroll to position [1152, 0]
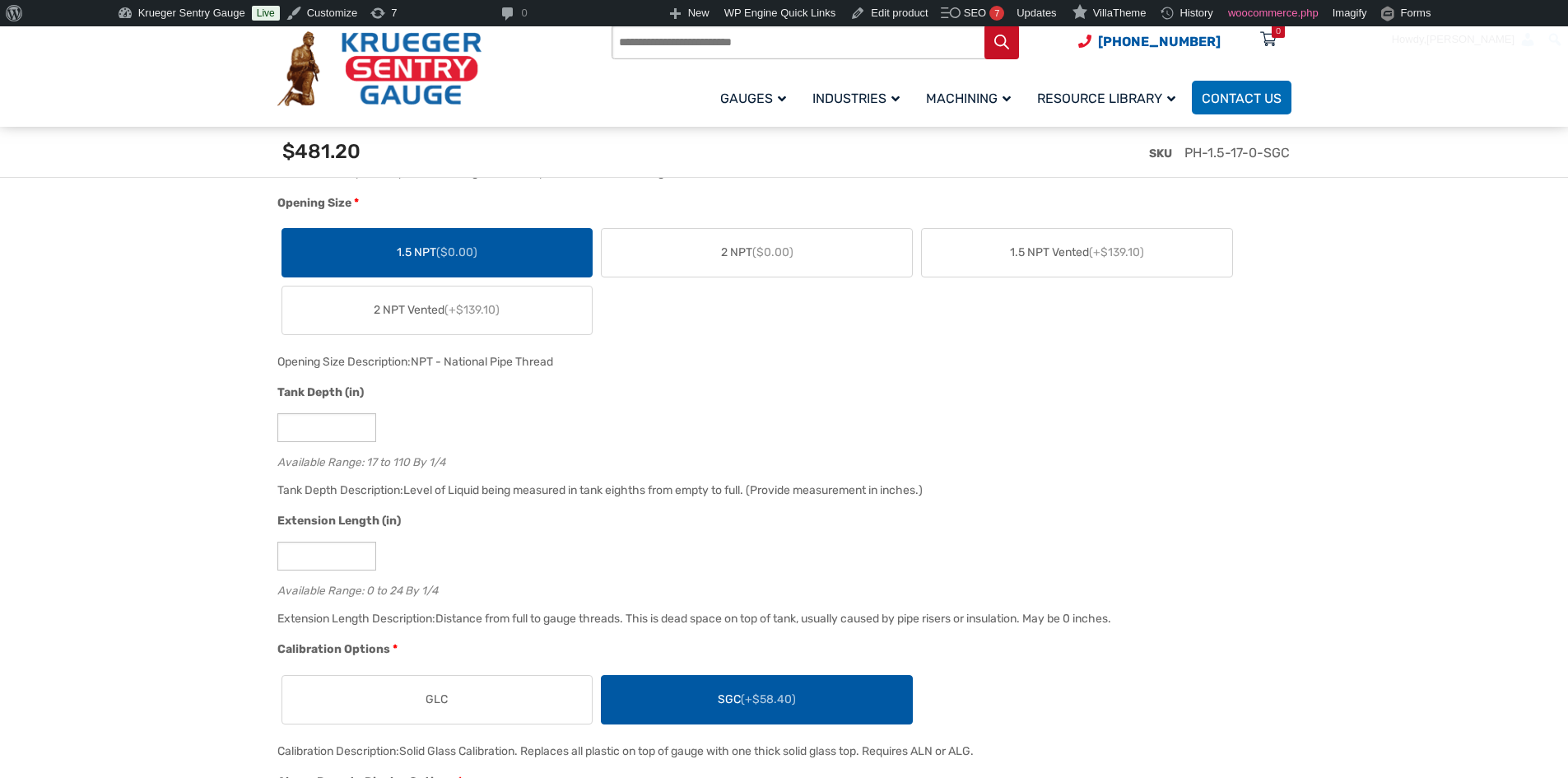
drag, startPoint x: 802, startPoint y: 255, endPoint x: 1079, endPoint y: 224, distance: 278.7
click at [803, 255] on label "2 NPT ($0.00)" at bounding box center [757, 253] width 311 height 48
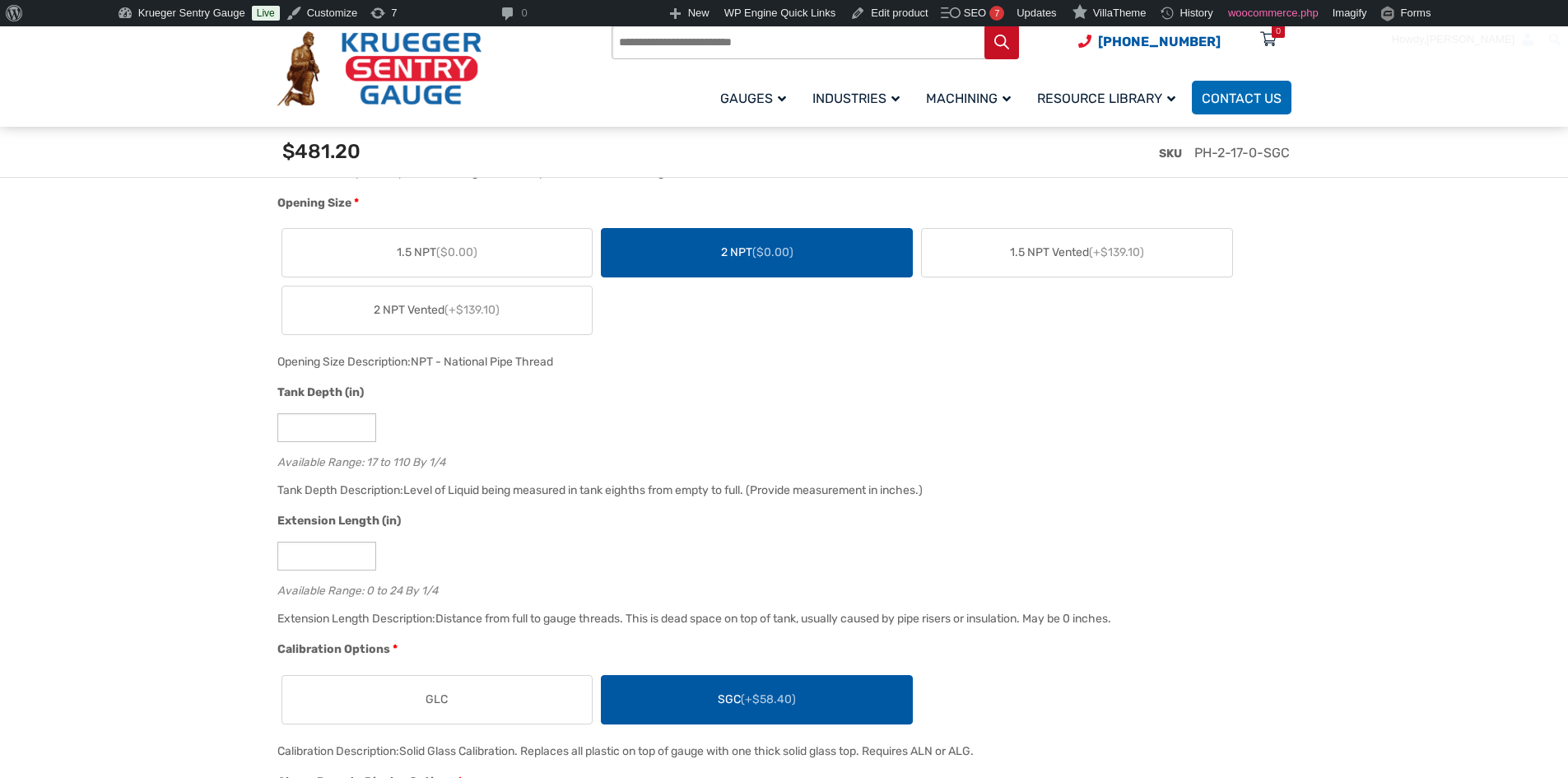
click at [1085, 224] on div "1.5 NPT ($0.00) 2 NPT ($0.00) 1.5 NPT Vented (+$139.10) 2 NPT Vented (+$139.10)" at bounding box center [780, 282] width 1006 height 116
drag, startPoint x: 1071, startPoint y: 251, endPoint x: 1051, endPoint y: 261, distance: 22.4
click at [1071, 252] on span "1.5 NPT Vented (+$139.10)" at bounding box center [1076, 253] width 134 height 17
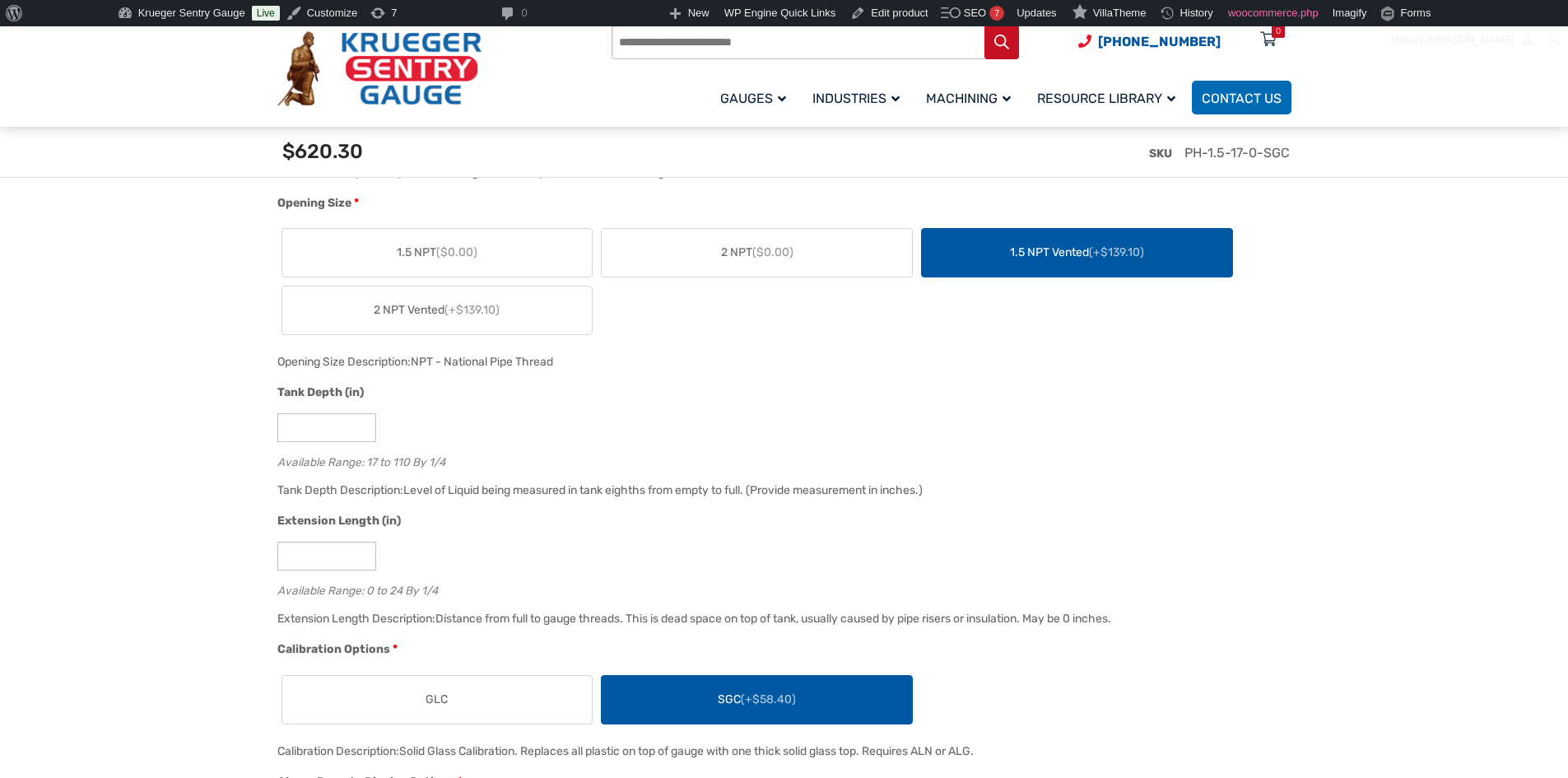
click at [524, 312] on label "2 NPT Vented (+$139.10)" at bounding box center [438, 310] width 311 height 48
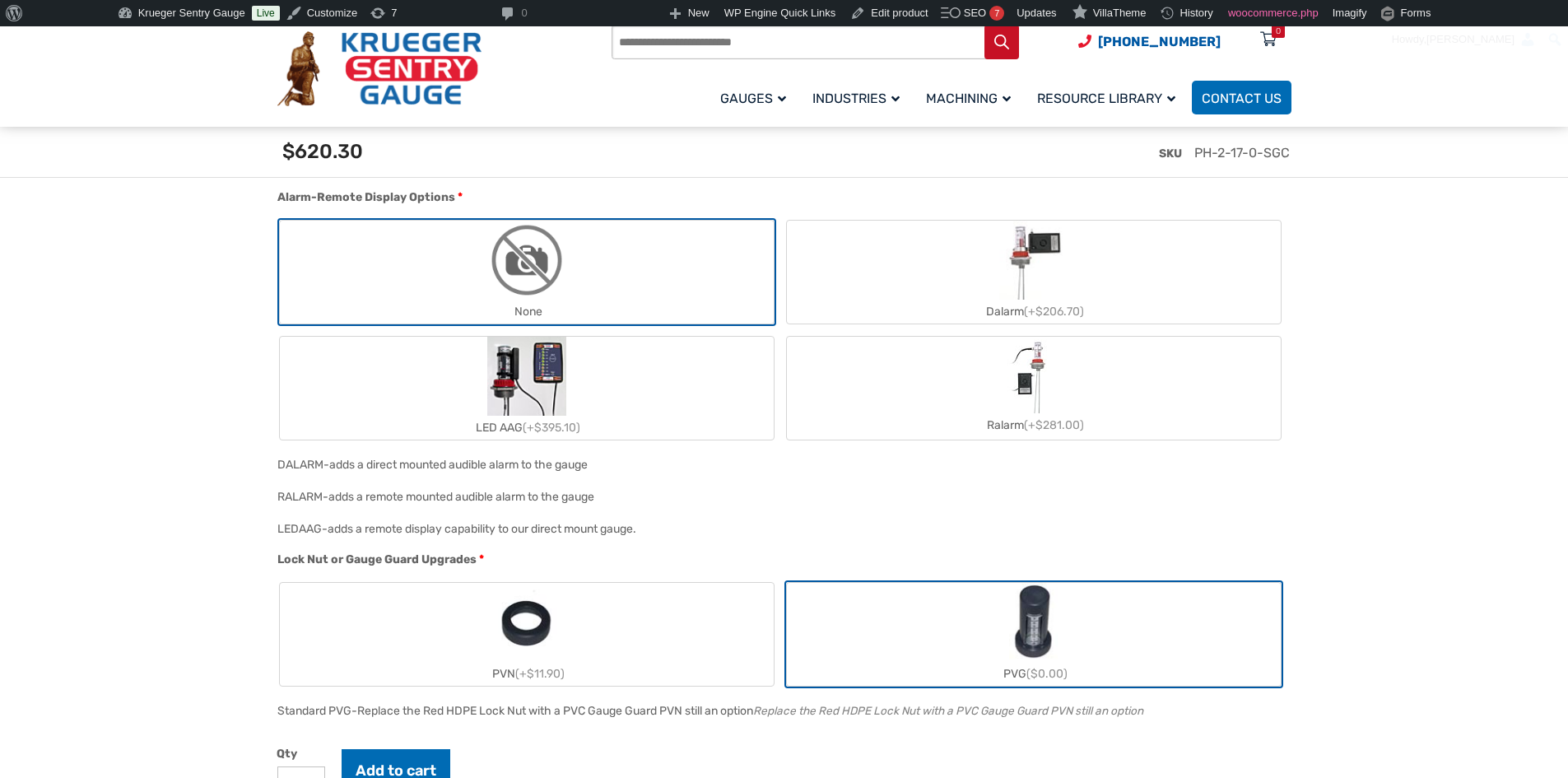
scroll to position [1729, 0]
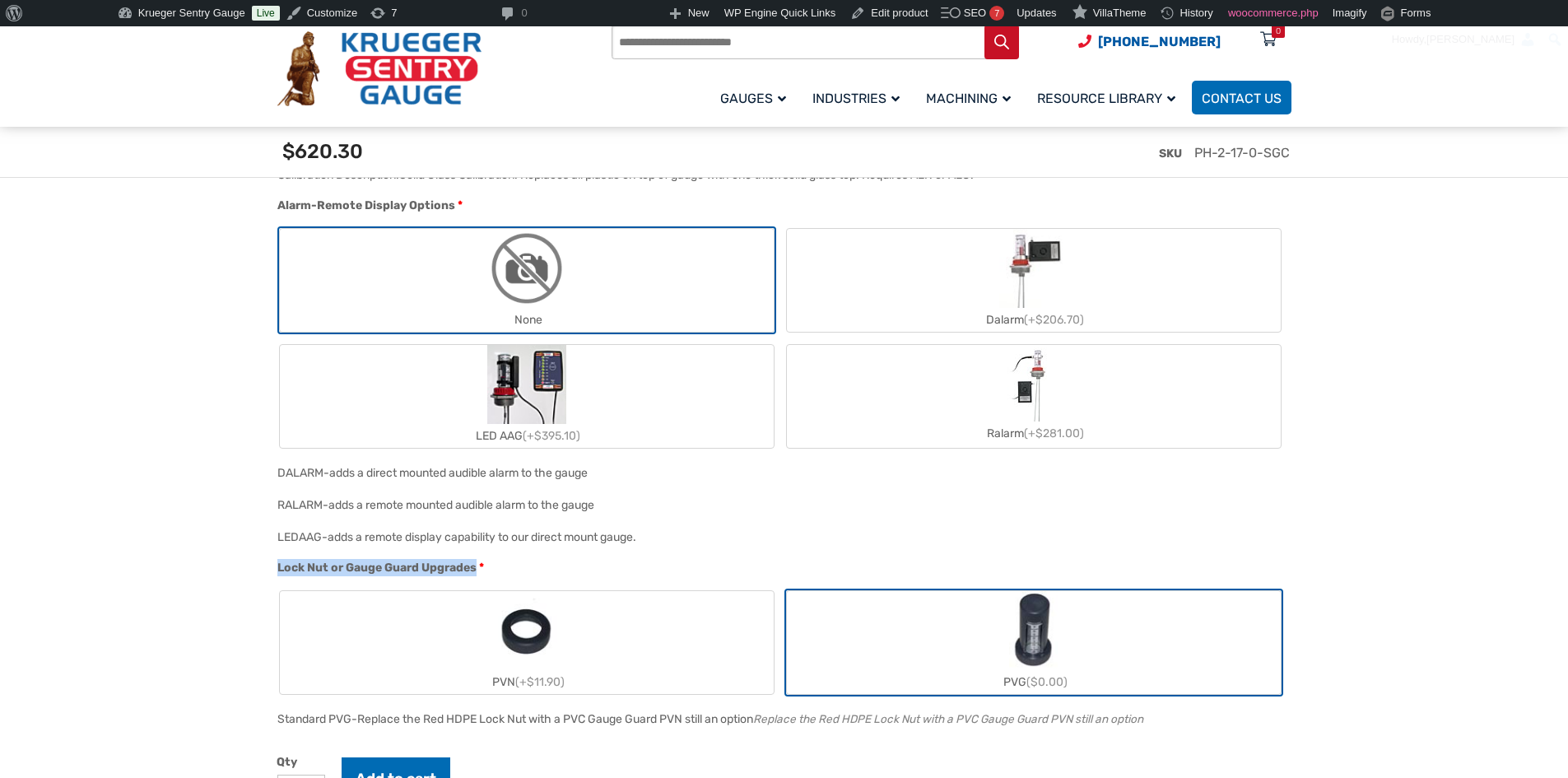
drag, startPoint x: 475, startPoint y: 571, endPoint x: 268, endPoint y: 571, distance: 207.0
click at [268, 571] on div "🔍 Therma Gauge $ 0.00 Therma Gauge Liquid Level Gauge The Therma Type H Liquid …" at bounding box center [784, 241] width 1054 height 3155
copy span "Lock Nut or Gauge Guard Upgrades"
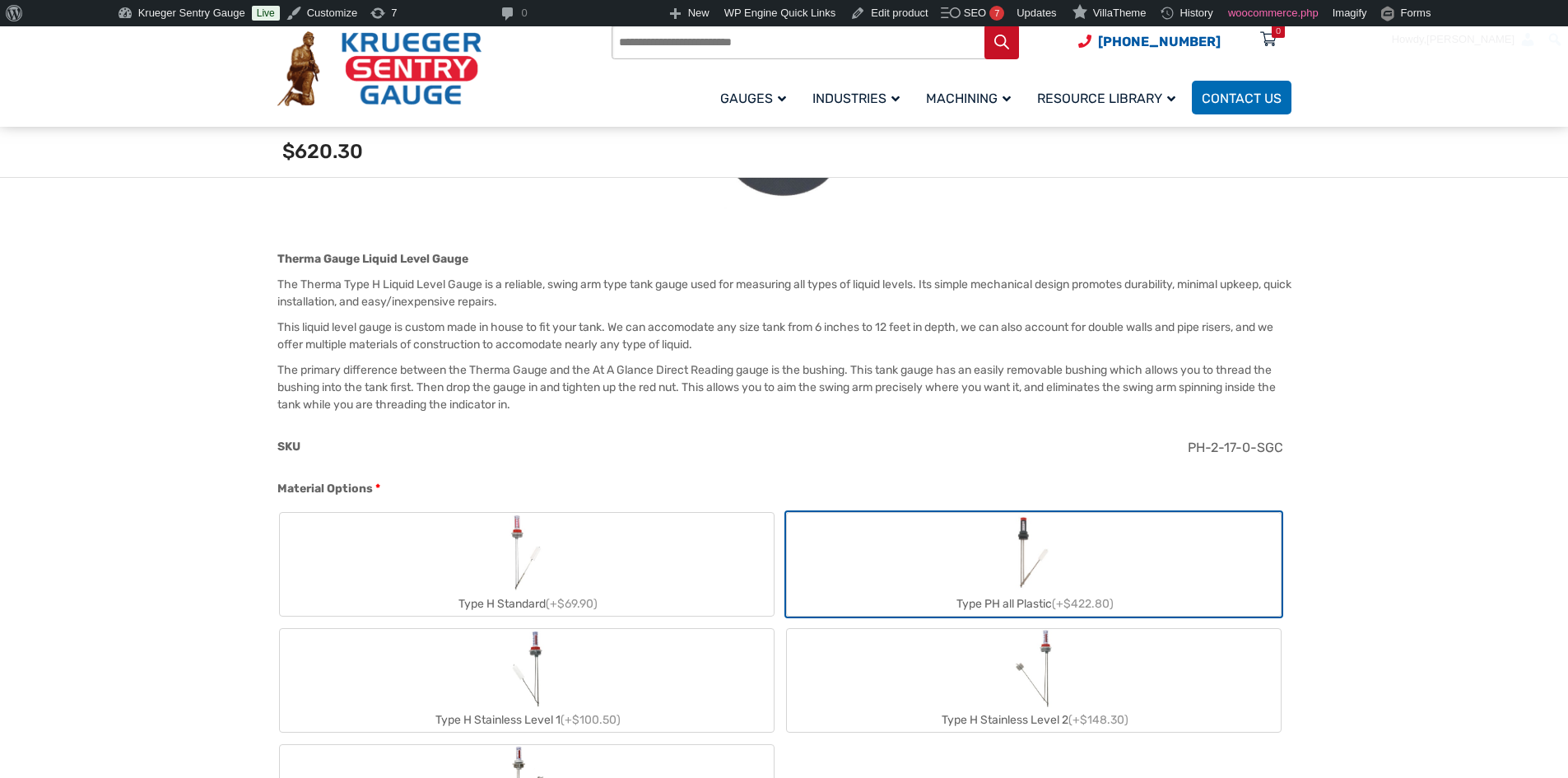
scroll to position [412, 0]
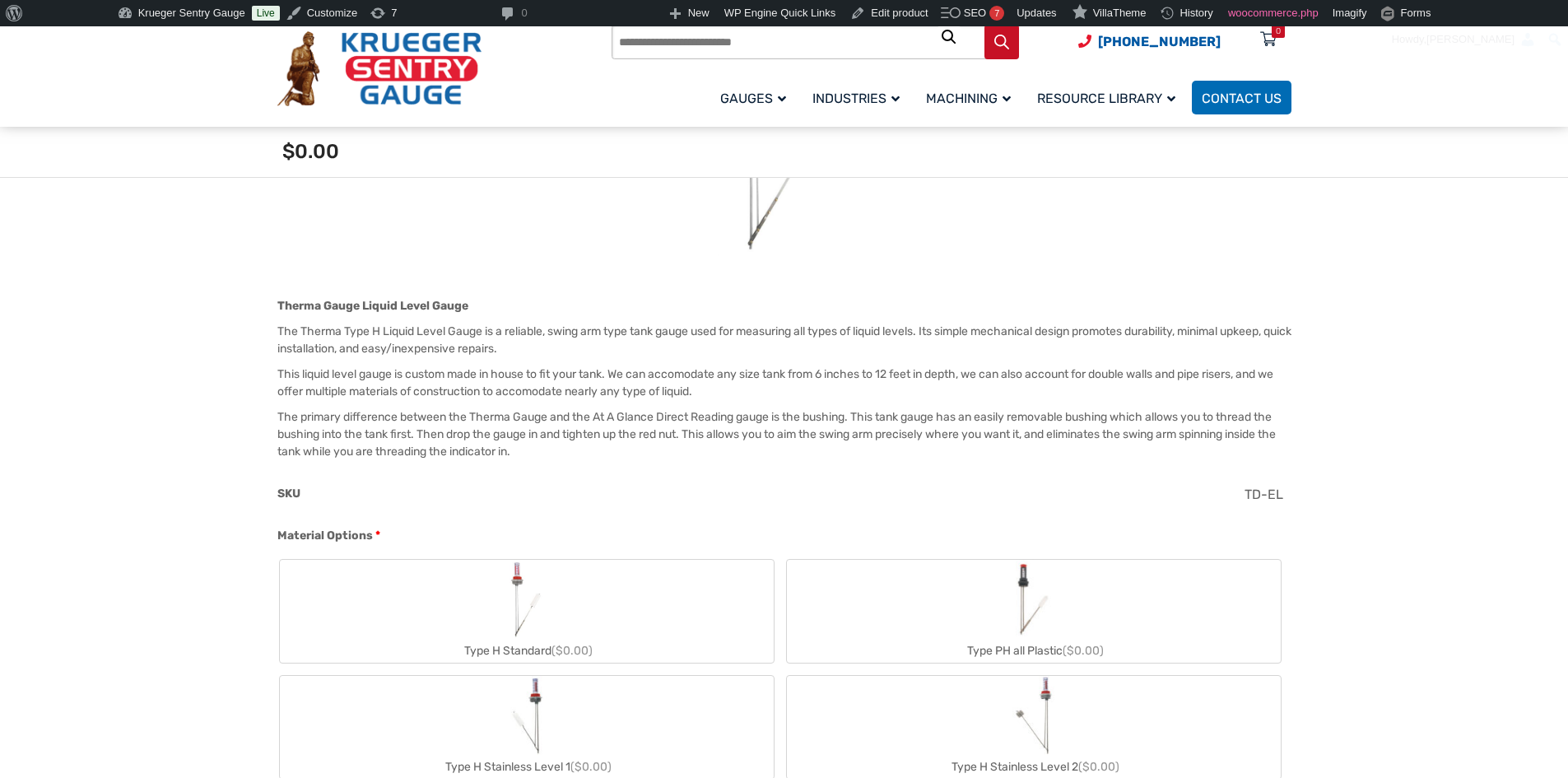
scroll to position [391, 0]
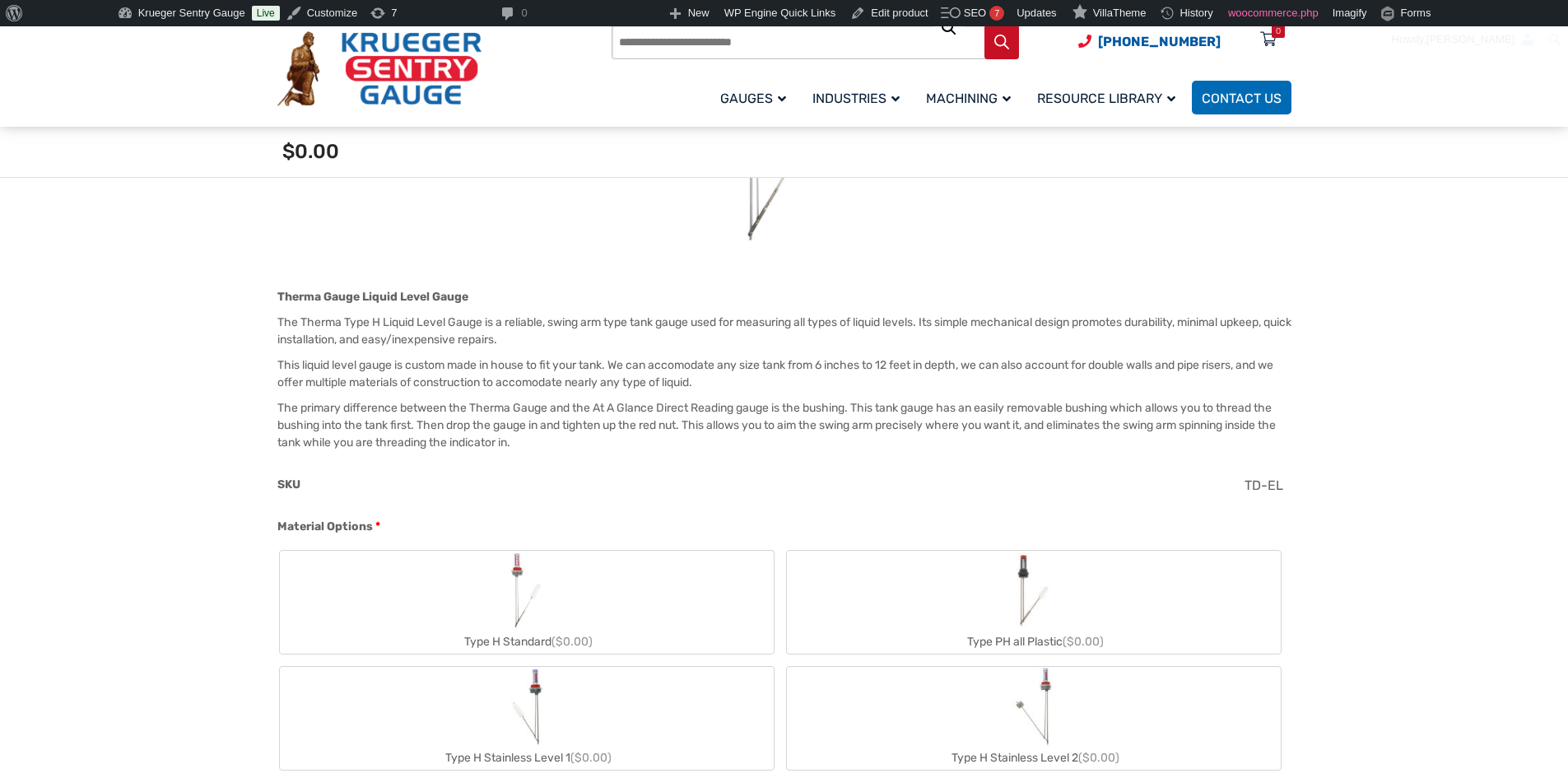
click at [968, 569] on label "Type PH all Plastic ($0.00)" at bounding box center [1034, 602] width 494 height 103
type input "**"
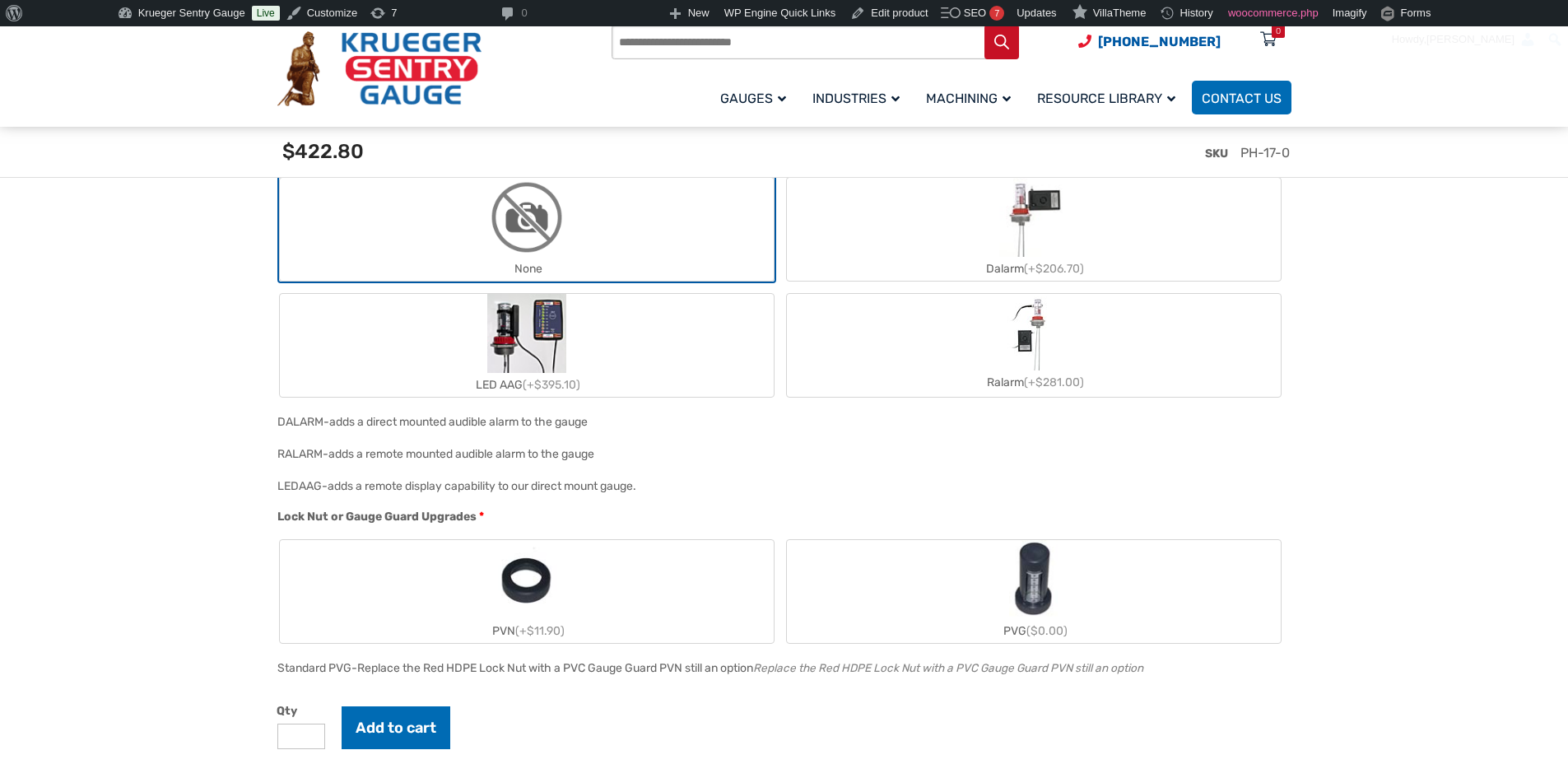
scroll to position [1804, 0]
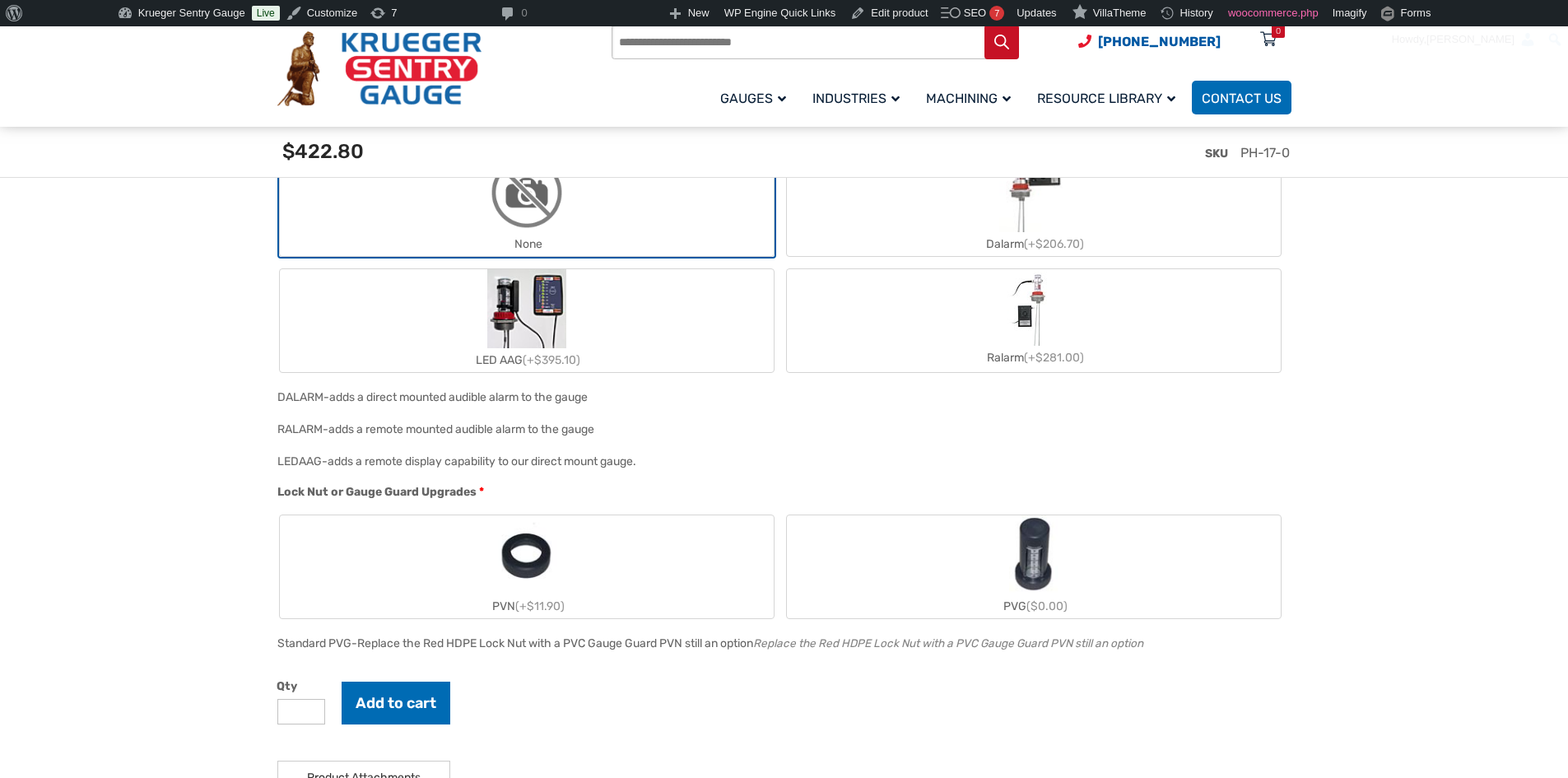
click at [1017, 592] on img "PVG" at bounding box center [1034, 554] width 49 height 79
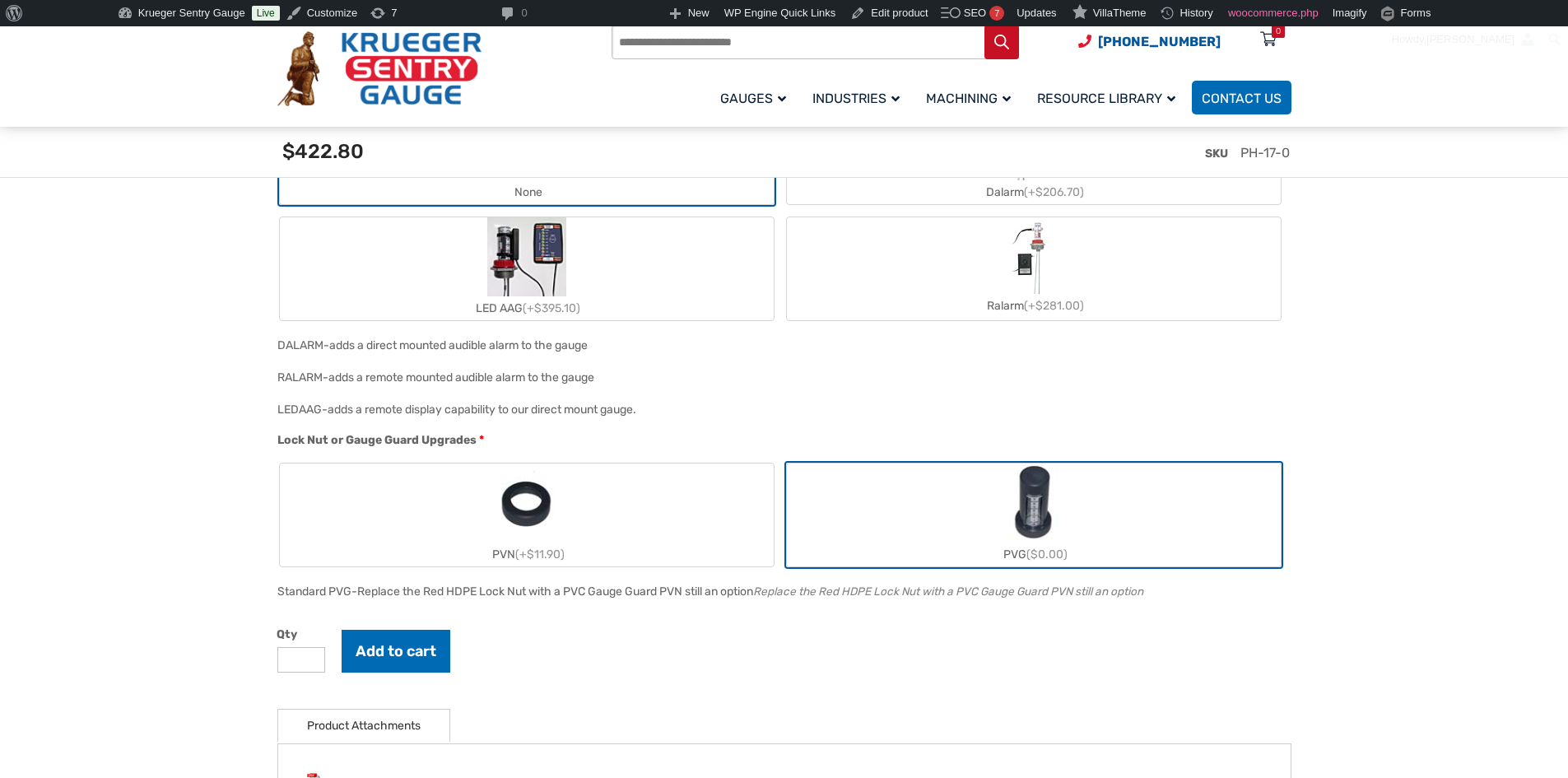
scroll to position [1886, 0]
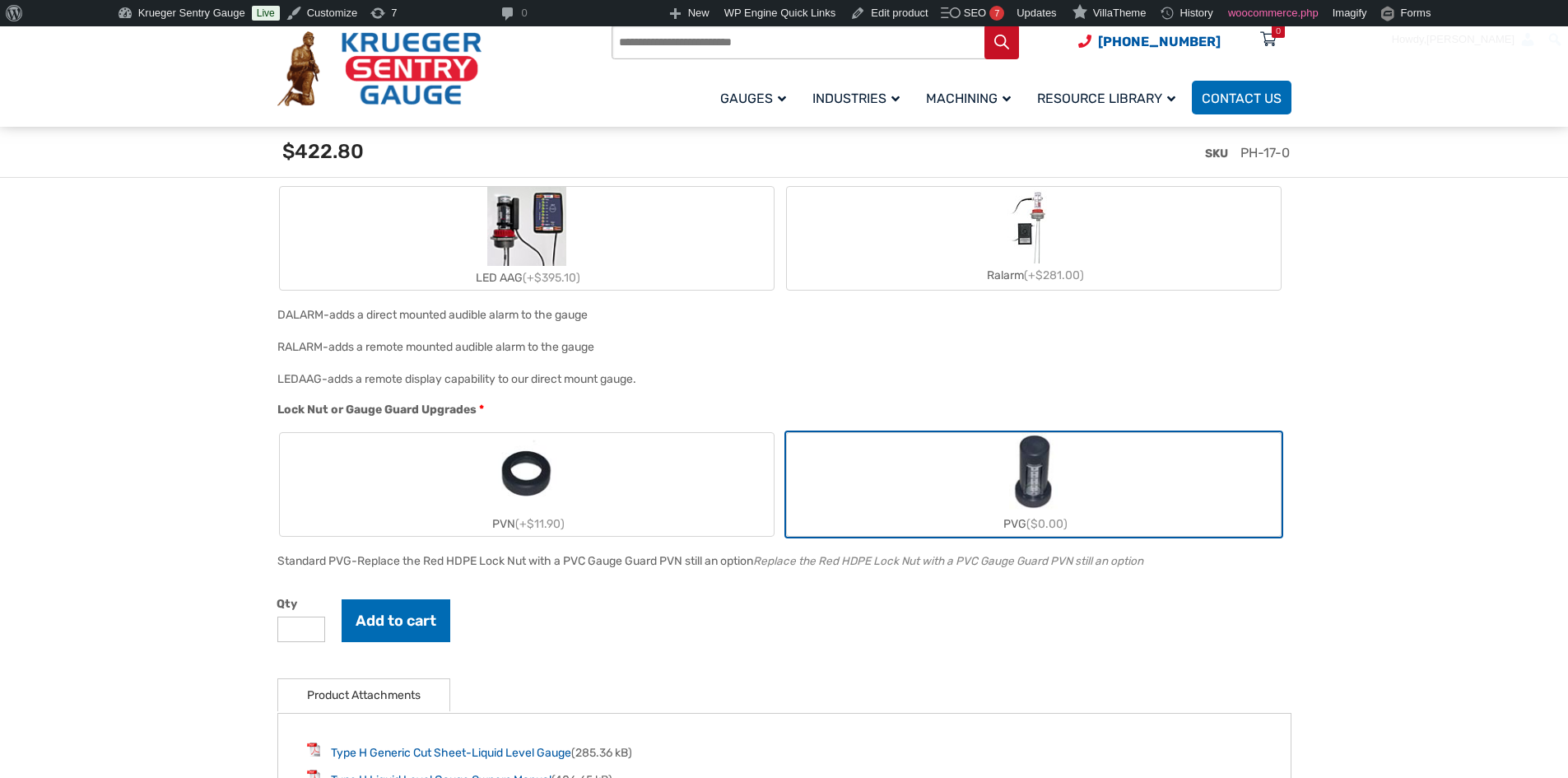
click at [1004, 505] on label "PVG ($0.00)" at bounding box center [1034, 484] width 494 height 103
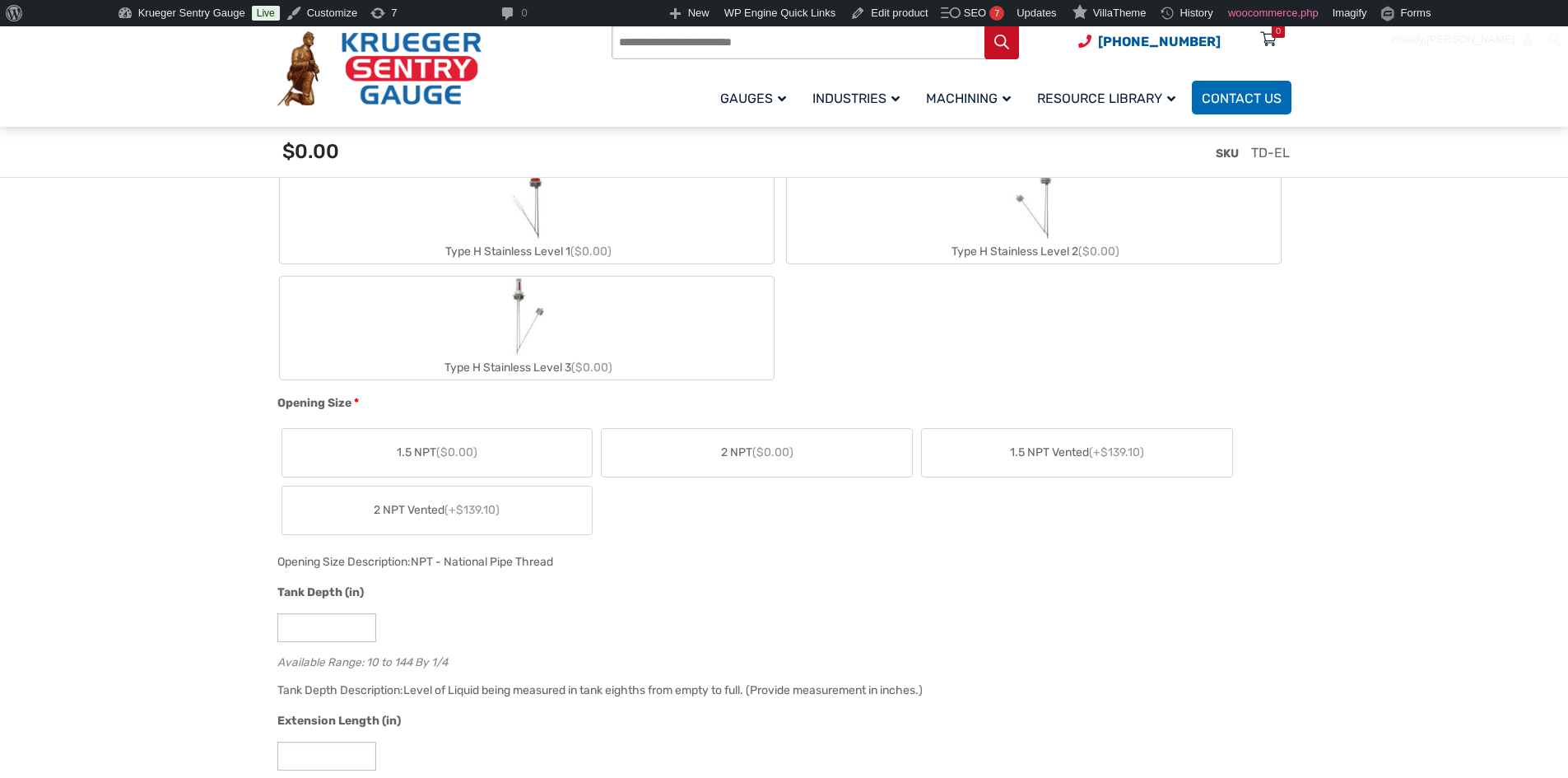
scroll to position [920, 0]
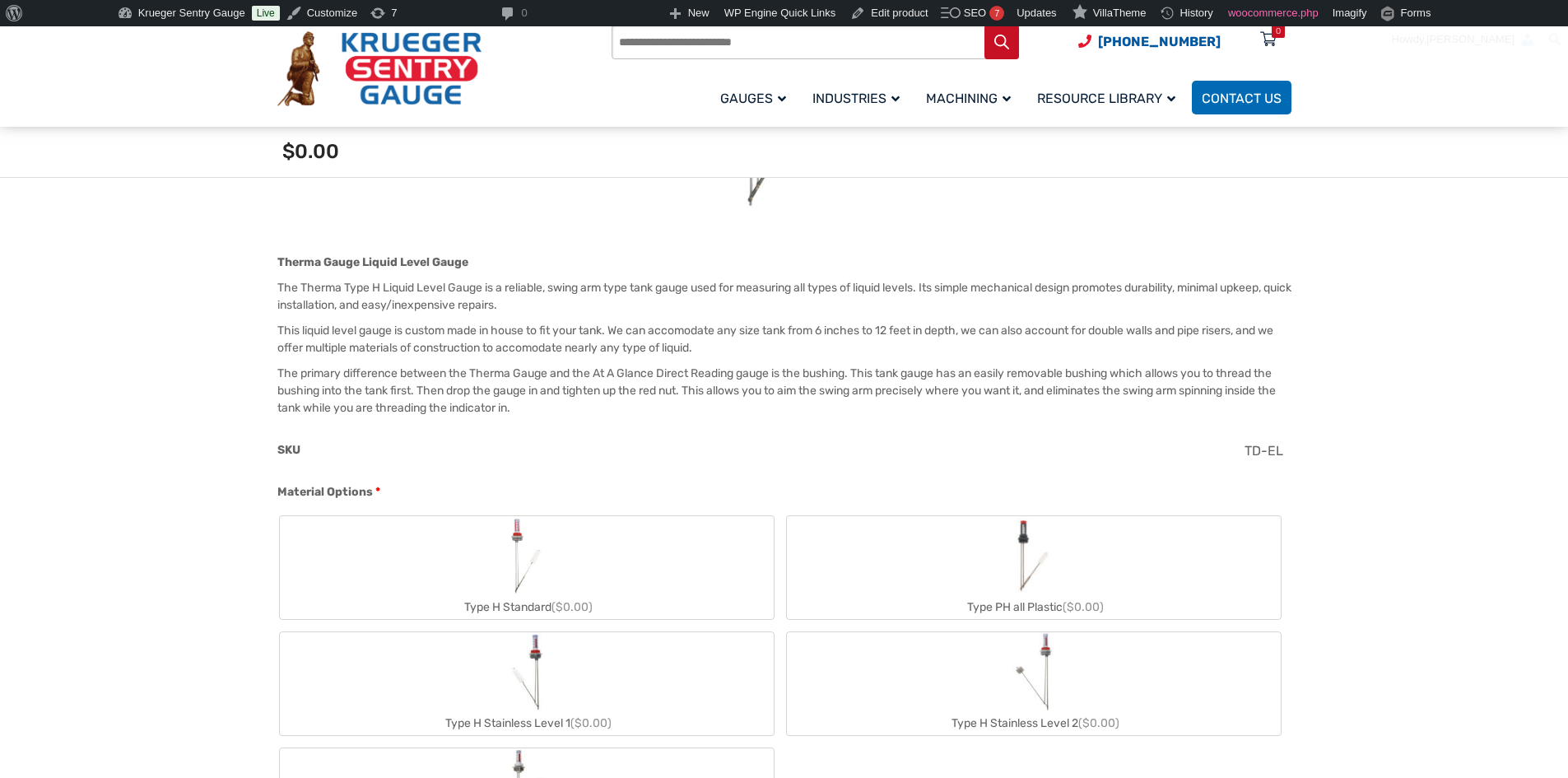
click at [629, 602] on div "Type H Standard ($0.00)" at bounding box center [527, 606] width 494 height 24
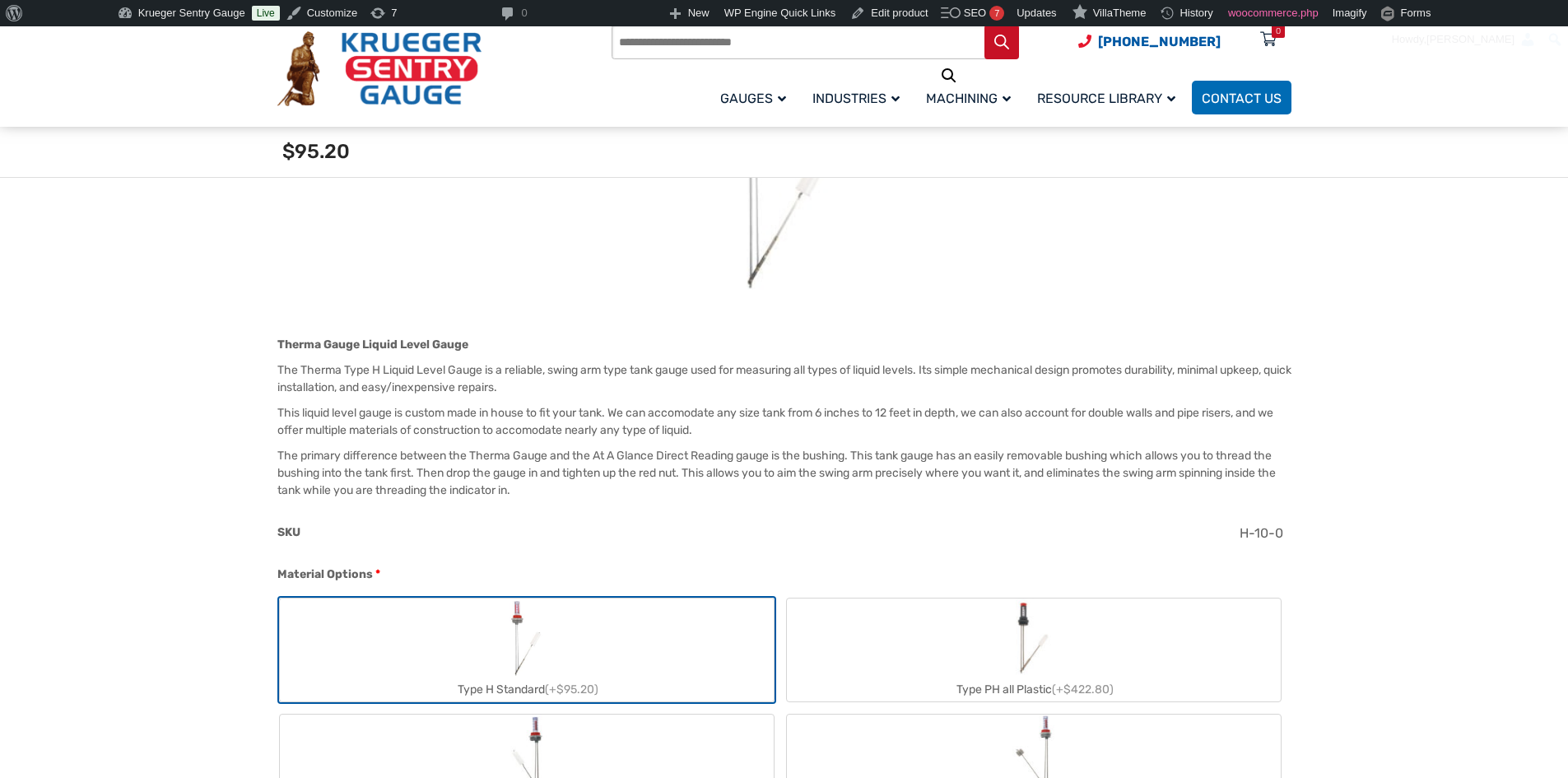
click at [941, 682] on div "Type PH all Plastic (+$422.80)" at bounding box center [1034, 689] width 494 height 24
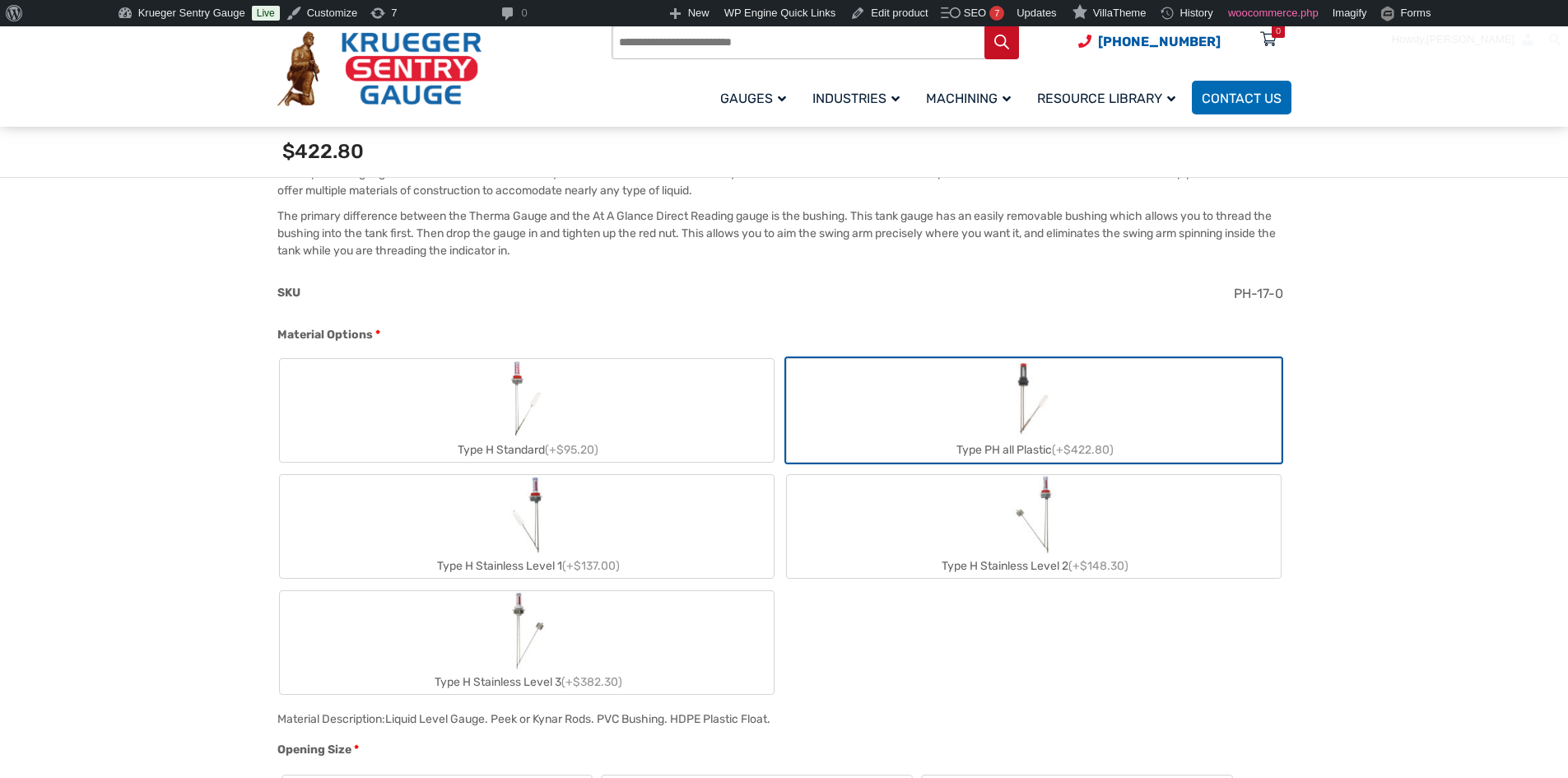
scroll to position [591, 0]
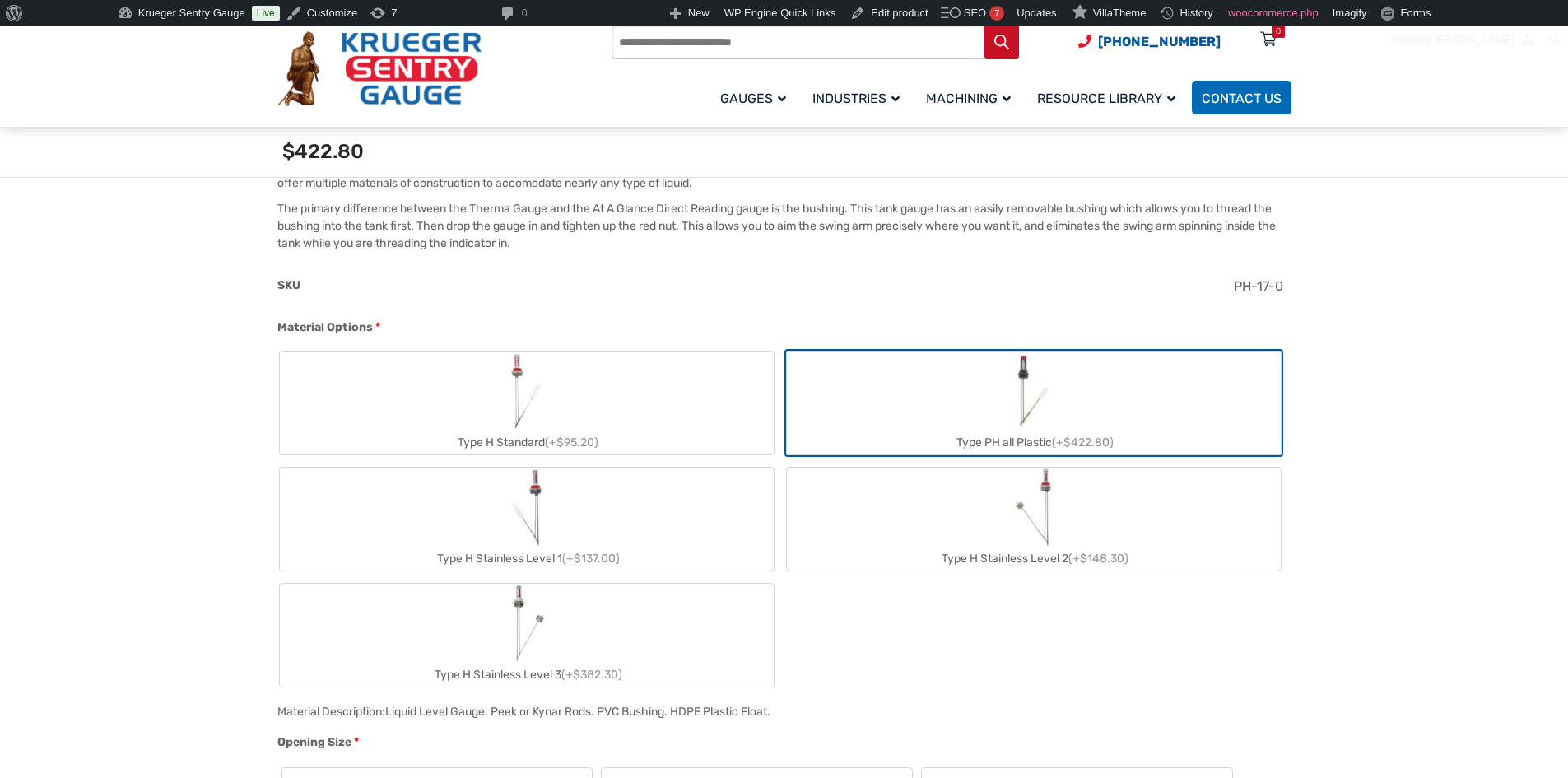
click at [686, 522] on label "Type H Stainless Level 1 (+$137.00)" at bounding box center [527, 519] width 494 height 103
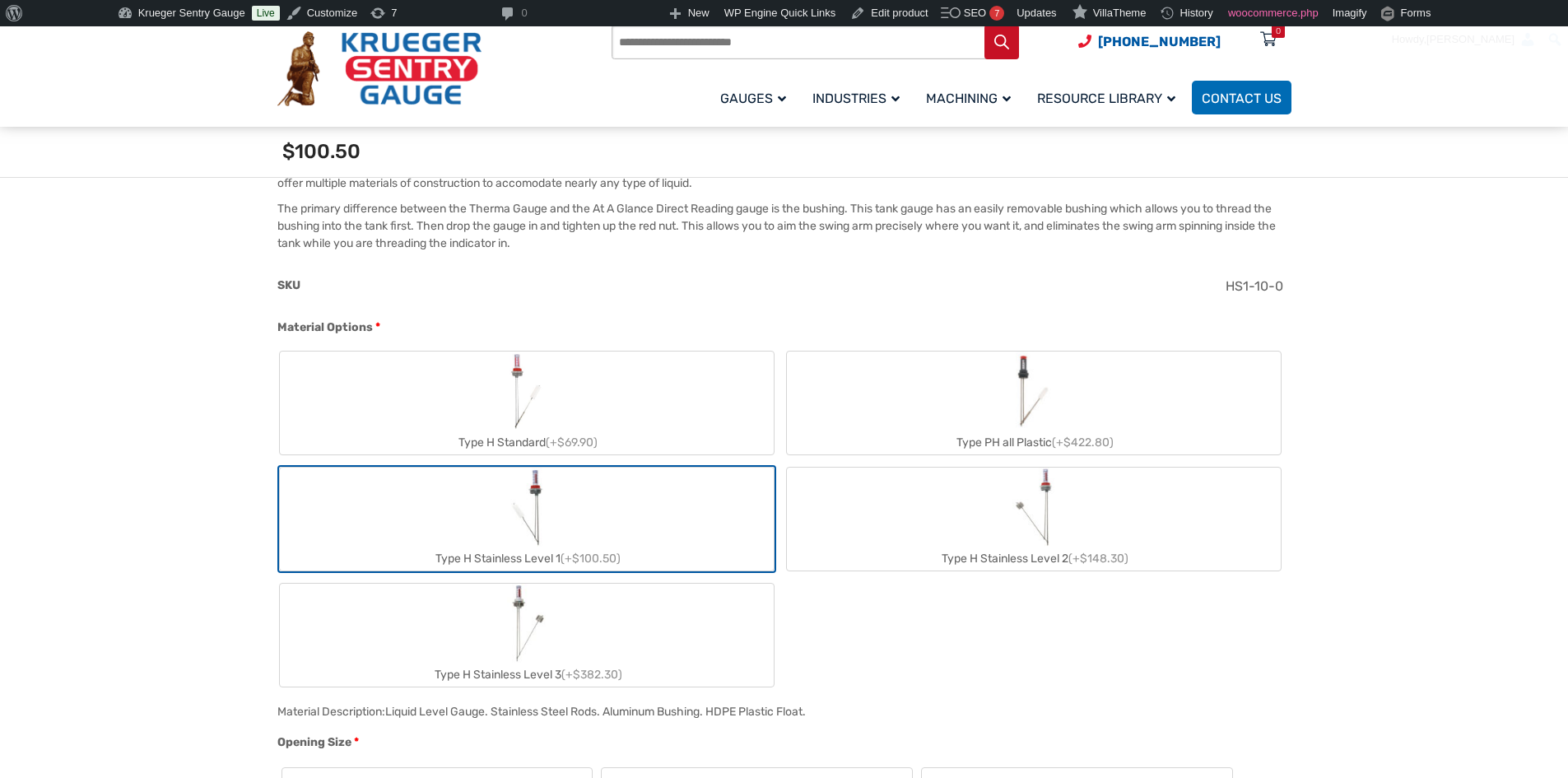
click at [1019, 524] on img "Type H Stainless Level 2" at bounding box center [1034, 507] width 42 height 79
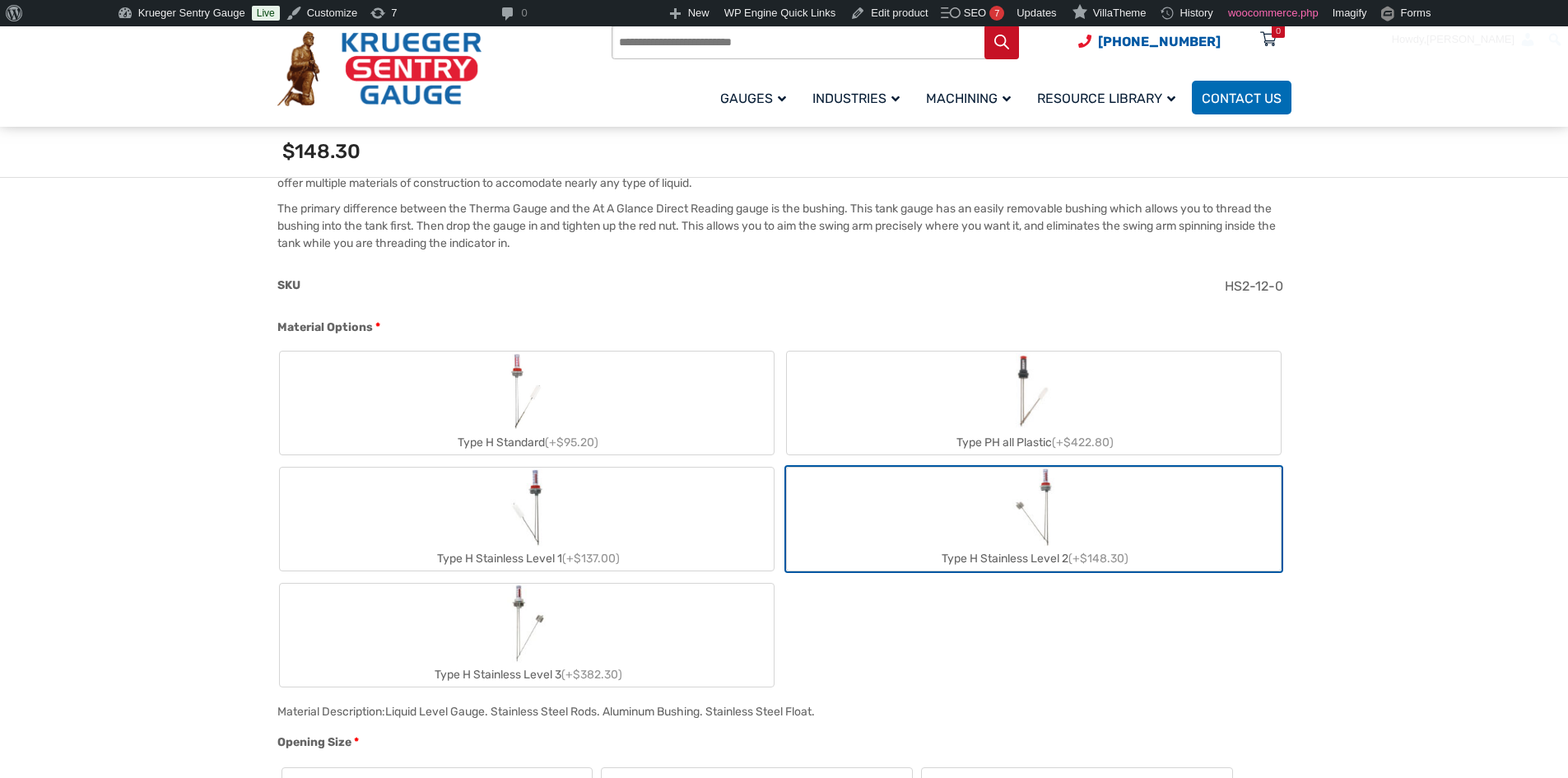
click at [662, 621] on label "Type H Stainless Level 3 (+$382.30)" at bounding box center [527, 634] width 494 height 103
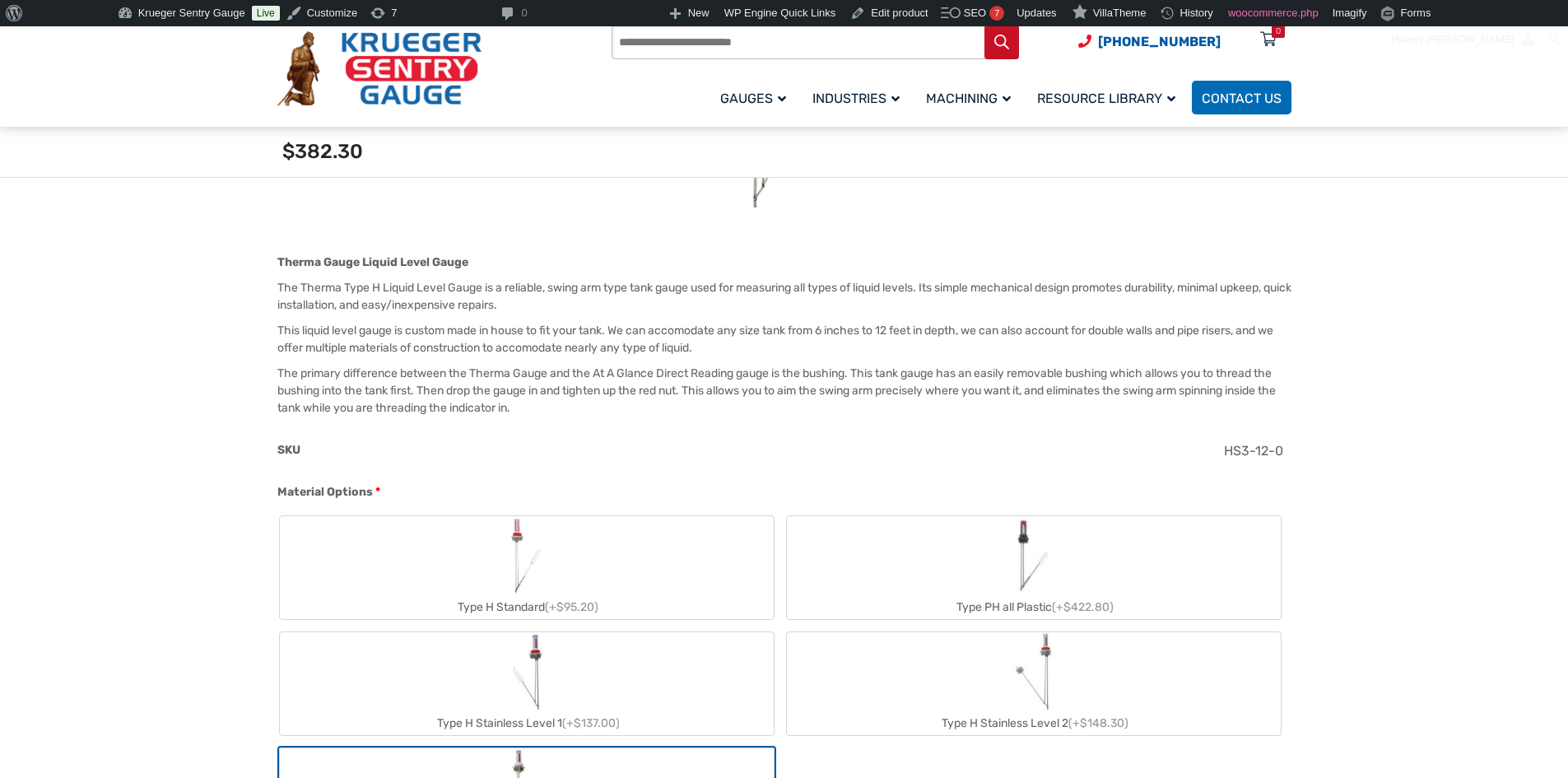
click at [1128, 715] on div "Type H Stainless Level 2 (+$148.30)" at bounding box center [1034, 723] width 494 height 24
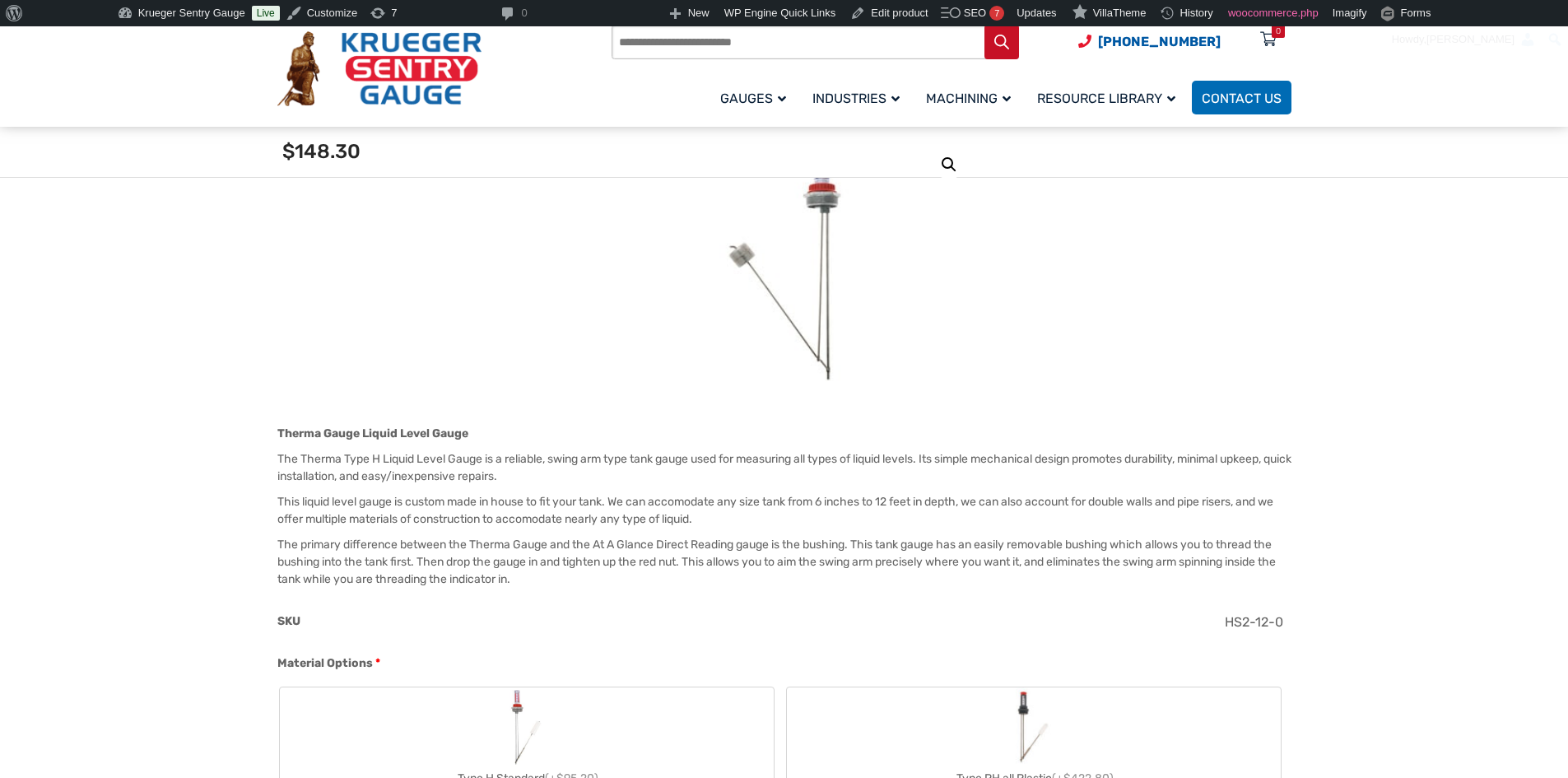
scroll to position [344, 0]
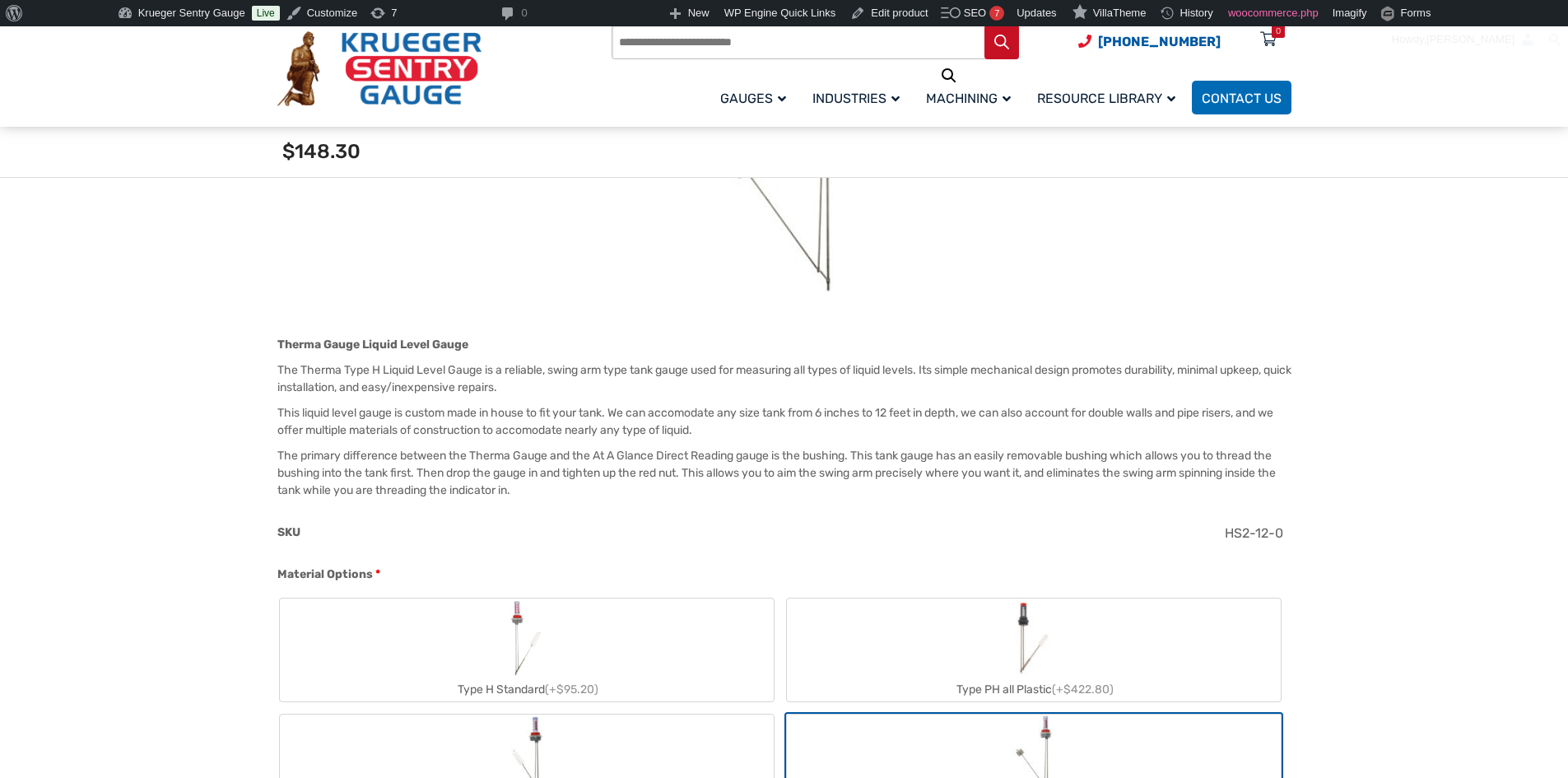
click at [567, 734] on label "Type H Stainless Level 1 (+$137.00)" at bounding box center [527, 765] width 494 height 103
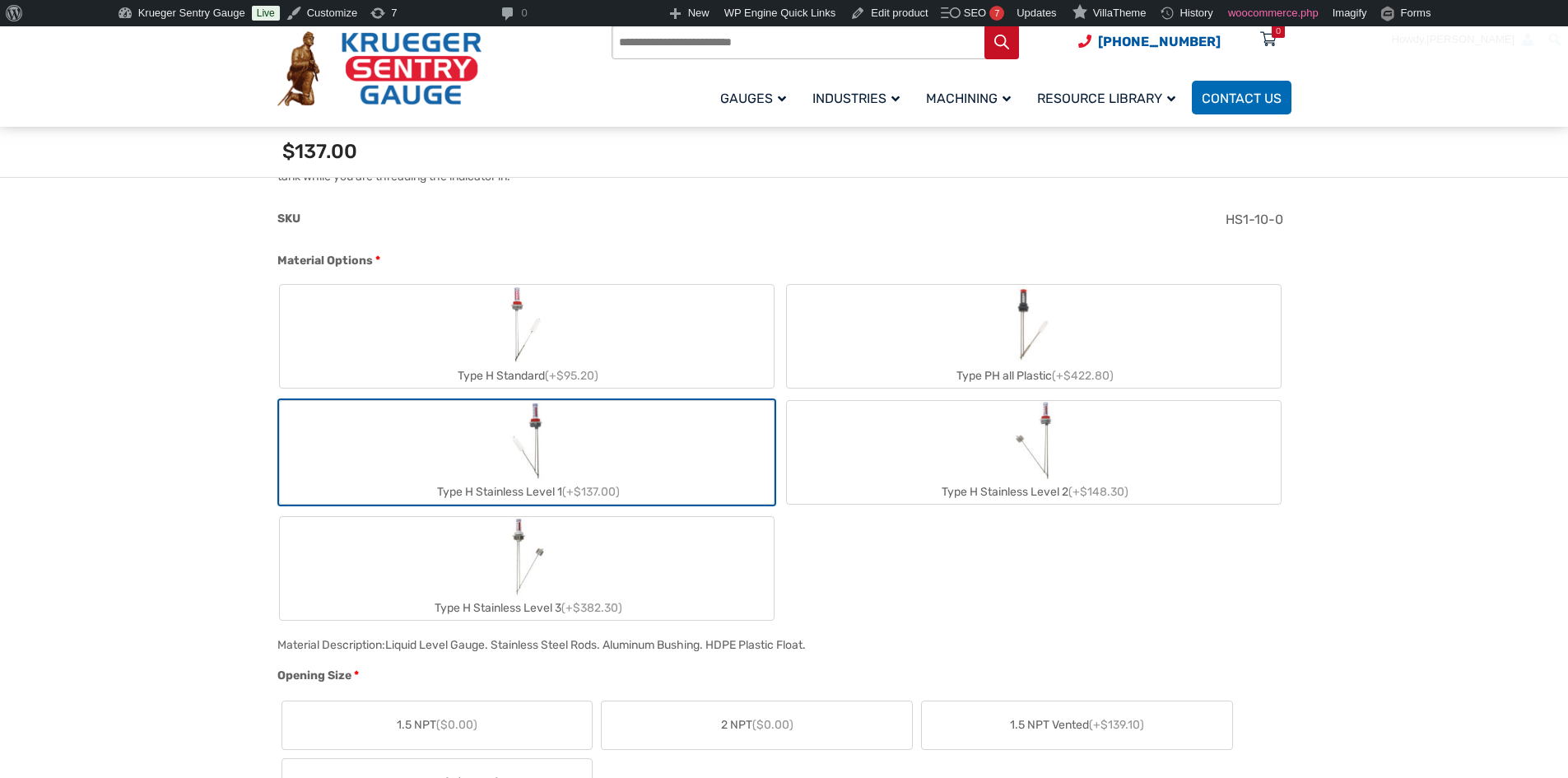
scroll to position [673, 0]
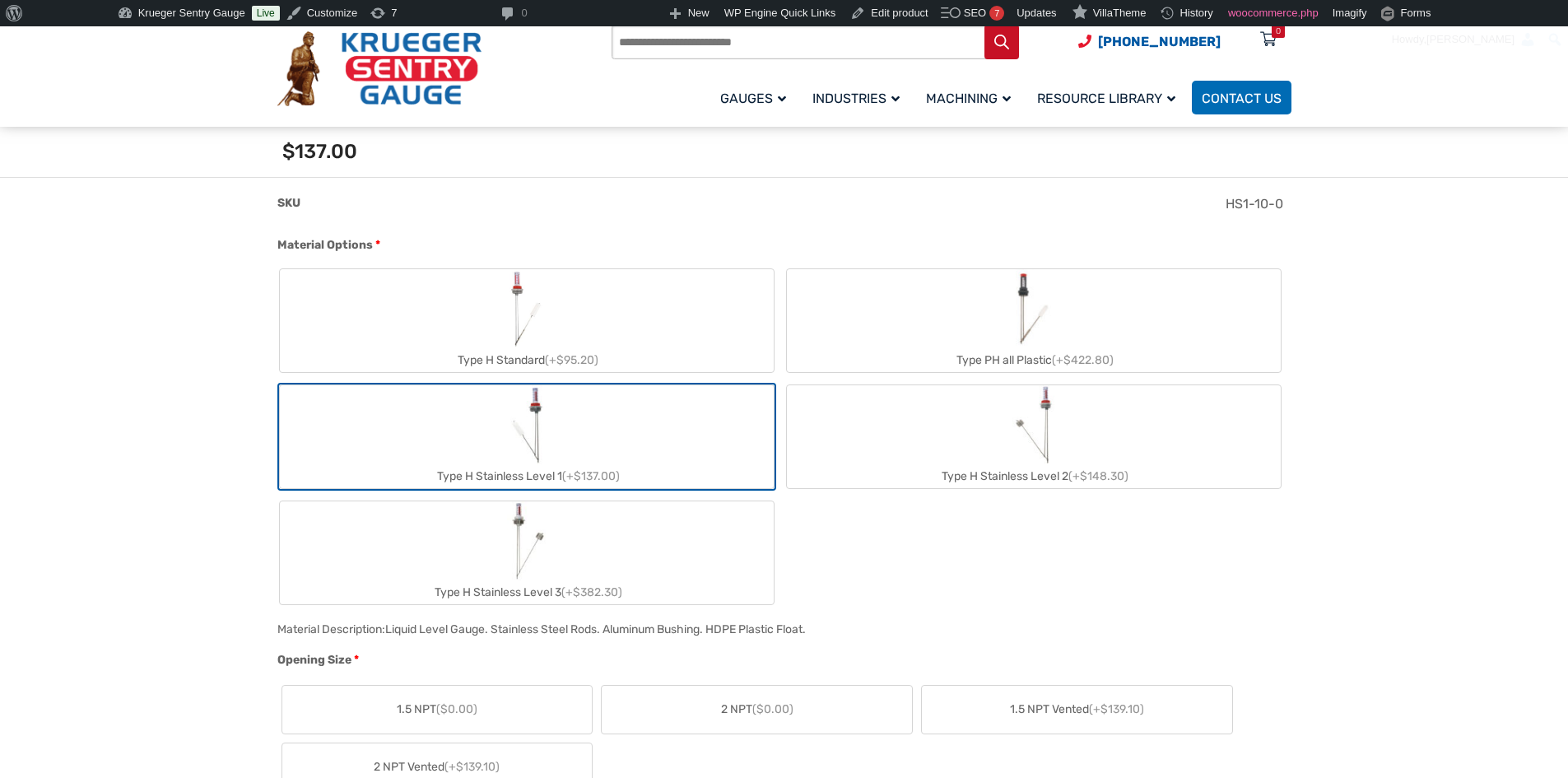
click at [577, 554] on label "Type H Stainless Level 3 (+$382.30)" at bounding box center [527, 552] width 494 height 103
type input "**"
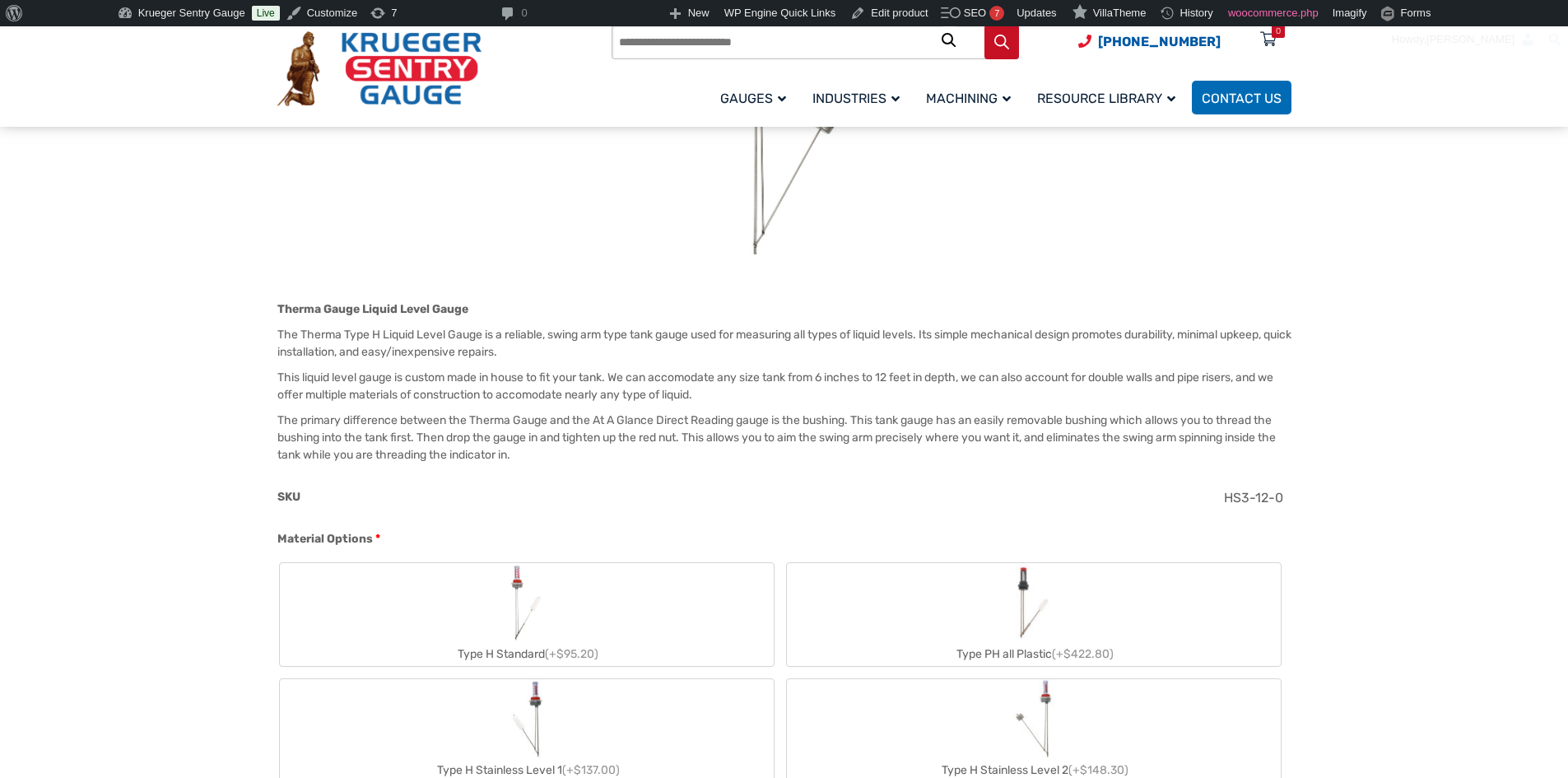
scroll to position [97, 0]
